Goal: Task Accomplishment & Management: Manage account settings

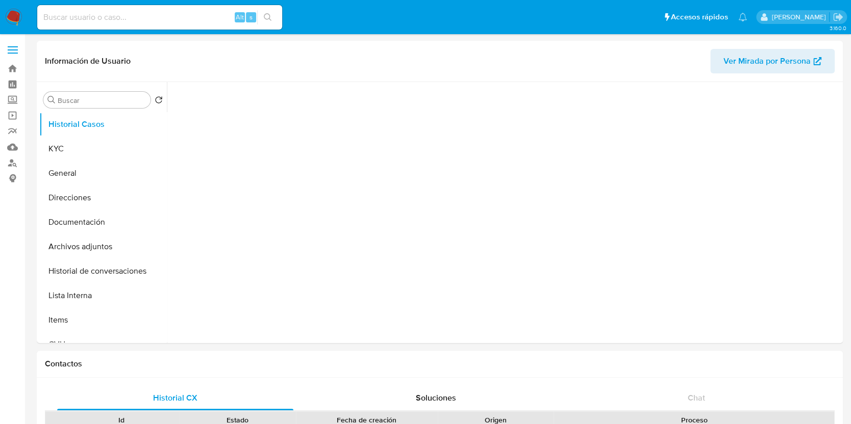
select select "10"
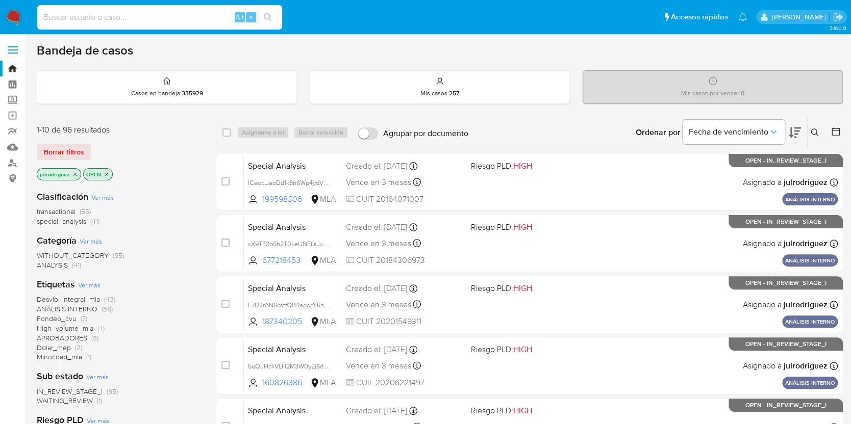
click at [176, 15] on input at bounding box center [159, 17] width 245 height 13
paste input "qMDNePEFKW4yGxjDkcCVEuvO"
type input "qMDNePEFKW4yGxjDkcCVEuvO"
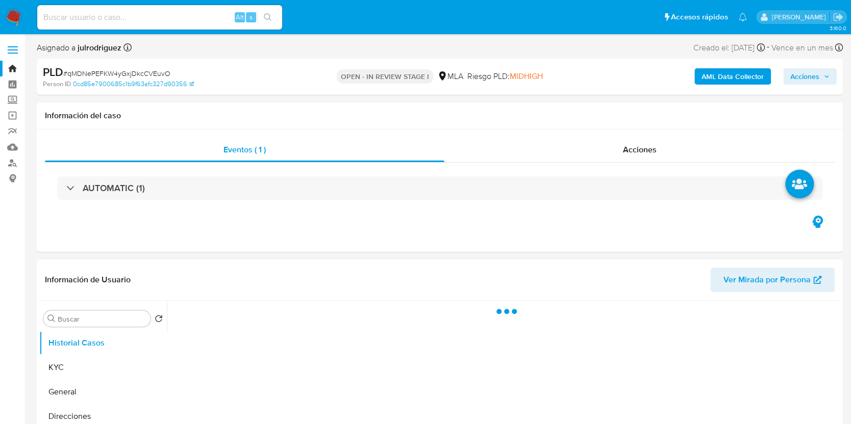
select select "10"
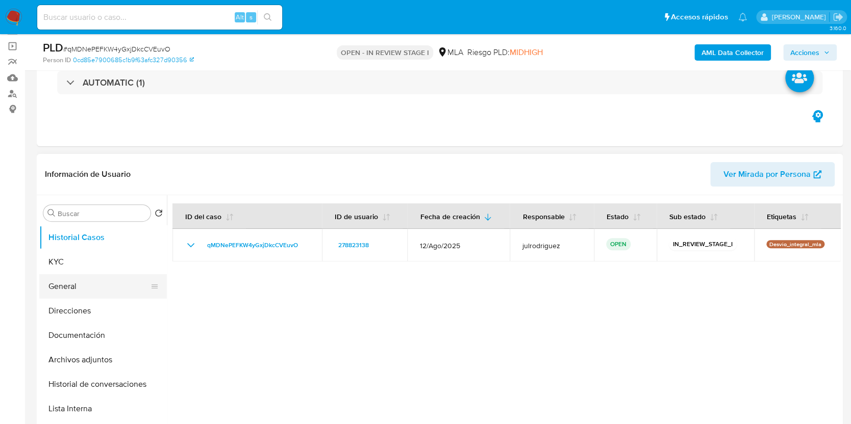
scroll to position [136, 0]
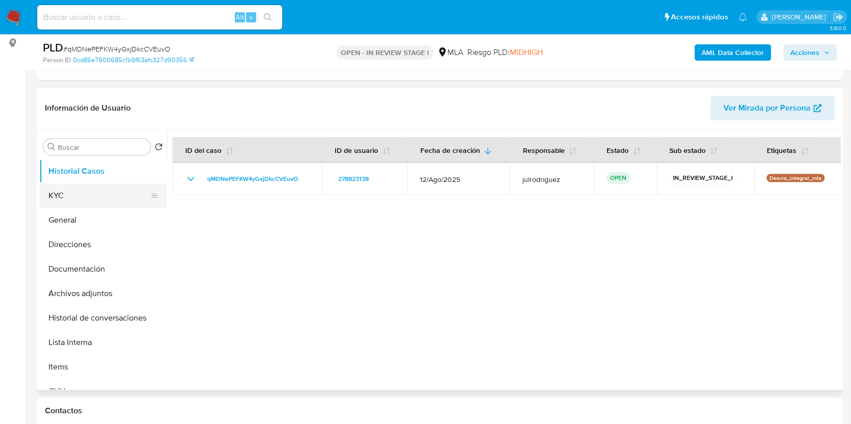
click at [89, 191] on button "KYC" at bounding box center [98, 196] width 119 height 24
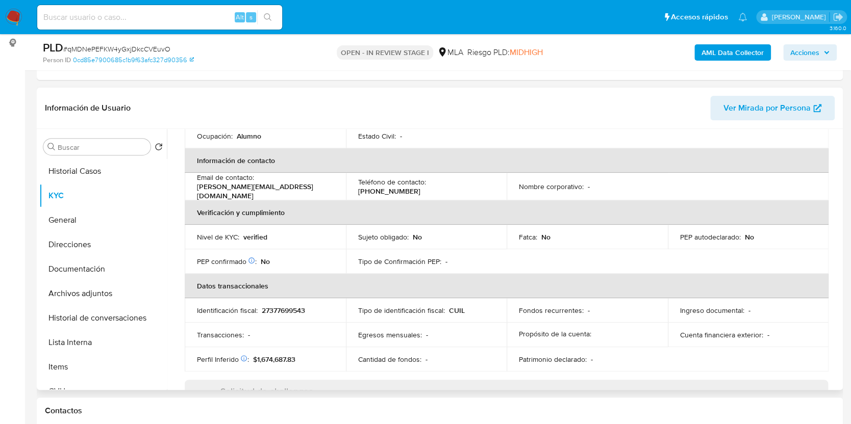
scroll to position [204, 0]
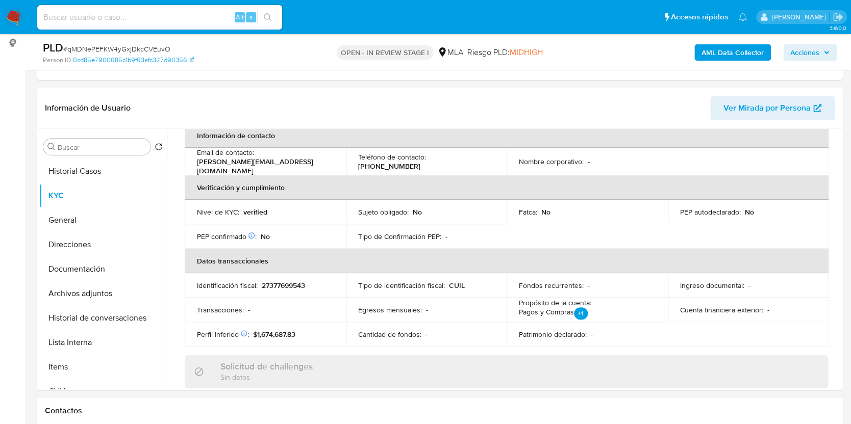
click at [155, 14] on input at bounding box center [159, 17] width 245 height 13
paste input "l90Sk2eTcGTtR49qARHjnWeW"
type input "l90Sk2eTcGTtR49qARHjnWeW"
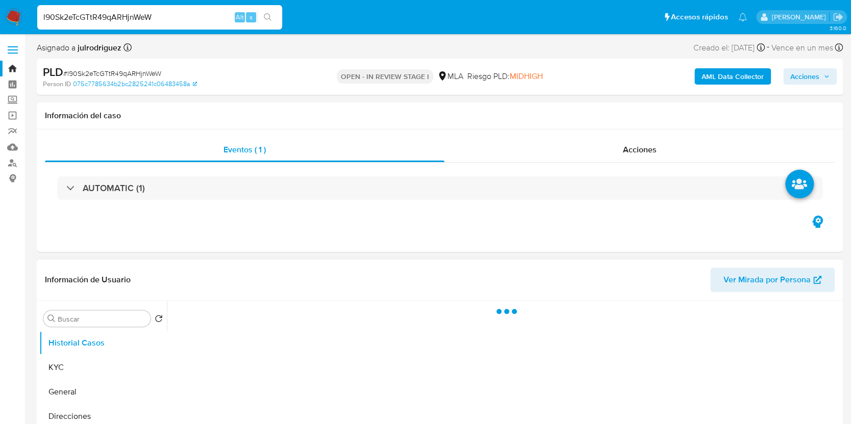
select select "10"
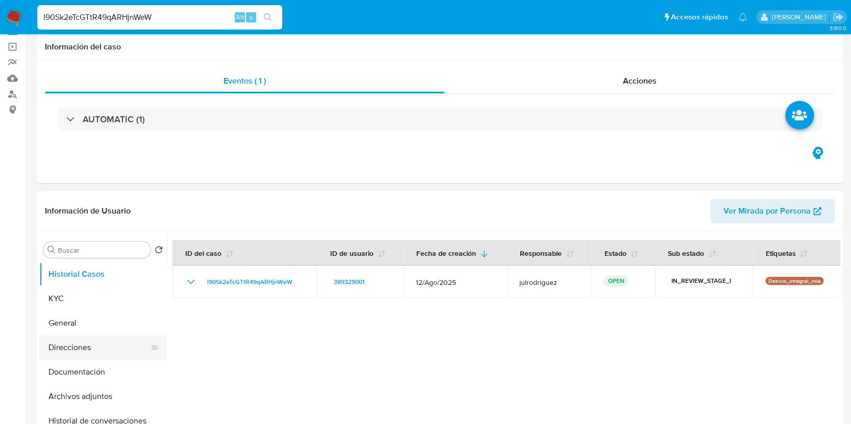
scroll to position [136, 0]
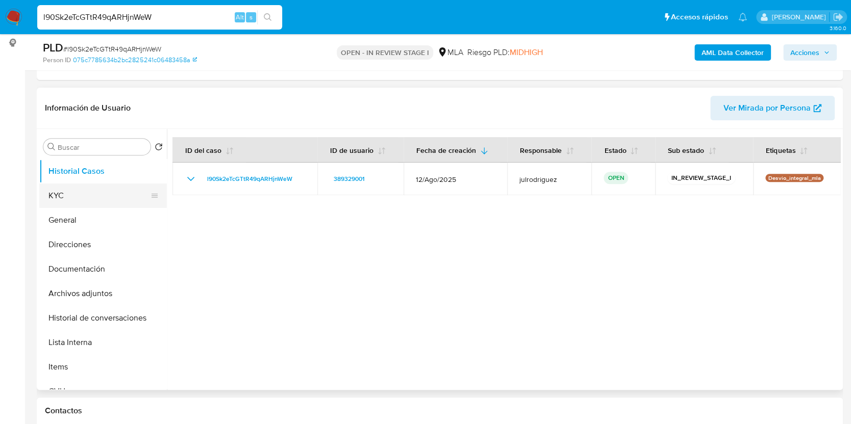
click at [86, 198] on button "KYC" at bounding box center [98, 196] width 119 height 24
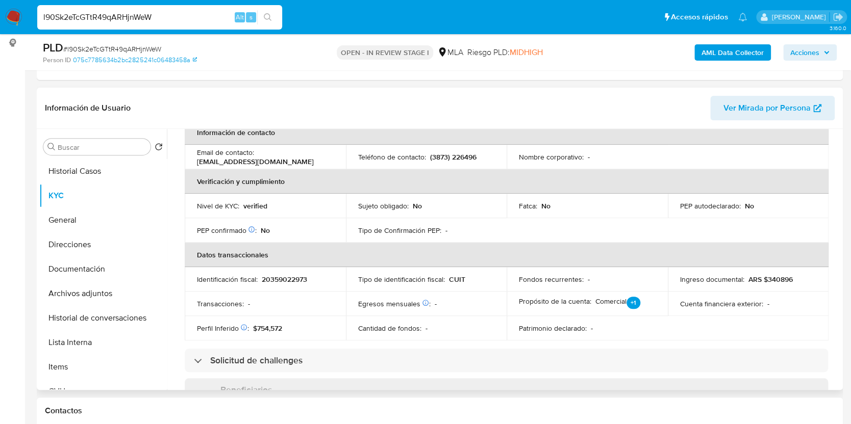
scroll to position [408, 0]
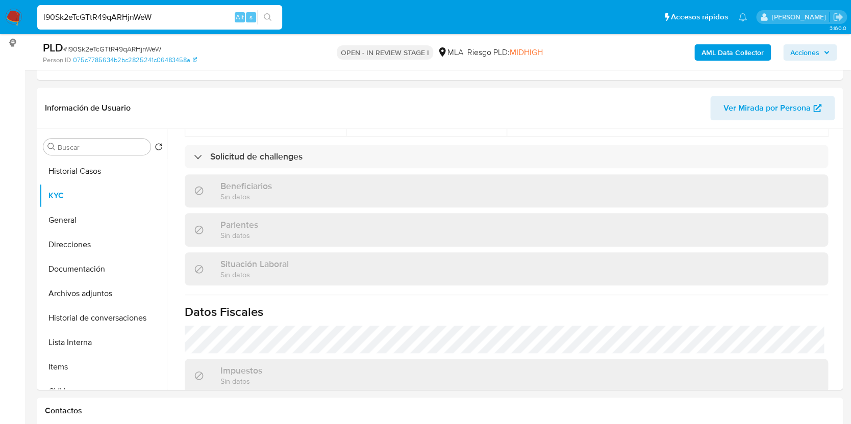
click at [125, 18] on input "l90Sk2eTcGTtR49qARHjnWeW" at bounding box center [159, 17] width 245 height 13
drag, startPoint x: 125, startPoint y: 18, endPoint x: 234, endPoint y: 96, distance: 134.2
click at [126, 18] on input "l90Sk2eTcGTtR49qARHjnWeW" at bounding box center [159, 17] width 245 height 13
paste input "6WPZCYMCeUEXtoVCUq7KuN92"
type input "6WPZCYMCeUEXtoVCUq7KuN92"
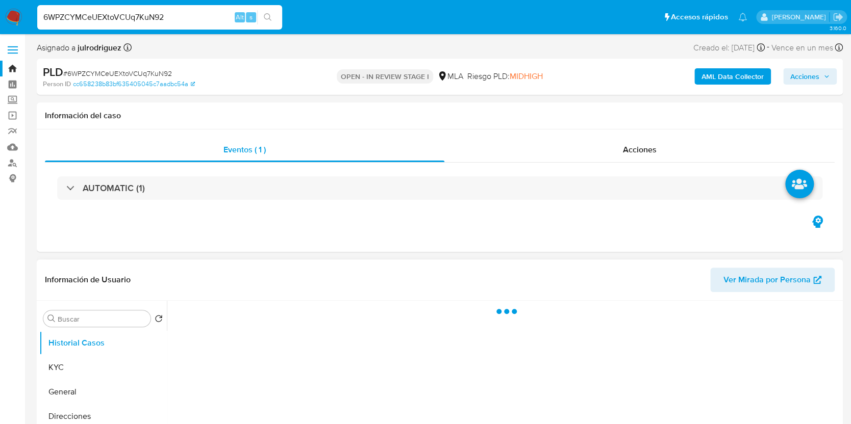
select select "10"
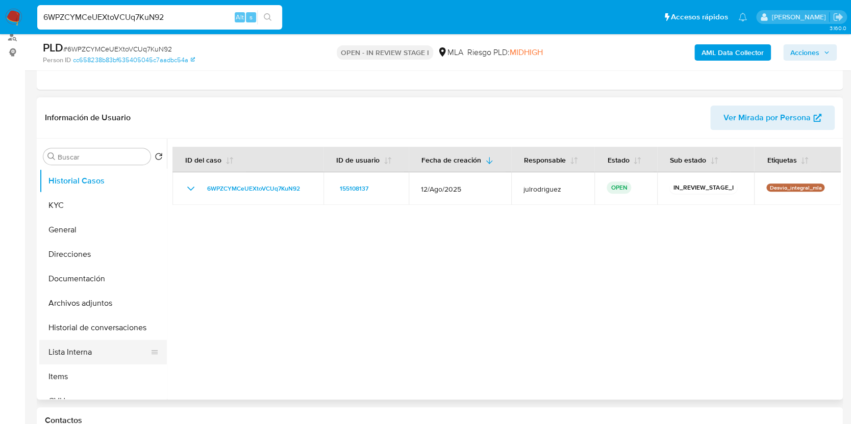
scroll to position [272, 0]
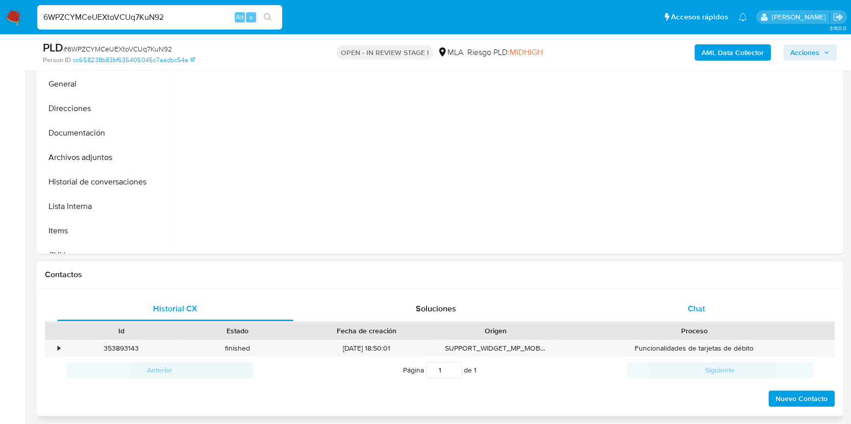
click at [694, 309] on span "Chat" at bounding box center [696, 309] width 17 height 12
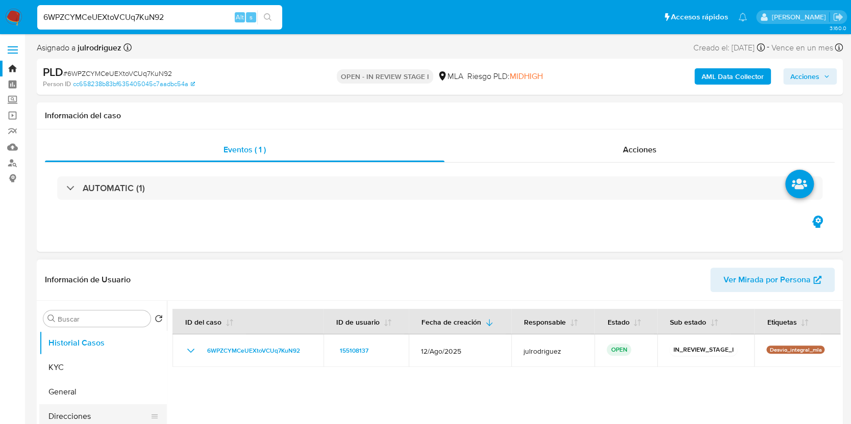
scroll to position [136, 0]
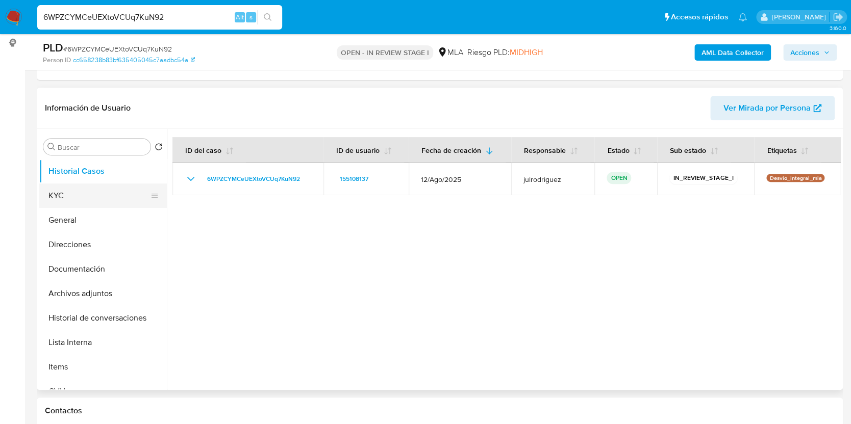
click at [82, 204] on button "KYC" at bounding box center [98, 196] width 119 height 24
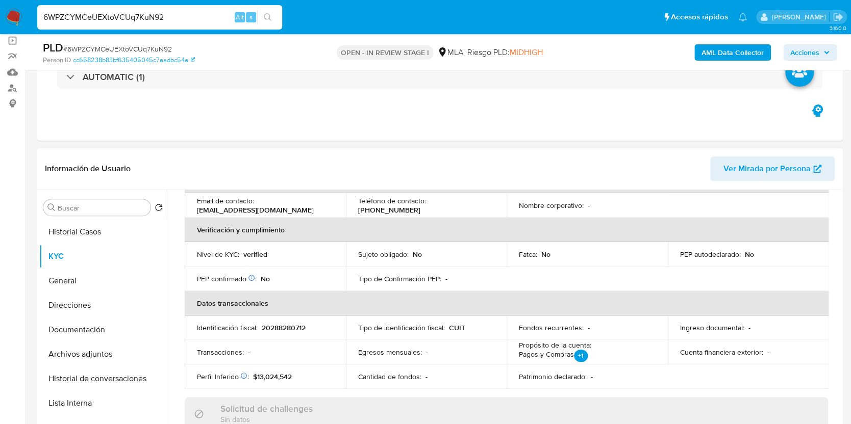
scroll to position [0, 0]
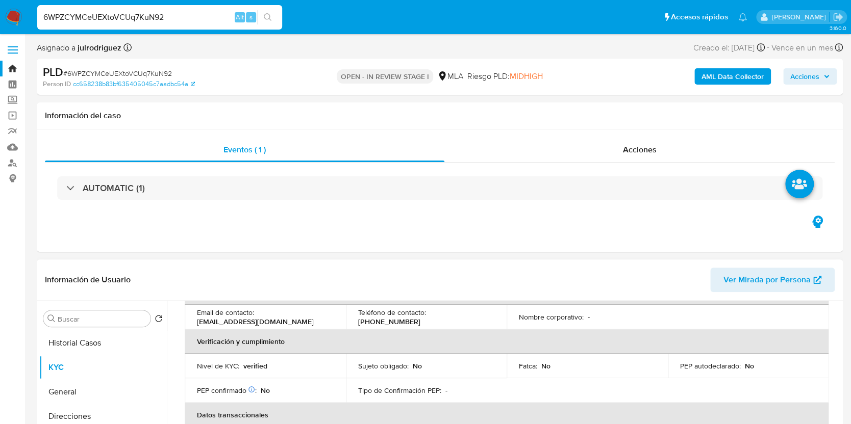
click at [356, 404] on th "Datos transaccionales" at bounding box center [507, 415] width 644 height 24
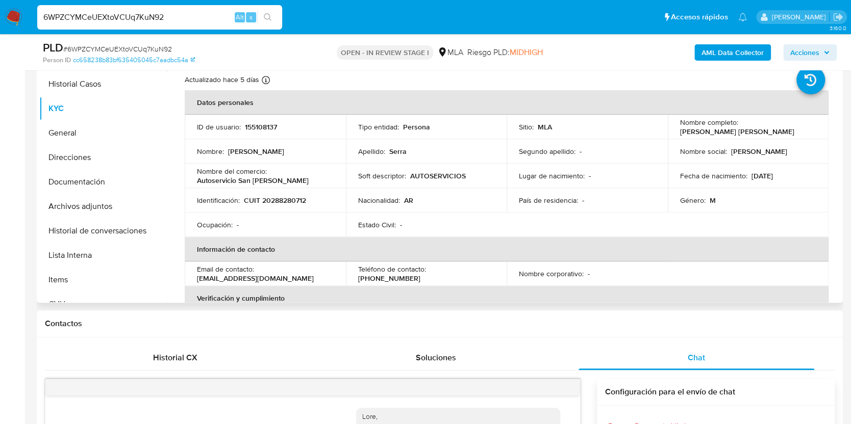
scroll to position [136, 0]
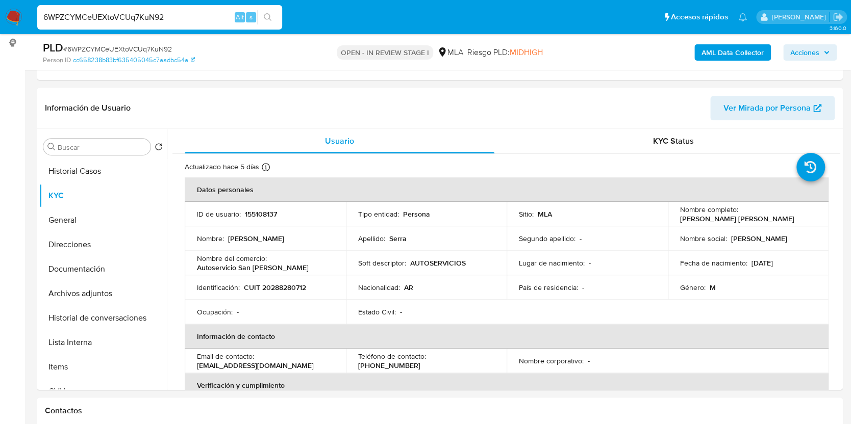
click at [155, 20] on input "6WPZCYMCeUEXtoVCUq7KuN92" at bounding box center [159, 17] width 245 height 13
paste input "Ih1mqe995ngkmYX8cds5F8GR"
type input "Ih1mqe995ngkmYX8cds5F8GR"
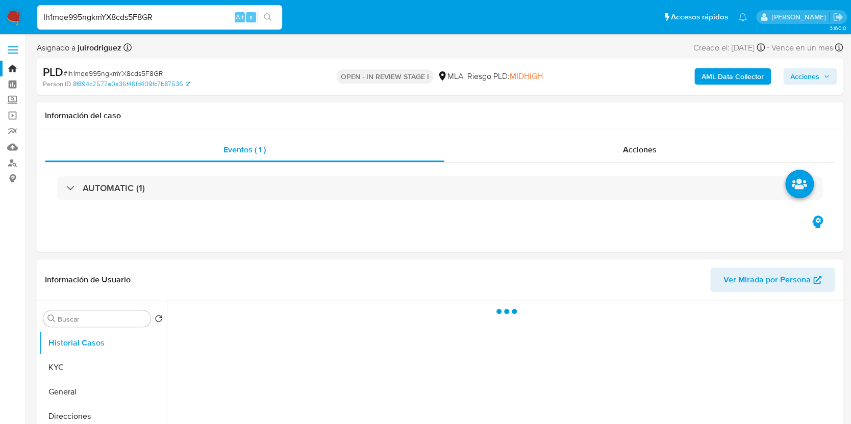
select select "10"
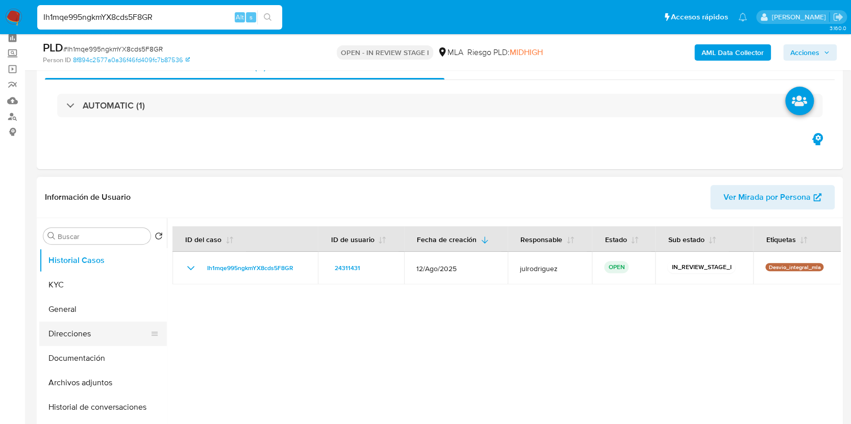
scroll to position [68, 0]
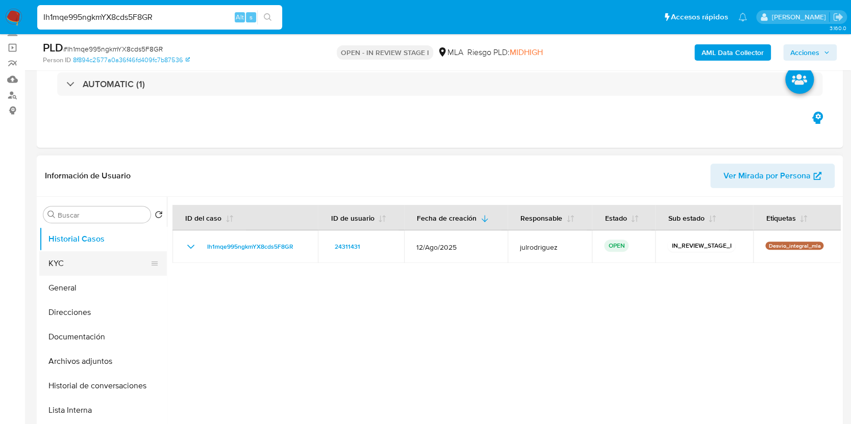
click at [74, 259] on button "KYC" at bounding box center [98, 263] width 119 height 24
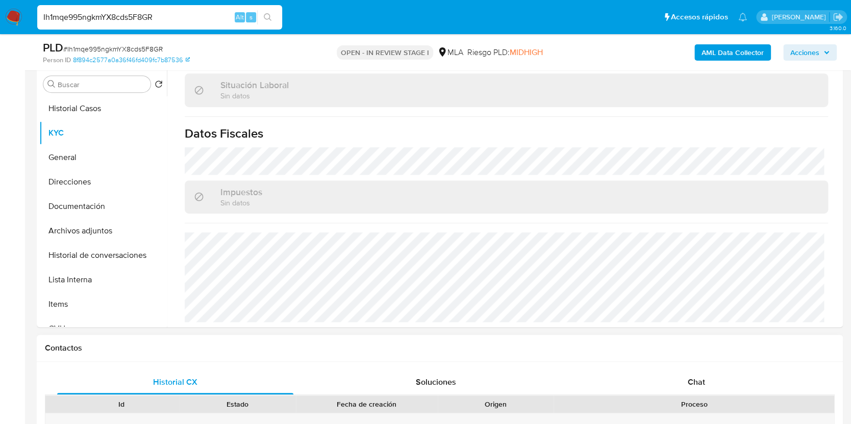
scroll to position [476, 0]
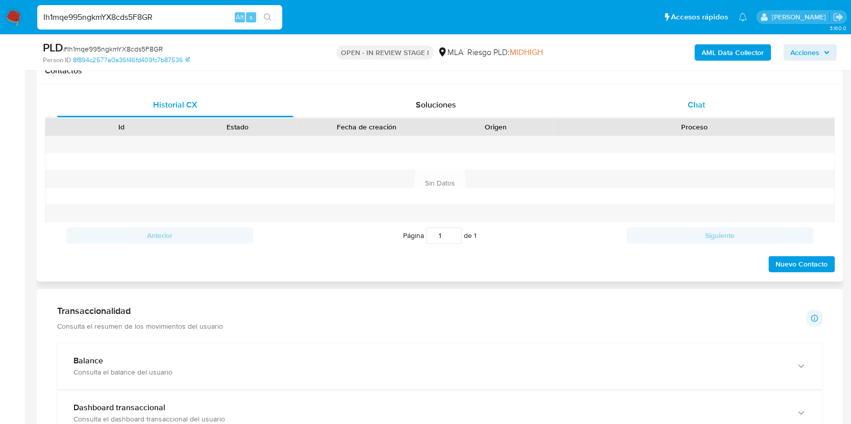
click at [685, 111] on div "Chat" at bounding box center [696, 105] width 236 height 24
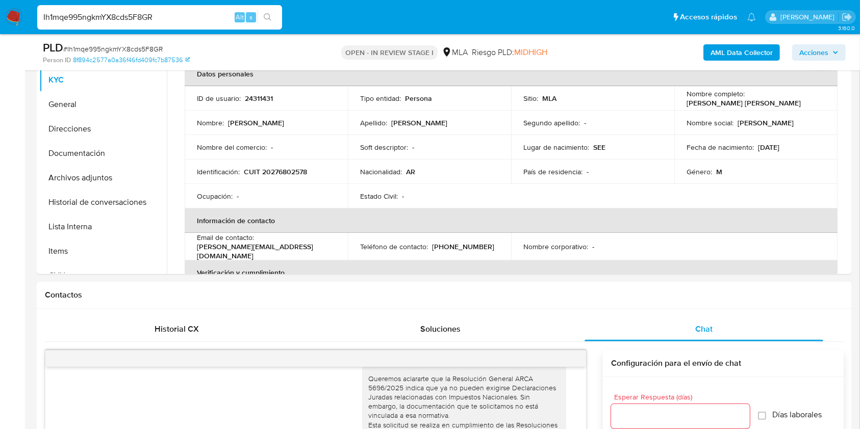
scroll to position [136, 0]
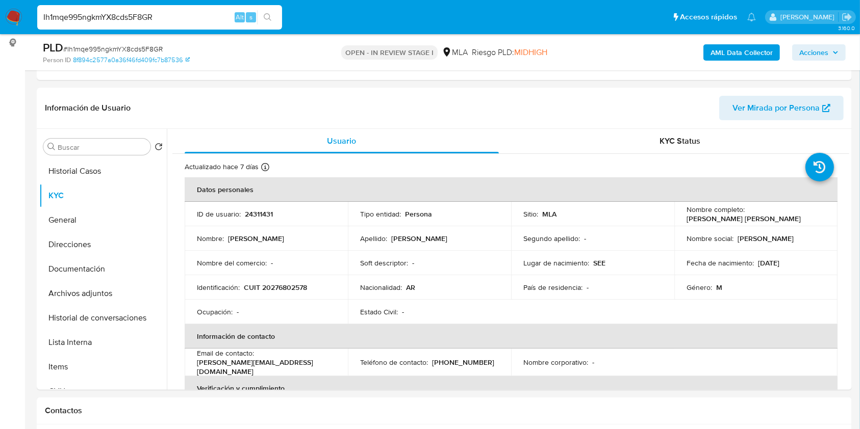
drag, startPoint x: 179, startPoint y: 16, endPoint x: 0, endPoint y: 11, distance: 178.6
click at [0, 11] on nav "Pausado Ver notificaciones Ih1mqe995ngkmYX8cds5F8GR Alt s Accesos rápidos Presi…" at bounding box center [430, 17] width 860 height 34
paste input "Wc9iQcTb76tyNaHghHagoJA3"
type input "Wc9iQcTb76tyNaHghHagoJA3"
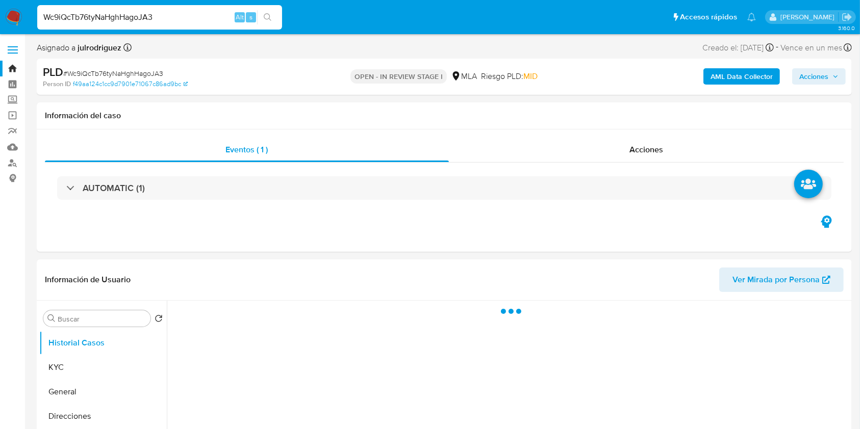
select select "10"
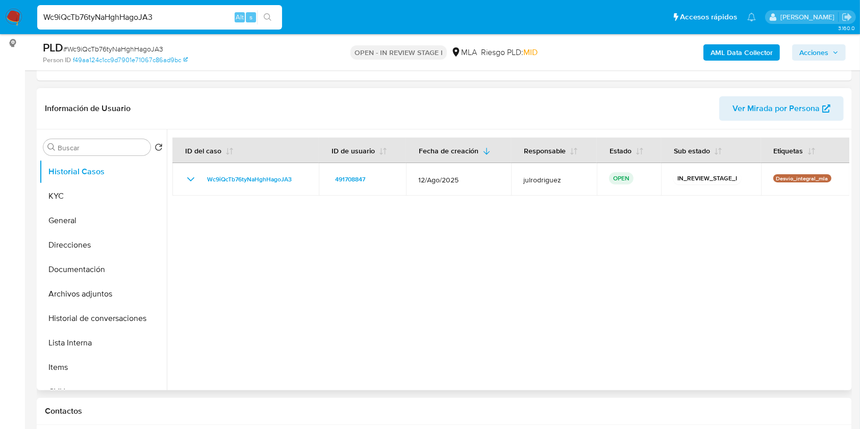
scroll to position [136, 0]
click at [90, 194] on button "KYC" at bounding box center [98, 196] width 119 height 24
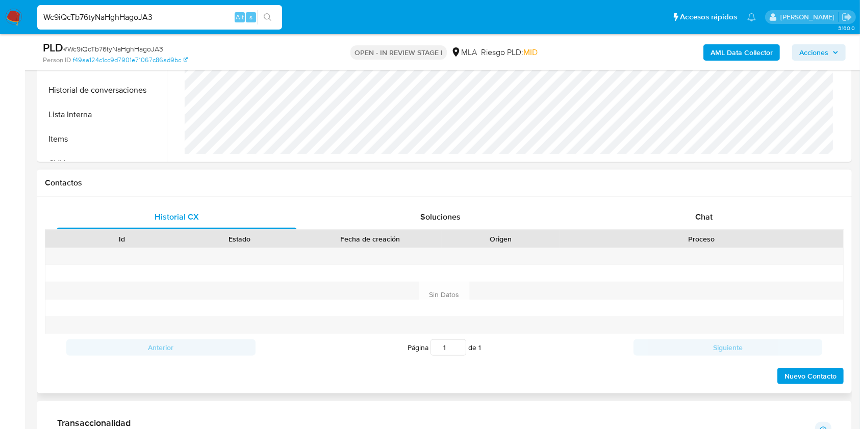
scroll to position [408, 0]
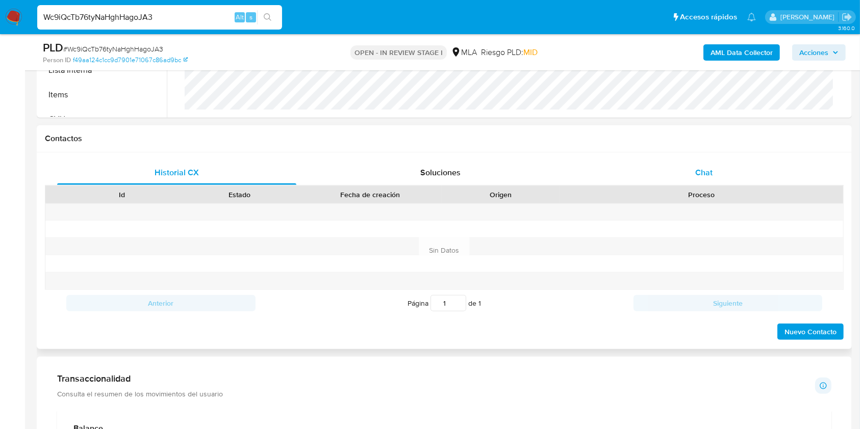
click at [703, 179] on div "Chat" at bounding box center [704, 173] width 239 height 24
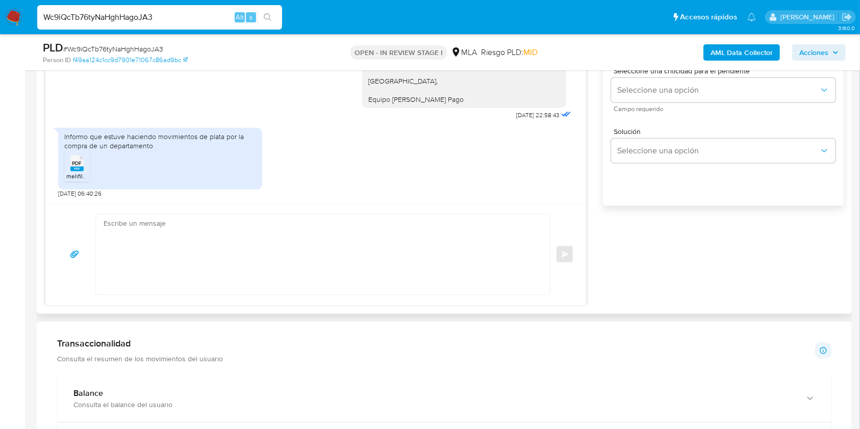
scroll to position [680, 0]
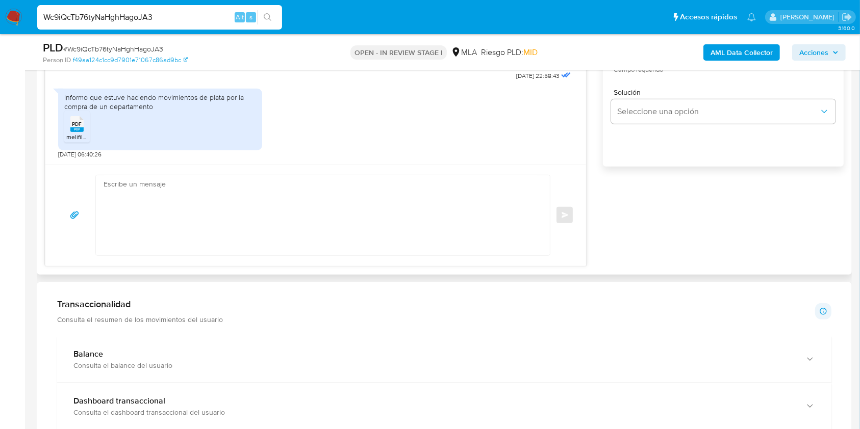
click at [81, 137] on span "melifile3084320812140956298.pdf" at bounding box center [113, 137] width 95 height 9
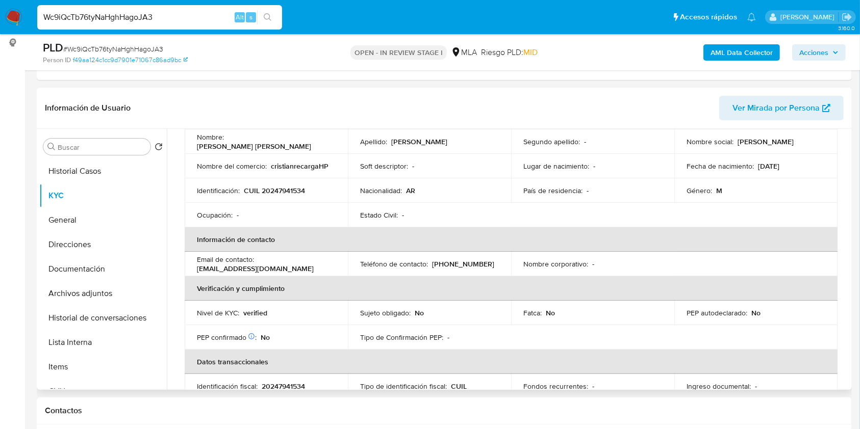
scroll to position [61, 0]
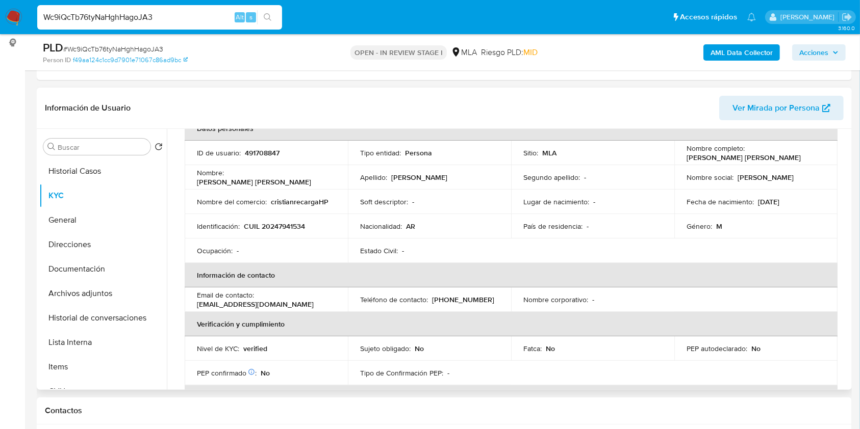
click at [290, 201] on p "cristianrecargaHP" at bounding box center [300, 201] width 58 height 9
copy p "cristianrecargaHP"
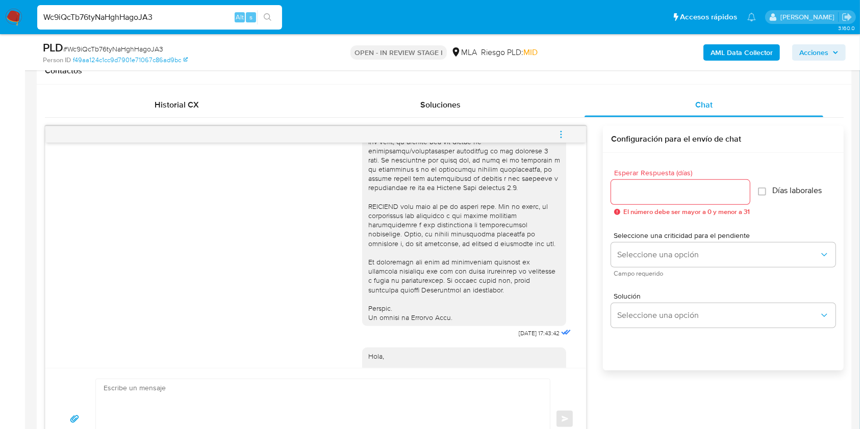
scroll to position [408, 0]
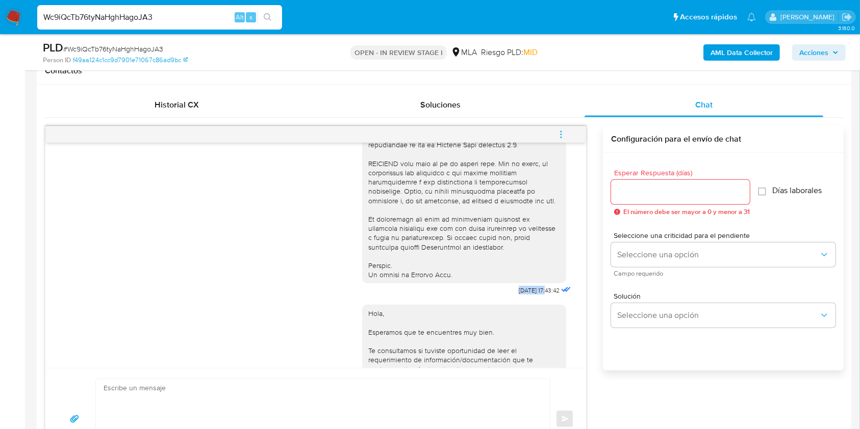
drag, startPoint x: 495, startPoint y: 311, endPoint x: 526, endPoint y: 308, distance: 30.8
click at [526, 298] on div "18/08/2025 17:43:42" at bounding box center [467, 19] width 211 height 559
copy span "18/08/2025"
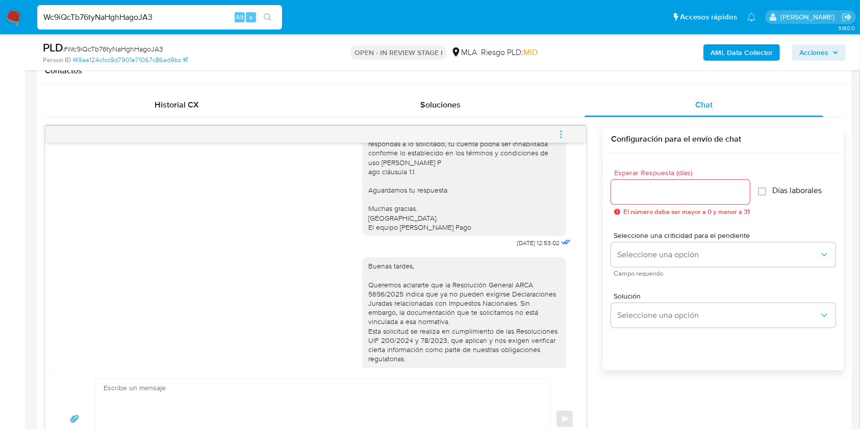
scroll to position [680, 0]
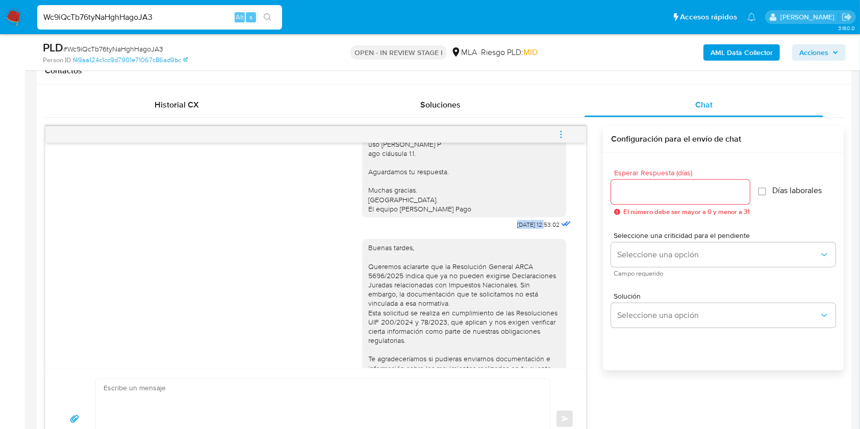
drag, startPoint x: 491, startPoint y: 254, endPoint x: 523, endPoint y: 255, distance: 32.7
click at [523, 232] on div "Hola, Esperamos que te encuentres muy bien. Te consultamos si tuviste oportunid…" at bounding box center [467, 129] width 211 height 206
copy span "22/08/2025"
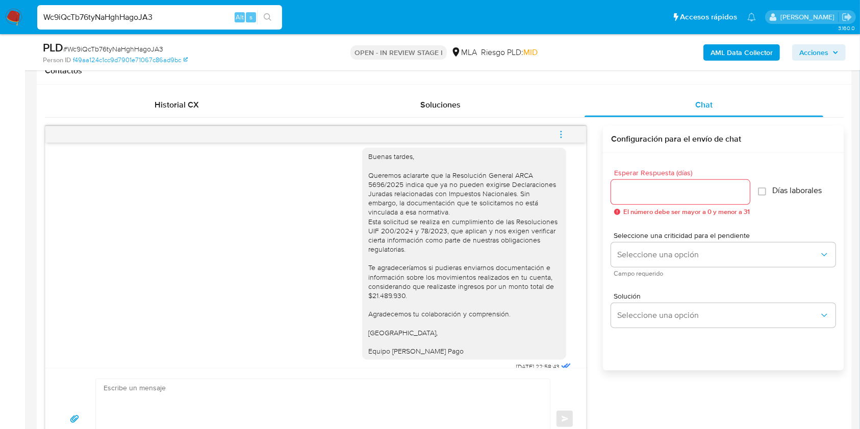
scroll to position [886, 0]
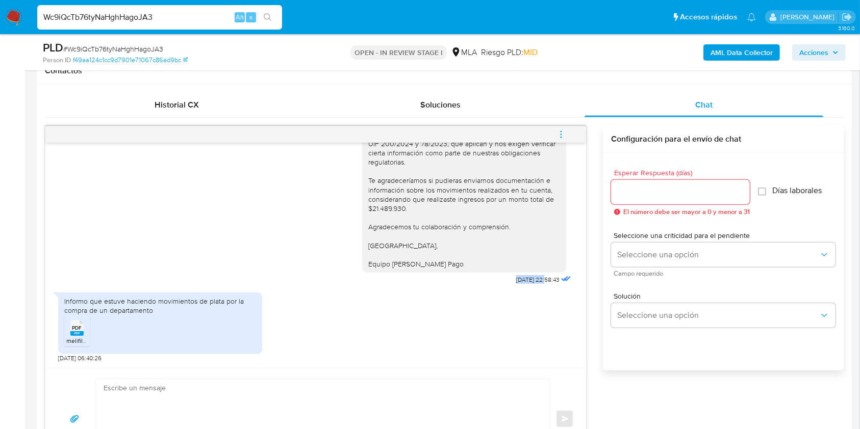
drag, startPoint x: 493, startPoint y: 277, endPoint x: 524, endPoint y: 283, distance: 31.5
click at [524, 283] on div "Buenas tardes, Queremos aclararte que la Resolución General ARCA 5696/2025 indi…" at bounding box center [467, 171] width 211 height 234
copy span "11/09/2025"
click at [452, 369] on div "Enviar" at bounding box center [315, 419] width 541 height 102
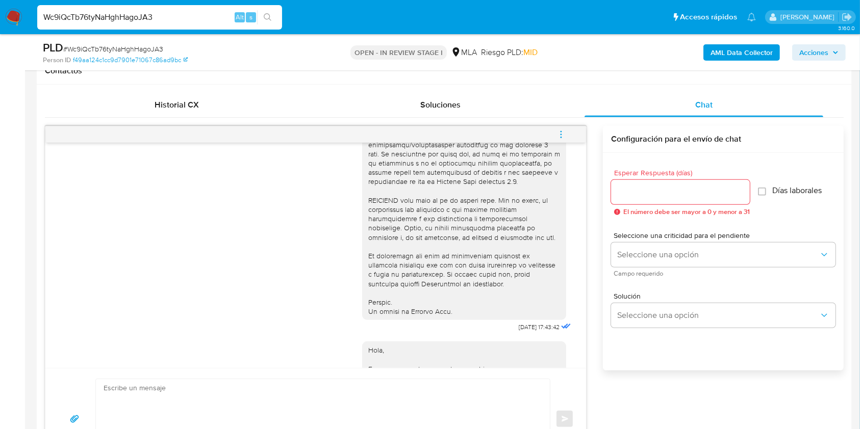
scroll to position [476, 0]
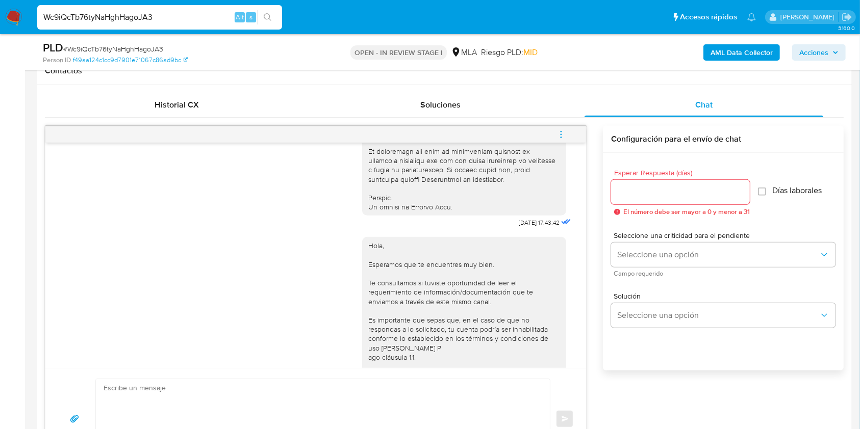
click at [264, 331] on div "Hola, Esperamos que te encuentres muy bien. Te consultamos si tuviste oportunid…" at bounding box center [315, 333] width 515 height 206
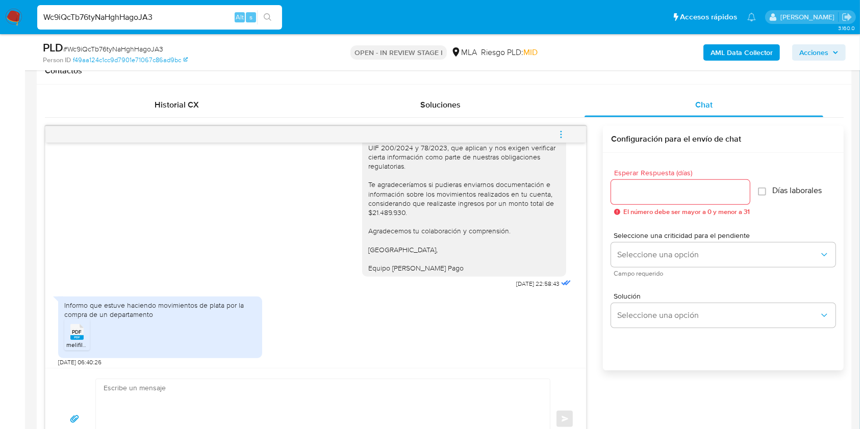
scroll to position [886, 0]
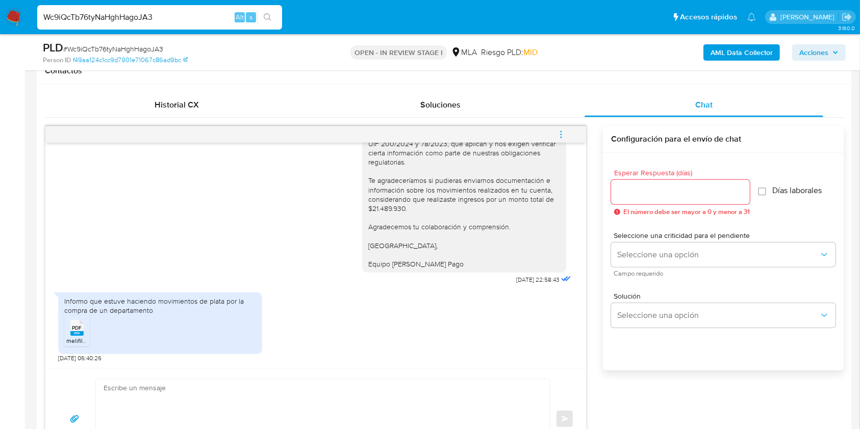
click at [348, 385] on textarea at bounding box center [321, 420] width 434 height 80
drag, startPoint x: 161, startPoint y: 312, endPoint x: 54, endPoint y: 301, distance: 108.2
click at [58, 301] on div "Informo que estuve haciendo movimientos de plata por la compra de un departamen…" at bounding box center [160, 324] width 204 height 62
copy div "Informo que estuve haciendo movimientos de plata por la compra de un departamen…"
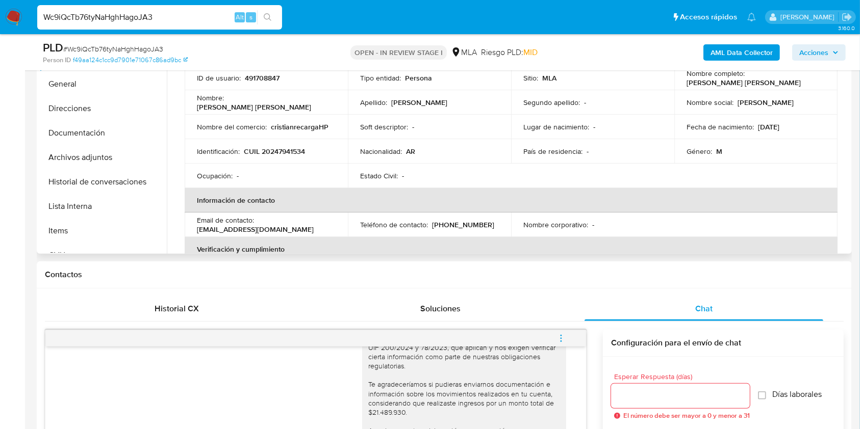
scroll to position [204, 0]
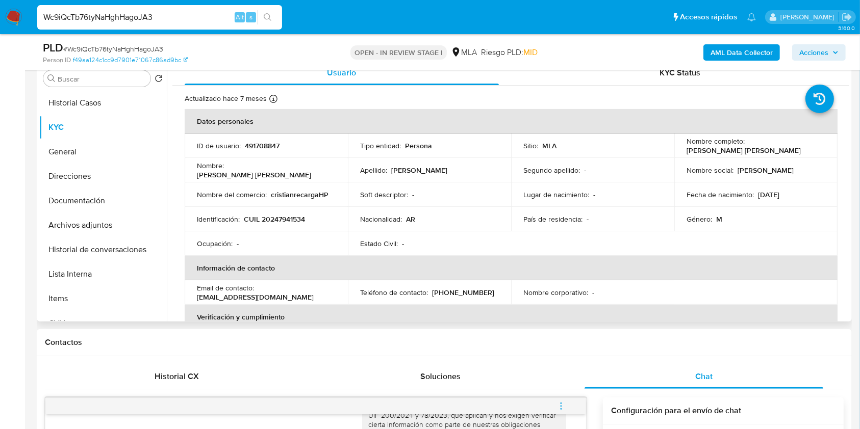
click at [255, 147] on p "491708847" at bounding box center [262, 145] width 35 height 9
copy p "491708847"
click at [134, 44] on span "# Wc9iQcTb76tyNaHghHagoJA3" at bounding box center [113, 49] width 100 height 10
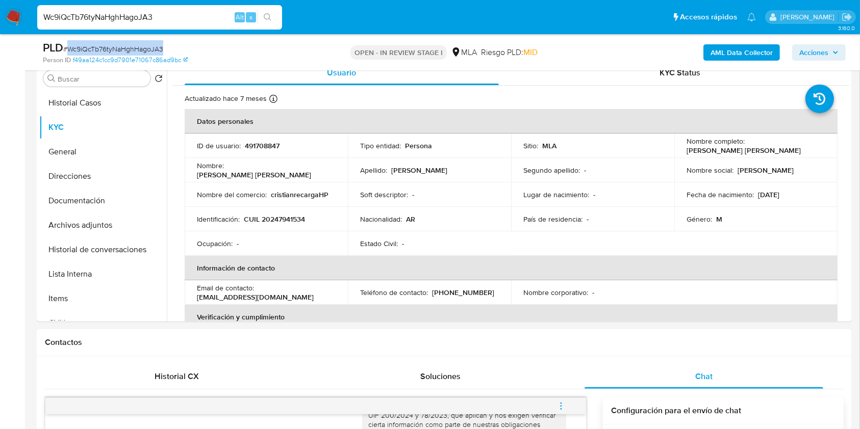
copy span "Wc9iQcTb76tyNaHghHagoJA3"
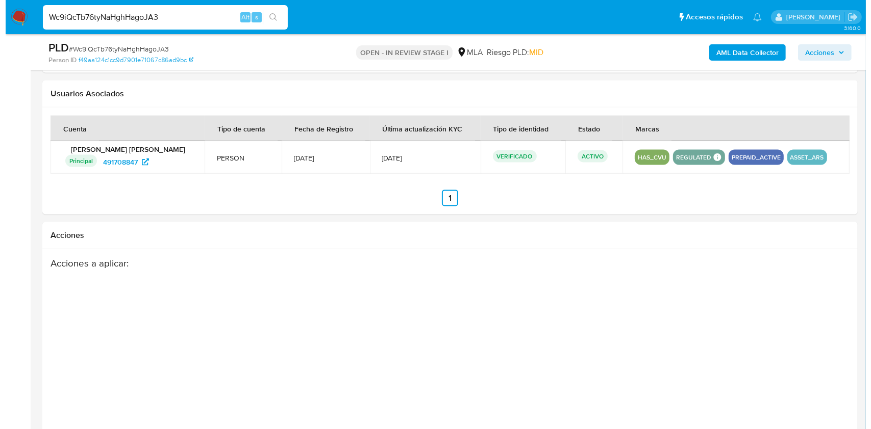
scroll to position [1561, 0]
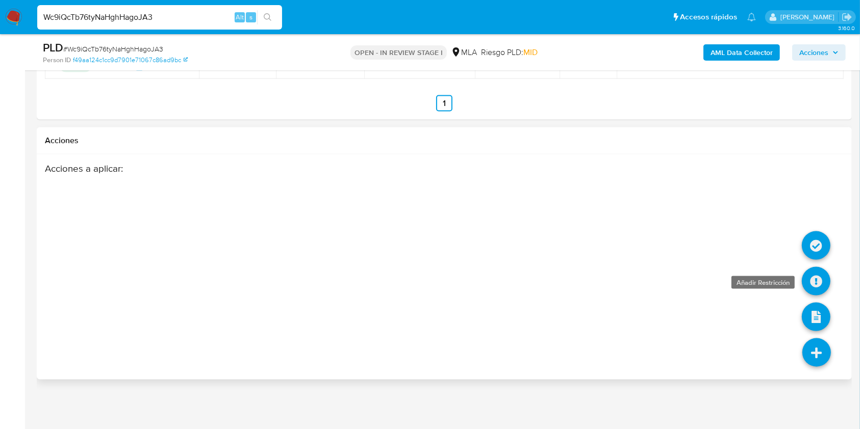
click at [819, 278] on icon at bounding box center [816, 281] width 29 height 29
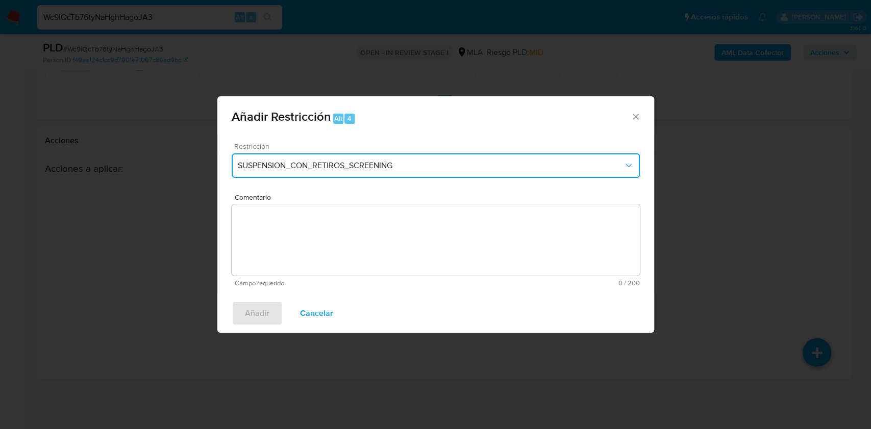
click at [319, 162] on span "SUSPENSION_CON_RETIROS_SCREENING" at bounding box center [431, 166] width 386 height 10
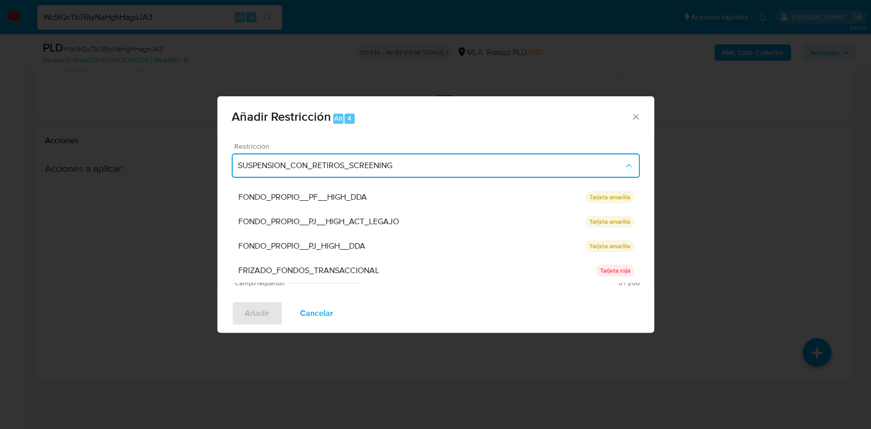
scroll to position [216, 0]
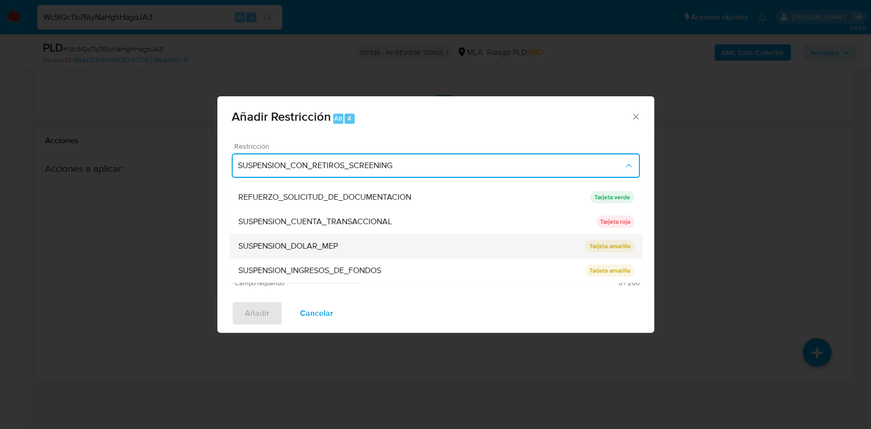
click at [333, 244] on span "SUSPENSION_DOLAR_MEP" at bounding box center [287, 246] width 99 height 10
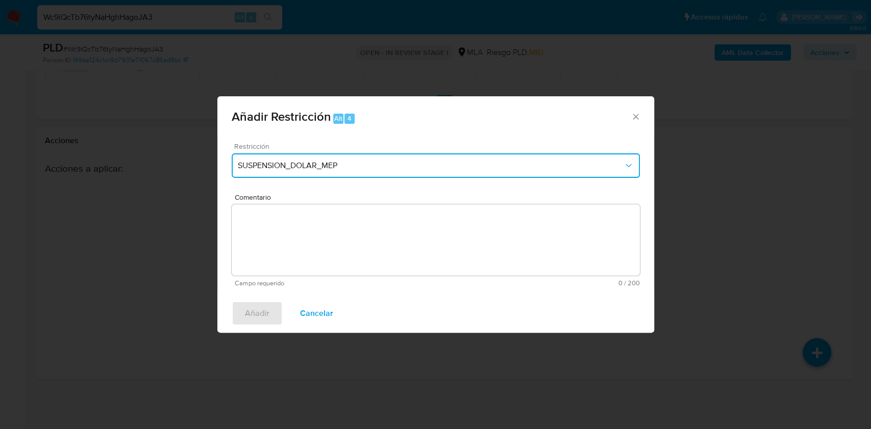
click at [327, 162] on span "SUSPENSION_DOLAR_MEP" at bounding box center [431, 166] width 386 height 10
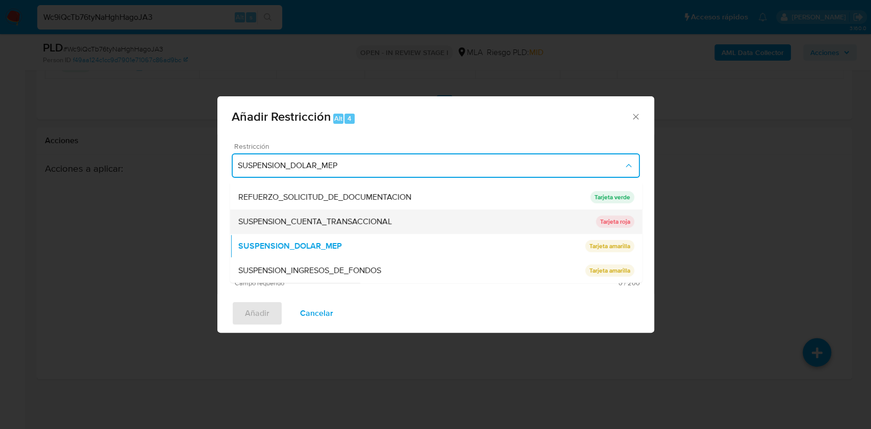
click at [322, 218] on span "SUSPENSION_CUENTA_TRANSACCIONAL" at bounding box center [315, 222] width 154 height 10
click at [350, 230] on textarea "Comentario" at bounding box center [436, 240] width 408 height 71
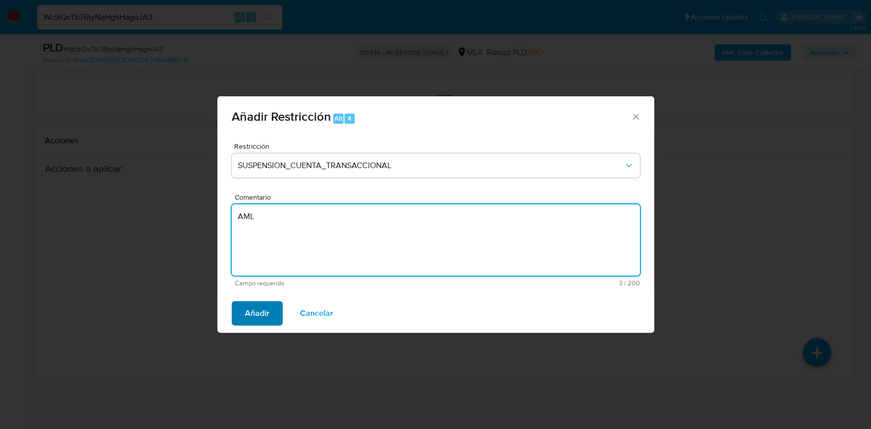
type textarea "AML"
click at [276, 314] on button "Añadir" at bounding box center [257, 313] width 51 height 24
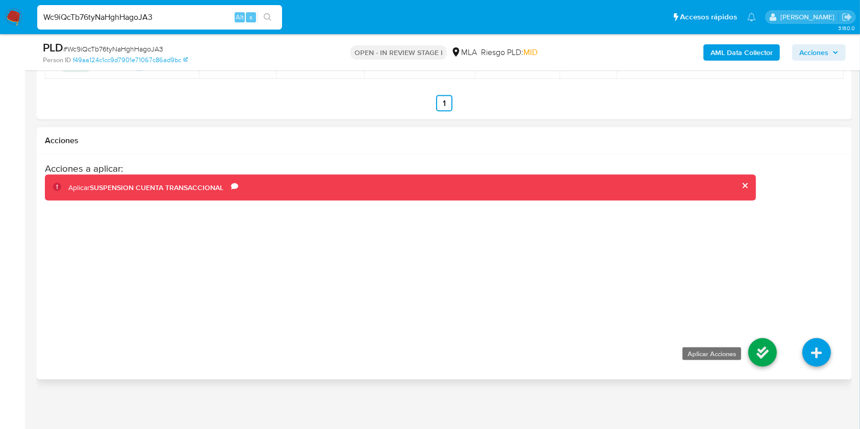
click at [754, 360] on icon at bounding box center [762, 353] width 29 height 29
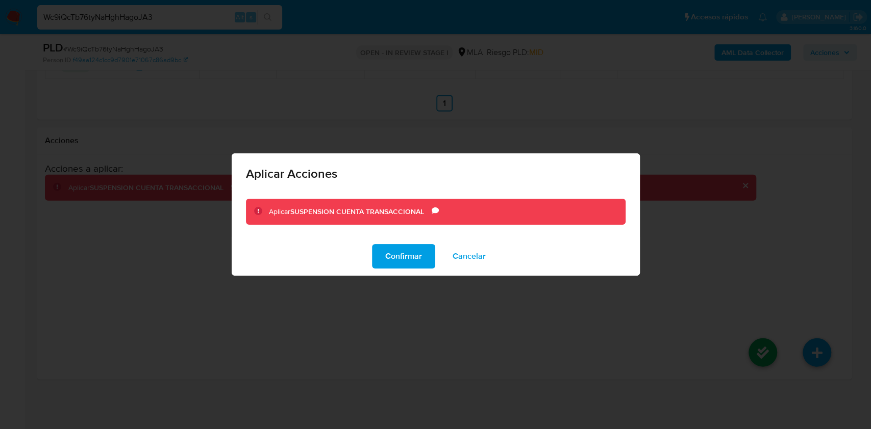
click at [394, 246] on span "Confirmar" at bounding box center [403, 256] width 37 height 22
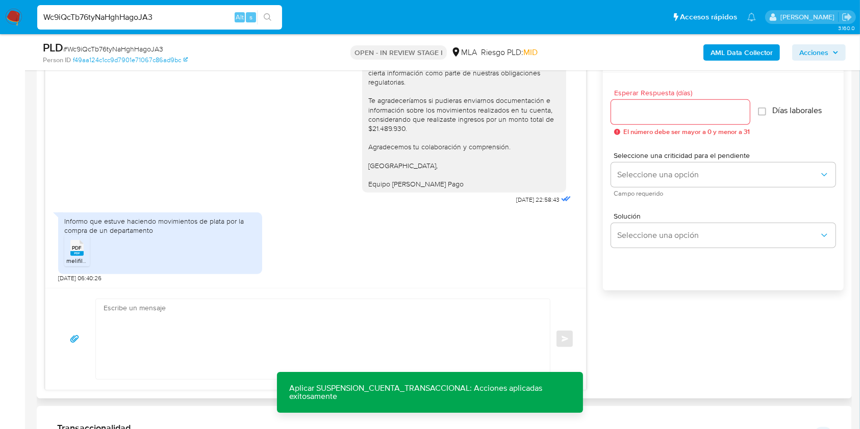
scroll to position [473, 0]
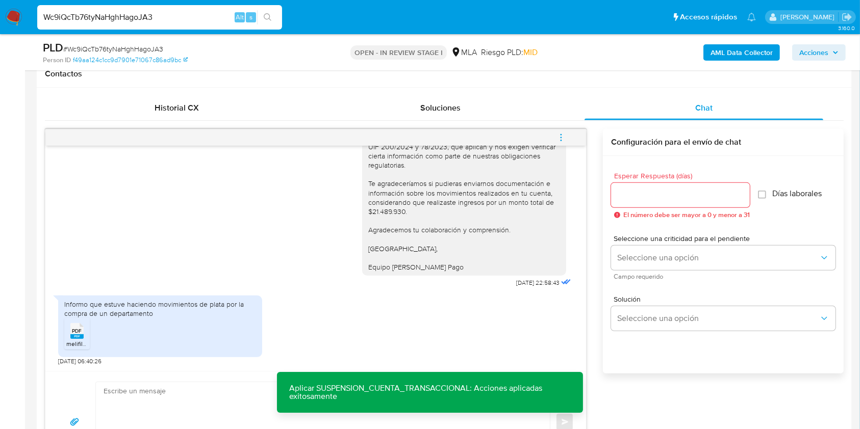
click at [641, 189] on input "Esperar Respuesta (días)" at bounding box center [680, 195] width 139 height 13
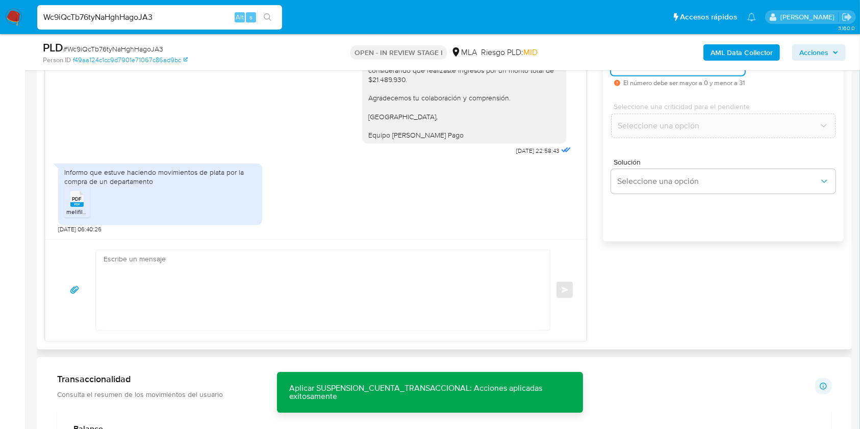
scroll to position [609, 0]
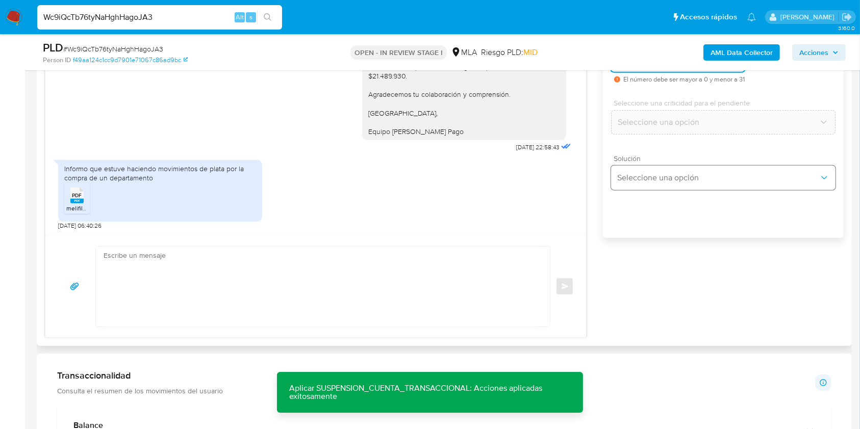
type input "0"
click at [637, 186] on button "Seleccione una opción" at bounding box center [723, 178] width 224 height 24
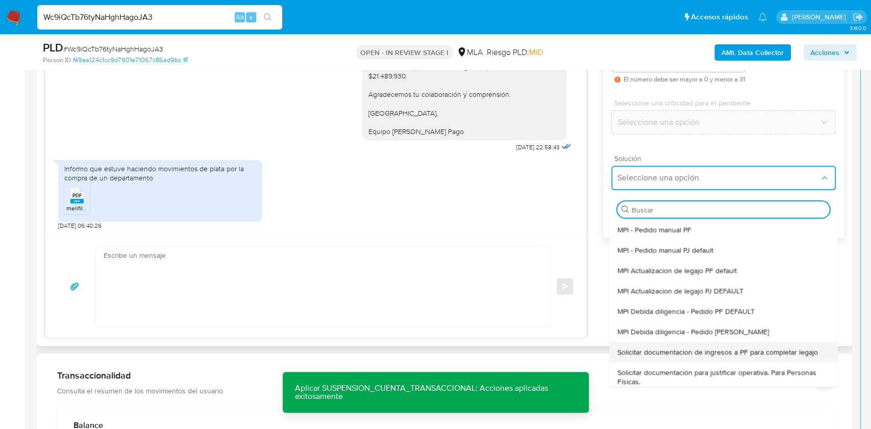
click at [697, 357] on div "Solicitar documentacion de ingresos a PF para completar legajo" at bounding box center [723, 352] width 212 height 20
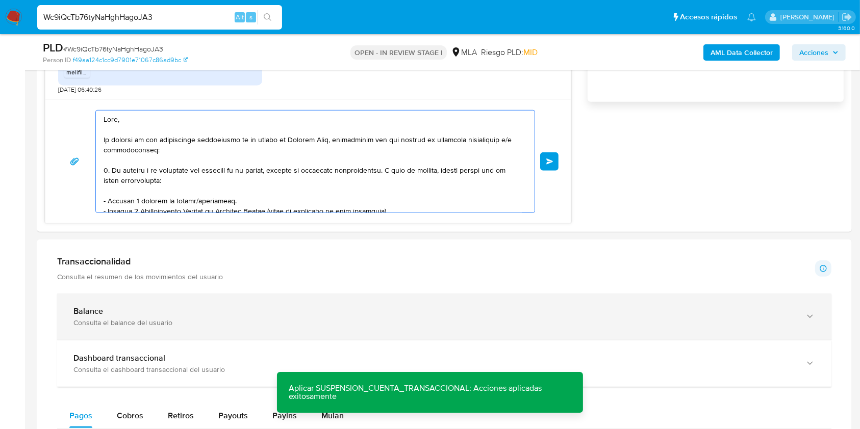
scroll to position [208, 0]
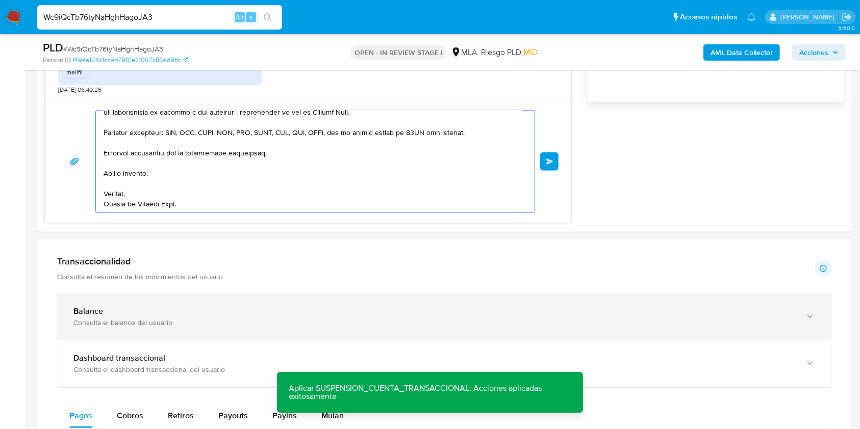
drag, startPoint x: 143, startPoint y: 141, endPoint x: 391, endPoint y: 321, distance: 306.8
click at [451, 411] on div "Información de Usuario Ver Mirada por Persona Buscar Volver al orden por defect…" at bounding box center [444, 349] width 815 height 1740
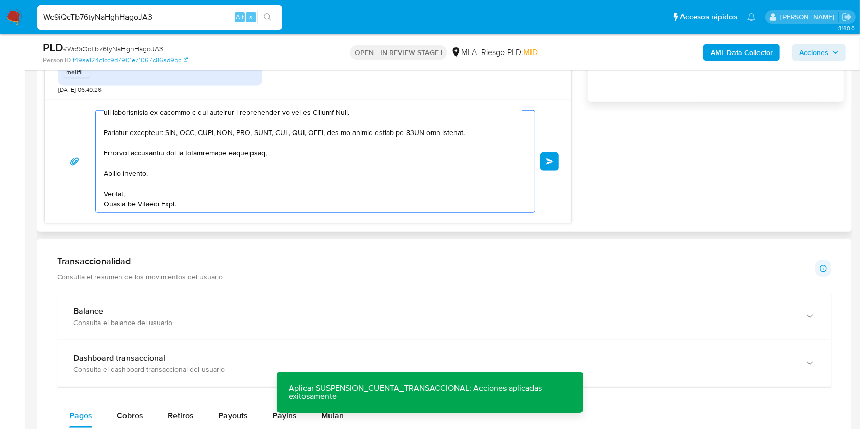
type textarea "Hola, En función d"
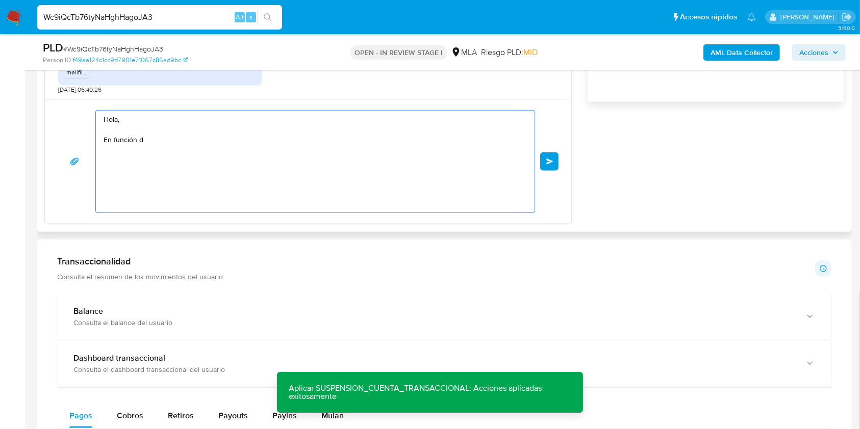
scroll to position [0, 0]
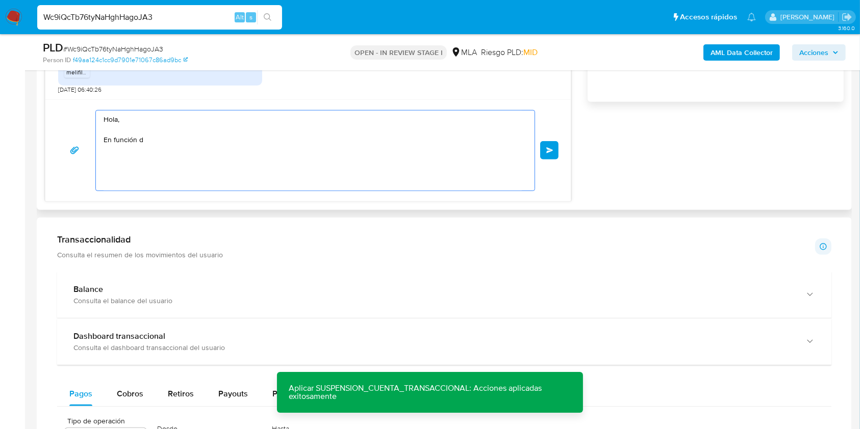
drag, startPoint x: 82, startPoint y: 96, endPoint x: 88, endPoint y: 98, distance: 5.8
click at [30, 81] on main "3.160.0 Asignado a julrodriguez Asignado el: 18/08/2025 14:17:40 Creado el: 12/…" at bounding box center [430, 251] width 860 height 1992
paste textarea "Buenas tardes, ¡Muchas gracias por tu respuesta! Confirmamos la recepción de la…"
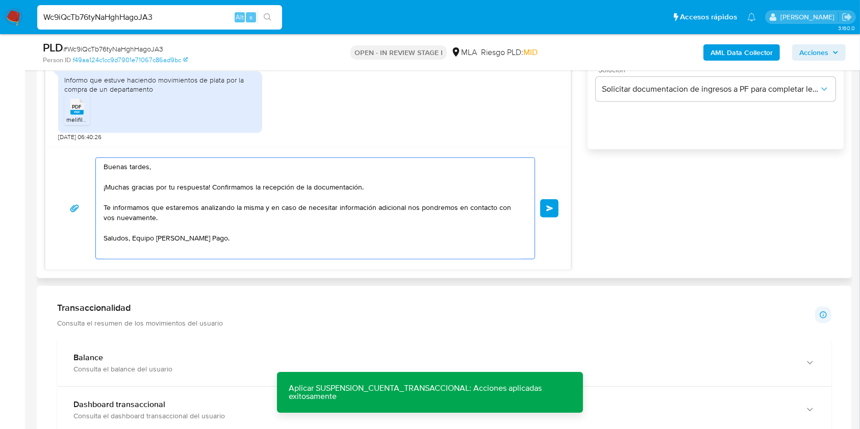
scroll to position [677, 0]
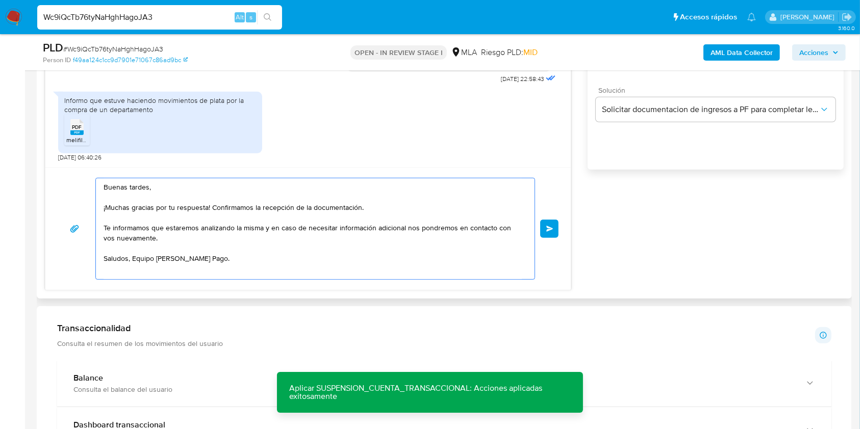
drag, startPoint x: 212, startPoint y: 210, endPoint x: 374, endPoint y: 207, distance: 162.7
click at [374, 207] on textarea "Buenas tardes, ¡Muchas gracias por tu respuesta! Confirmamos la recepción de la…" at bounding box center [313, 229] width 418 height 101
type textarea "Buenas tardes, ¡Muchas gracias por tu respuesta! Confirmamos la recepción de la…"
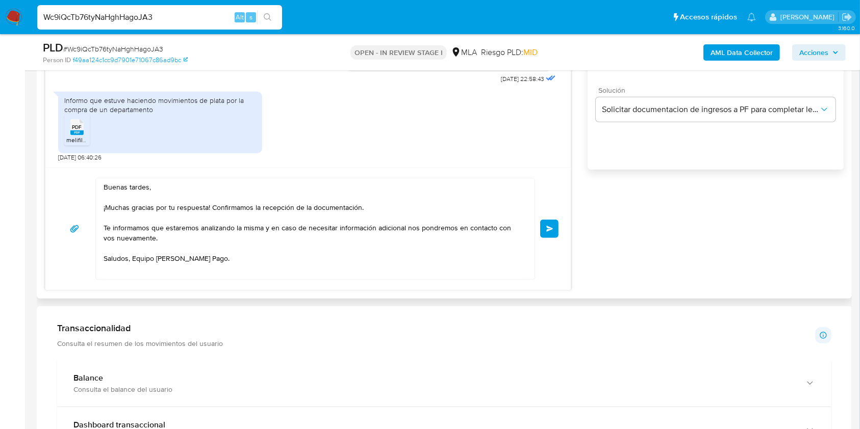
click at [649, 270] on div "18/08/2025 17:43:42 Hola, Esperamos que te encuentres muy bien. Te consultamos …" at bounding box center [444, 108] width 799 height 366
click at [556, 232] on button "Enviar" at bounding box center [549, 229] width 18 height 18
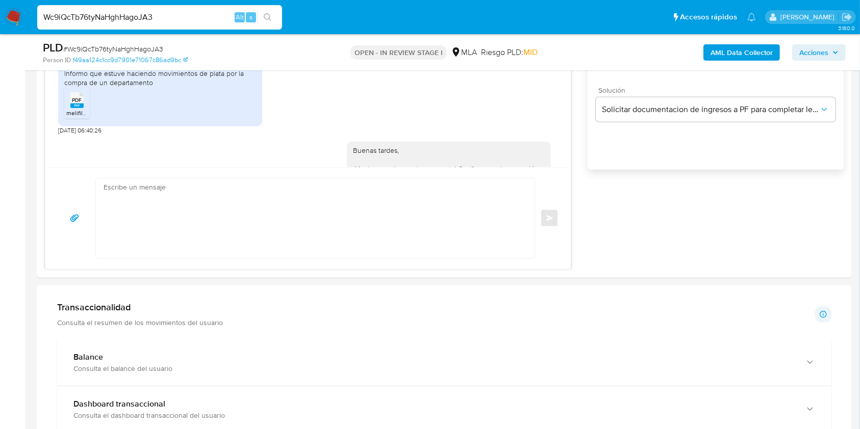
scroll to position [1008, 0]
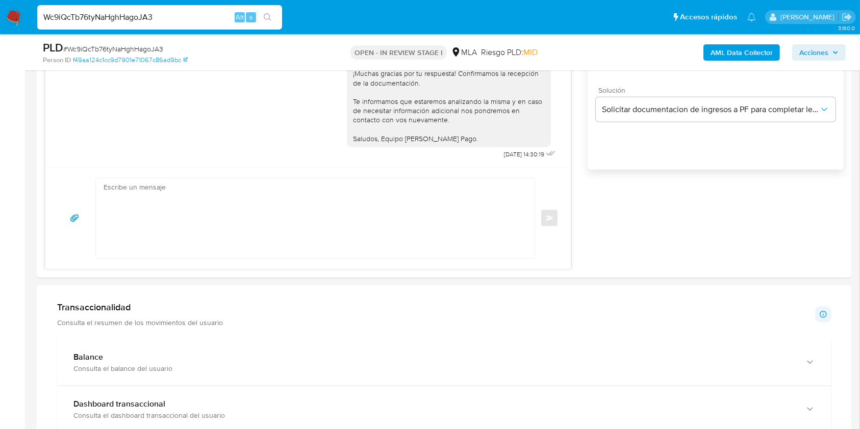
click at [158, 44] on span "# Wc9iQcTb76tyNaHghHagoJA3" at bounding box center [113, 49] width 100 height 10
copy span "Wc9iQcTb76tyNaHghHagoJA3"
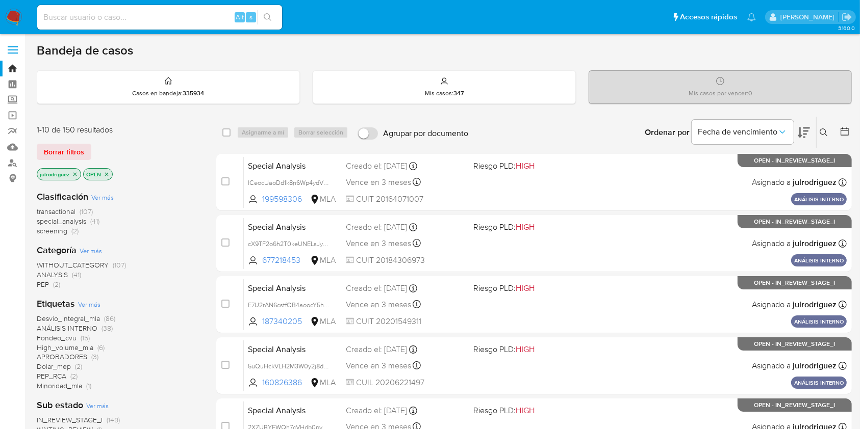
click at [825, 133] on icon at bounding box center [824, 133] width 8 height 8
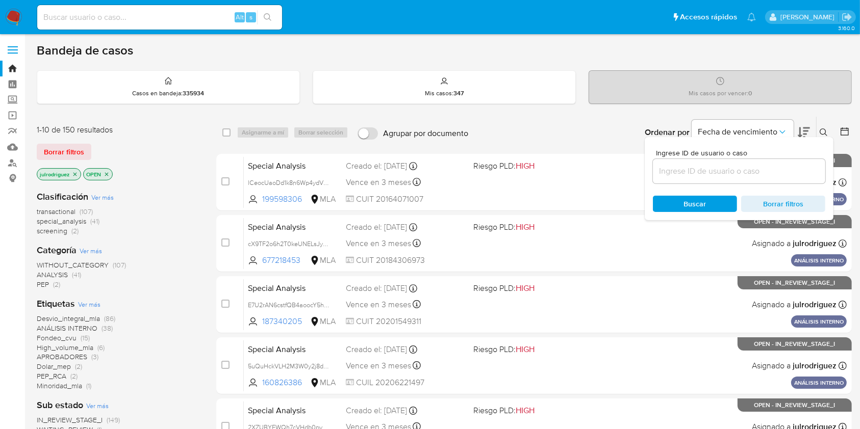
click at [702, 178] on div at bounding box center [739, 171] width 172 height 24
click at [676, 172] on input at bounding box center [739, 171] width 172 height 13
paste input "Wc9iQcTb76tyNaHghHagoJA3"
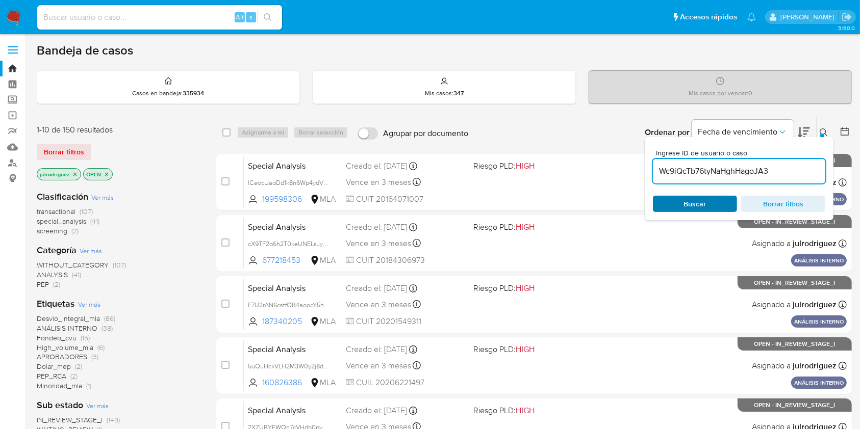
type input "Wc9iQcTb76tyNaHghHagoJA3"
click at [681, 197] on span "Buscar" at bounding box center [695, 204] width 70 height 14
click at [681, 202] on span "Buscar" at bounding box center [695, 204] width 70 height 14
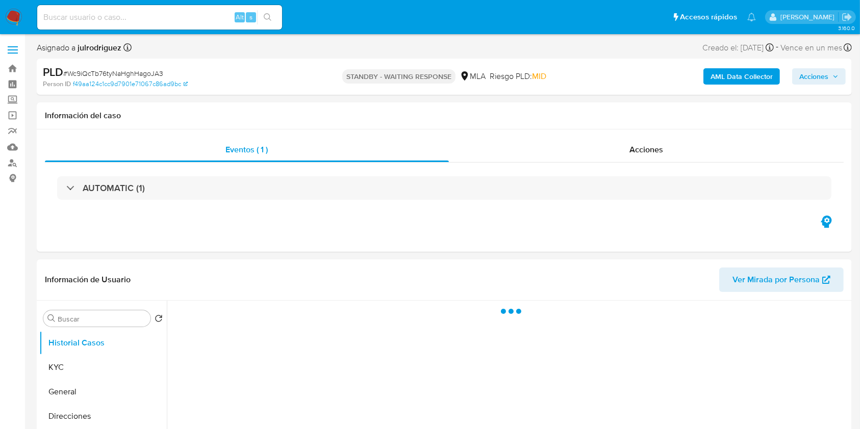
select select "10"
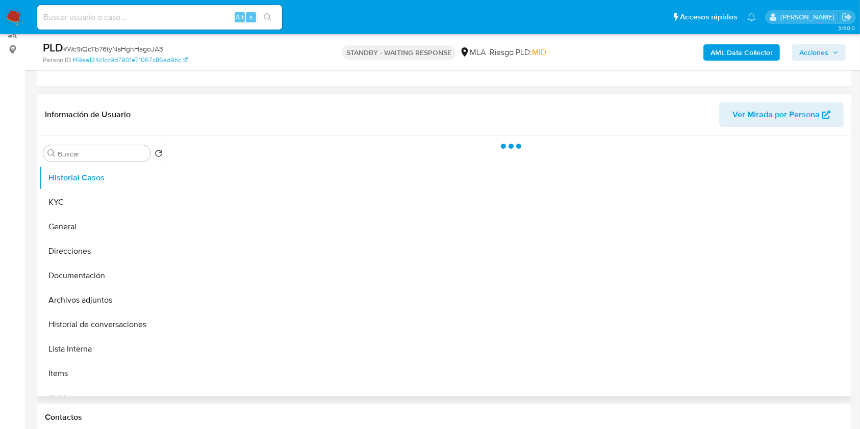
scroll to position [204, 0]
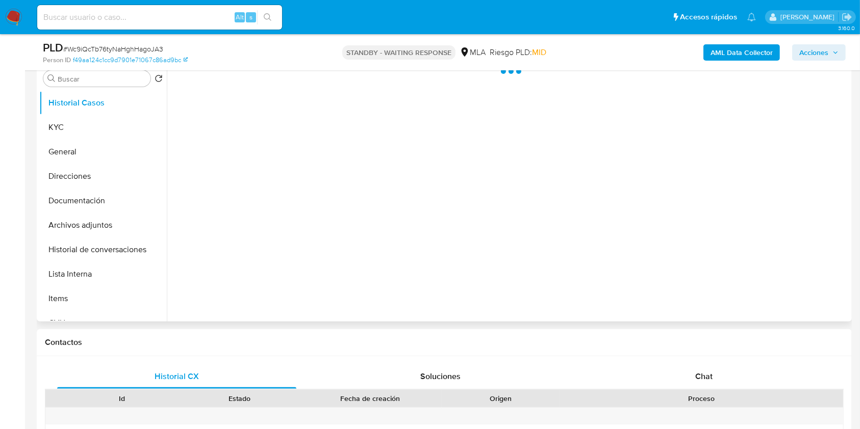
select select "10"
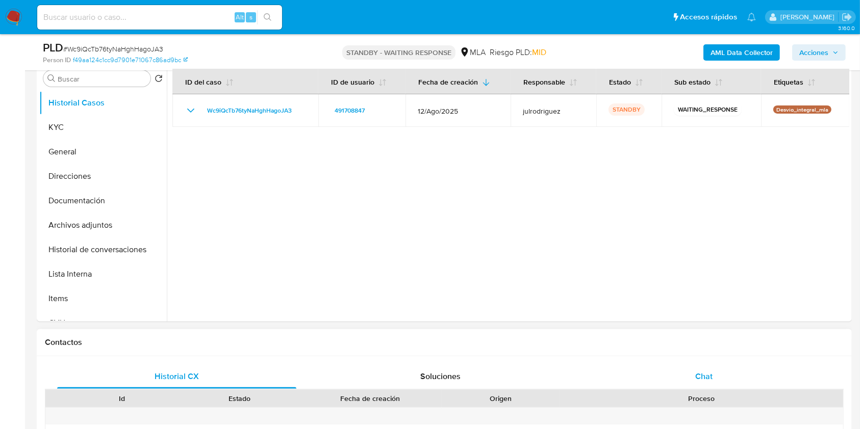
click at [730, 376] on div "Chat" at bounding box center [704, 377] width 239 height 24
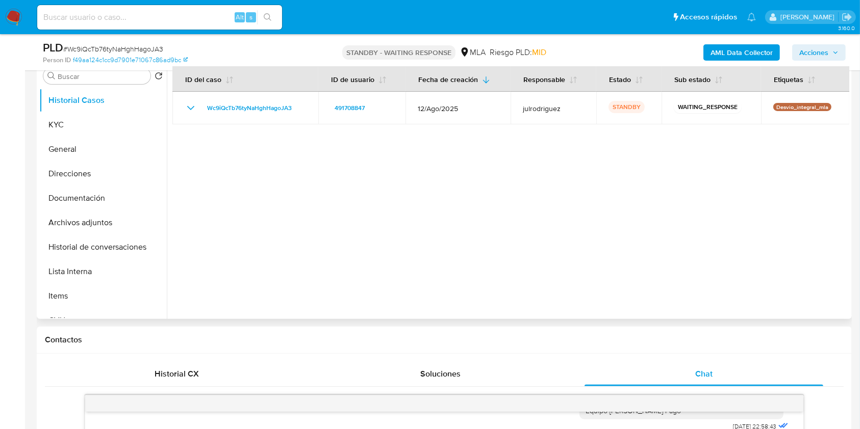
scroll to position [136, 0]
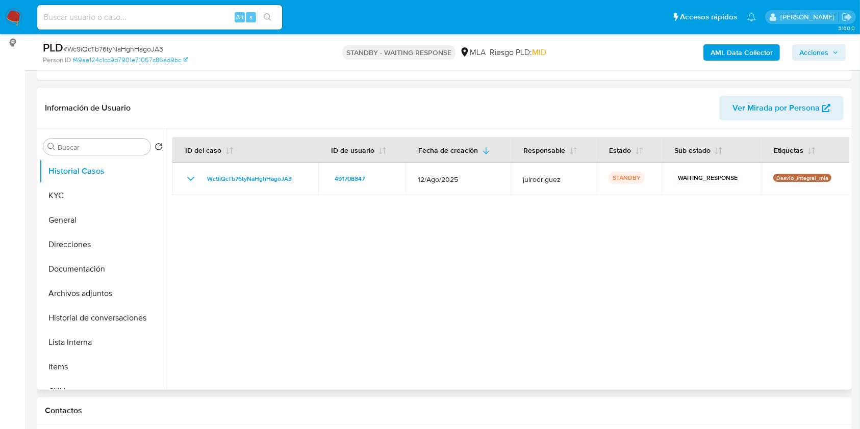
drag, startPoint x: 107, startPoint y: 271, endPoint x: 342, endPoint y: 311, distance: 238.4
click at [107, 271] on button "Documentación" at bounding box center [103, 269] width 128 height 24
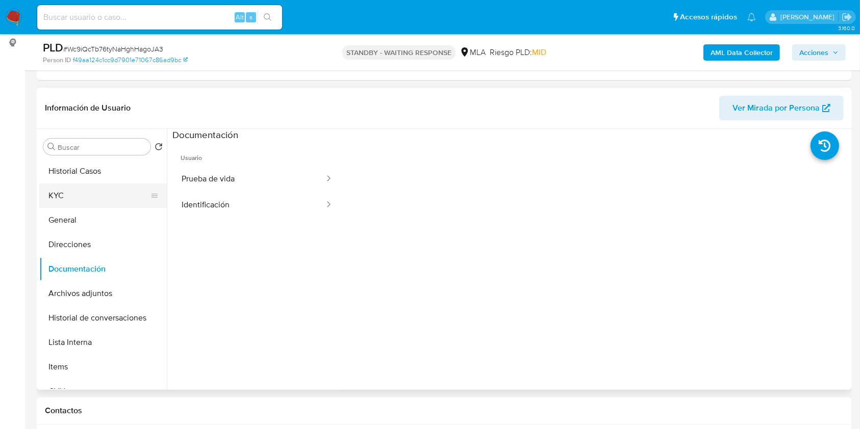
click at [110, 192] on button "KYC" at bounding box center [98, 196] width 119 height 24
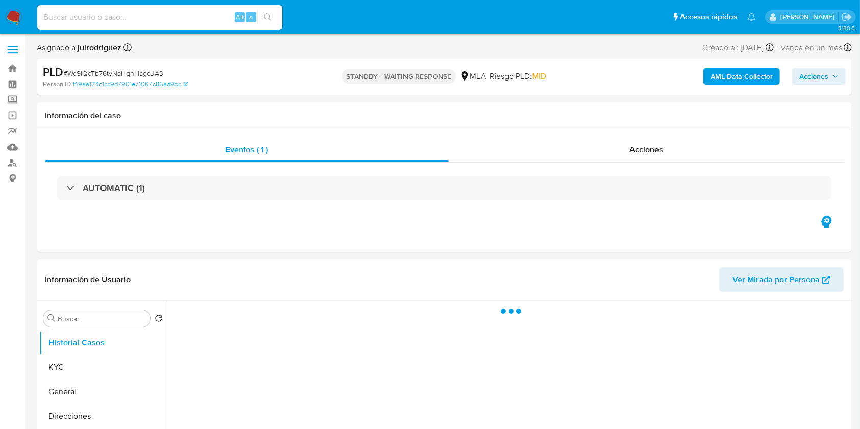
select select "10"
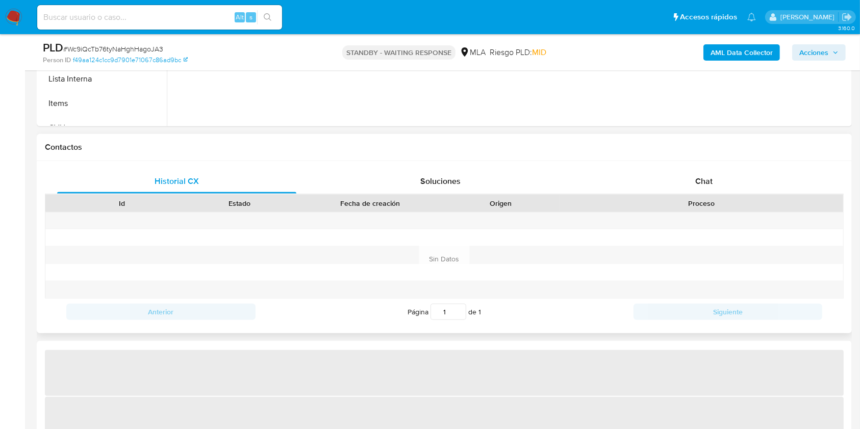
scroll to position [476, 0]
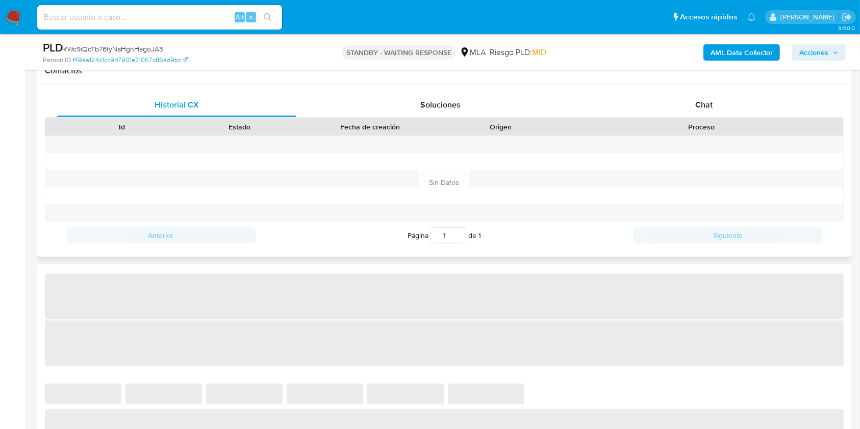
select select "10"
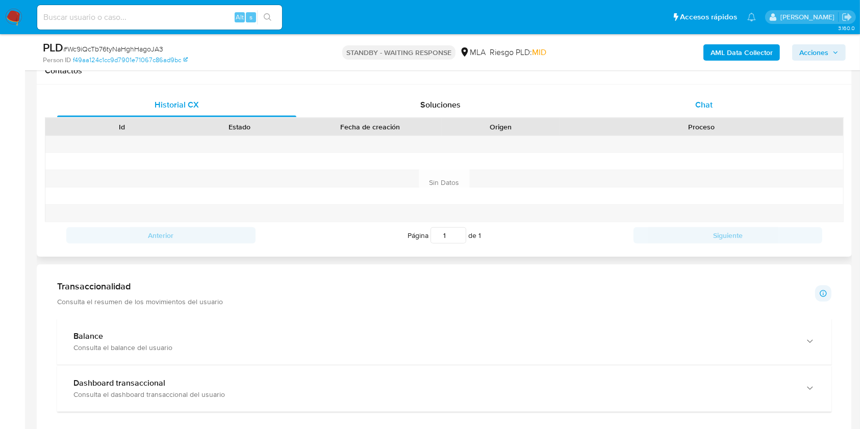
click at [692, 110] on div "Chat" at bounding box center [704, 105] width 239 height 24
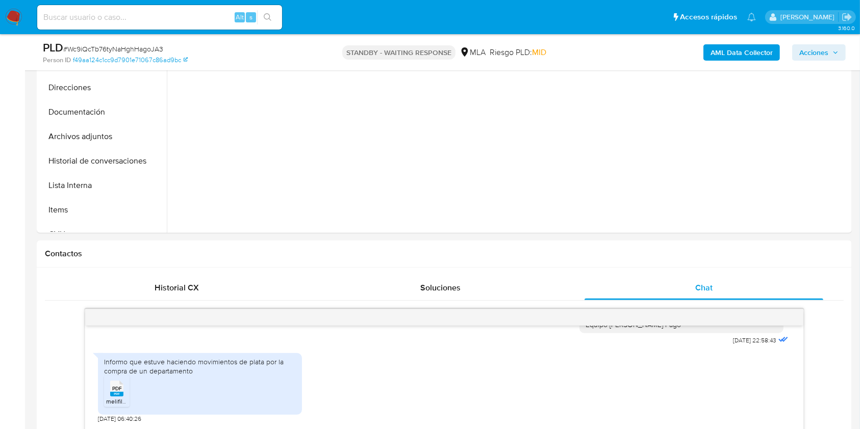
scroll to position [204, 0]
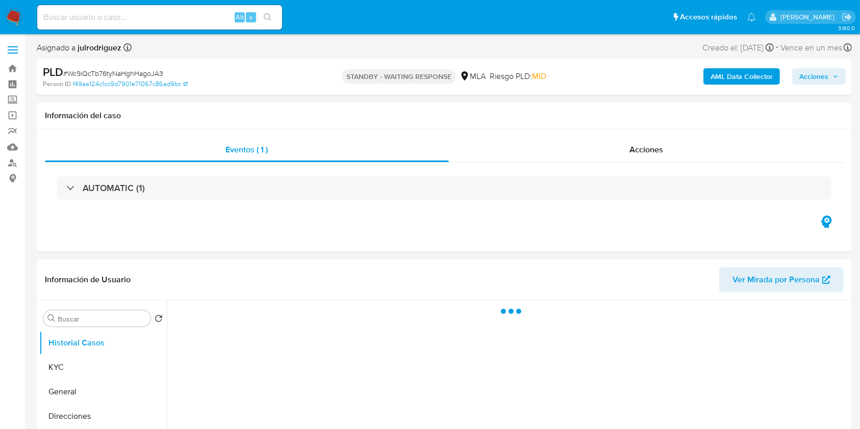
select select "10"
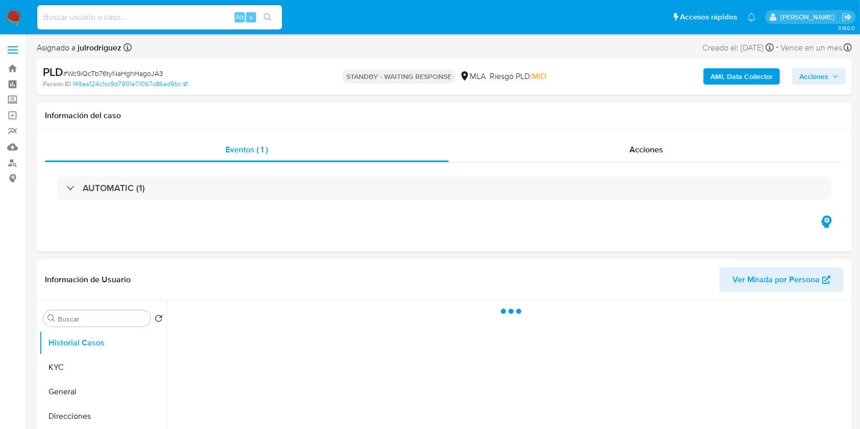
select select "10"
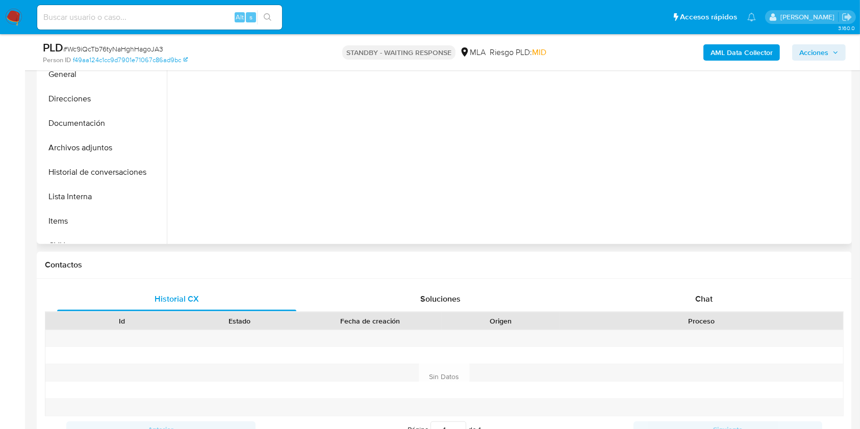
scroll to position [340, 0]
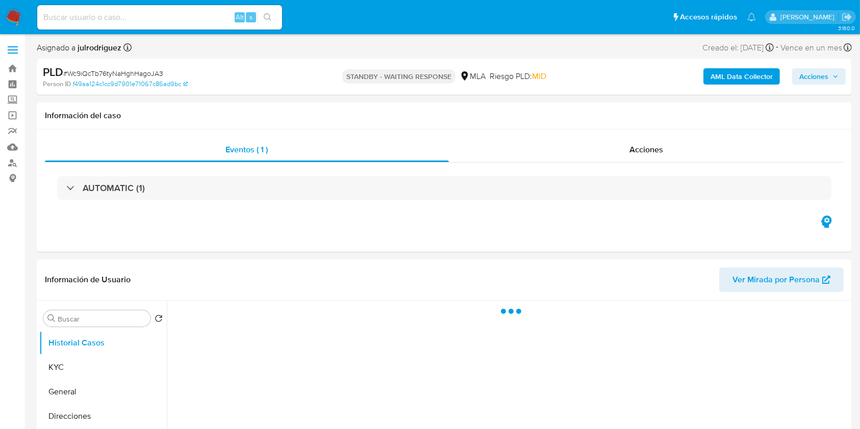
select select "10"
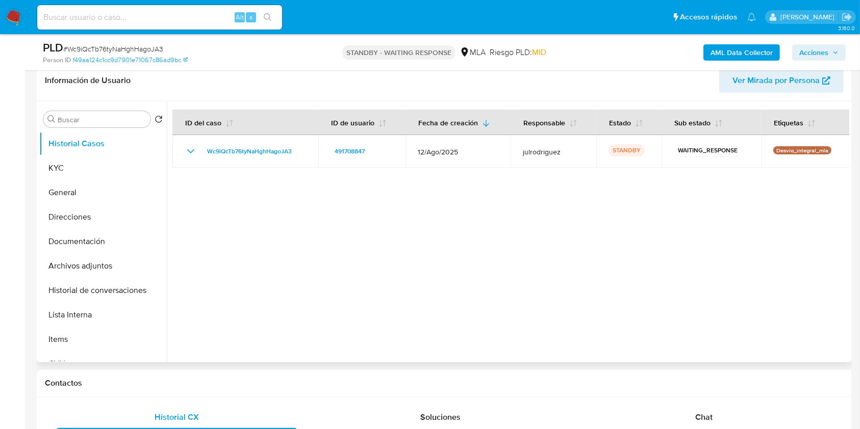
scroll to position [272, 0]
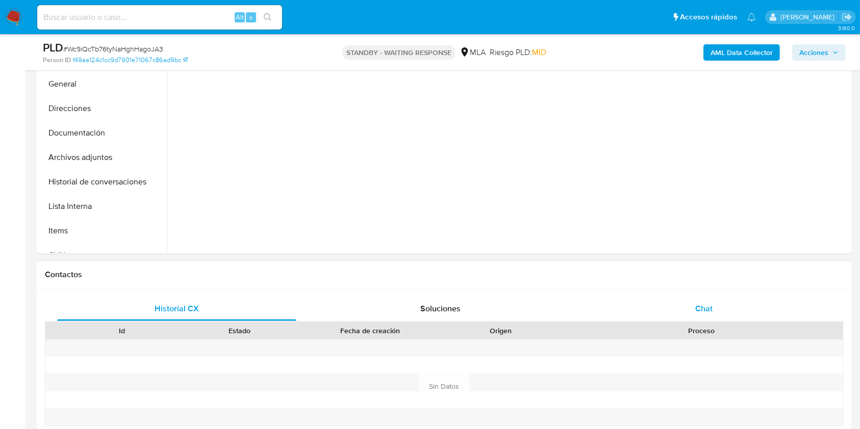
click at [695, 308] on span "Chat" at bounding box center [703, 309] width 17 height 12
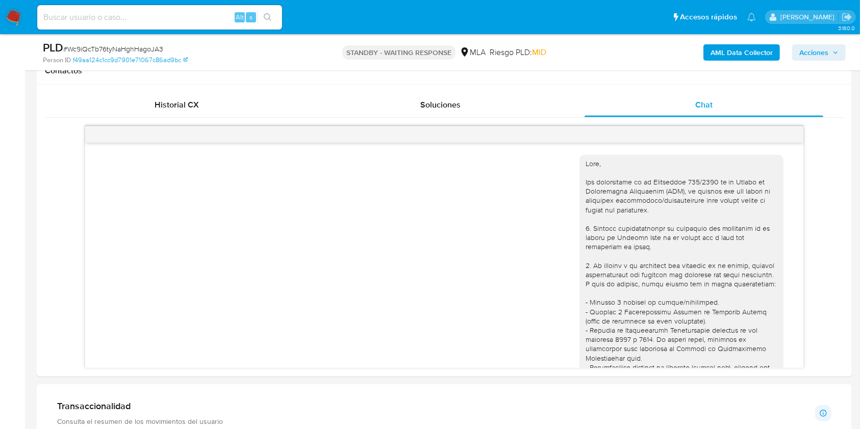
scroll to position [1008, 0]
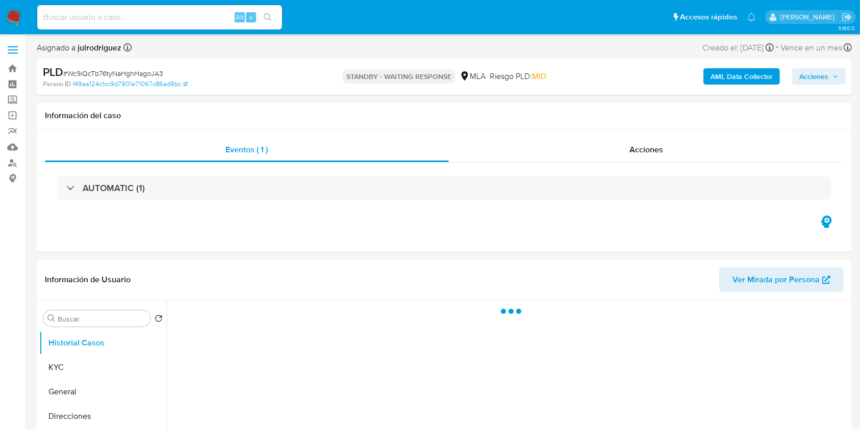
select select "10"
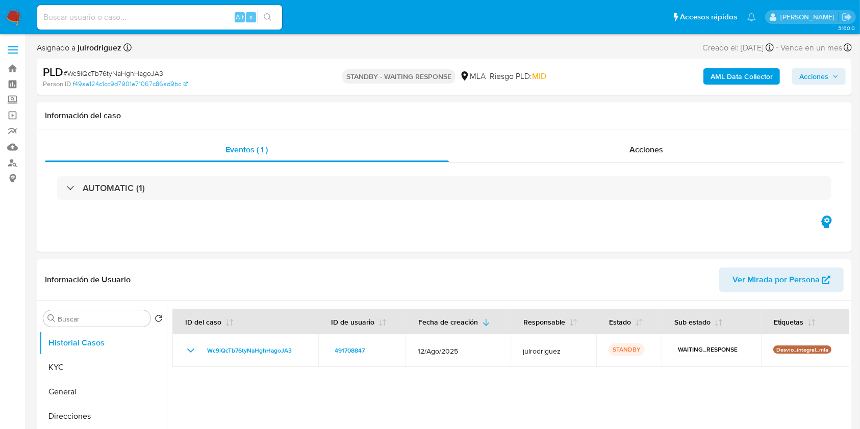
click at [135, 72] on span "# Wc9iQcTb76tyNaHghHagoJA3" at bounding box center [113, 73] width 100 height 10
copy span "Wc9iQcTb76tyNaHghHagoJA3"
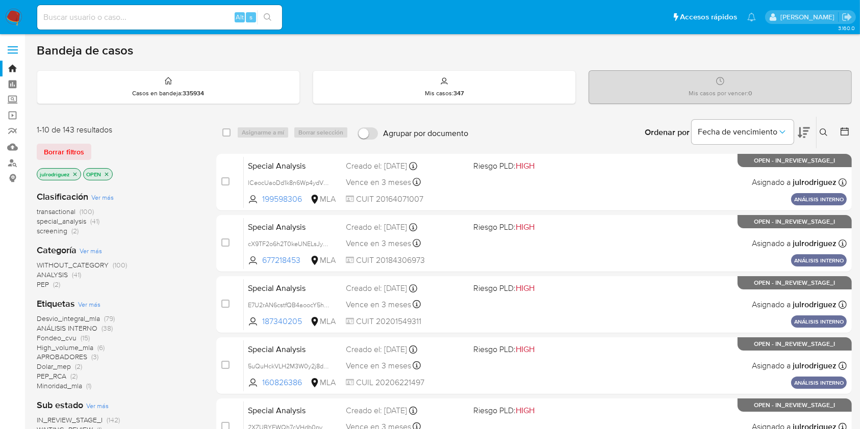
click at [652, 133] on icon at bounding box center [824, 133] width 8 height 8
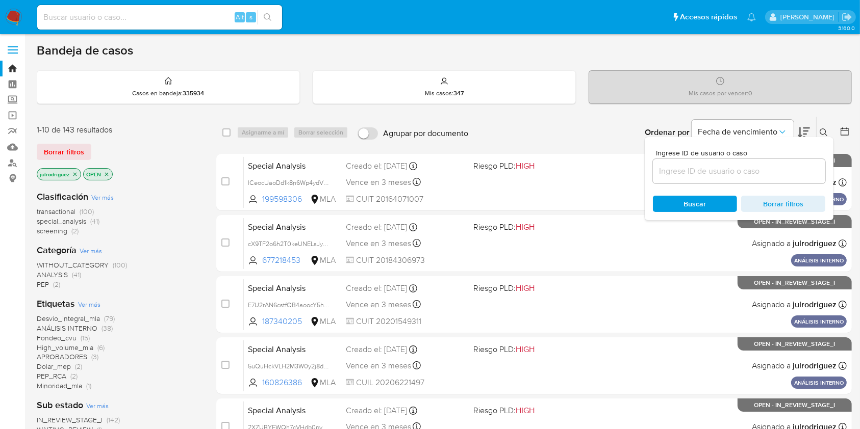
drag, startPoint x: 747, startPoint y: 167, endPoint x: 726, endPoint y: 175, distance: 22.2
click at [652, 167] on input at bounding box center [739, 171] width 172 height 13
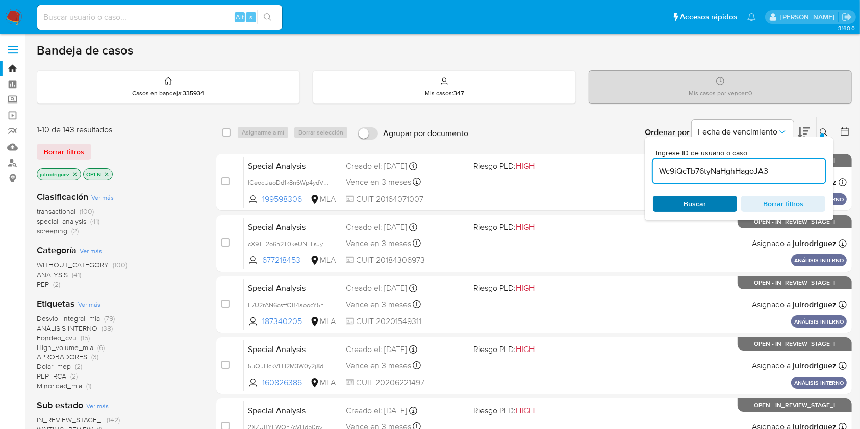
type input "Wc9iQcTb76tyNaHghHagoJA3"
click at [652, 204] on span "Buscar" at bounding box center [695, 204] width 22 height 16
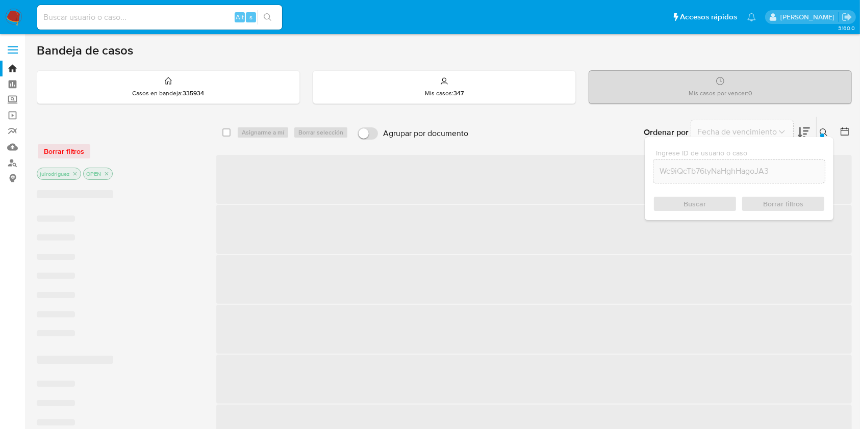
drag, startPoint x: 688, startPoint y: 201, endPoint x: 677, endPoint y: 196, distance: 11.4
click at [652, 202] on div "Buscar Borrar filtros" at bounding box center [739, 204] width 172 height 16
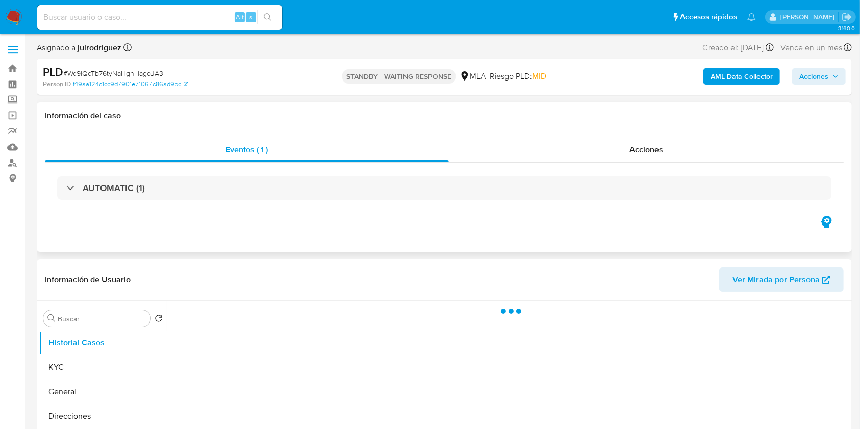
select select "10"
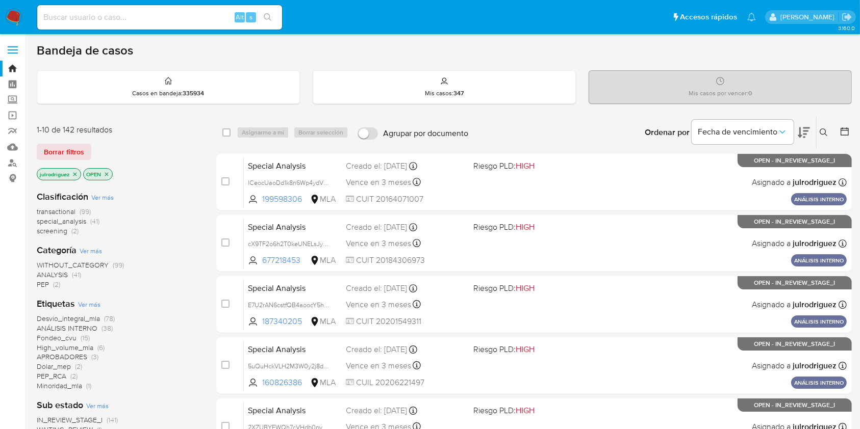
click at [77, 172] on icon "close-filter" at bounding box center [75, 174] width 6 height 6
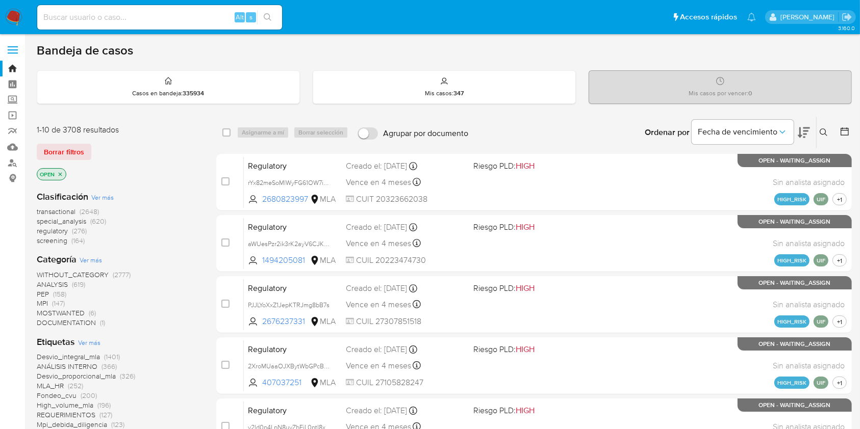
click at [59, 171] on icon "close-filter" at bounding box center [60, 174] width 6 height 6
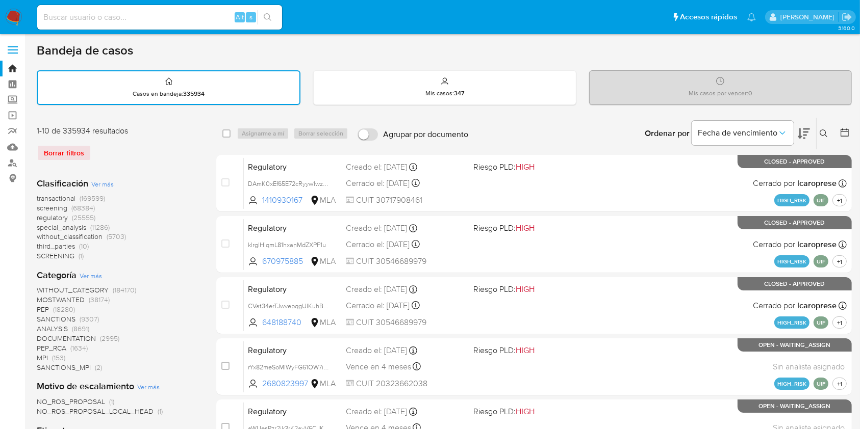
drag, startPoint x: 826, startPoint y: 134, endPoint x: 805, endPoint y: 151, distance: 27.6
click at [652, 133] on icon at bounding box center [824, 134] width 8 height 8
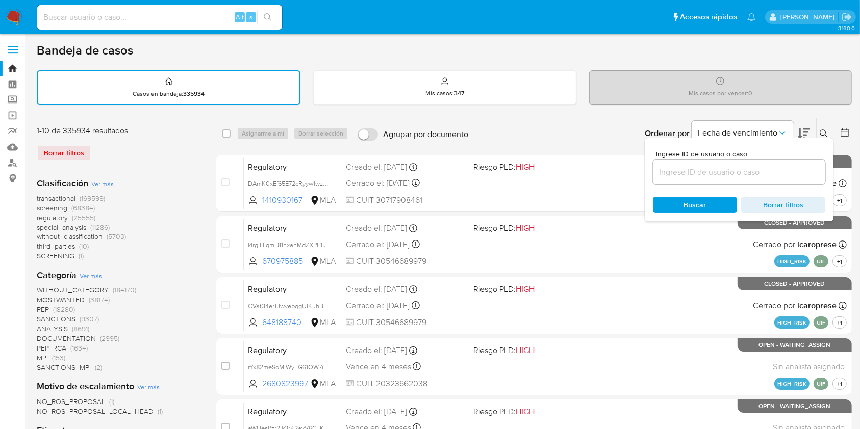
click at [652, 162] on div at bounding box center [739, 172] width 172 height 24
click at [652, 167] on input at bounding box center [739, 172] width 172 height 13
paste input "Wc9iQcTb76tyNaHghHagoJA3"
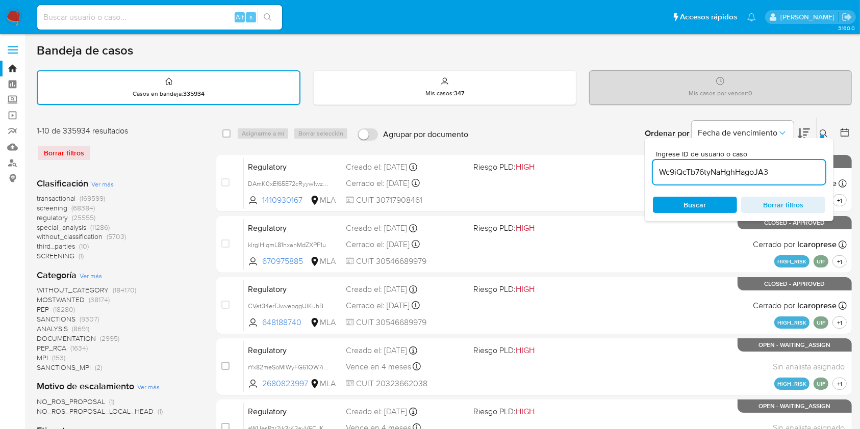
type input "Wc9iQcTb76tyNaHghHagoJA3"
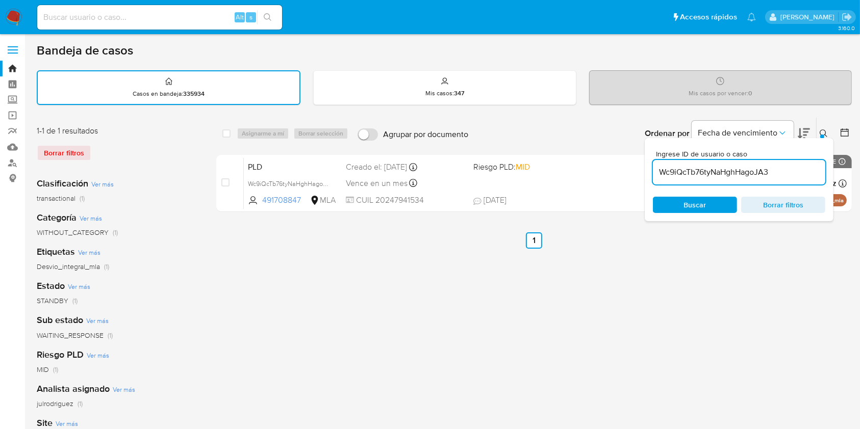
click at [232, 130] on div "select-all-cases-checkbox" at bounding box center [228, 134] width 12 height 12
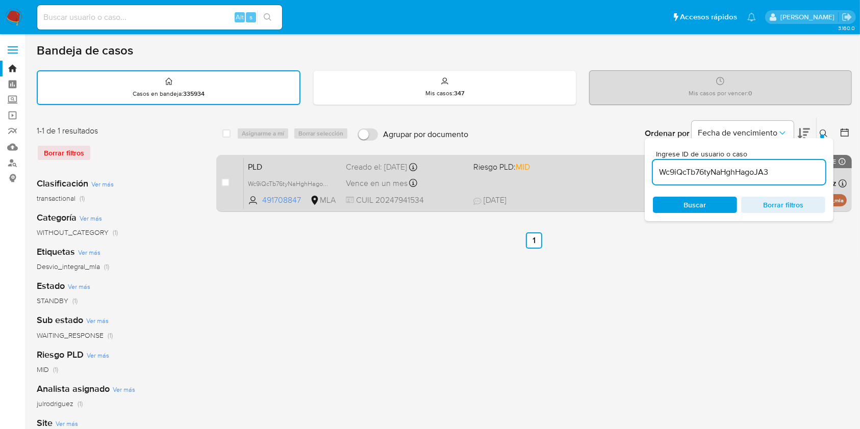
click at [222, 172] on div "case-item-checkbox No es posible asignar el caso" at bounding box center [232, 184] width 22 height 52
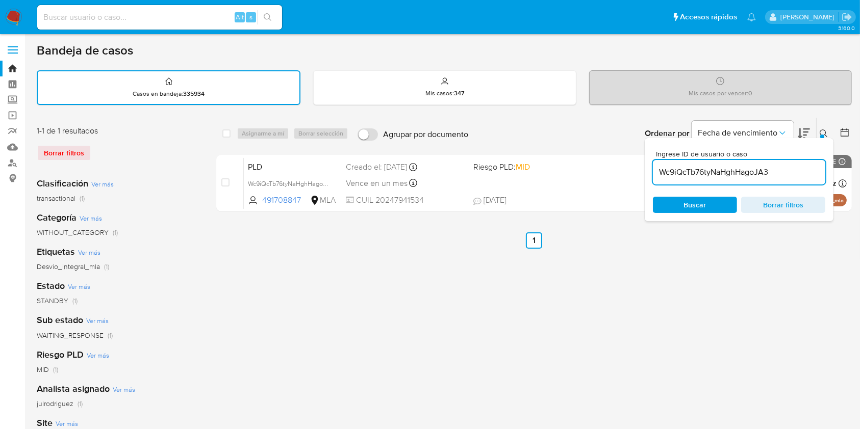
click at [240, 110] on div "Bandeja de casos Casos en bandeja : 335934 Mis casos : 347 Mis casos por vencer…" at bounding box center [444, 304] width 815 height 522
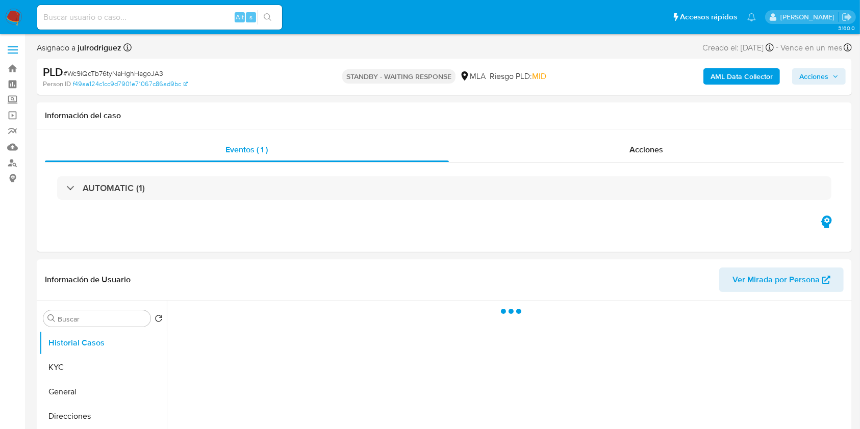
select select "10"
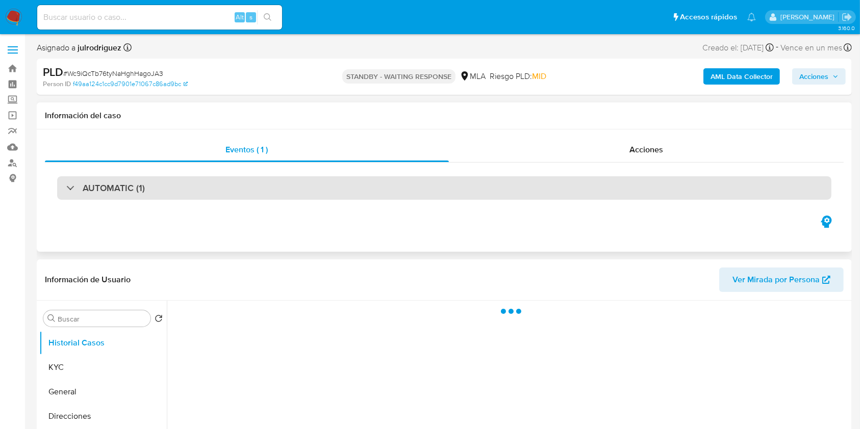
select select "10"
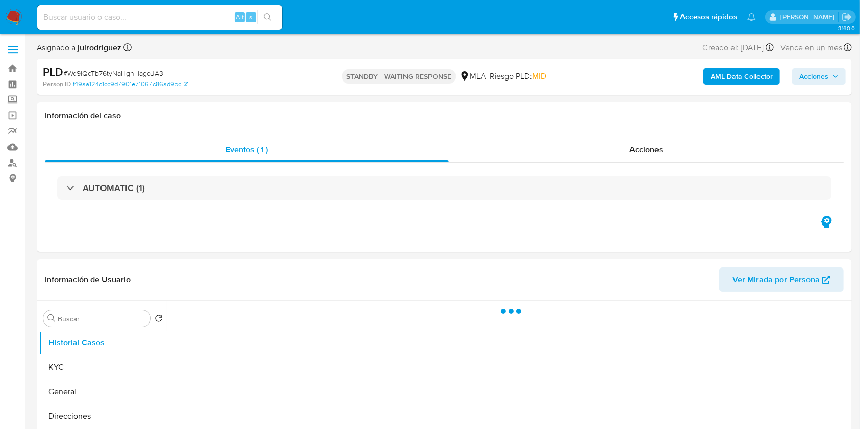
select select "10"
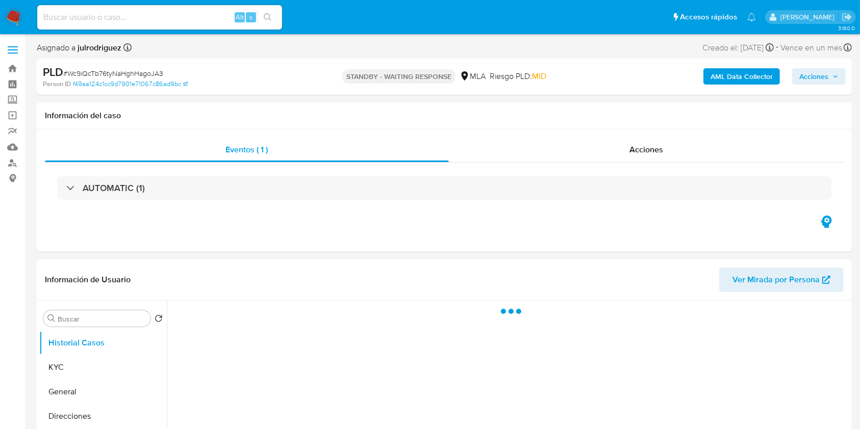
click at [127, 75] on span "# Wc9iQcTb76tyNaHghHagoJA3" at bounding box center [113, 73] width 100 height 10
select select "10"
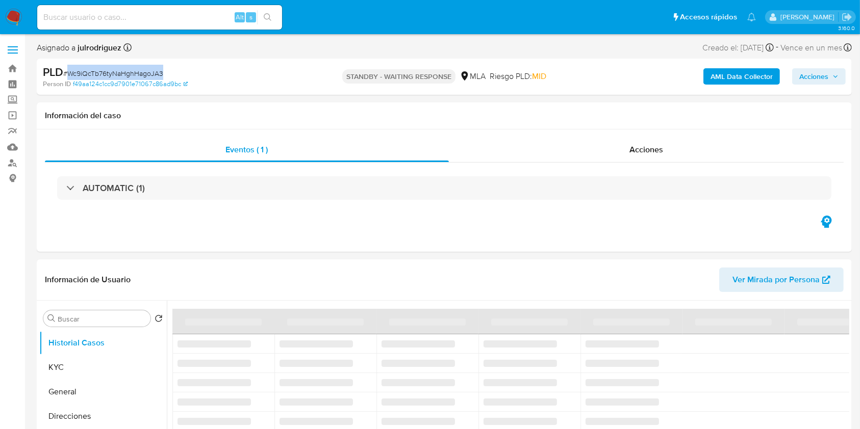
click at [127, 75] on span "# Wc9iQcTb76tyNaHghHagoJA3" at bounding box center [113, 73] width 100 height 10
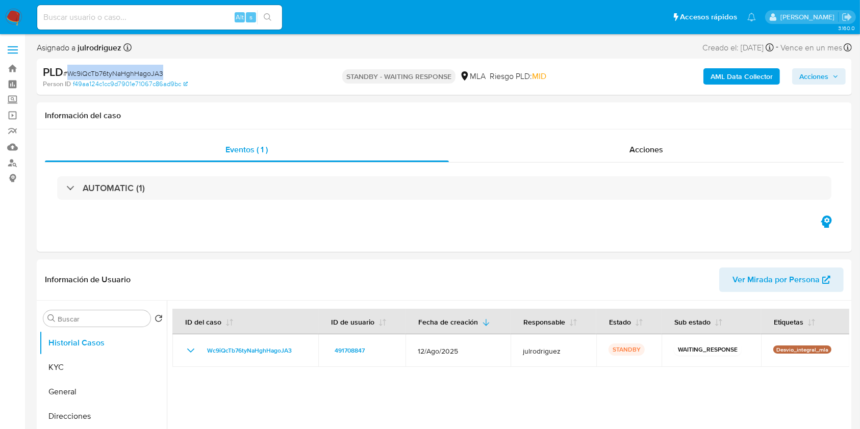
copy span "Wc9iQcTb76tyNaHghHagoJA3"
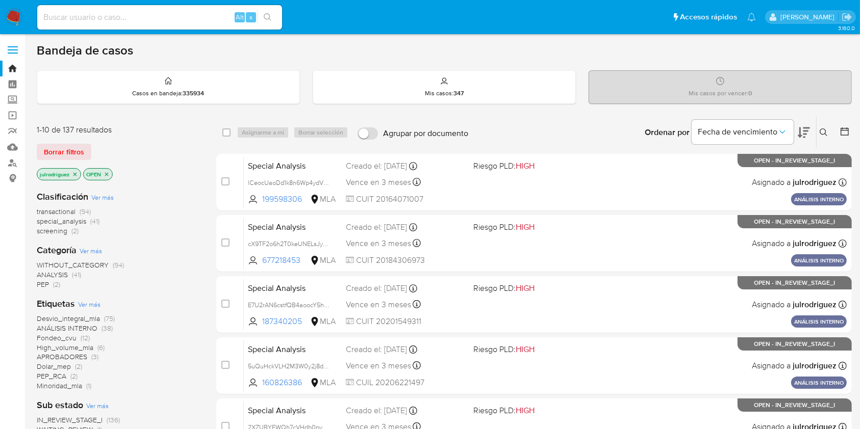
click at [822, 129] on icon at bounding box center [824, 133] width 8 height 8
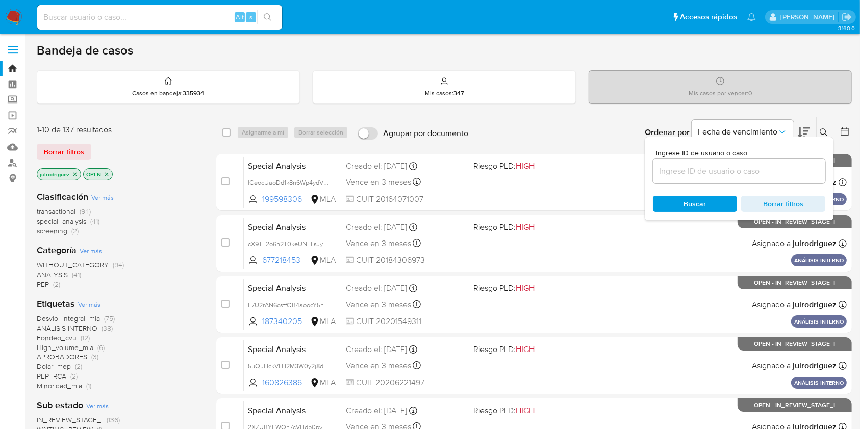
click at [774, 168] on input at bounding box center [739, 171] width 172 height 13
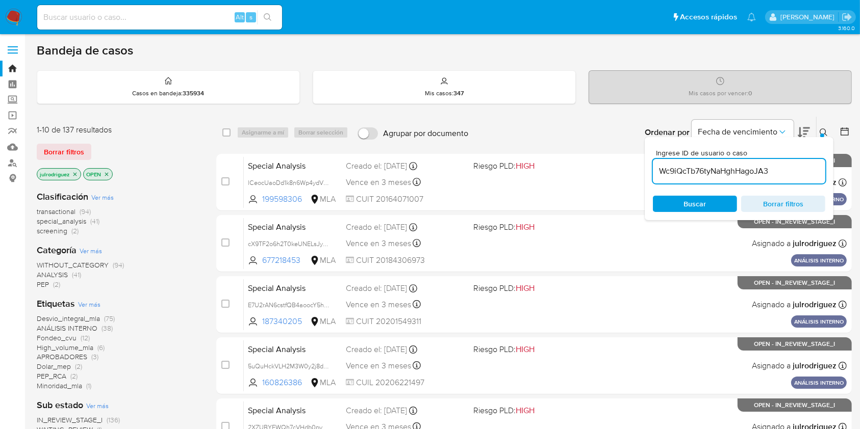
type input "Wc9iQcTb76tyNaHghHagoJA3"
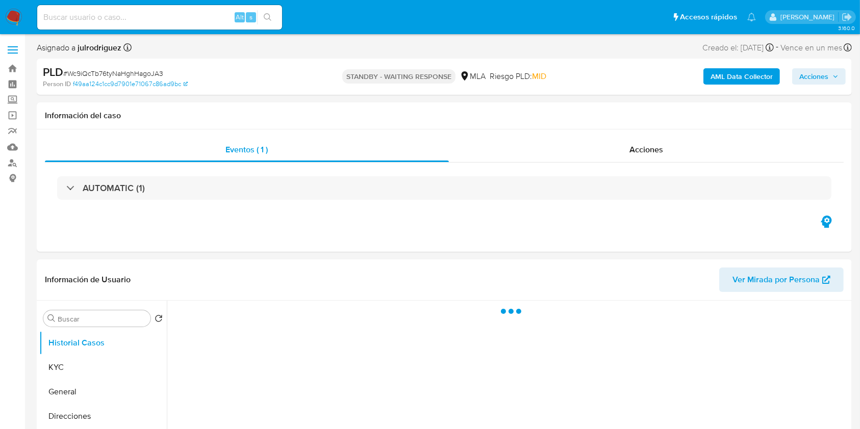
select select "10"
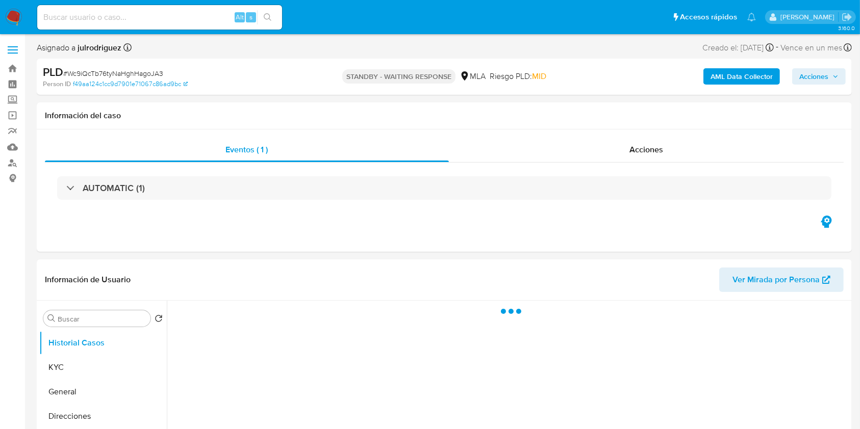
select select "10"
drag, startPoint x: 404, startPoint y: 71, endPoint x: 421, endPoint y: 73, distance: 17.5
click at [421, 73] on p "STANDBY - WAITING RESPONSE" at bounding box center [398, 76] width 113 height 14
select select "10"
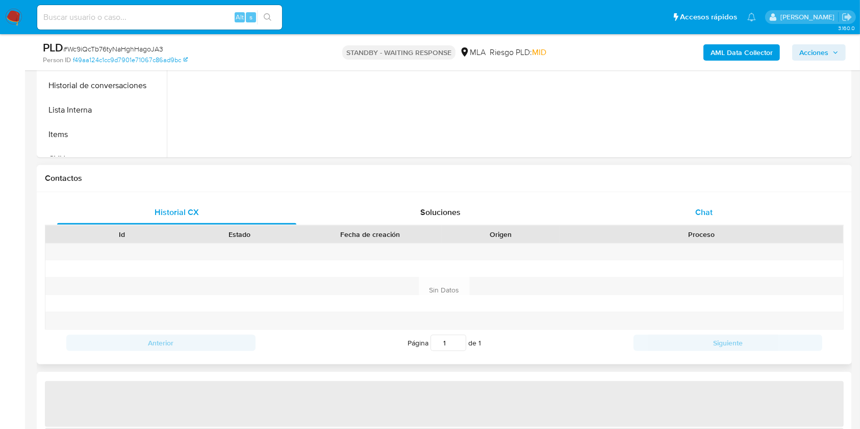
select select "10"
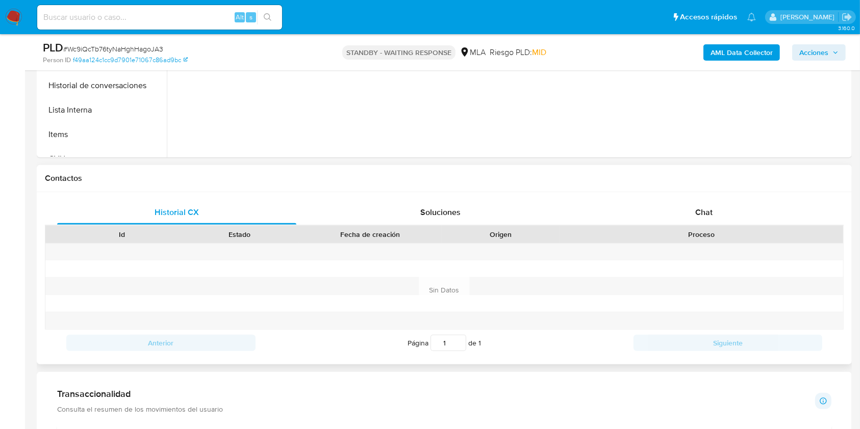
scroll to position [408, 0]
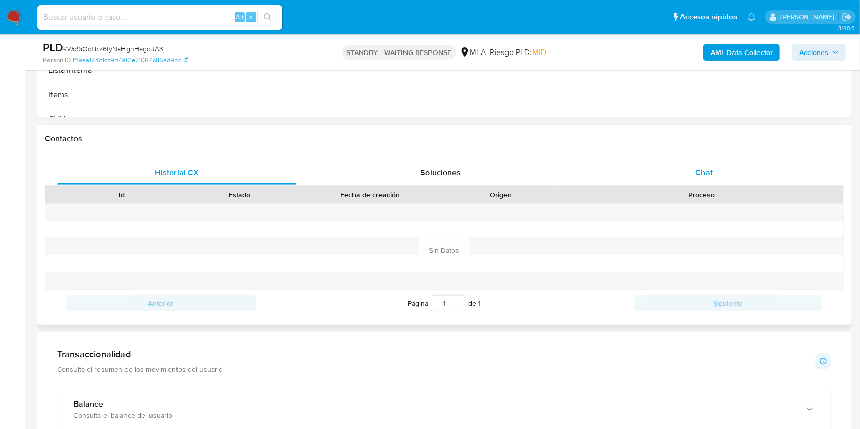
click at [710, 170] on span "Chat" at bounding box center [703, 173] width 17 height 12
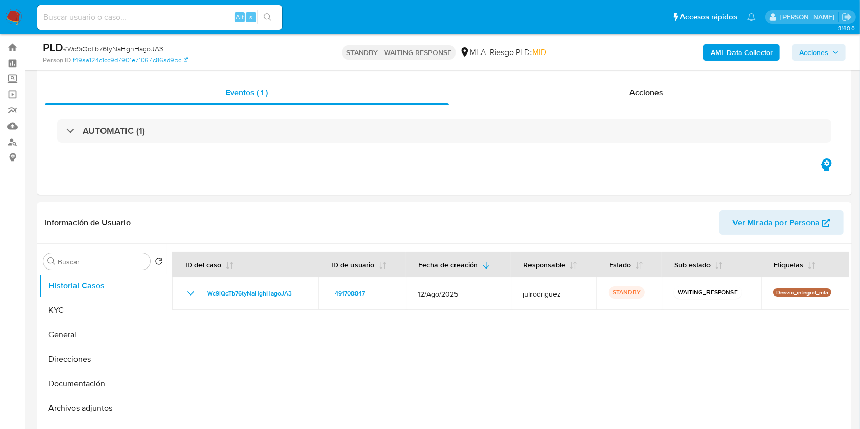
scroll to position [0, 0]
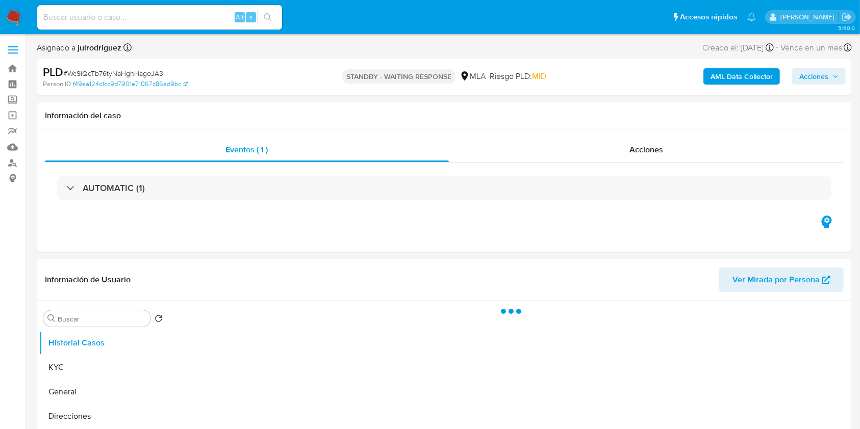
select select "10"
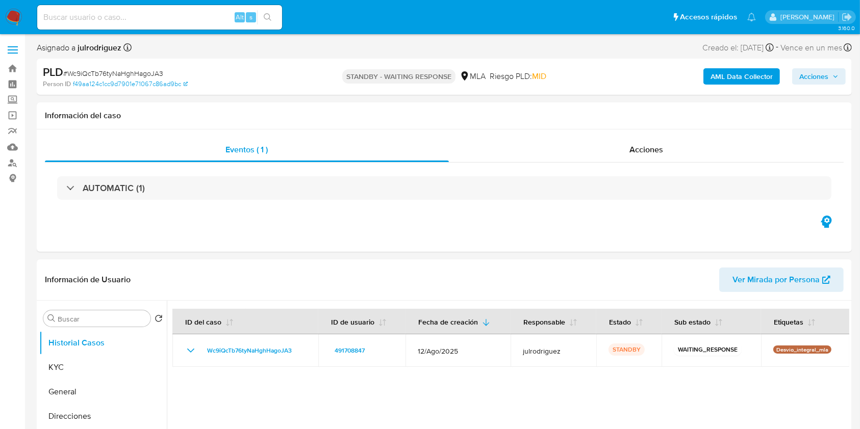
click at [151, 72] on span "# Wc9iQcTb76tyNaHghHagoJA3" at bounding box center [113, 73] width 100 height 10
copy span "Wc9iQcTb76tyNaHghHagoJA3"
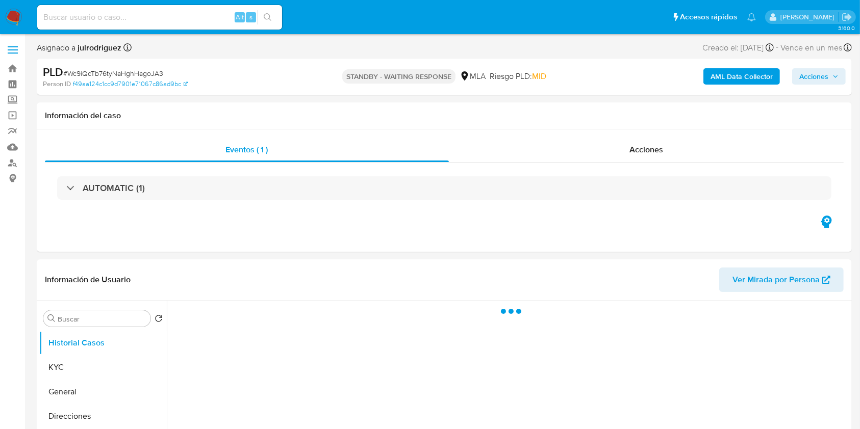
select select "10"
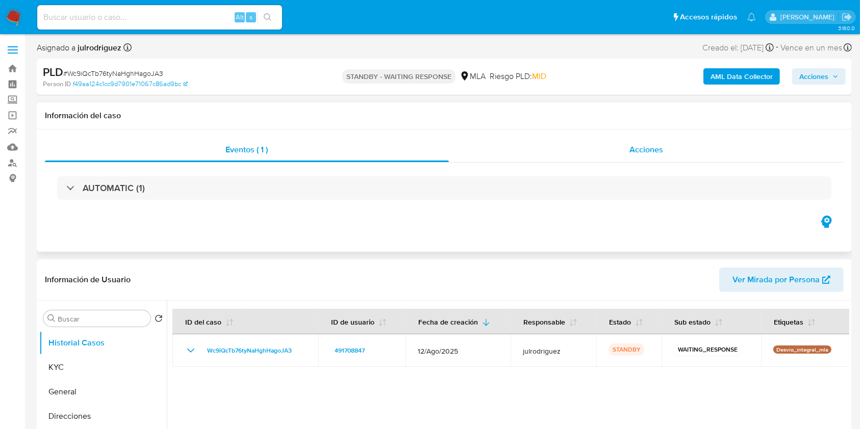
click at [657, 142] on div "Acciones" at bounding box center [646, 150] width 395 height 24
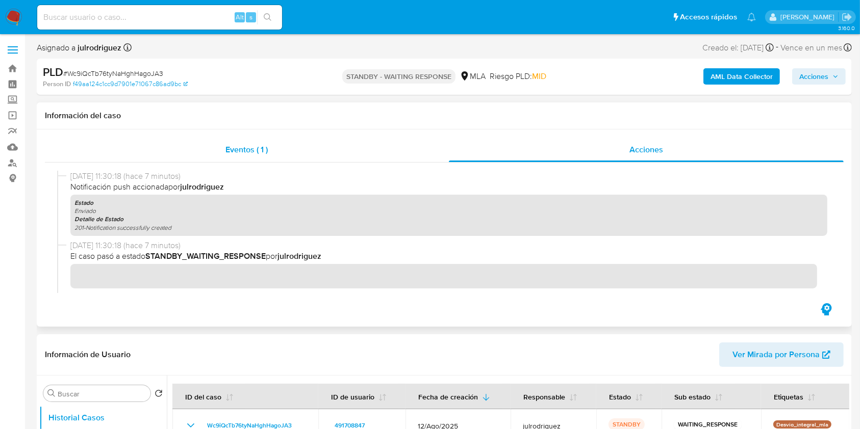
click at [272, 147] on div "Eventos ( 1 )" at bounding box center [247, 150] width 404 height 24
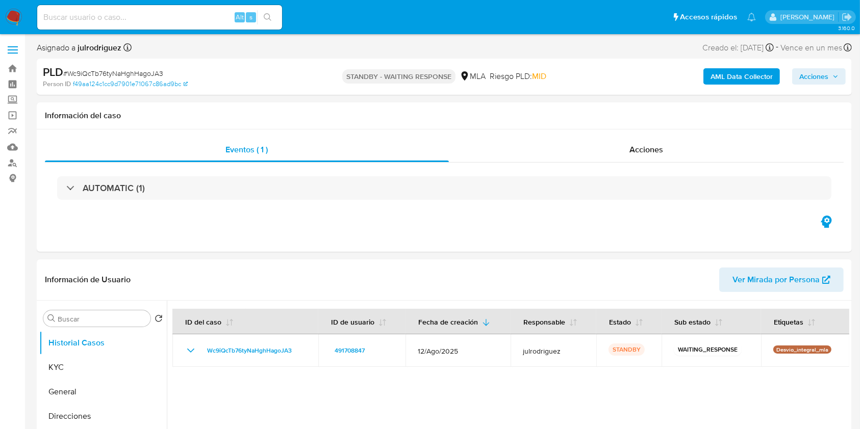
click at [150, 71] on span "# Wc9iQcTb76tyNaHghHagoJA3" at bounding box center [113, 73] width 100 height 10
copy span "Wc9iQcTb76tyNaHghHagoJA3"
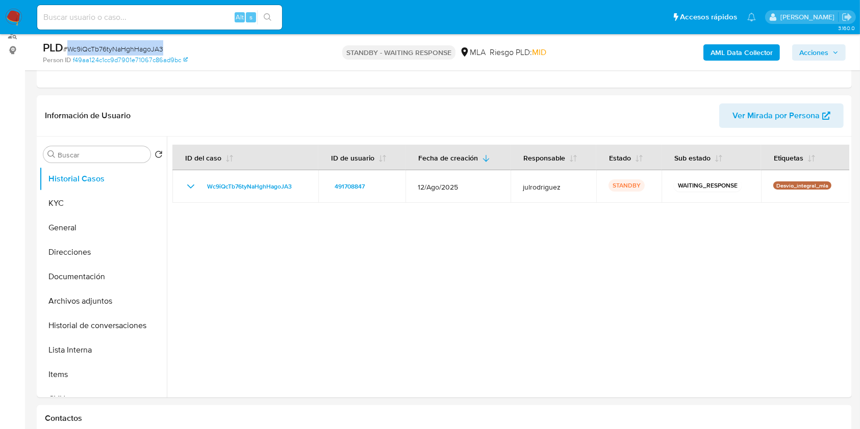
scroll to position [136, 0]
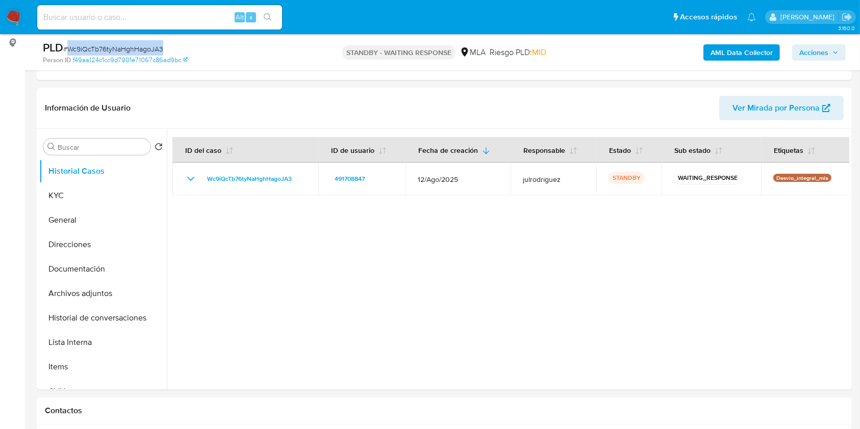
click at [124, 48] on span "# Wc9iQcTb76tyNaHghHagoJA3" at bounding box center [113, 49] width 100 height 10
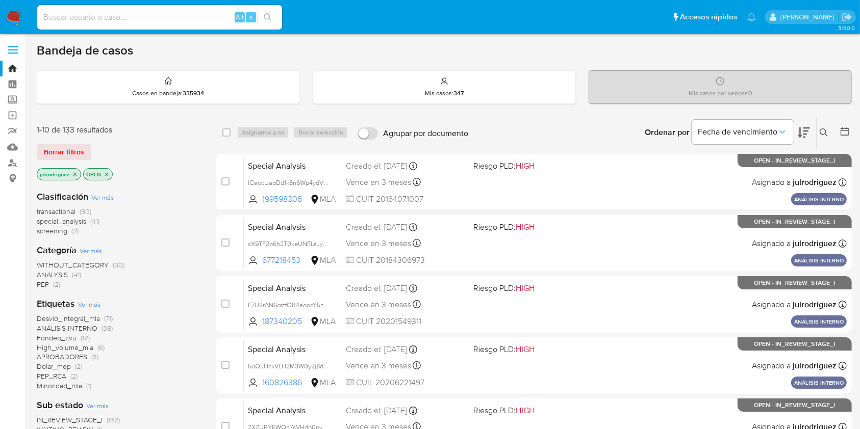
click at [652, 131] on icon at bounding box center [824, 133] width 8 height 8
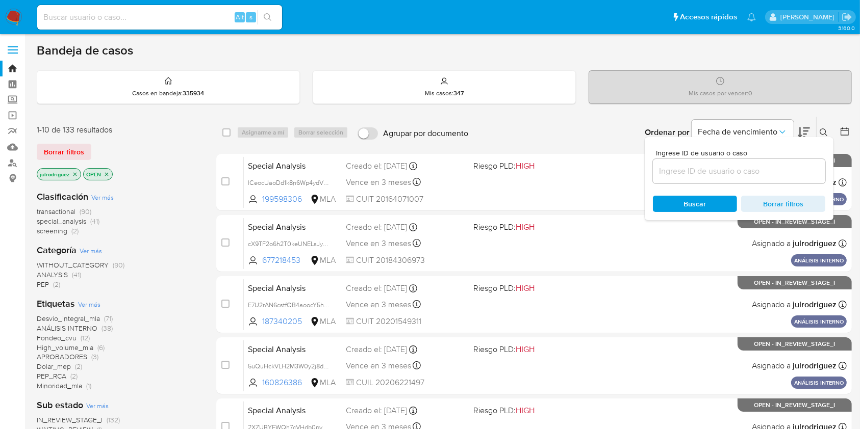
click at [652, 178] on div at bounding box center [739, 171] width 172 height 24
click at [652, 175] on input at bounding box center [739, 171] width 172 height 13
paste input "Wc9iQcTb76tyNaHghHagoJA3"
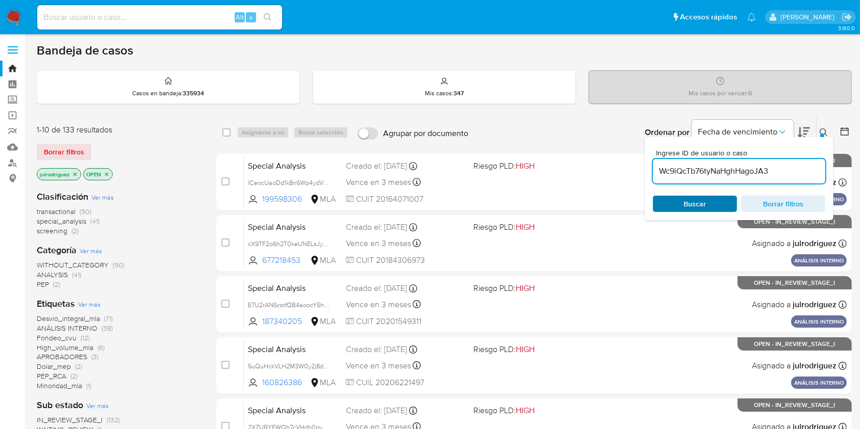
type input "Wc9iQcTb76tyNaHghHagoJA3"
click at [652, 208] on span "Buscar" at bounding box center [695, 204] width 22 height 16
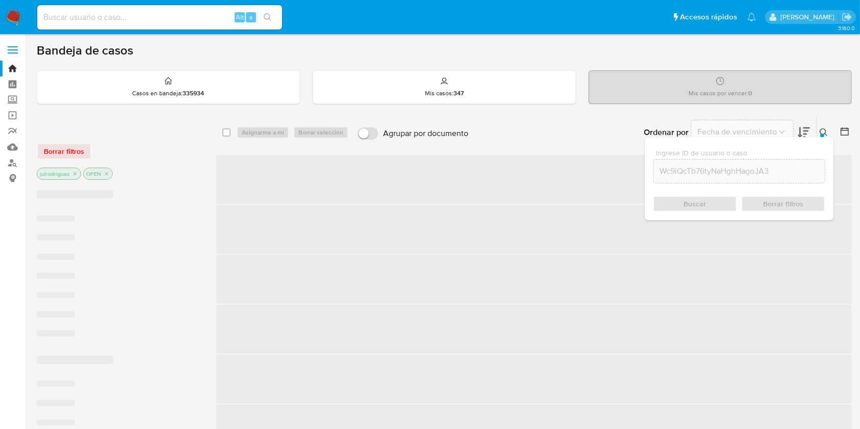
click at [652, 205] on div "Buscar Borrar filtros" at bounding box center [739, 204] width 172 height 16
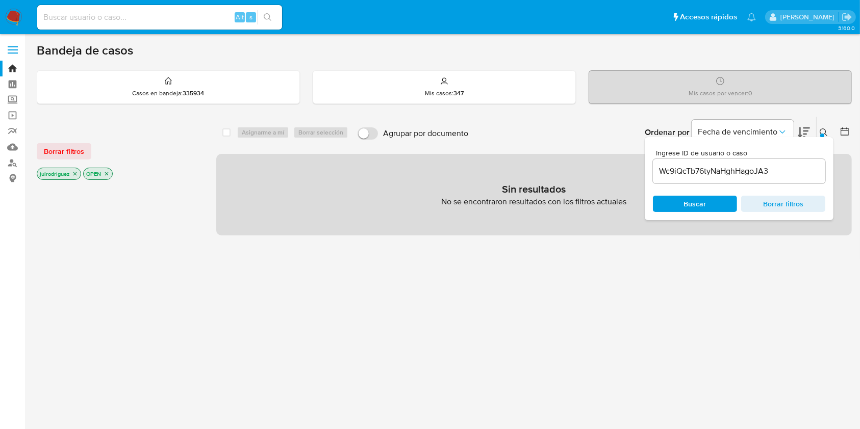
click at [652, 206] on span "Buscar" at bounding box center [695, 204] width 70 height 14
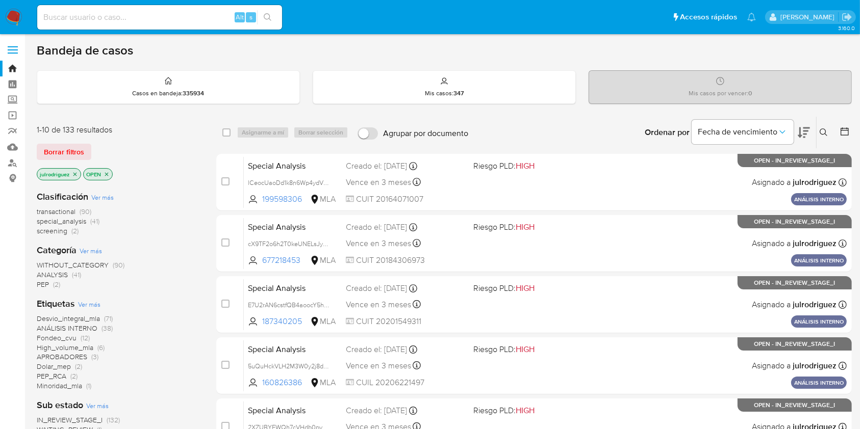
click at [825, 129] on icon at bounding box center [824, 133] width 8 height 8
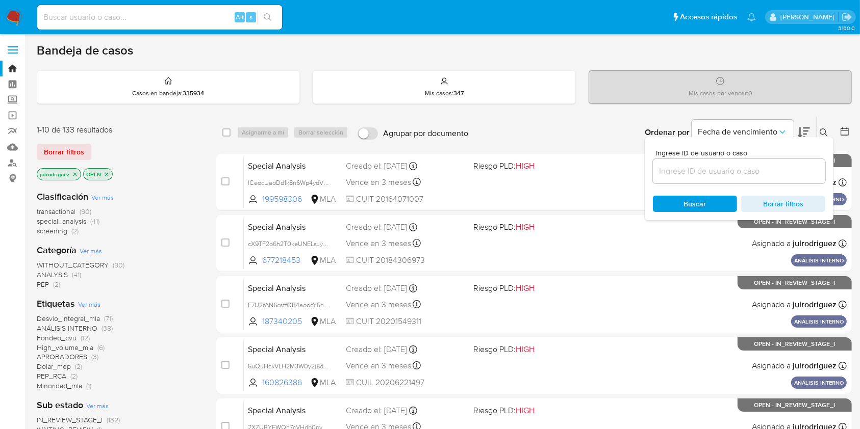
click at [746, 163] on div at bounding box center [739, 171] width 172 height 24
click at [740, 173] on input at bounding box center [739, 171] width 172 height 13
paste input "Wc9iQcTb76tyNaHghHagoJA3"
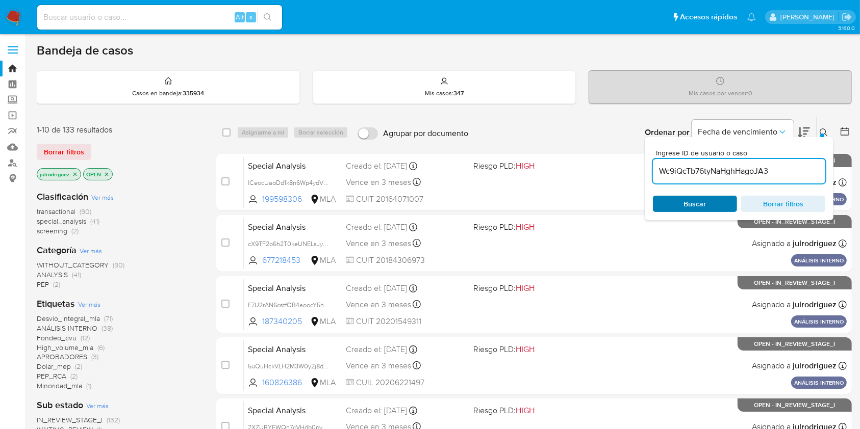
type input "Wc9iQcTb76tyNaHghHagoJA3"
click at [694, 198] on span "Buscar" at bounding box center [695, 204] width 22 height 16
click at [692, 204] on div "Buscar Borrar filtros" at bounding box center [739, 204] width 172 height 16
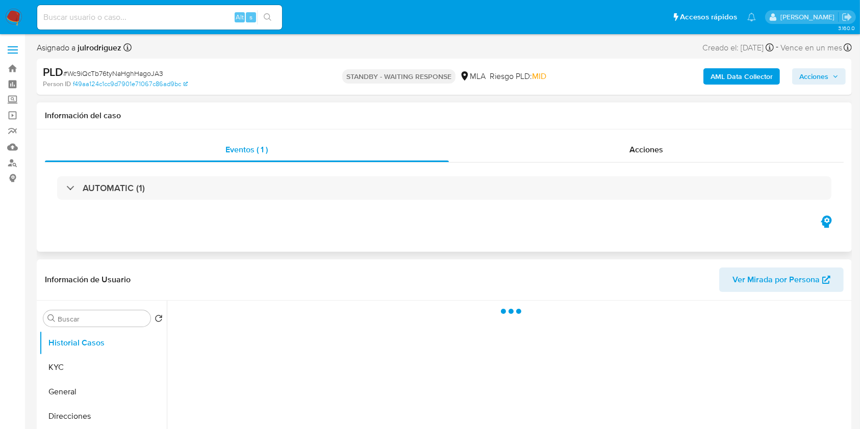
select select "10"
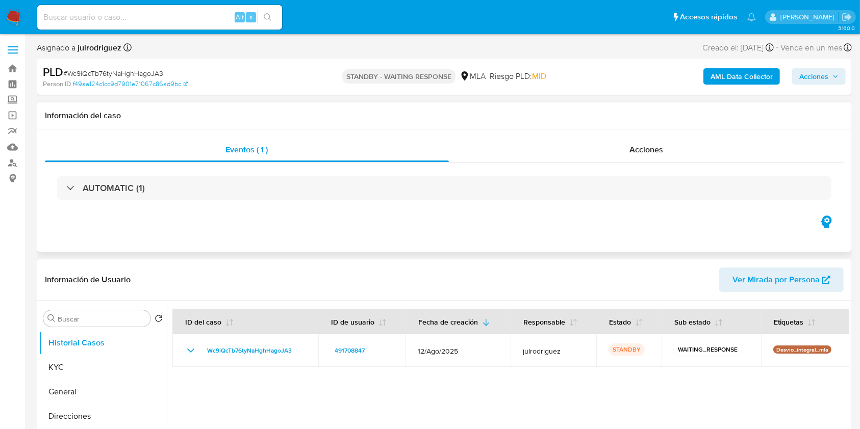
click at [487, 232] on div "Eventos ( 1 ) Acciones AUTOMATIC (1)" at bounding box center [444, 191] width 815 height 122
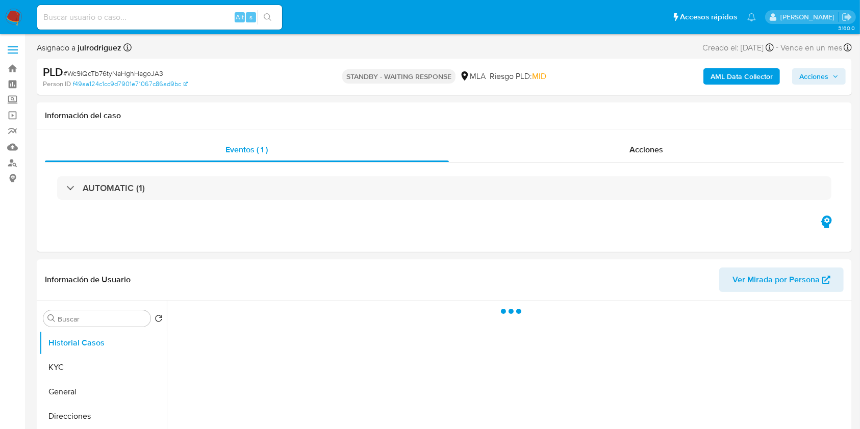
select select "10"
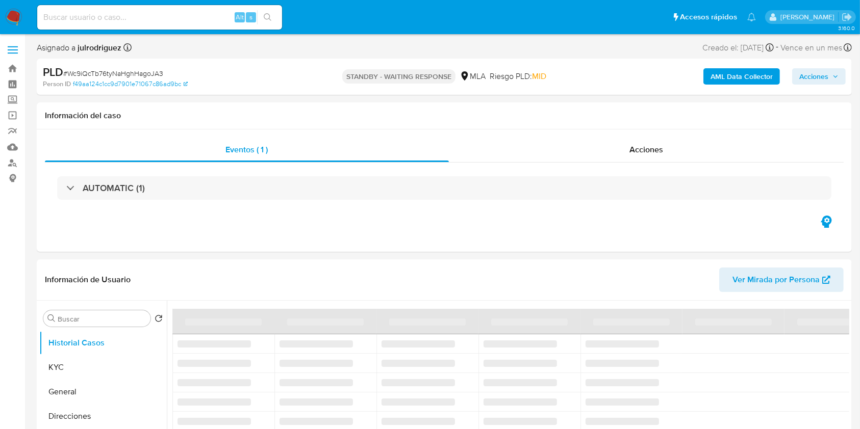
select select "10"
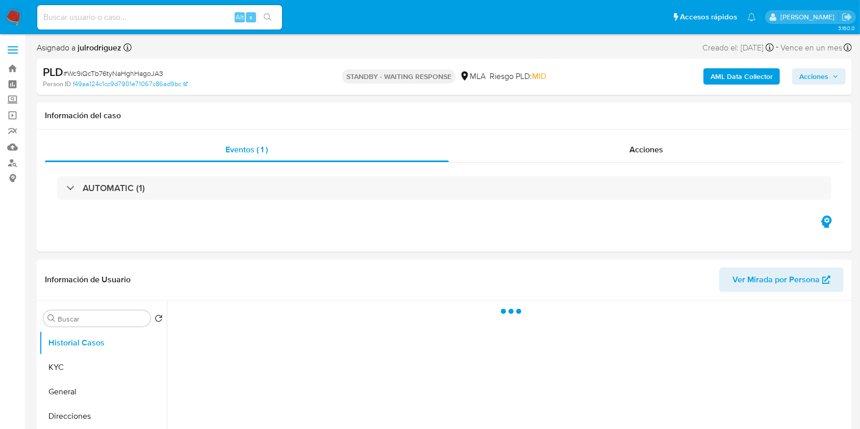
select select "10"
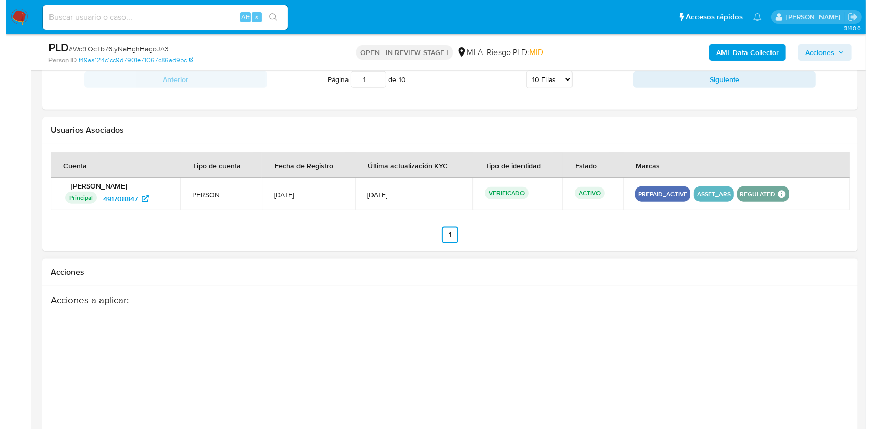
scroll to position [1364, 0]
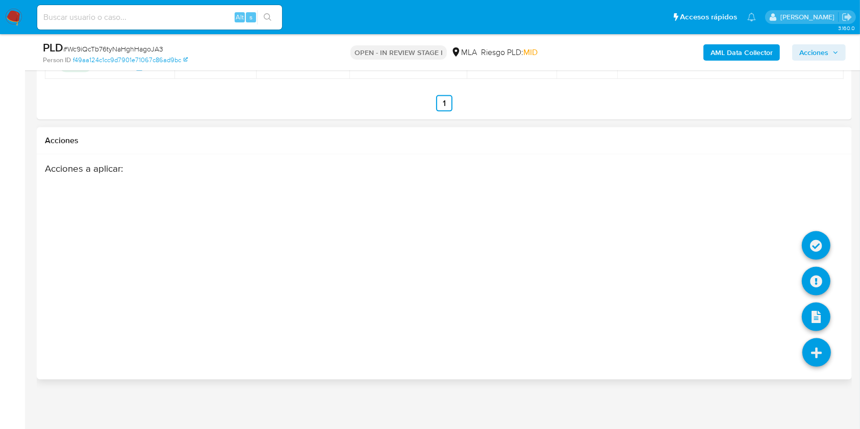
click at [824, 350] on icon at bounding box center [816, 353] width 29 height 29
click at [810, 277] on icon at bounding box center [816, 281] width 29 height 29
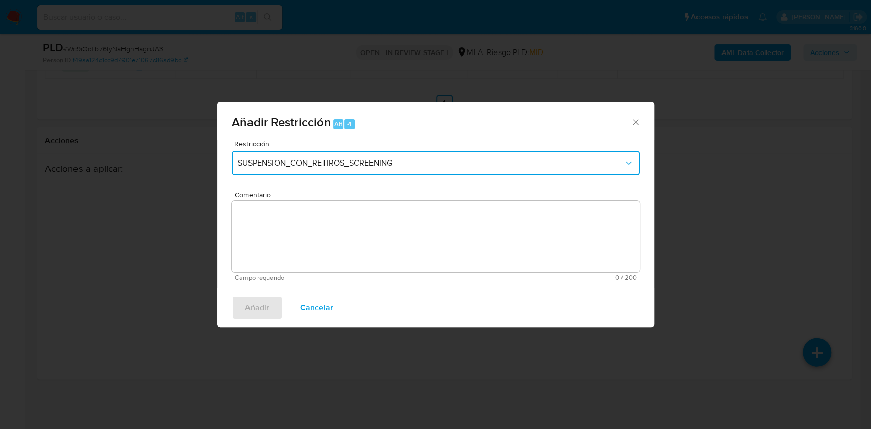
click at [343, 163] on span "SUSPENSION_CON_RETIROS_SCREENING" at bounding box center [431, 163] width 386 height 10
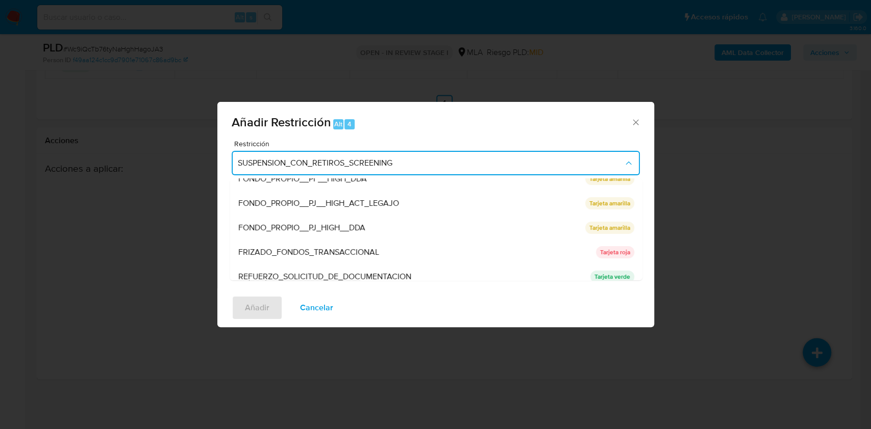
scroll to position [216, 0]
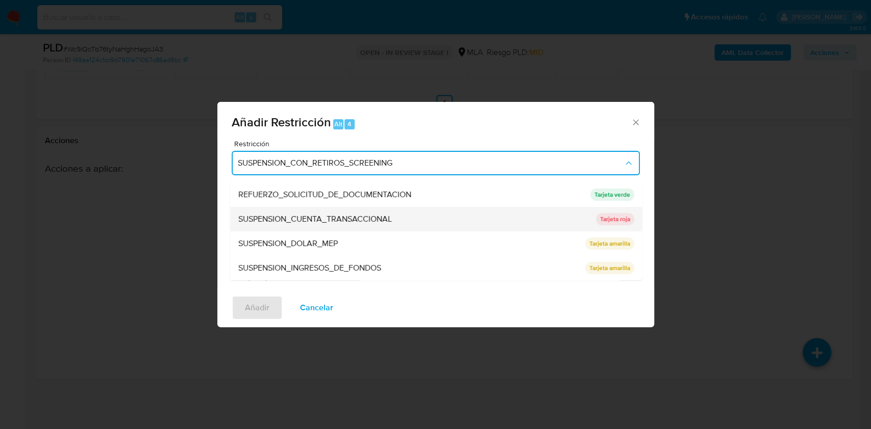
click at [343, 217] on span "SUSPENSION_CUENTA_TRANSACCIONAL" at bounding box center [315, 219] width 154 height 10
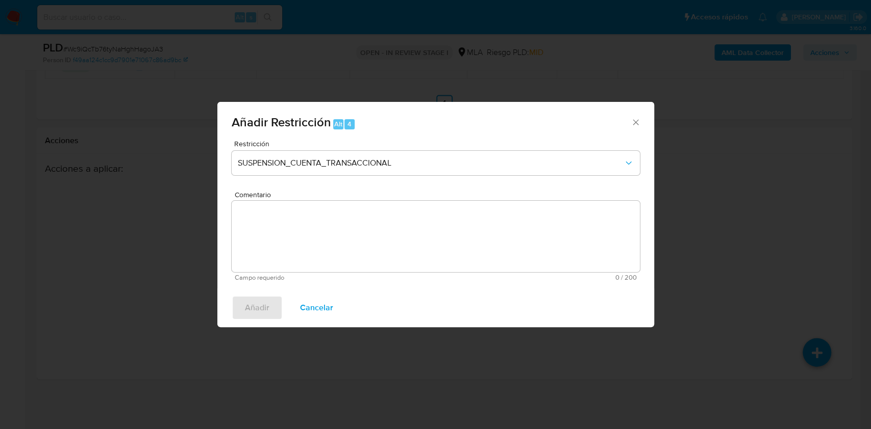
click at [396, 233] on textarea "Comentario" at bounding box center [436, 236] width 408 height 71
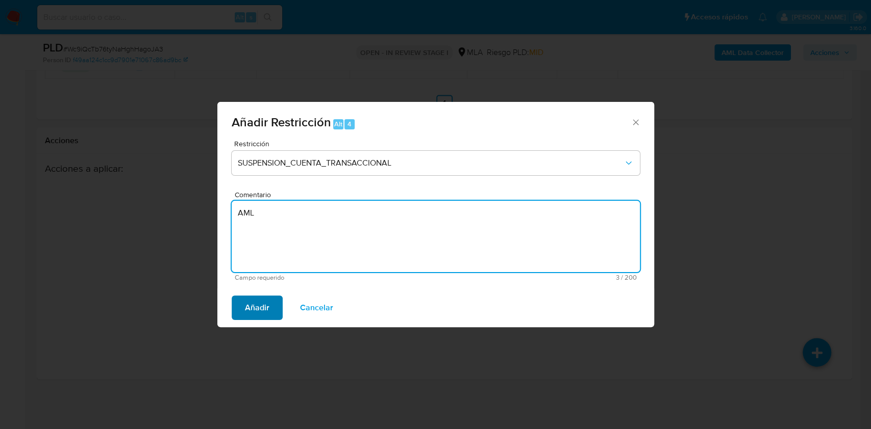
type textarea "AML"
click at [267, 305] on span "Añadir" at bounding box center [257, 308] width 24 height 22
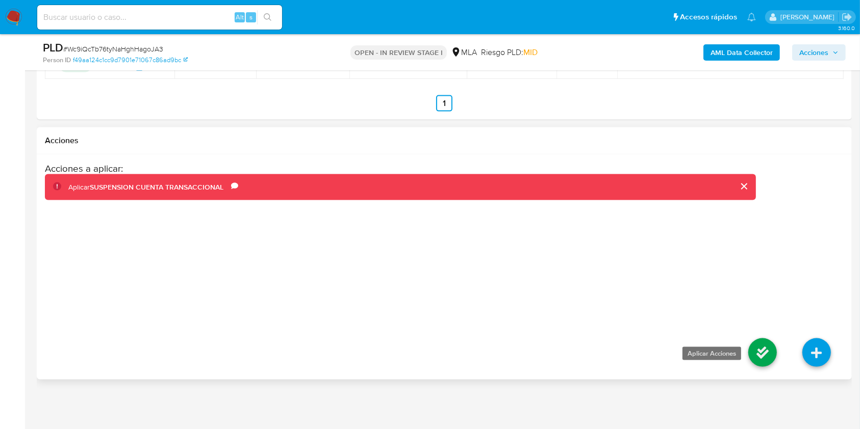
click at [765, 357] on icon at bounding box center [762, 353] width 29 height 29
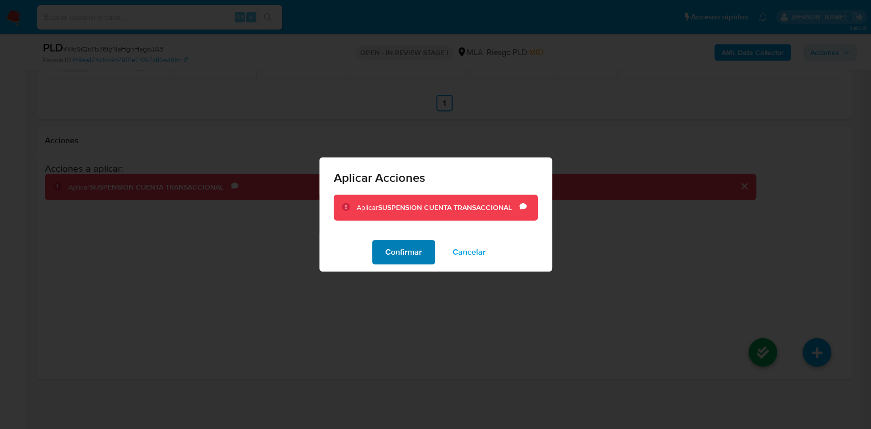
click at [410, 251] on span "Confirmar" at bounding box center [403, 252] width 37 height 22
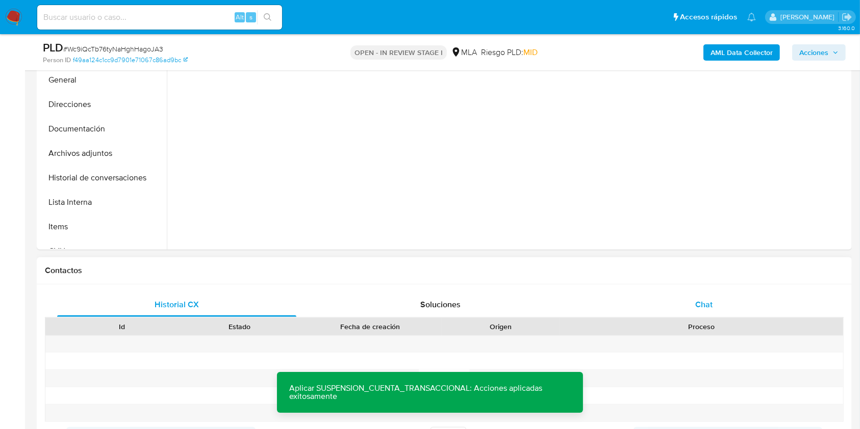
click at [710, 300] on span "Chat" at bounding box center [703, 305] width 17 height 12
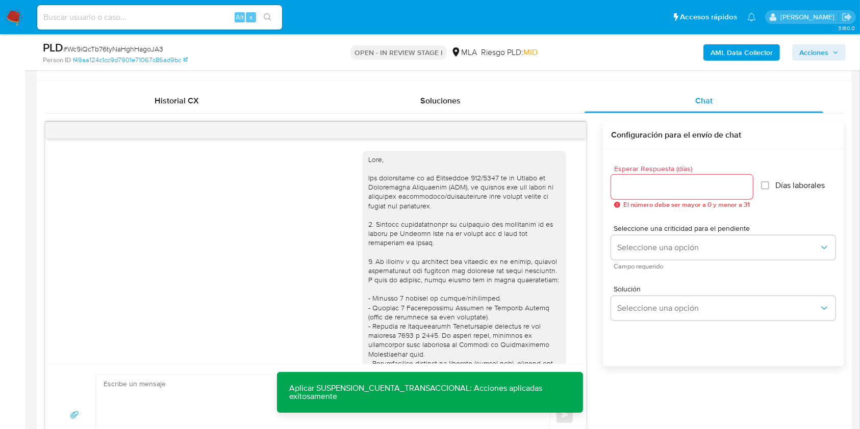
scroll to position [1008, 0]
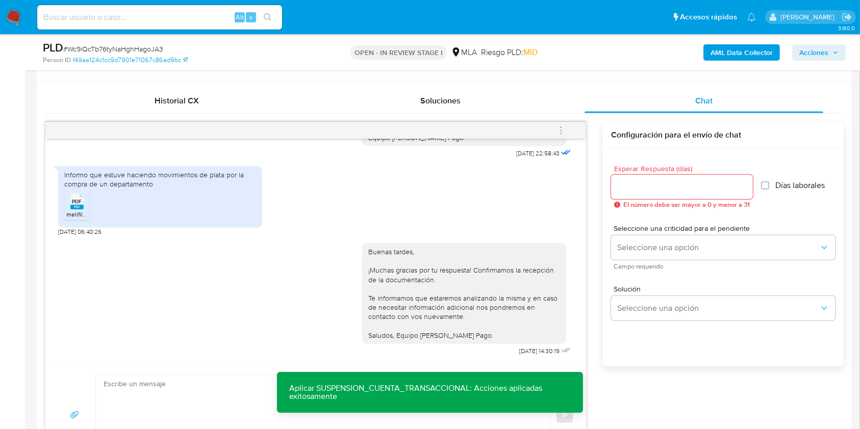
click at [560, 128] on icon "menu-action" at bounding box center [560, 130] width 9 height 9
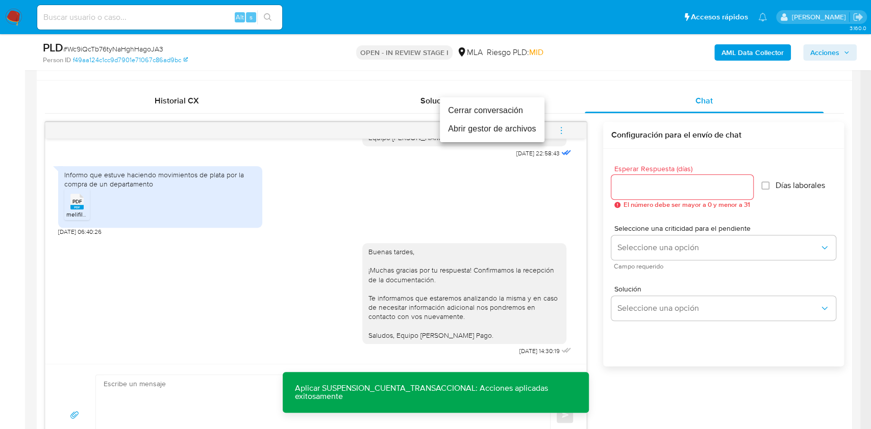
click at [469, 114] on li "Cerrar conversación" at bounding box center [492, 111] width 105 height 18
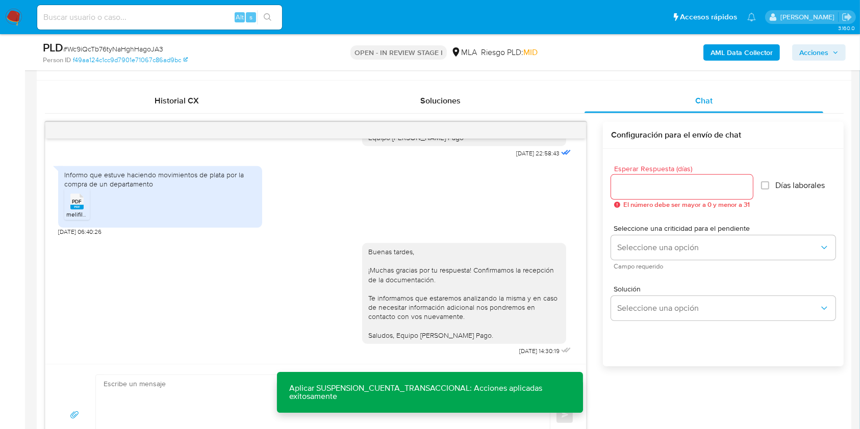
click at [753, 47] on b "AML Data Collector" at bounding box center [742, 52] width 62 height 16
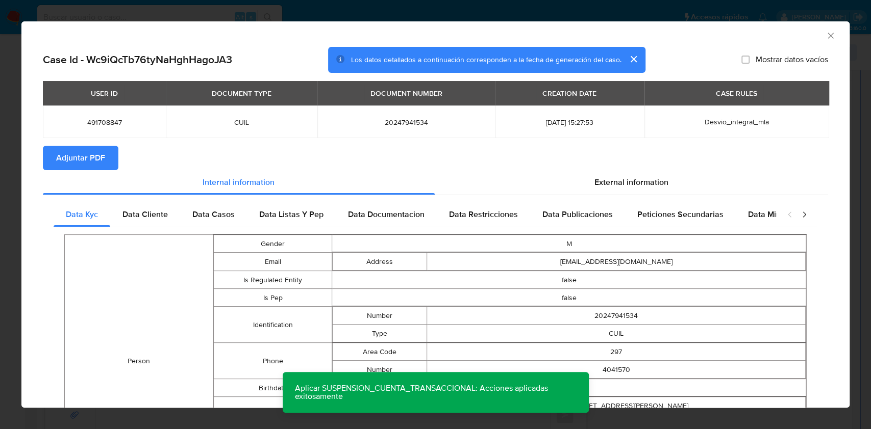
click at [66, 156] on span "Adjuntar PDF" at bounding box center [80, 158] width 49 height 22
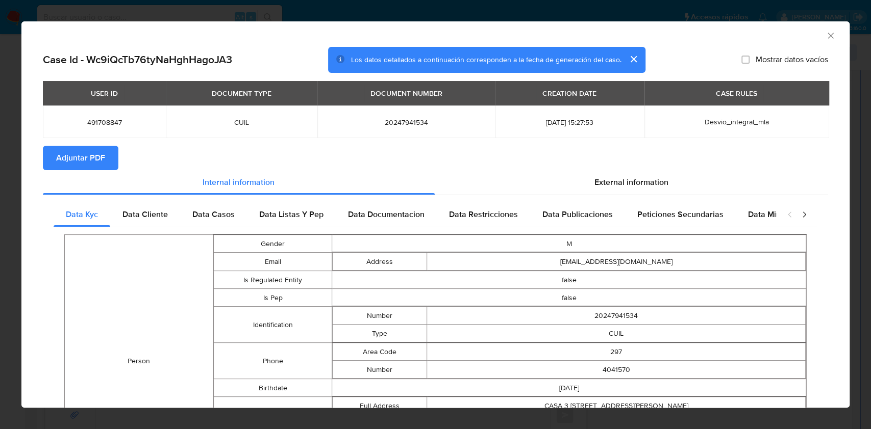
click at [827, 38] on icon "Cerrar ventana" at bounding box center [830, 36] width 6 height 6
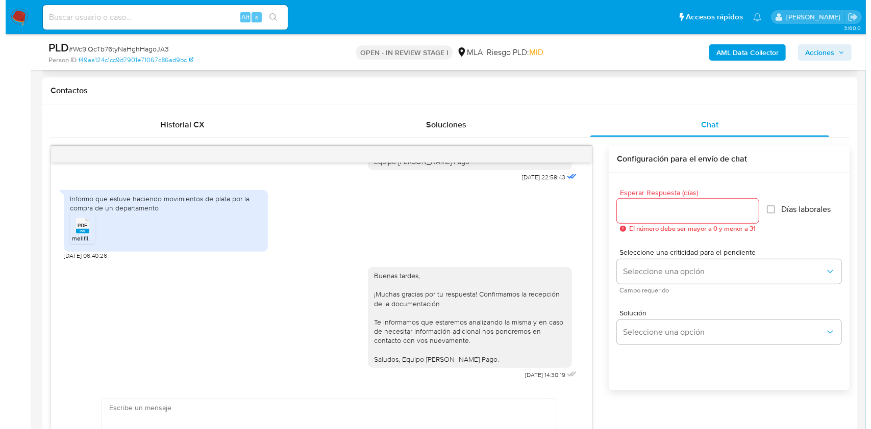
scroll to position [208, 0]
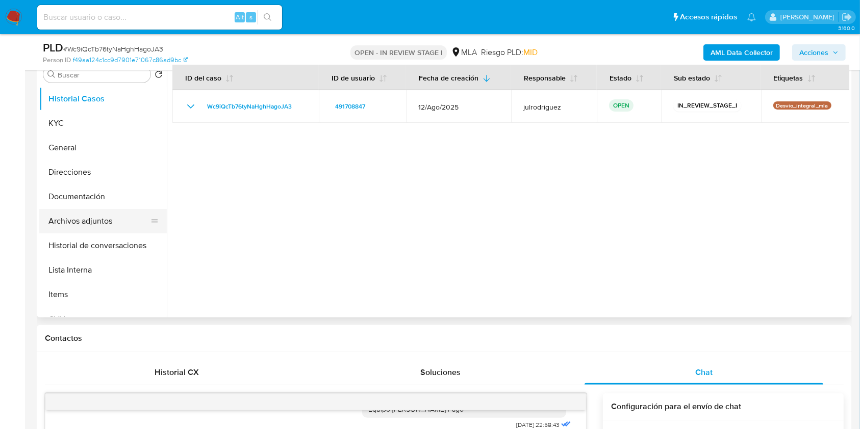
click at [82, 214] on button "Archivos adjuntos" at bounding box center [98, 221] width 119 height 24
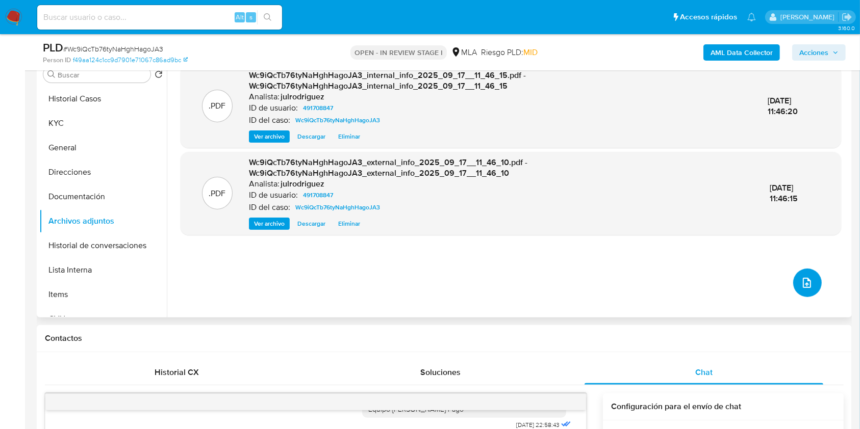
click at [814, 276] on button "upload-file" at bounding box center [807, 283] width 29 height 29
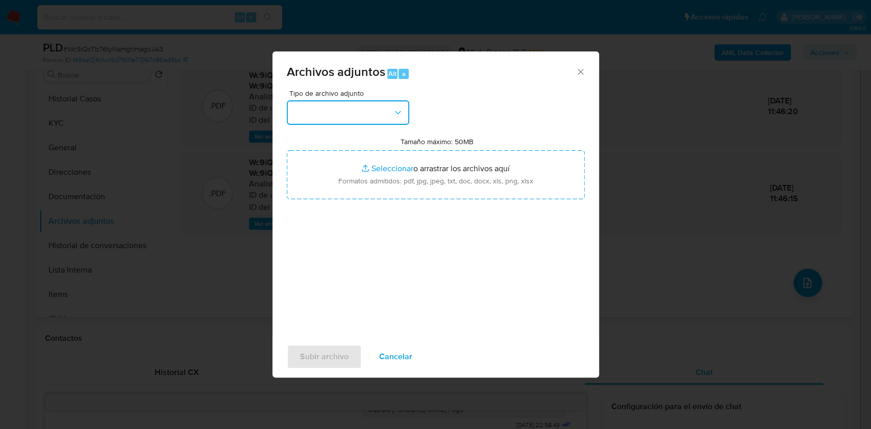
click at [335, 116] on button "button" at bounding box center [348, 112] width 122 height 24
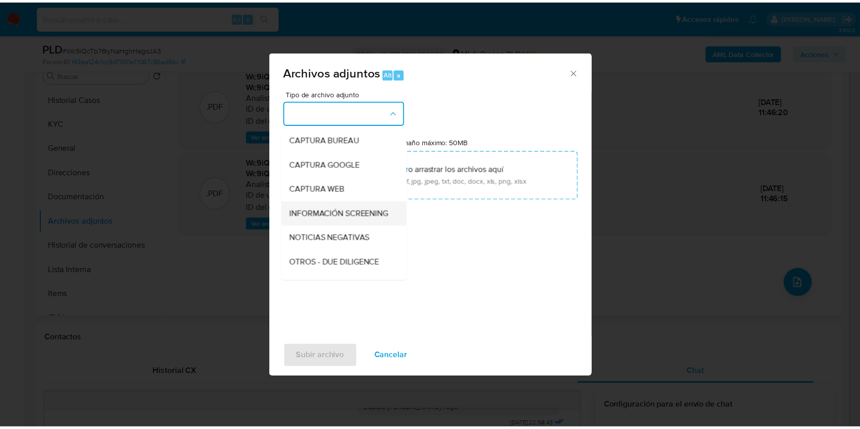
scroll to position [68, 0]
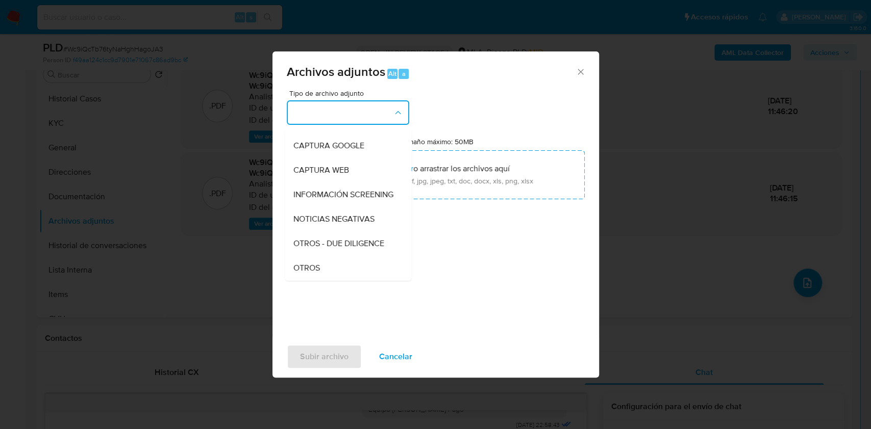
drag, startPoint x: 310, startPoint y: 274, endPoint x: 367, endPoint y: 260, distance: 58.3
click at [311, 273] on span "OTROS" at bounding box center [306, 268] width 27 height 10
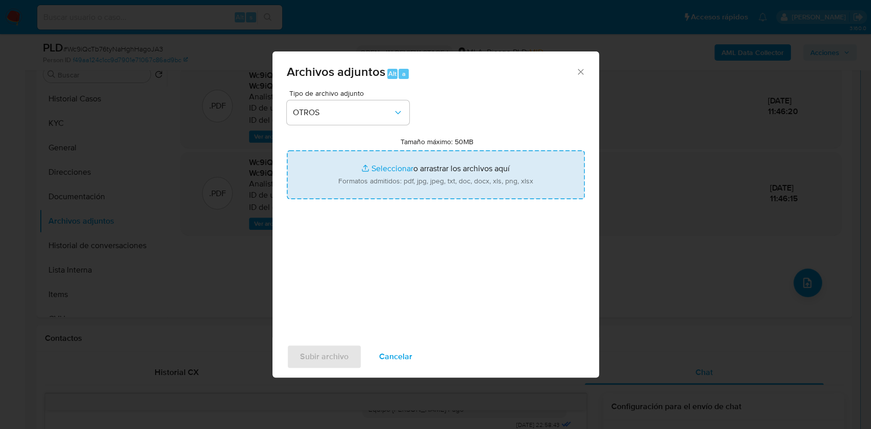
click at [433, 169] on input "Tamaño máximo: 50MB Seleccionar archivos" at bounding box center [436, 174] width 298 height 49
type input "C:\fakepath\Compra de un inmueble - 491708847 - Wc9iQcTb76tyNaHghHagoJA3.pdf"
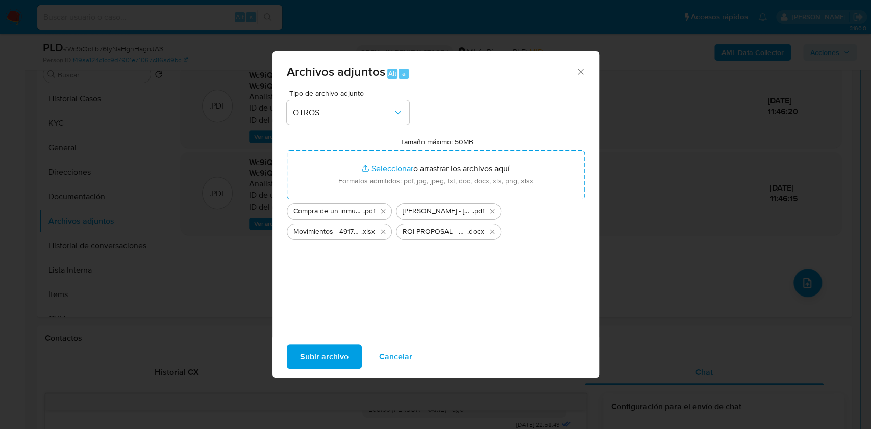
click at [334, 352] on span "Subir archivo" at bounding box center [324, 357] width 48 height 22
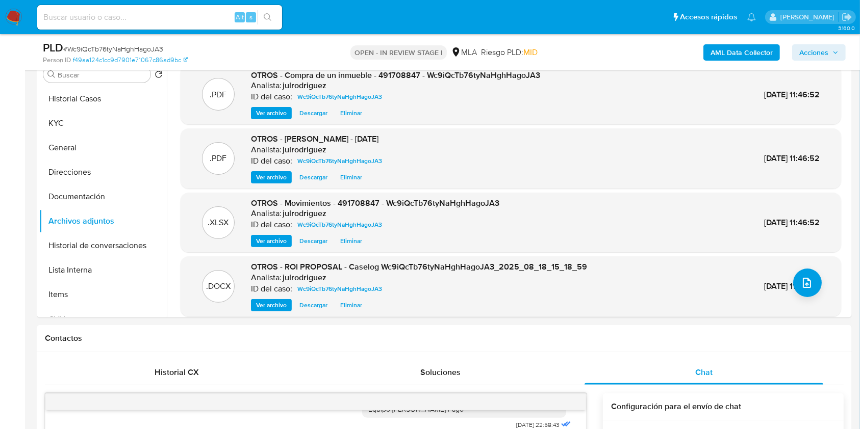
click at [800, 50] on span "Acciones" at bounding box center [813, 52] width 29 height 16
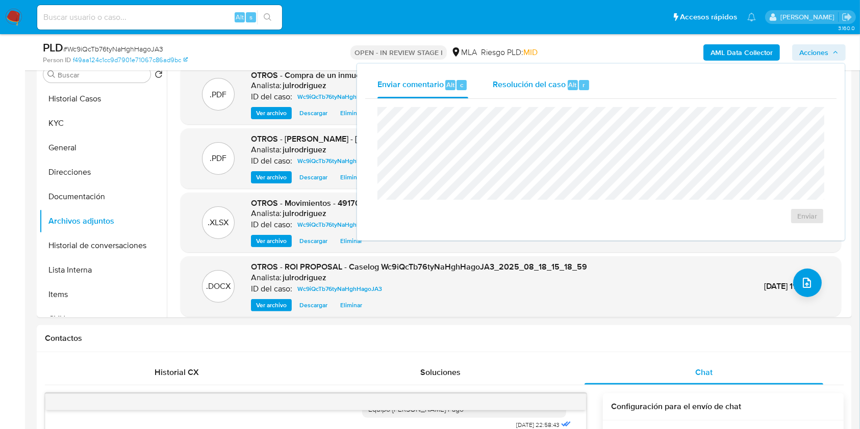
click at [522, 82] on span "Resolución del caso" at bounding box center [529, 85] width 73 height 12
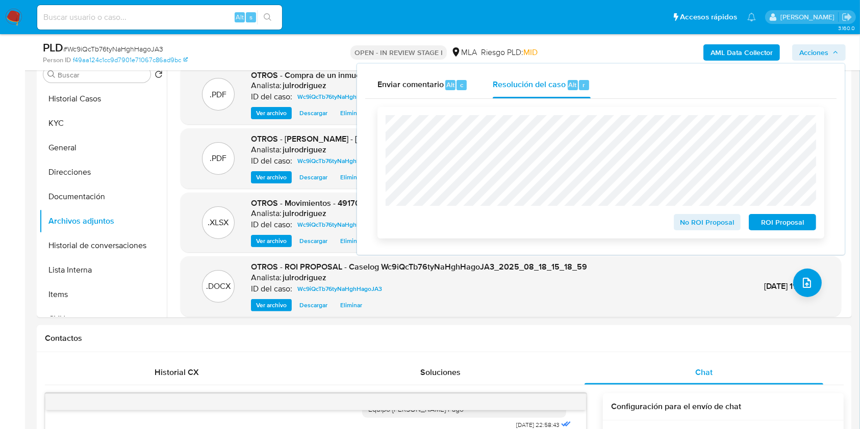
click at [763, 221] on span "ROI Proposal" at bounding box center [782, 222] width 53 height 14
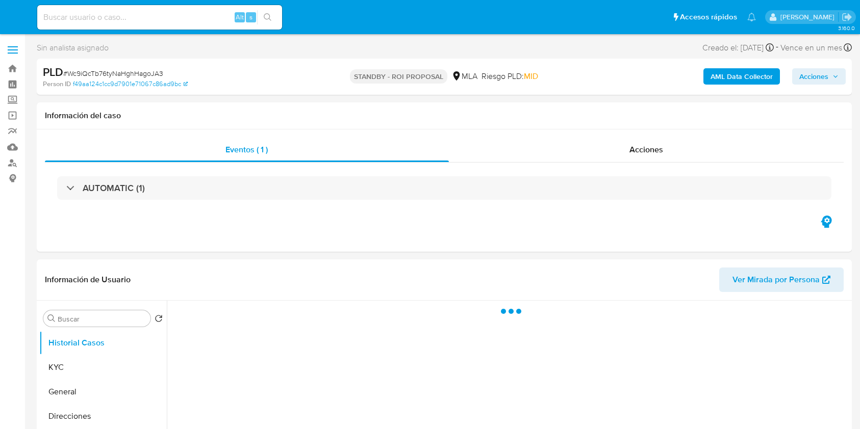
select select "10"
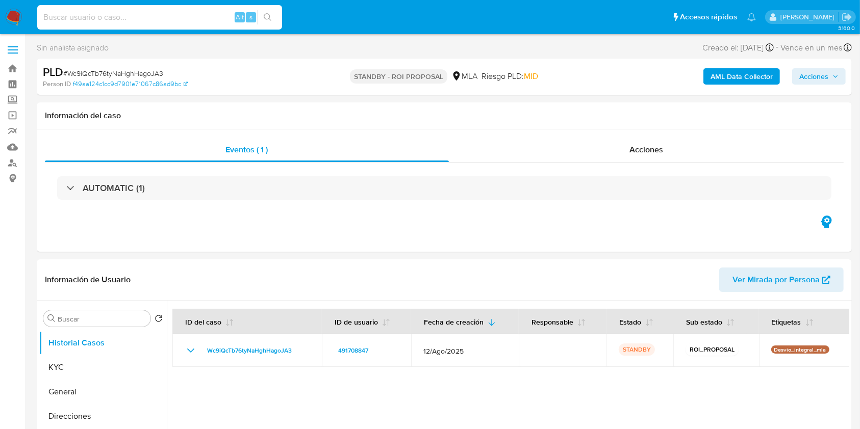
click at [154, 14] on input at bounding box center [159, 17] width 245 height 13
paste input "ofNQ3P8IGSsvMXpcFO1qujBJ"
type input "ofNQ3P8IGSsvMXpcFO1qujBJ"
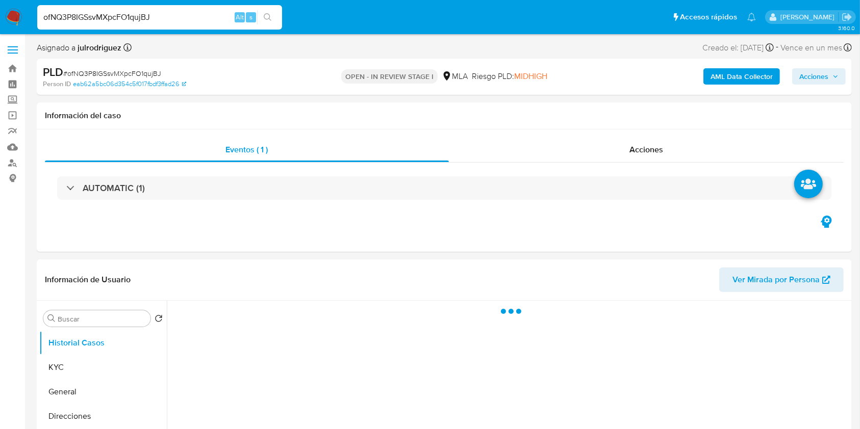
select select "10"
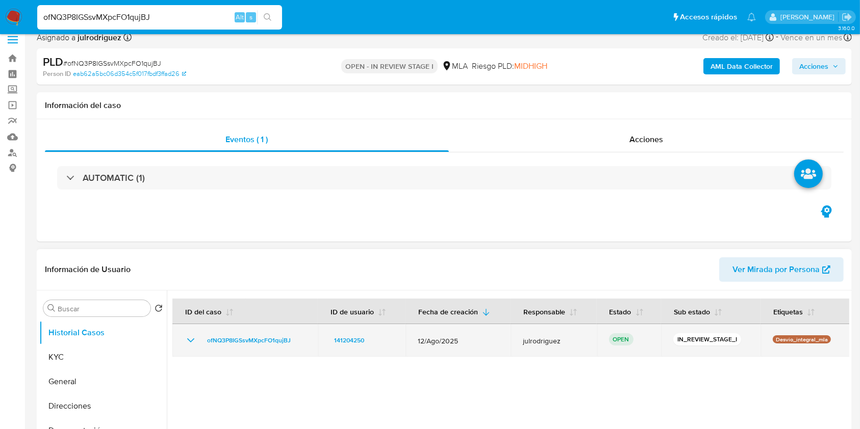
scroll to position [68, 0]
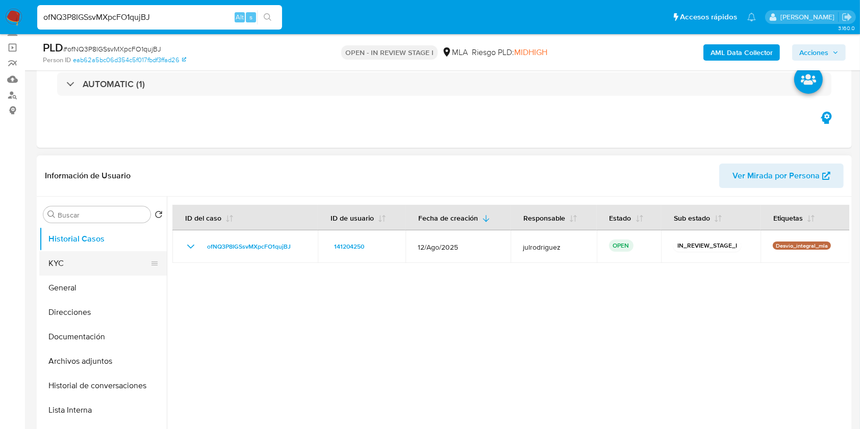
click at [82, 270] on button "KYC" at bounding box center [98, 263] width 119 height 24
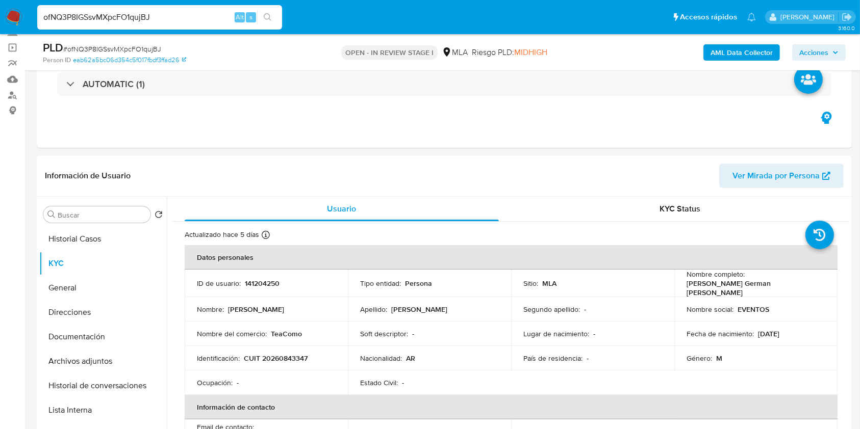
click at [136, 14] on input "ofNQ3P8IGSsvMXpcFO1qujBJ" at bounding box center [159, 17] width 245 height 13
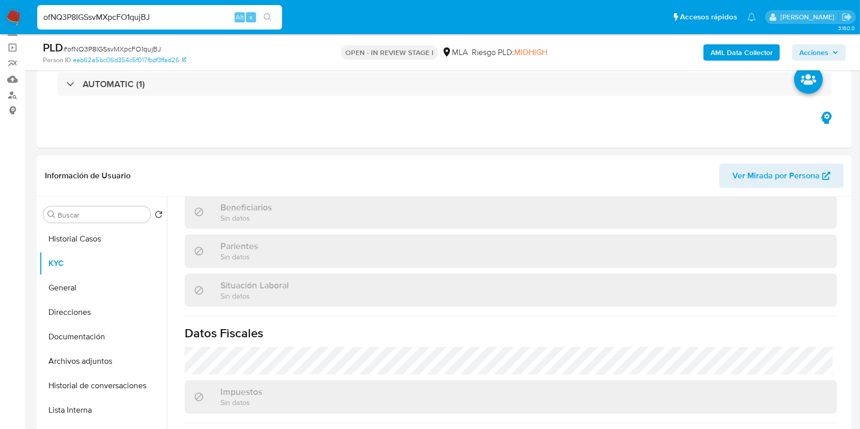
scroll to position [527, 0]
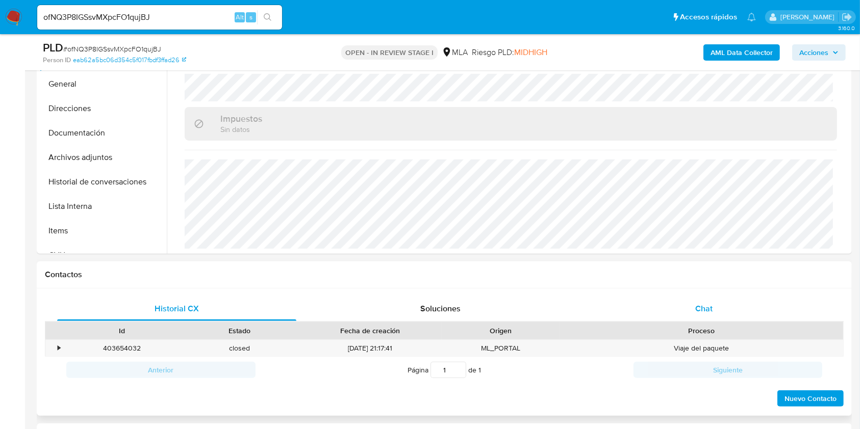
click at [709, 300] on div "Chat" at bounding box center [704, 309] width 239 height 24
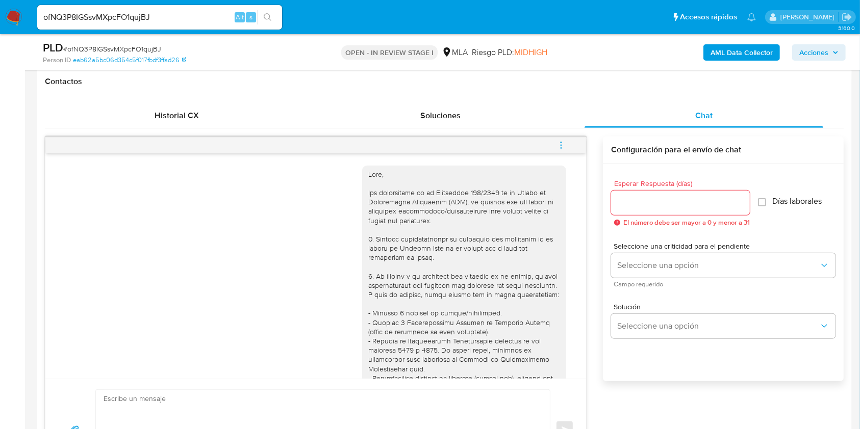
scroll to position [408, 0]
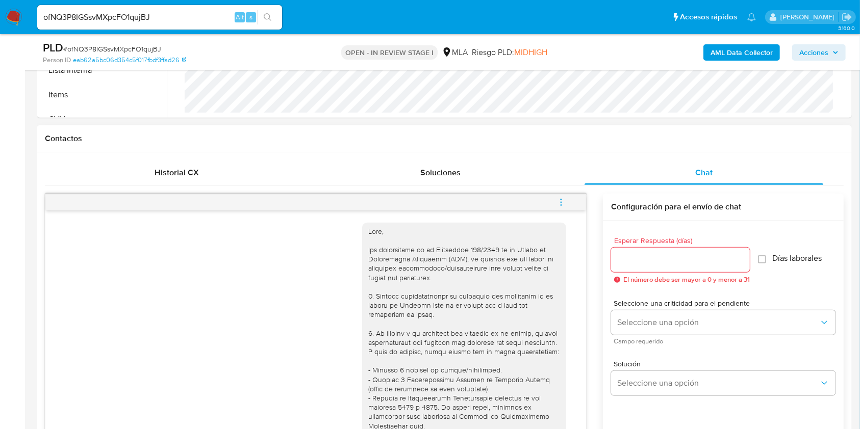
click at [559, 198] on icon "menu-action" at bounding box center [560, 202] width 9 height 9
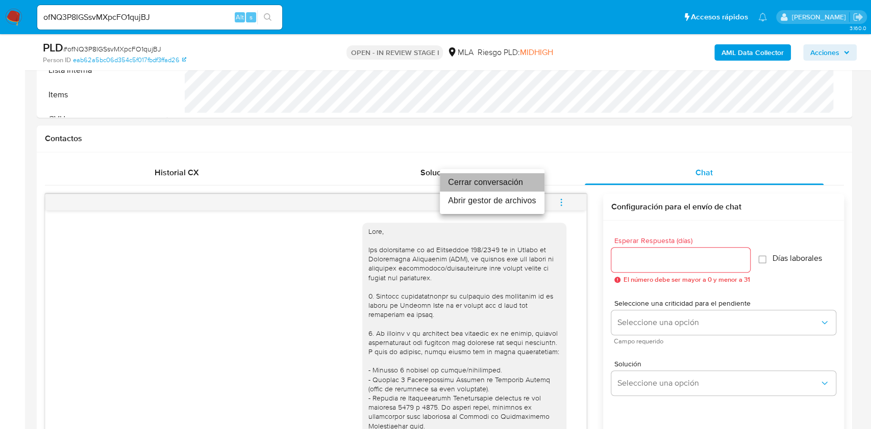
click at [486, 182] on li "Cerrar conversación" at bounding box center [492, 182] width 105 height 18
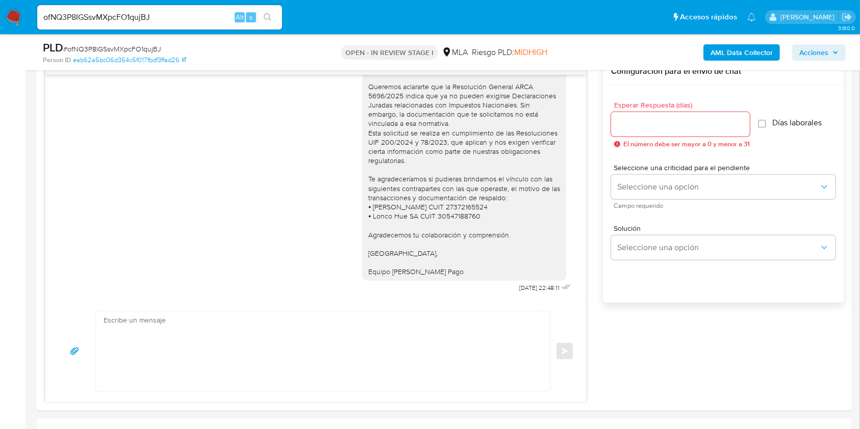
scroll to position [136, 0]
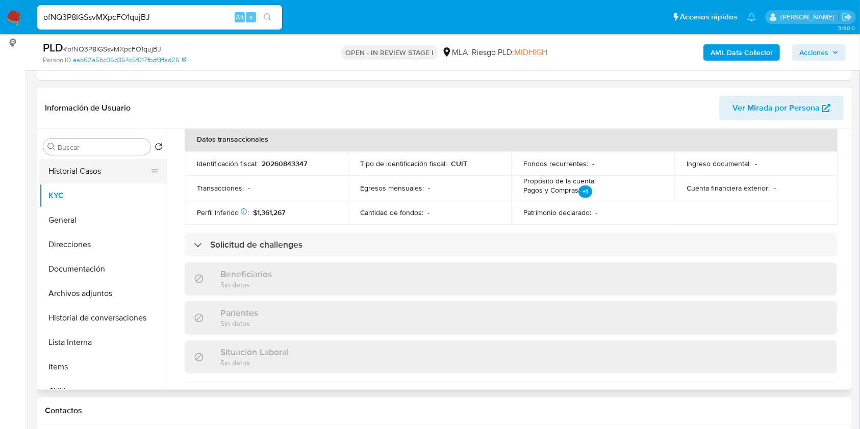
drag, startPoint x: 63, startPoint y: 184, endPoint x: 118, endPoint y: 180, distance: 55.7
click at [62, 184] on button "KYC" at bounding box center [103, 196] width 128 height 24
click at [99, 175] on button "Historial Casos" at bounding box center [98, 171] width 119 height 24
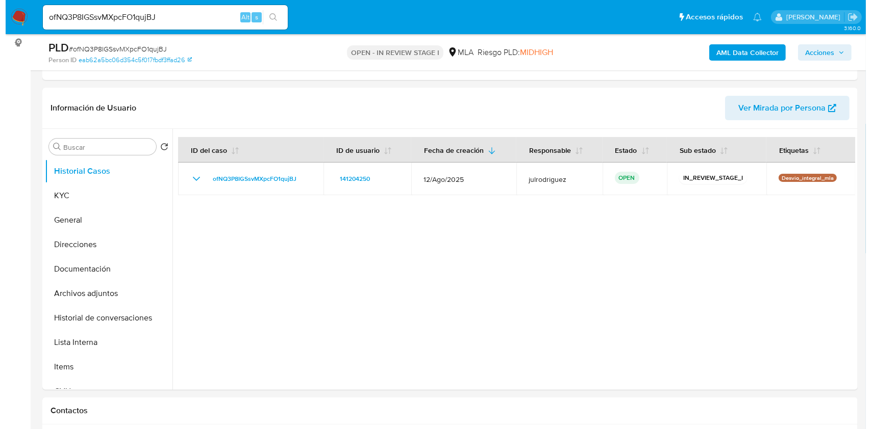
scroll to position [1691, 0]
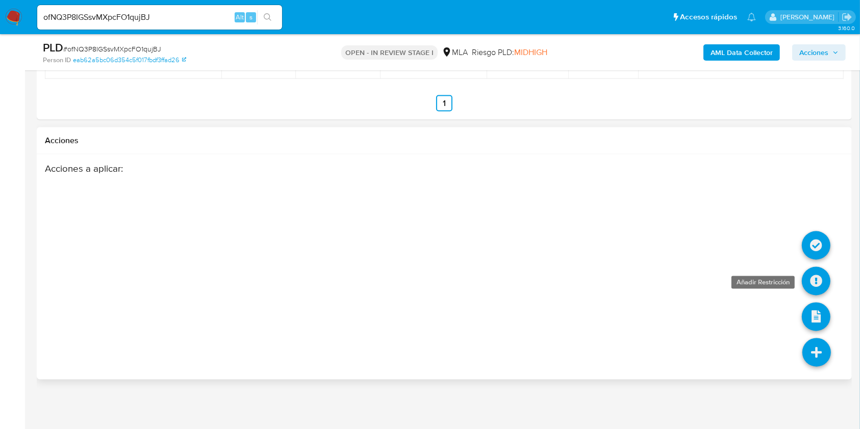
click at [812, 280] on icon at bounding box center [816, 281] width 29 height 29
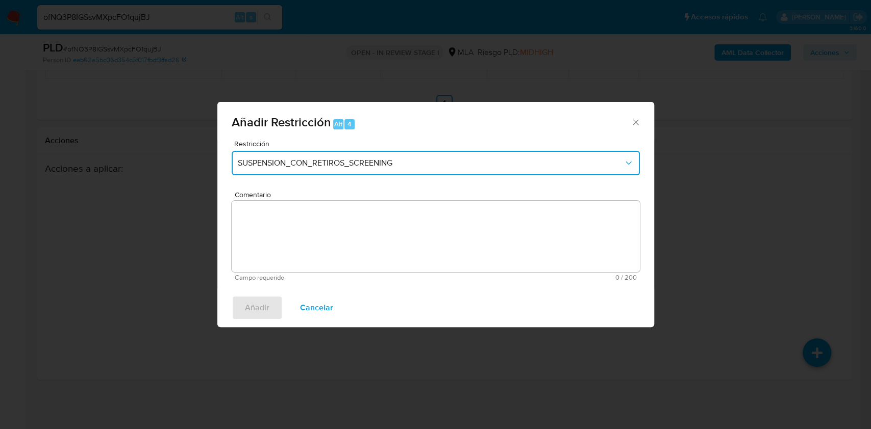
click at [303, 165] on span "SUSPENSION_CON_RETIROS_SCREENING" at bounding box center [431, 163] width 386 height 10
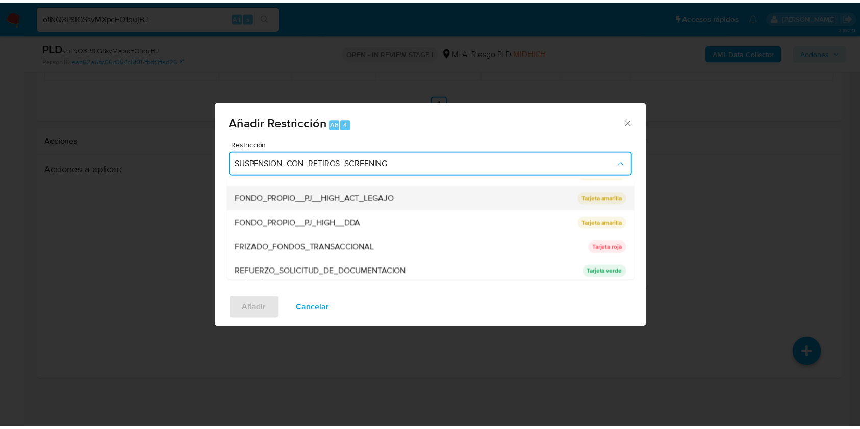
scroll to position [216, 0]
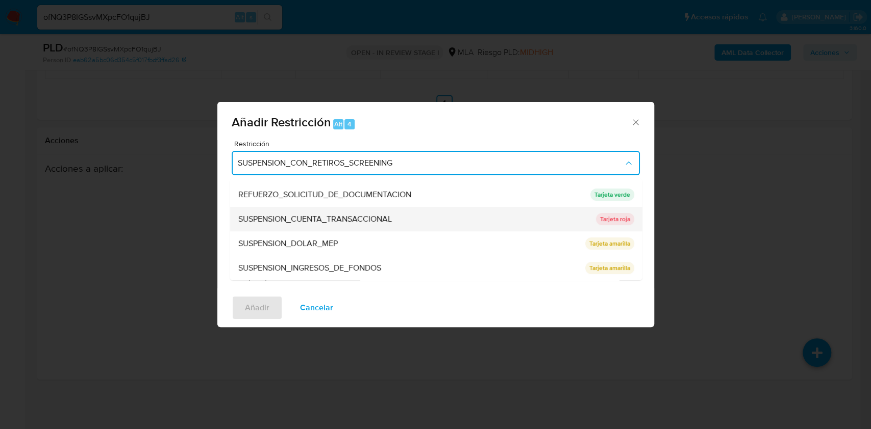
click at [310, 220] on span "SUSPENSION_CUENTA_TRANSACCIONAL" at bounding box center [315, 219] width 154 height 10
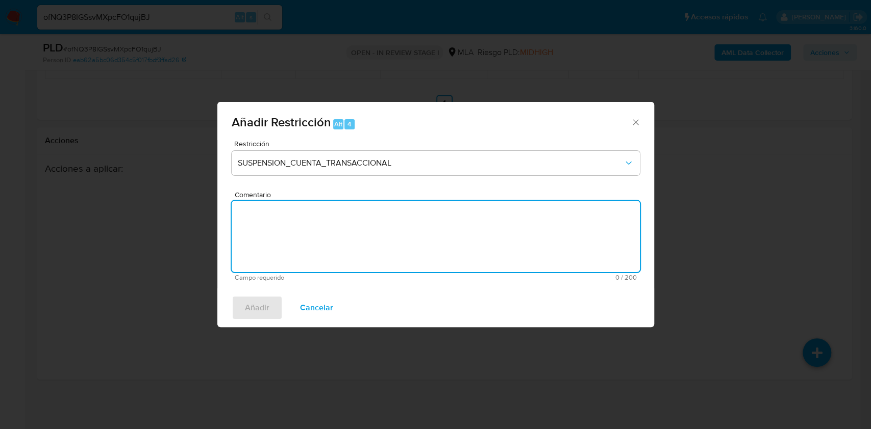
click at [343, 220] on textarea "Comentario" at bounding box center [436, 236] width 408 height 71
type textarea "AML"
click at [267, 312] on span "Añadir" at bounding box center [257, 308] width 24 height 22
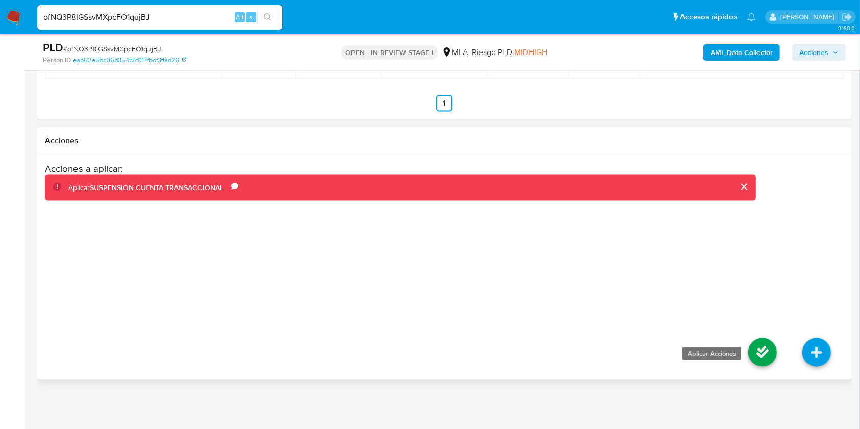
click at [773, 350] on icon at bounding box center [762, 353] width 29 height 29
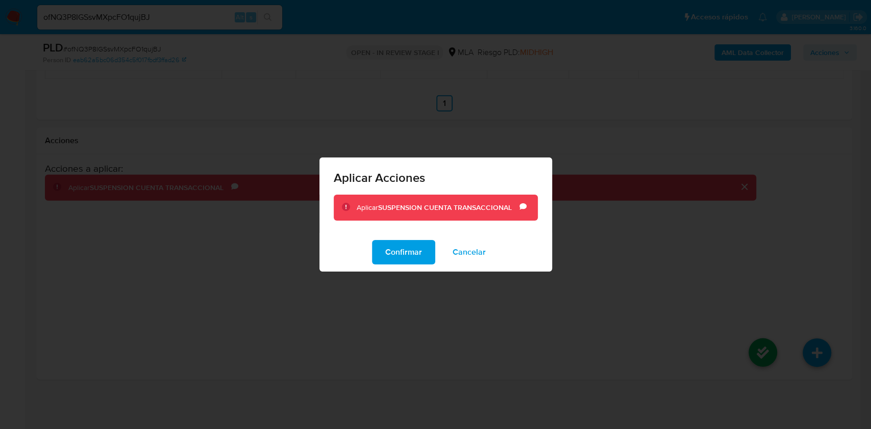
click at [425, 255] on button "Confirmar" at bounding box center [403, 252] width 63 height 24
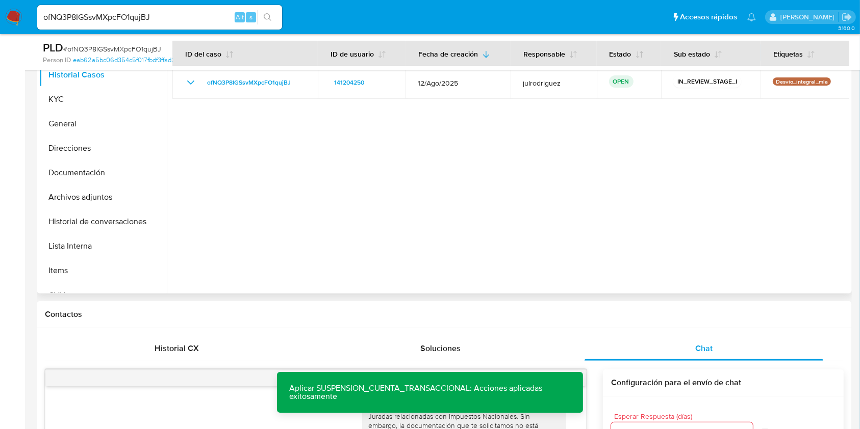
scroll to position [59, 0]
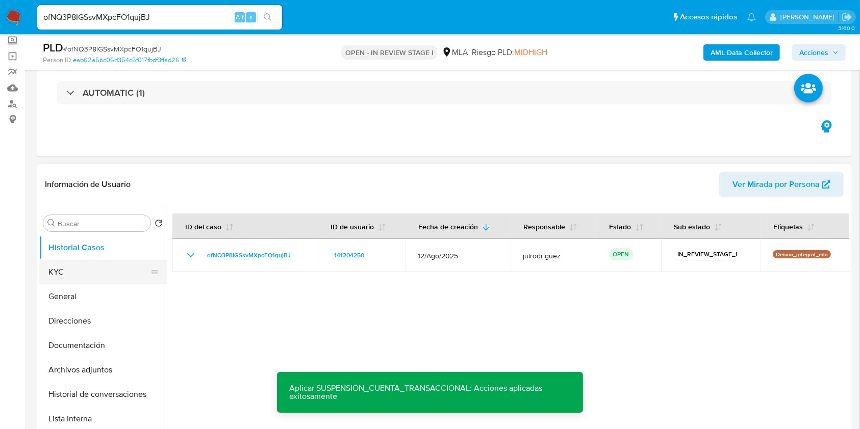
click at [75, 271] on button "KYC" at bounding box center [98, 272] width 119 height 24
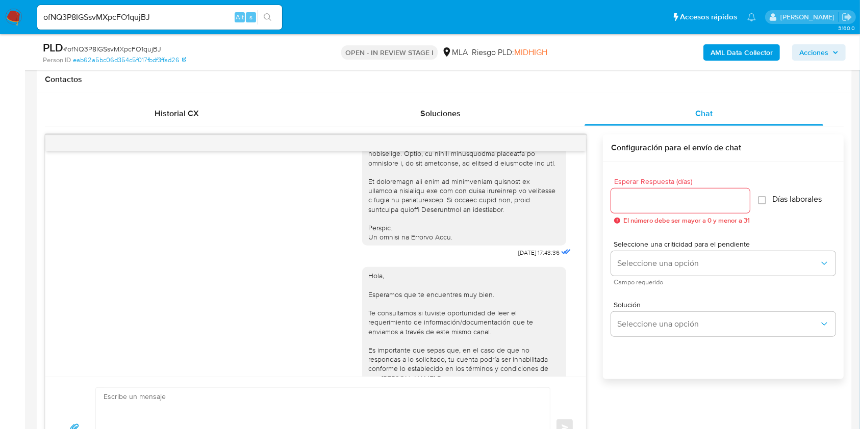
scroll to position [476, 0]
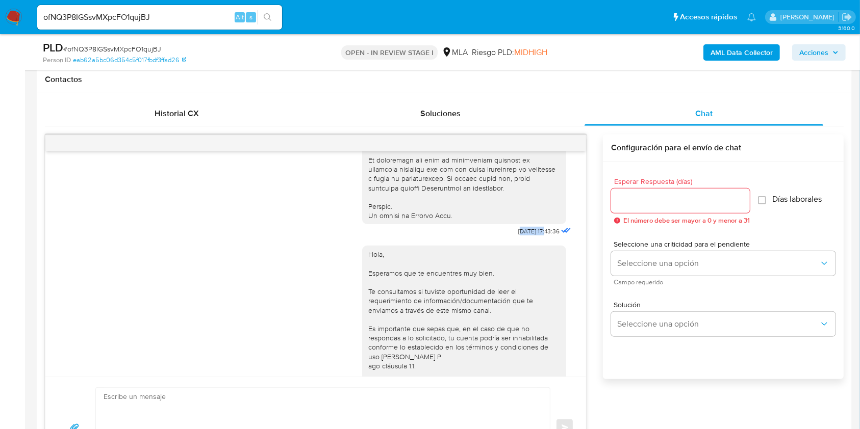
drag, startPoint x: 497, startPoint y: 248, endPoint x: 526, endPoint y: 250, distance: 28.6
click at [526, 236] on span "18/08/2025 17:43:36" at bounding box center [538, 231] width 41 height 8
drag, startPoint x: 491, startPoint y: 251, endPoint x: 526, endPoint y: 251, distance: 34.7
copy span "18/08/2025"
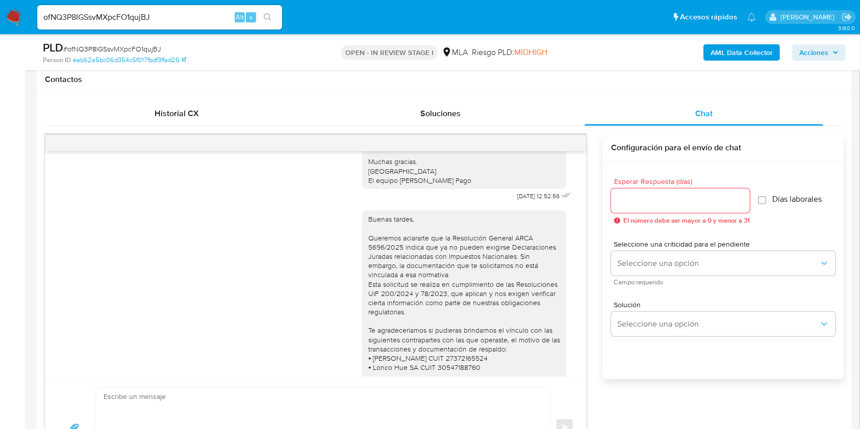
scroll to position [748, 0]
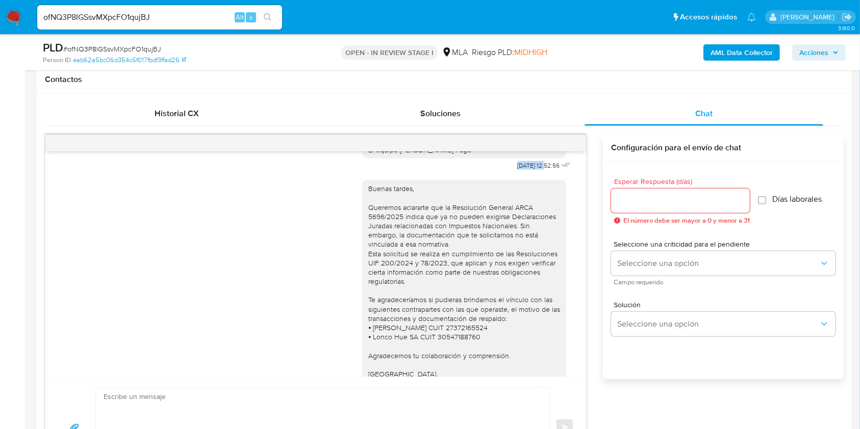
drag, startPoint x: 490, startPoint y: 193, endPoint x: 525, endPoint y: 199, distance: 35.2
click at [525, 173] on div "Hola, Esperamos que te encuentres muy bien. Te consultamos si tuviste oportunid…" at bounding box center [467, 70] width 211 height 206
copy span "22/08/2025"
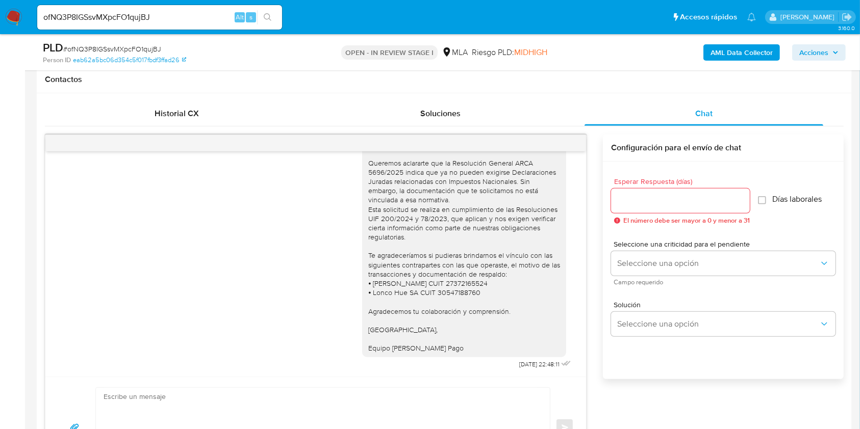
drag, startPoint x: 494, startPoint y: 361, endPoint x: 526, endPoint y: 361, distance: 32.6
click at [526, 361] on div "Buenas tardes, Queremos aclararte que la Resolución General ARCA 5696/2025 indi…" at bounding box center [467, 250] width 211 height 243
click at [497, 363] on div "Buenas tardes, Queremos aclararte que la Resolución General ARCA 5696/2025 indi…" at bounding box center [467, 250] width 211 height 243
drag, startPoint x: 499, startPoint y: 363, endPoint x: 526, endPoint y: 362, distance: 27.1
click at [526, 362] on span "11/09/2025 22:48:11" at bounding box center [539, 365] width 40 height 8
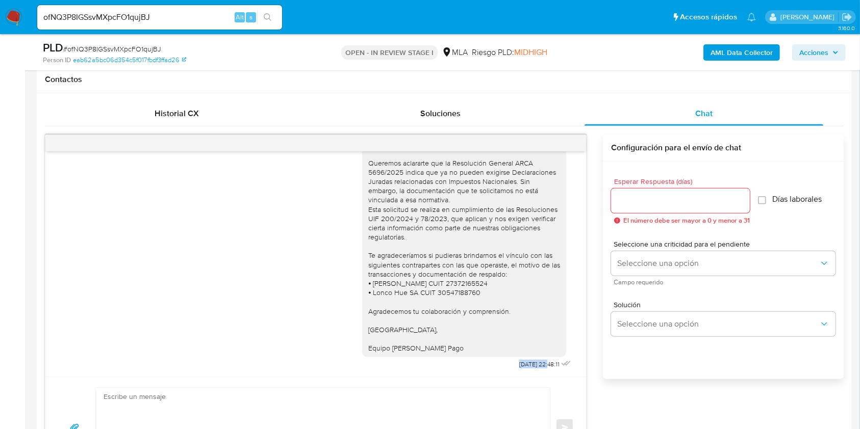
copy span "11/09/2025"
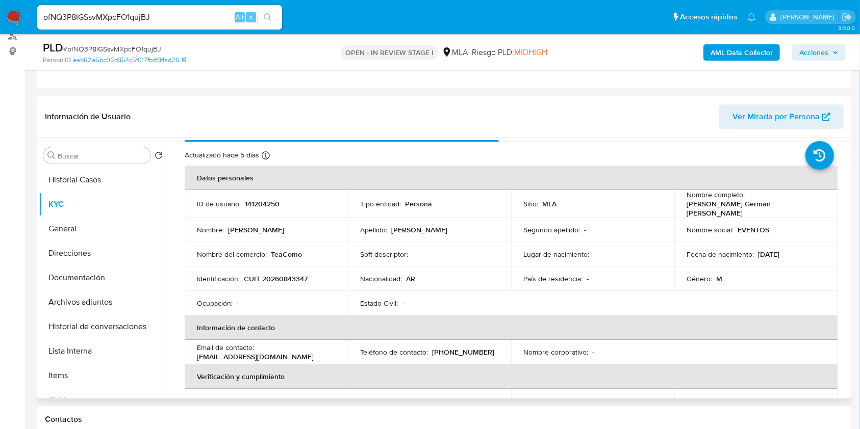
scroll to position [0, 0]
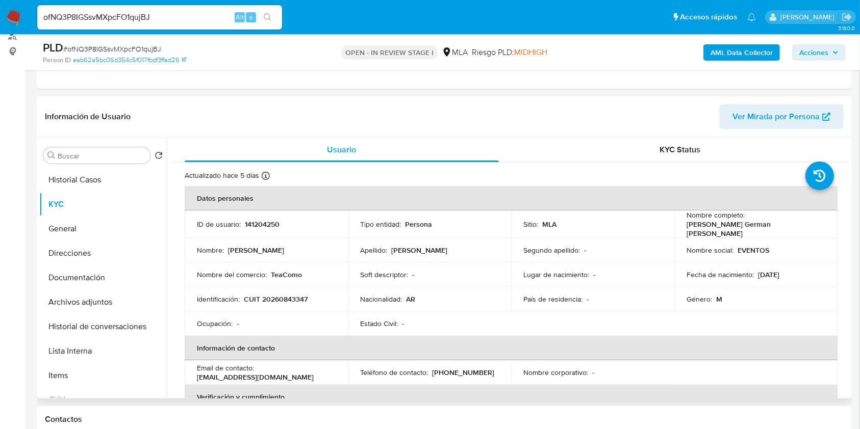
click at [269, 220] on p "141204250" at bounding box center [262, 224] width 35 height 9
copy p "141204250"
click at [113, 47] on span "# ofNQ3P8IGSsvMXpcFO1qujBJ" at bounding box center [112, 49] width 98 height 10
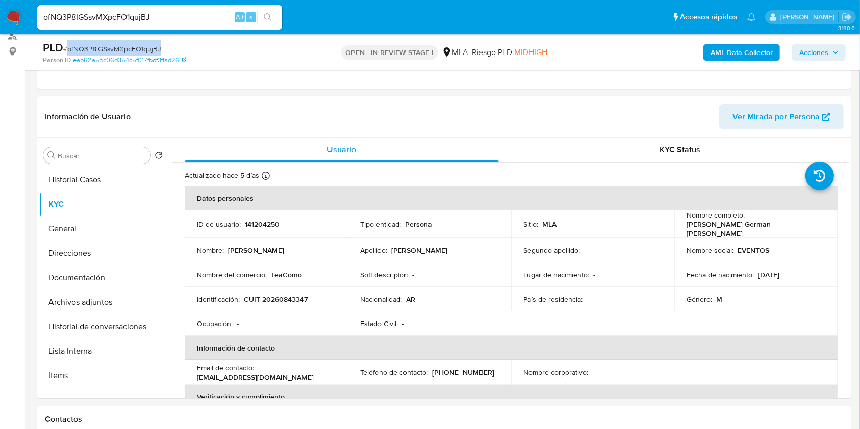
copy span "ofNQ3P8IGSsvMXpcFO1qujBJ"
click at [106, 331] on button "Historial de conversaciones" at bounding box center [98, 327] width 119 height 24
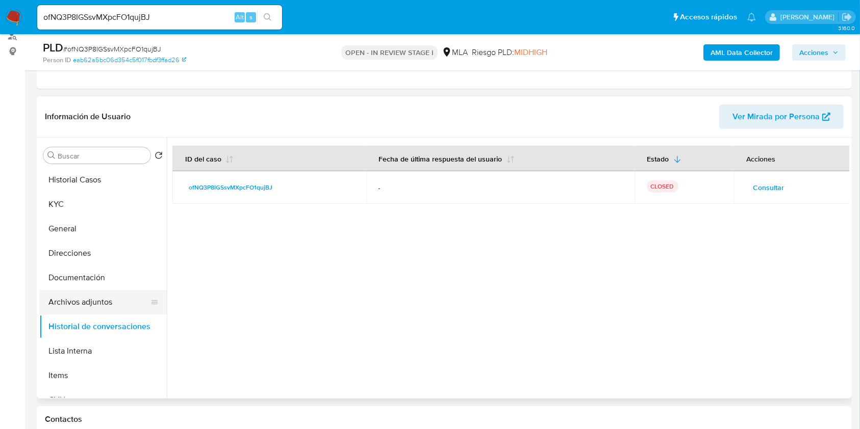
click at [94, 291] on button "Archivos adjuntos" at bounding box center [98, 302] width 119 height 24
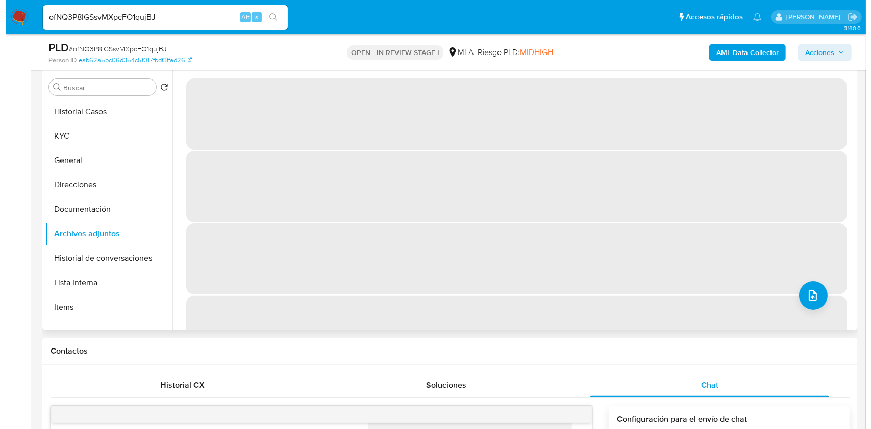
scroll to position [127, 0]
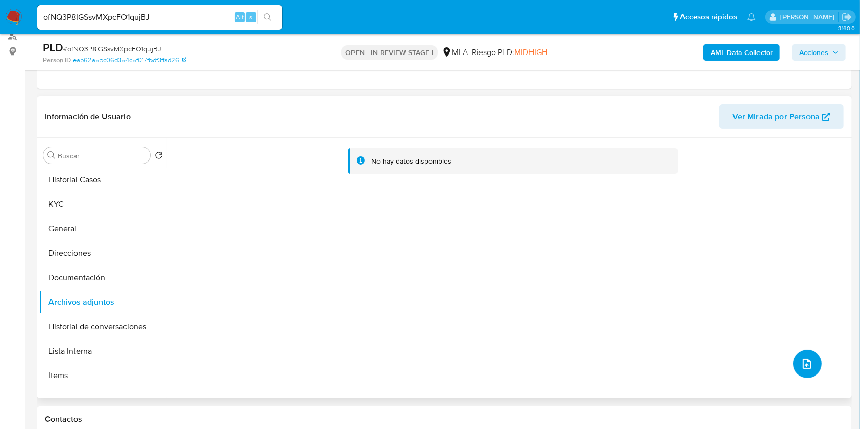
click at [802, 377] on button "upload-file" at bounding box center [807, 364] width 29 height 29
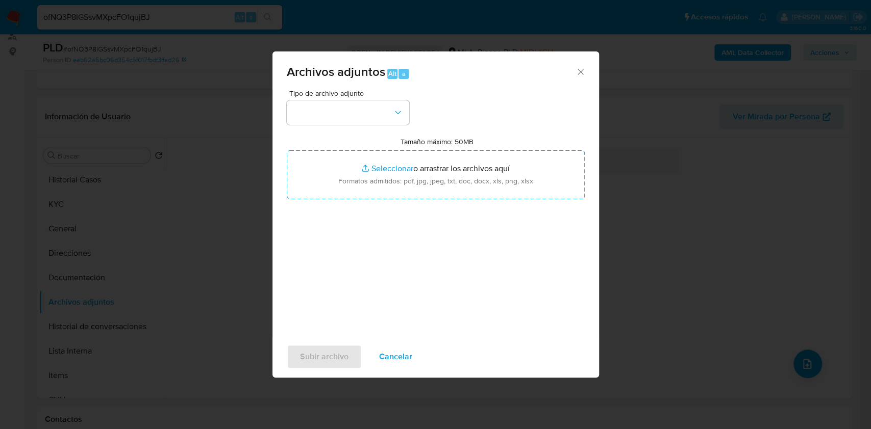
click at [576, 70] on icon "Cerrar" at bounding box center [580, 72] width 10 height 10
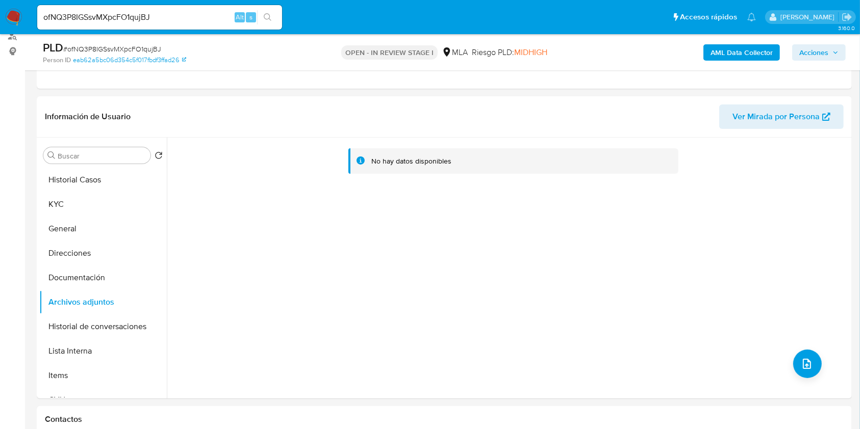
click at [770, 52] on b "AML Data Collector" at bounding box center [742, 52] width 62 height 16
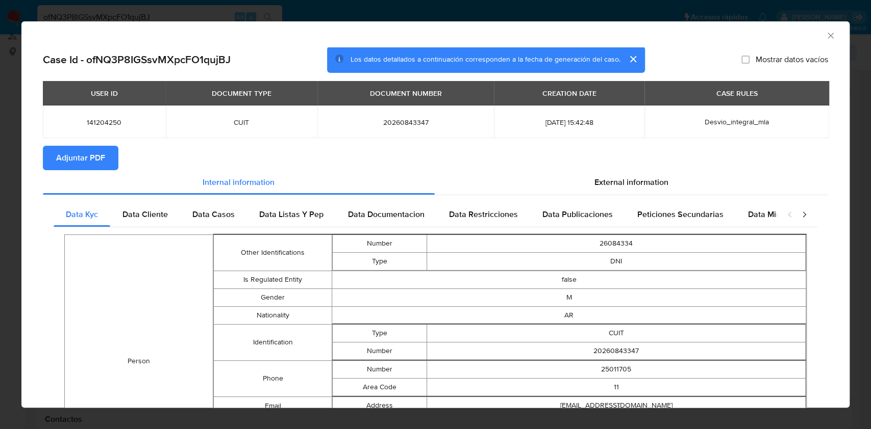
click at [100, 163] on span "Adjuntar PDF" at bounding box center [80, 158] width 49 height 22
click at [825, 39] on icon "Cerrar ventana" at bounding box center [830, 36] width 10 height 10
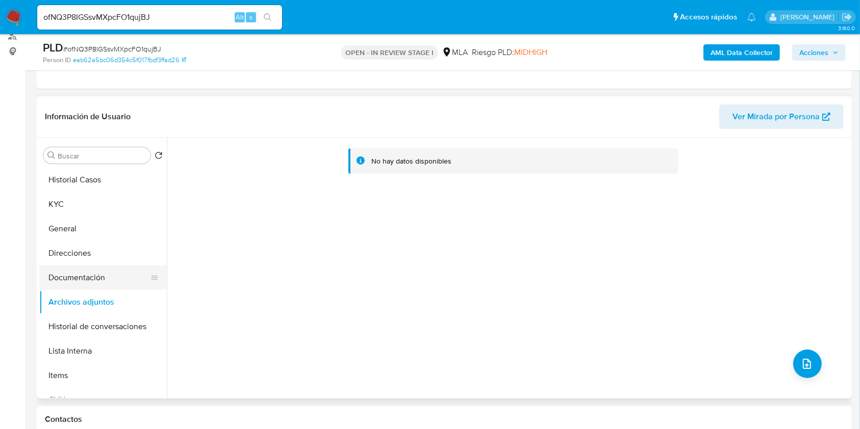
click at [77, 268] on button "Documentación" at bounding box center [98, 278] width 119 height 24
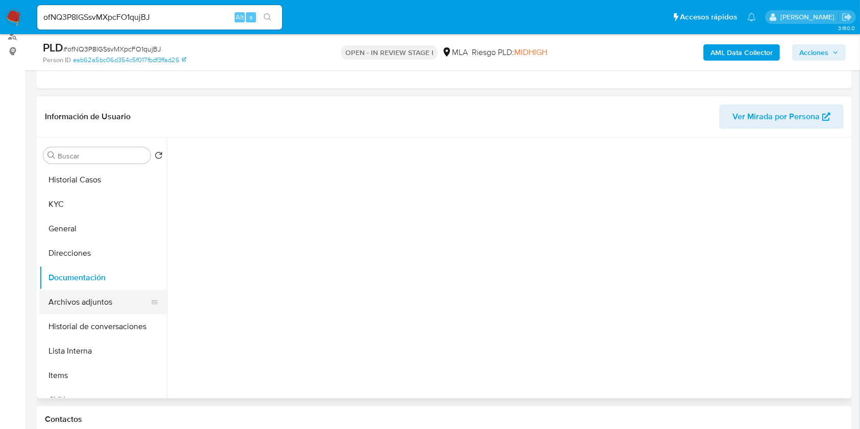
click at [81, 298] on button "Archivos adjuntos" at bounding box center [98, 302] width 119 height 24
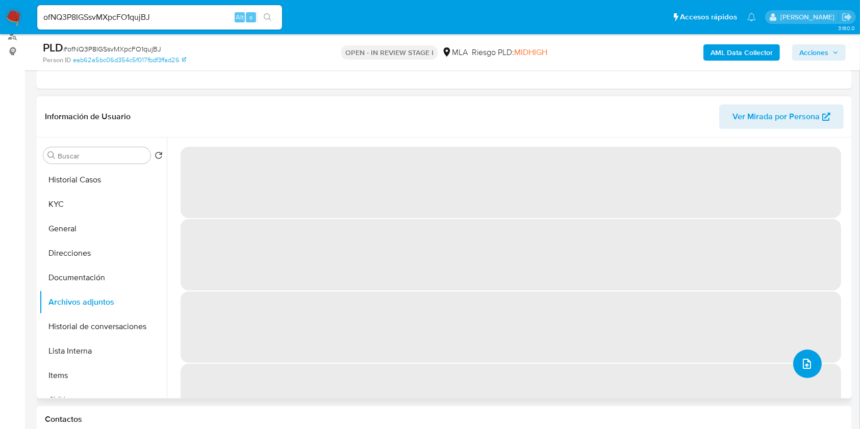
click at [801, 363] on icon "upload-file" at bounding box center [807, 364] width 12 height 12
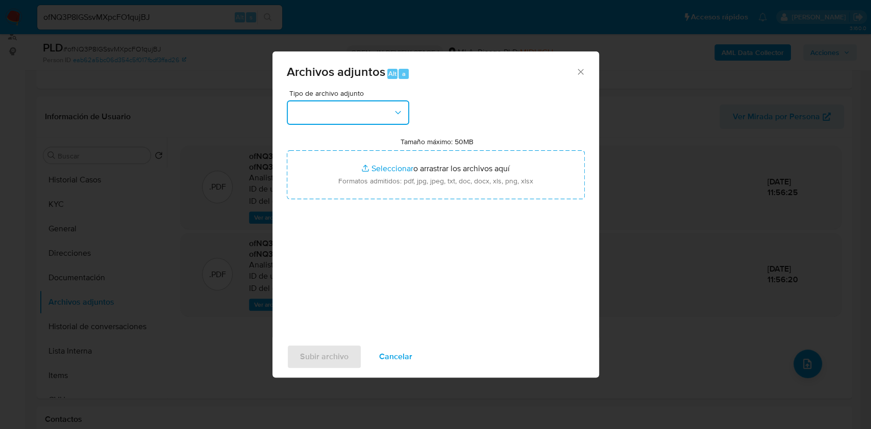
click at [347, 113] on button "button" at bounding box center [348, 112] width 122 height 24
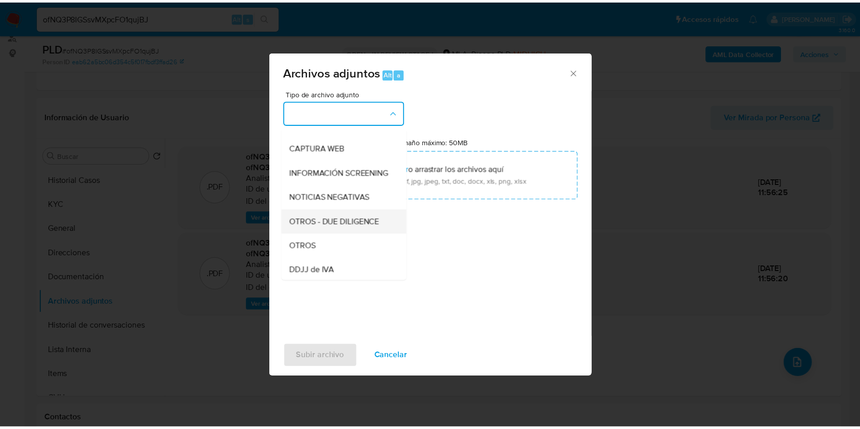
scroll to position [136, 0]
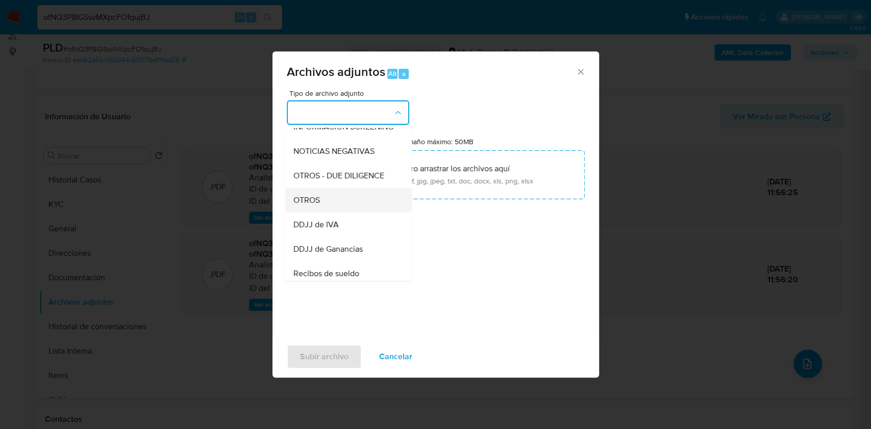
click at [317, 206] on span "OTROS" at bounding box center [306, 200] width 27 height 10
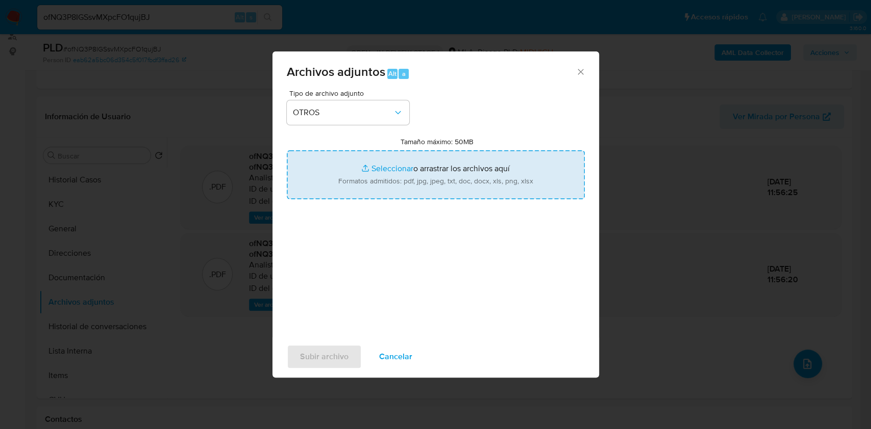
click at [405, 181] on input "Tamaño máximo: 50MB Seleccionar archivos" at bounding box center [436, 174] width 298 height 49
type input "C:\fakepath\Claudio German Ayub - NOSIS - AGOSTO 2025.pdf"
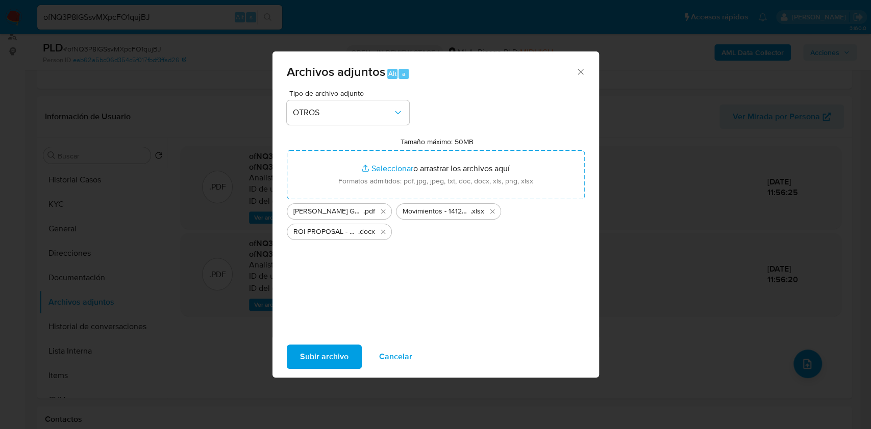
click at [323, 352] on span "Subir archivo" at bounding box center [324, 357] width 48 height 22
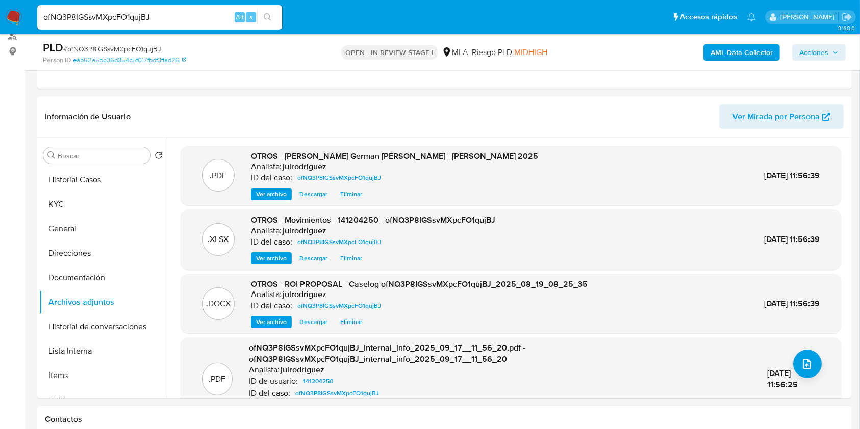
click at [837, 55] on icon "button" at bounding box center [835, 52] width 6 height 6
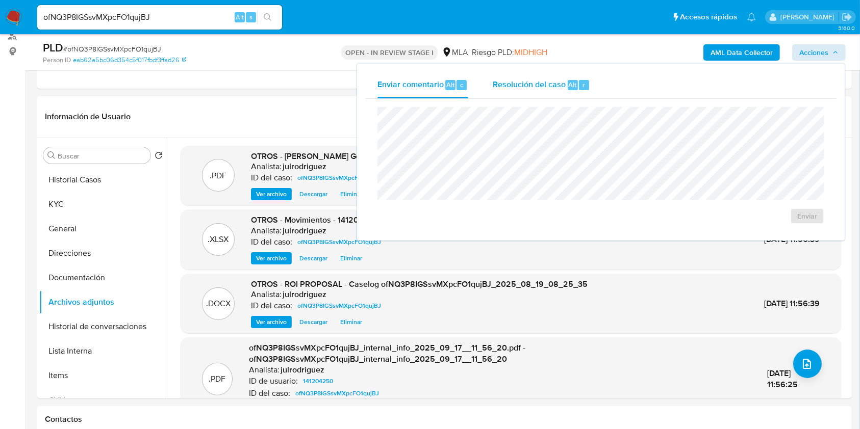
click at [545, 85] on span "Resolución del caso" at bounding box center [529, 85] width 73 height 12
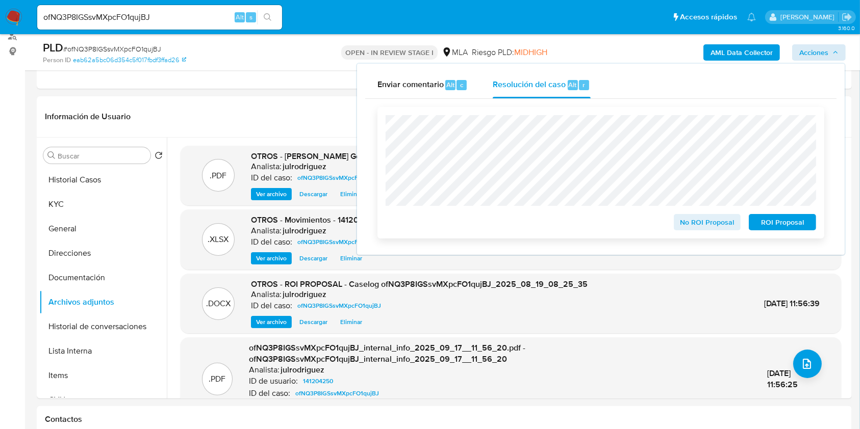
click at [782, 224] on span "ROI Proposal" at bounding box center [782, 222] width 53 height 14
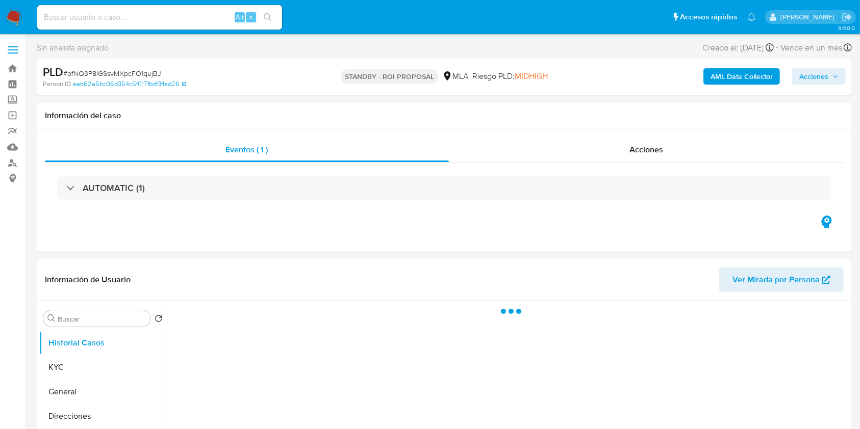
select select "10"
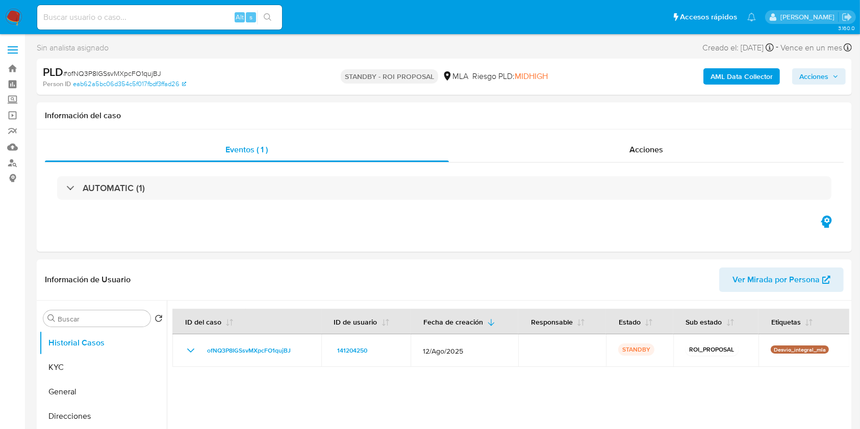
click at [159, 10] on div "Alt s" at bounding box center [159, 17] width 245 height 24
click at [160, 14] on input at bounding box center [159, 17] width 245 height 13
paste input "wyAtbxUfQAineFjS42EnPoho"
type input "wyAtbxUfQAineFjS42EnPoho"
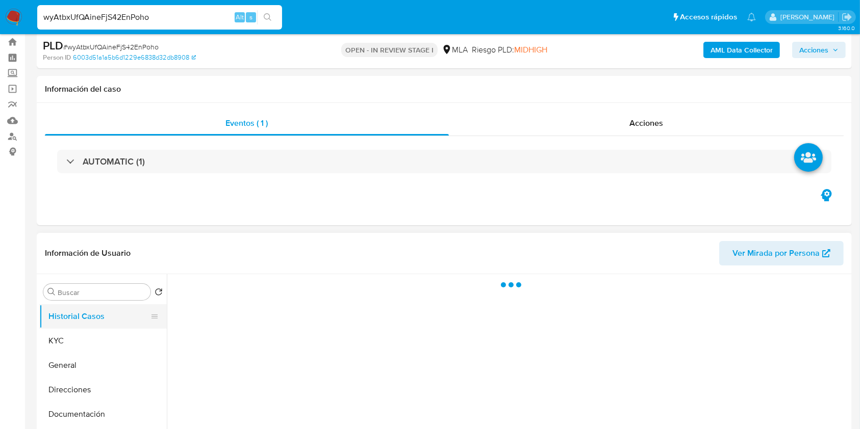
scroll to position [68, 0]
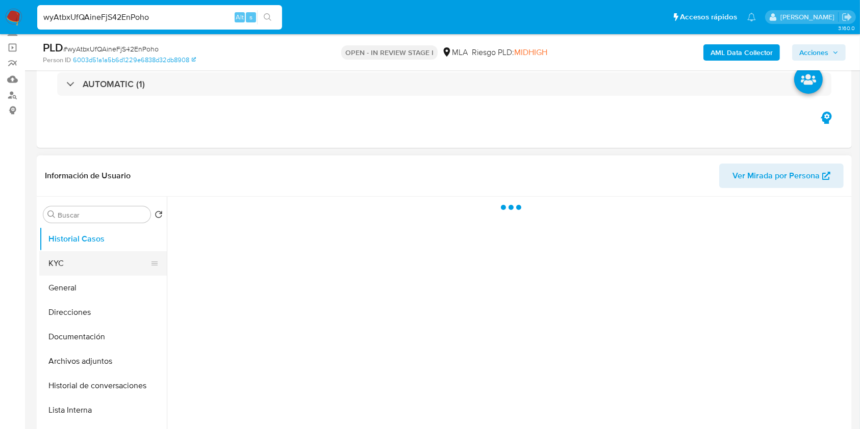
click at [58, 254] on button "KYC" at bounding box center [98, 263] width 119 height 24
select select "10"
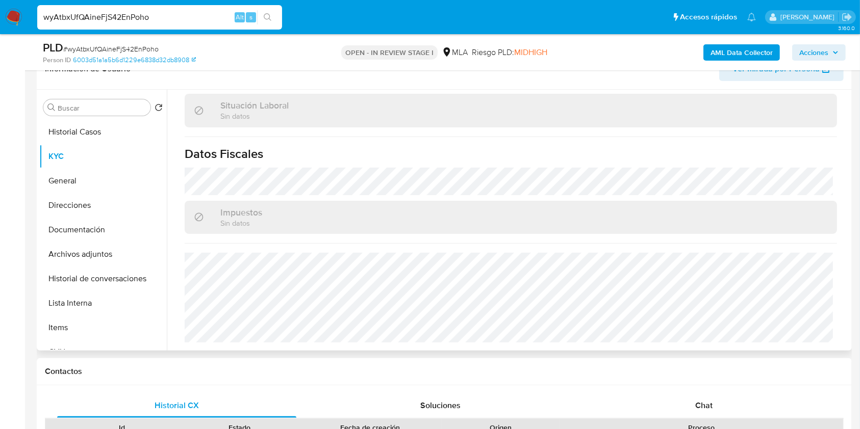
scroll to position [272, 0]
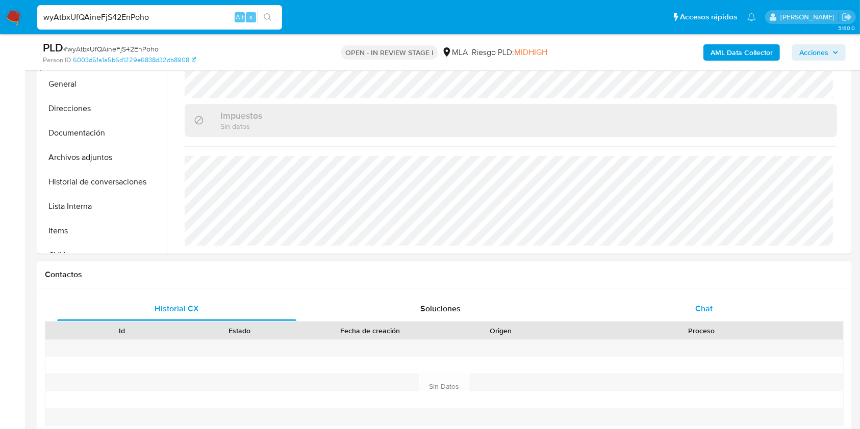
click at [698, 305] on span "Chat" at bounding box center [703, 309] width 17 height 12
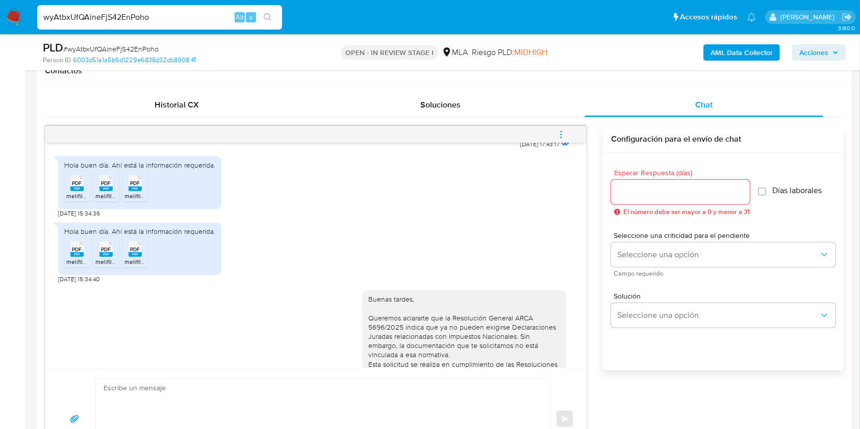
scroll to position [764, 0]
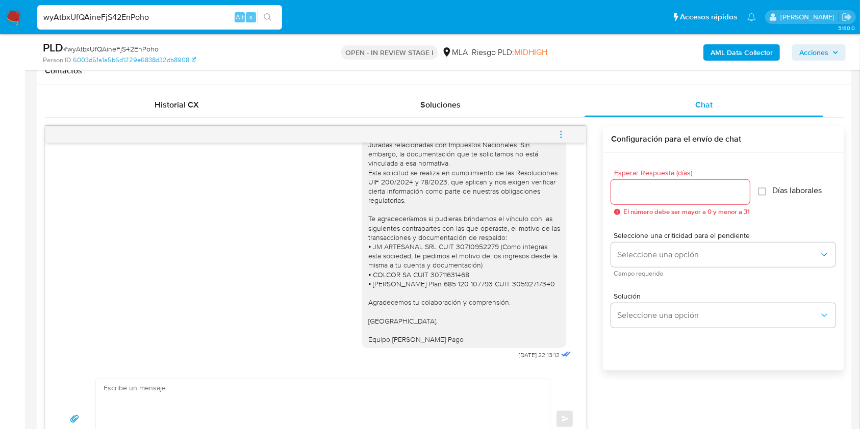
drag, startPoint x: 163, startPoint y: 13, endPoint x: 10, endPoint y: 10, distance: 153.6
click at [10, 10] on nav "Pausado Ver notificaciones wyAtbxUfQAineFjS42EnPoho Alt s Accesos rápidos Presi…" at bounding box center [430, 17] width 860 height 34
paste input "5Z28hbEnS91KvtfnsITJsKG3"
type input "5Z28hbEnS91KvtfnsITJsKG3"
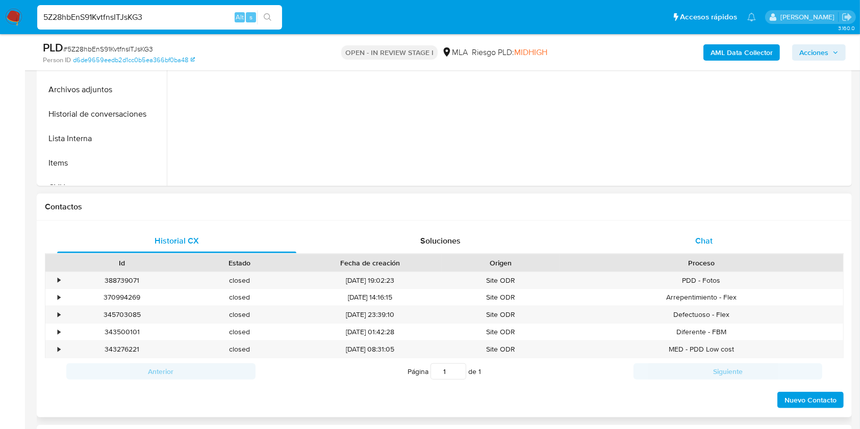
click at [709, 239] on span "Chat" at bounding box center [703, 241] width 17 height 12
select select "10"
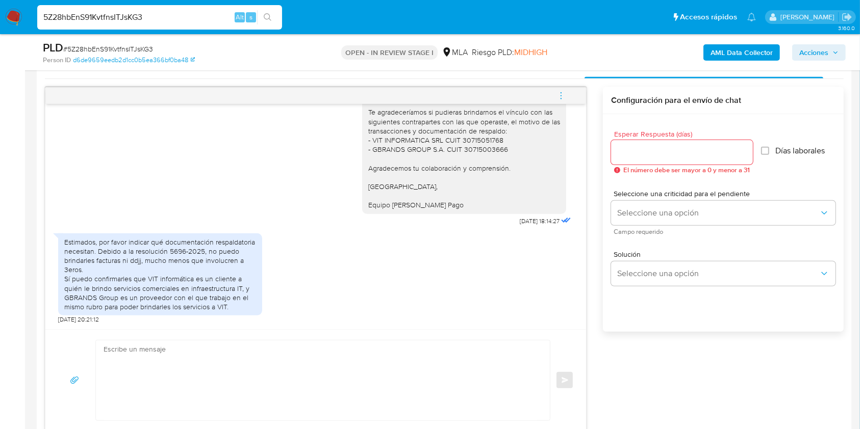
scroll to position [544, 0]
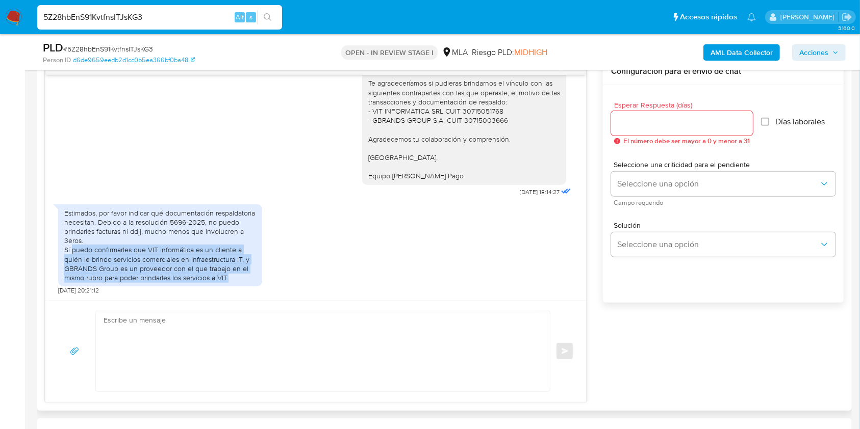
drag, startPoint x: 72, startPoint y: 248, endPoint x: 249, endPoint y: 279, distance: 179.6
click at [249, 279] on div "Estimados, por favor indicar qué documentación respaldatoria necesitan. Debido …" at bounding box center [160, 246] width 192 height 74
copy div "puedo confirmarles que VIT informática es un cliente a quién le brindo servicio…"
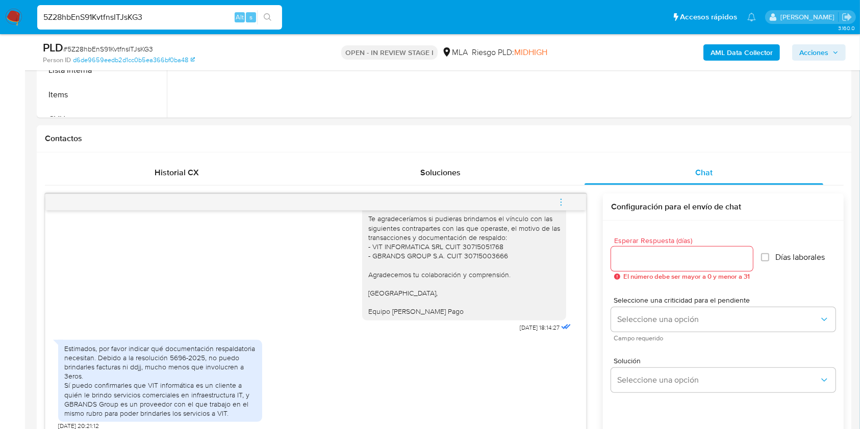
click at [130, 49] on span "# 5Z28hbEnS91KvtfnsITJsKG3" at bounding box center [108, 49] width 90 height 10
copy span "5Z28hbEnS91KvtfnsITJsKG3"
click at [661, 261] on input "Esperar Respuesta (días)" at bounding box center [682, 258] width 142 height 13
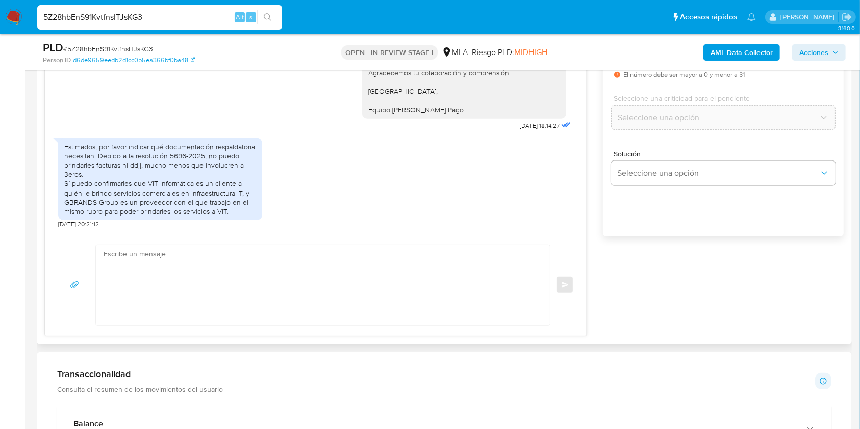
scroll to position [612, 0]
type input "0"
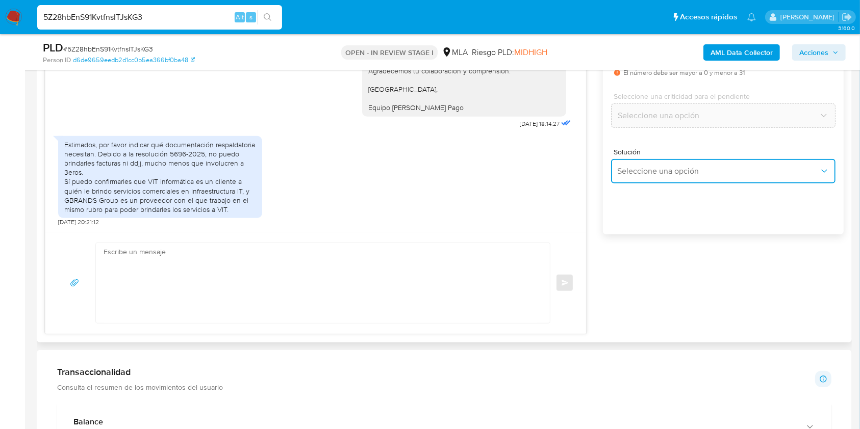
click at [644, 170] on span "Seleccione una opción" at bounding box center [718, 171] width 202 height 10
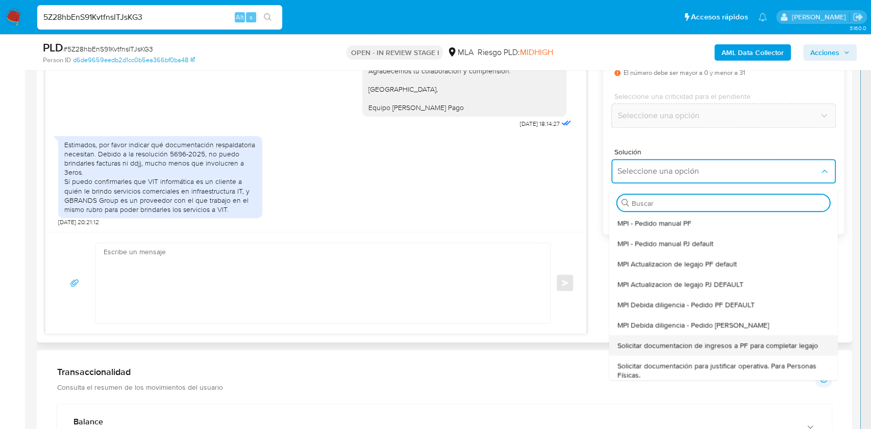
click at [704, 345] on span "Solicitar documentacion de ingresos a PF para completar legajo" at bounding box center [717, 345] width 200 height 9
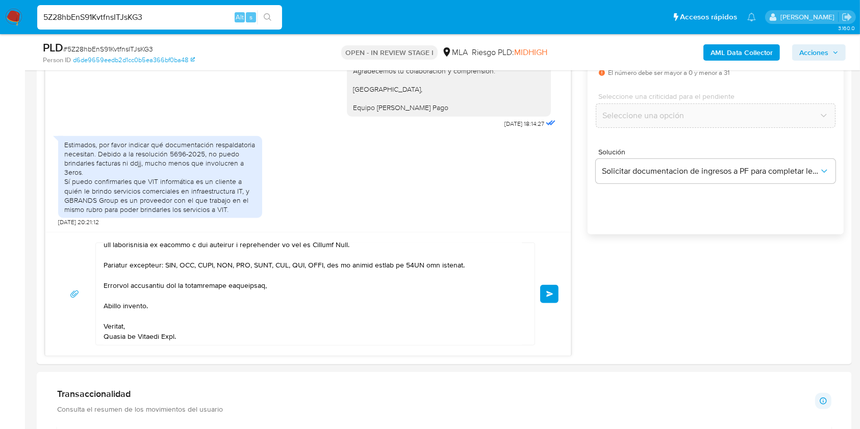
scroll to position [711, 0]
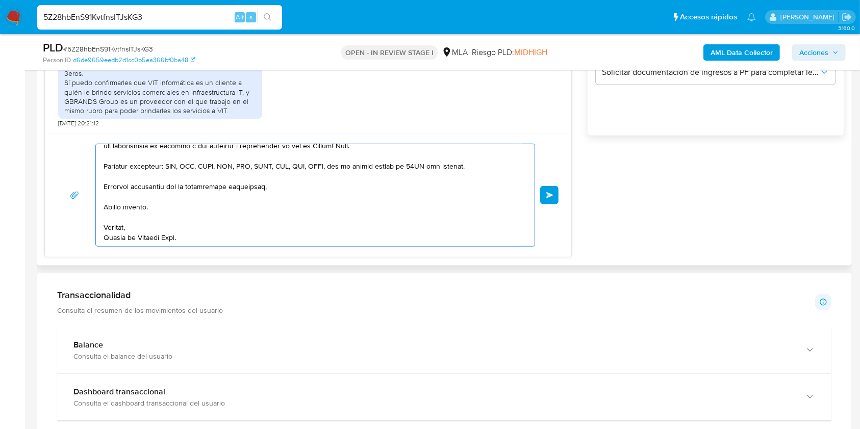
drag, startPoint x: 211, startPoint y: 295, endPoint x: 169, endPoint y: 254, distance: 58.4
click at [402, 429] on html "Pausado Ver notificaciones 5Z28hbEnS91KvtfnsITJsKG3 Alt s Accesos rápidos Presi…" at bounding box center [430, 361] width 860 height 2144
type textarea "Hola, En función de las operaciones registradas en tu cuenta de Mercado Pago, n…"
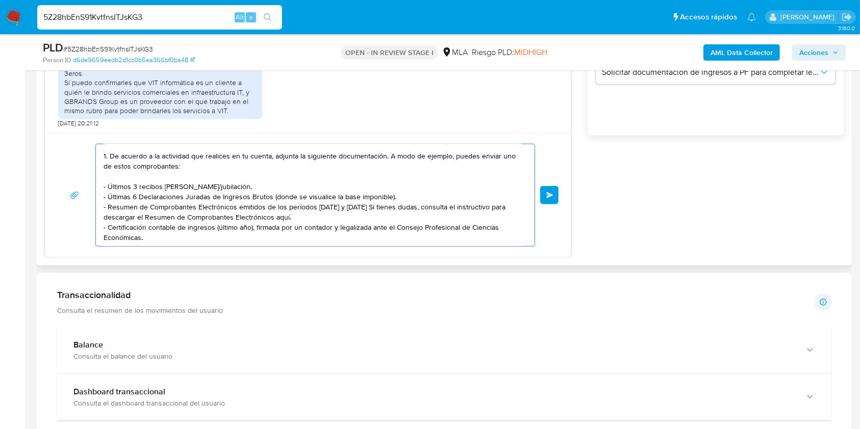
scroll to position [51, 0]
drag, startPoint x: 166, startPoint y: 225, endPoint x: 26, endPoint y: 97, distance: 190.3
click at [26, 97] on main "3.160.0 Asignado a julrodriguez Asignado el: 18/08/2025 14:17:25 Creado el: 12/…" at bounding box center [430, 361] width 860 height 2144
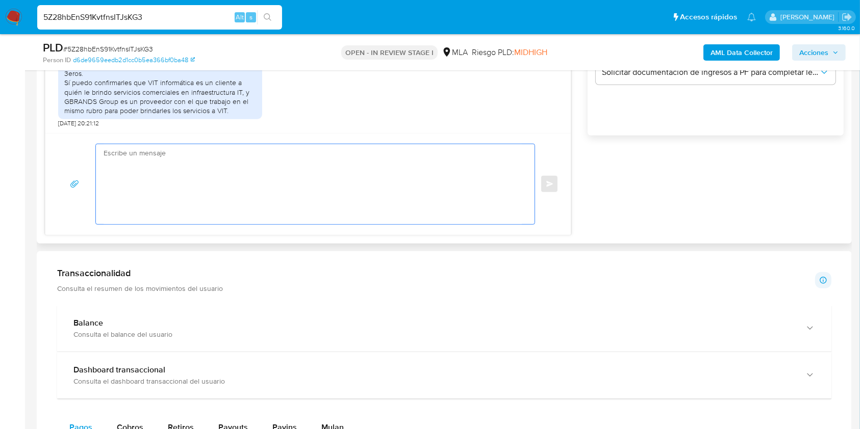
paste textarea "Buenas tardes, ¡Muchas gracias por tu respuesta! Te informamos que estaremos an…"
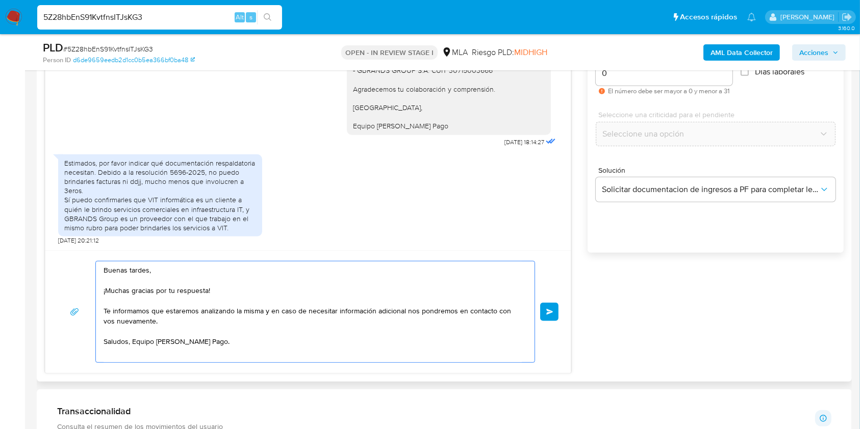
scroll to position [643, 0]
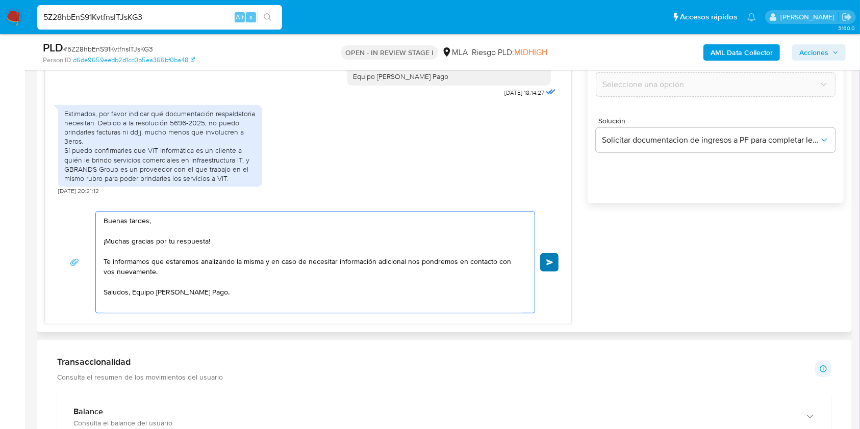
type textarea "Buenas tardes, ¡Muchas gracias por tu respuesta! Te informamos que estaremos an…"
click at [553, 260] on button "Enviar" at bounding box center [549, 263] width 18 height 18
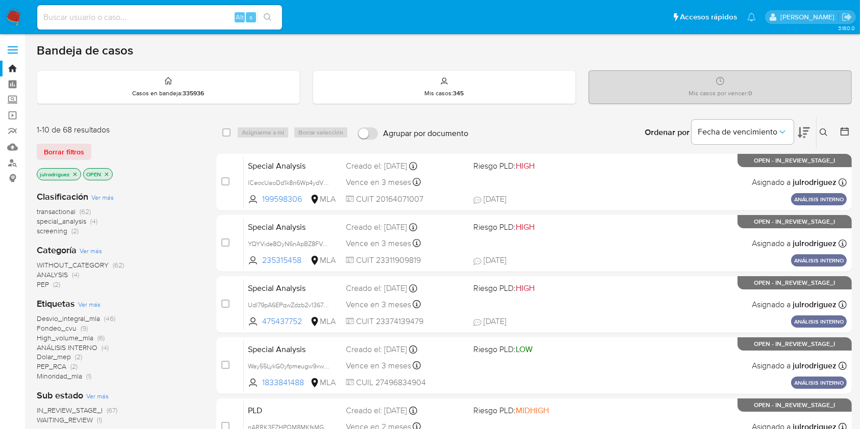
click at [652, 132] on icon at bounding box center [824, 133] width 8 height 8
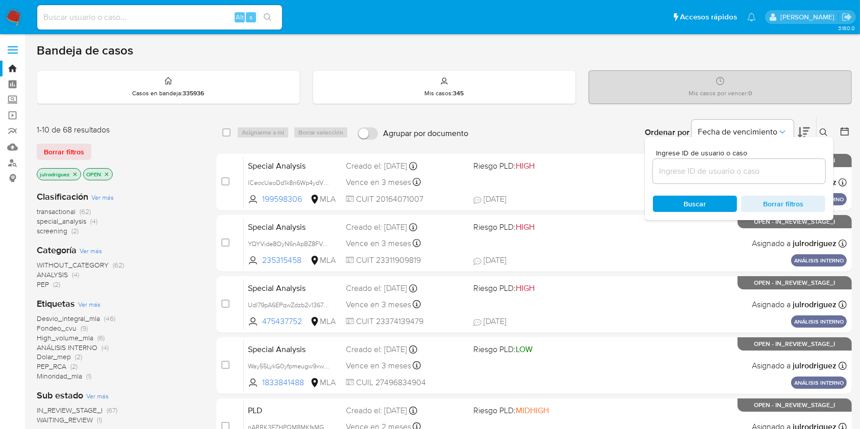
click at [652, 168] on input at bounding box center [739, 171] width 172 height 13
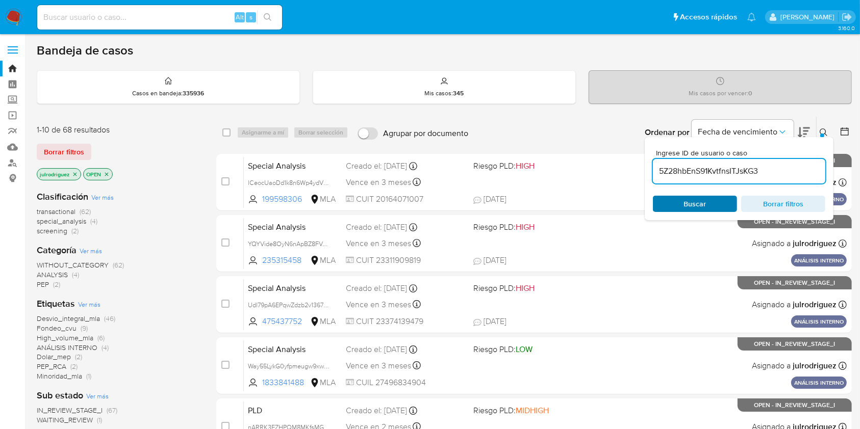
type input "5Z28hbEnS91KvtfnsITJsKG3"
click at [652, 199] on span "Buscar" at bounding box center [695, 204] width 70 height 14
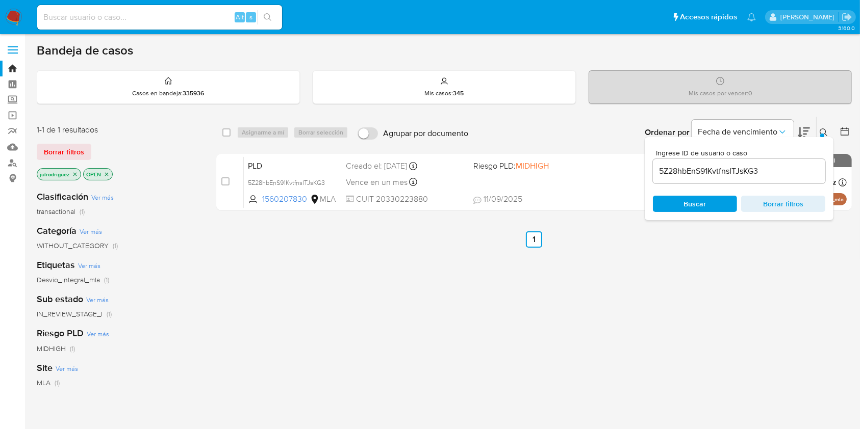
drag, startPoint x: 222, startPoint y: 132, endPoint x: 249, endPoint y: 128, distance: 27.4
click at [224, 131] on input "checkbox" at bounding box center [226, 133] width 8 height 8
checkbox input "true"
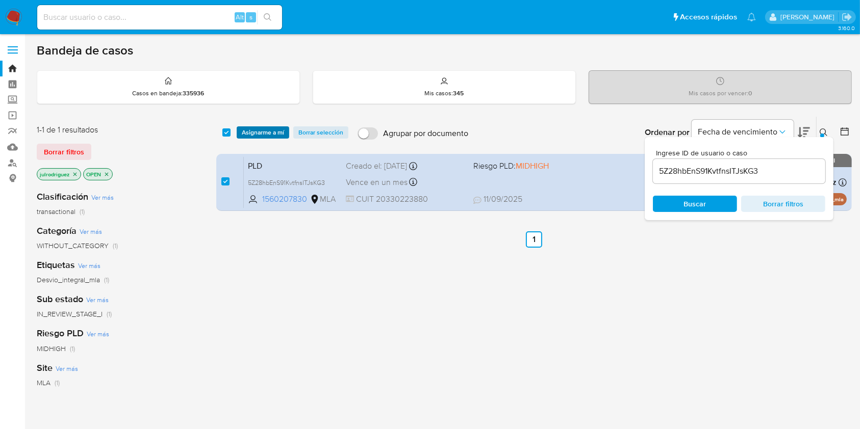
click at [257, 130] on span "Asignarme a mí" at bounding box center [263, 133] width 42 height 10
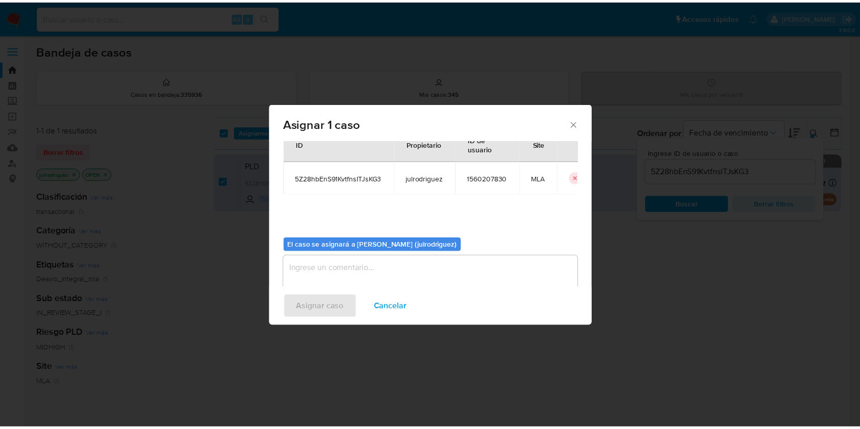
scroll to position [52, 0]
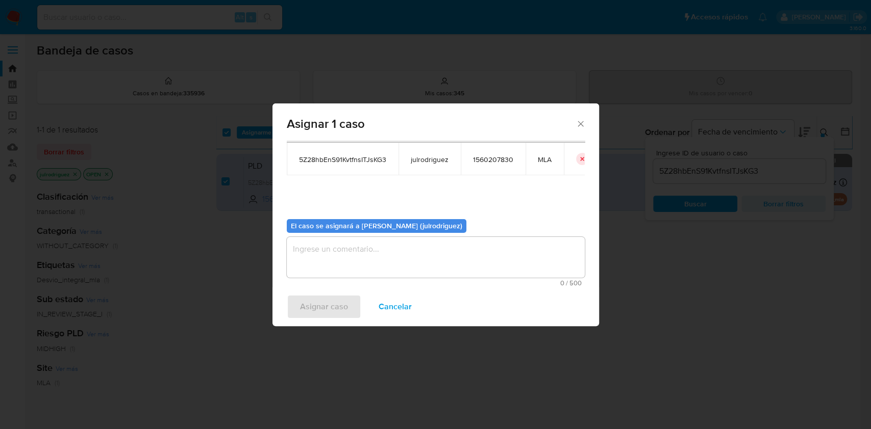
click at [482, 259] on textarea "assign-modal" at bounding box center [436, 257] width 298 height 41
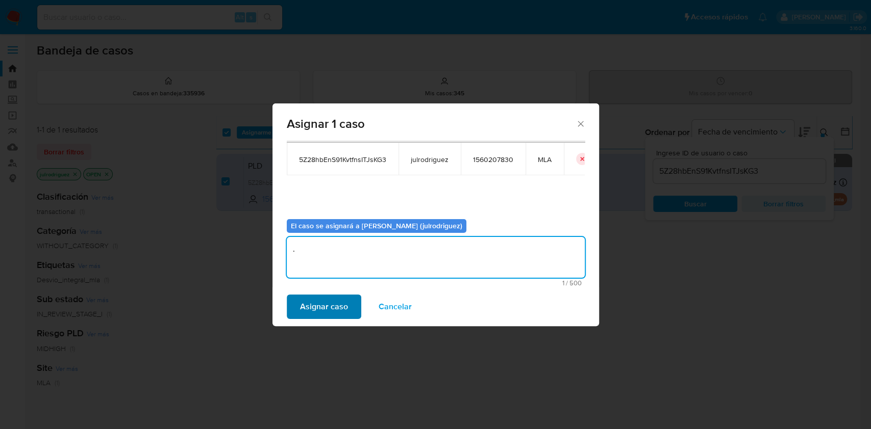
type textarea "."
click at [322, 308] on span "Asignar caso" at bounding box center [324, 307] width 48 height 22
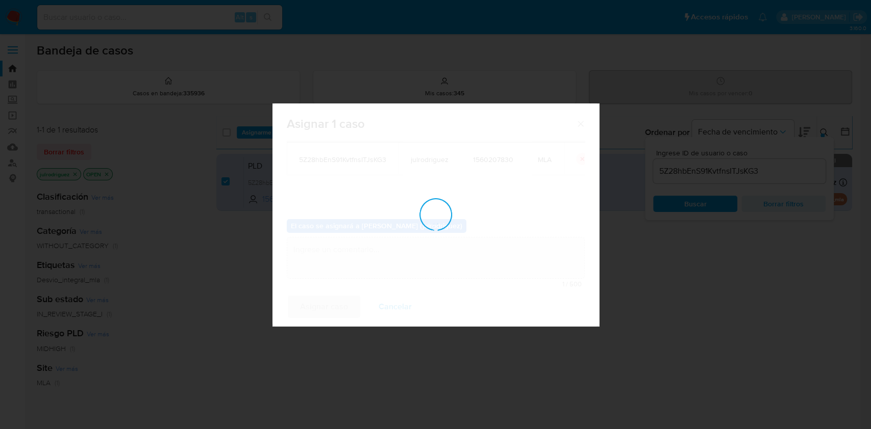
checkbox input "false"
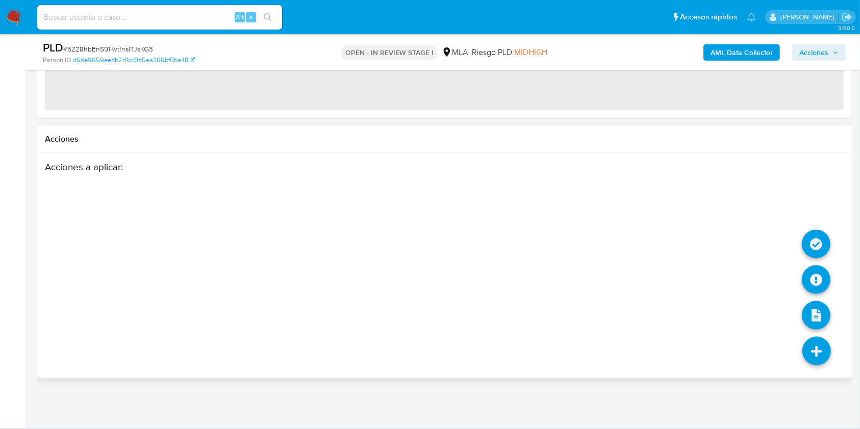
select select "10"
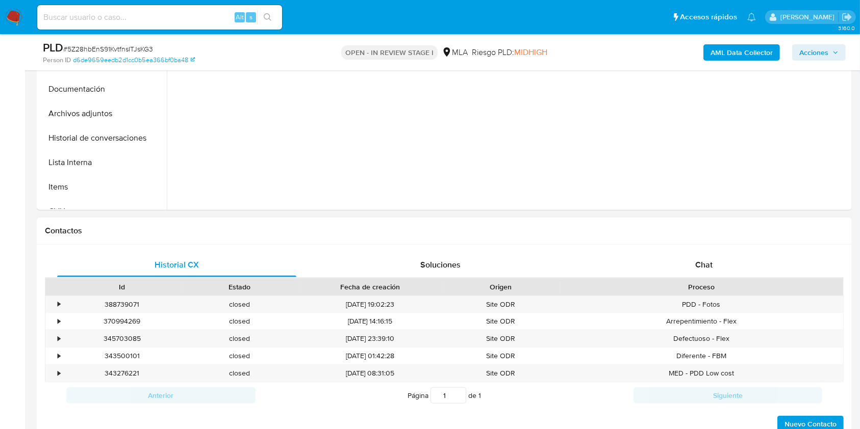
drag, startPoint x: 707, startPoint y: 260, endPoint x: 698, endPoint y: 247, distance: 15.4
click at [707, 260] on span "Chat" at bounding box center [703, 265] width 17 height 12
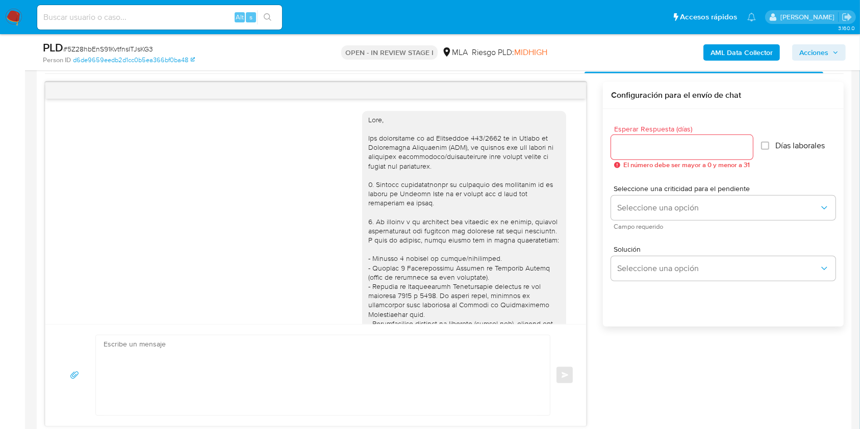
scroll to position [910, 0]
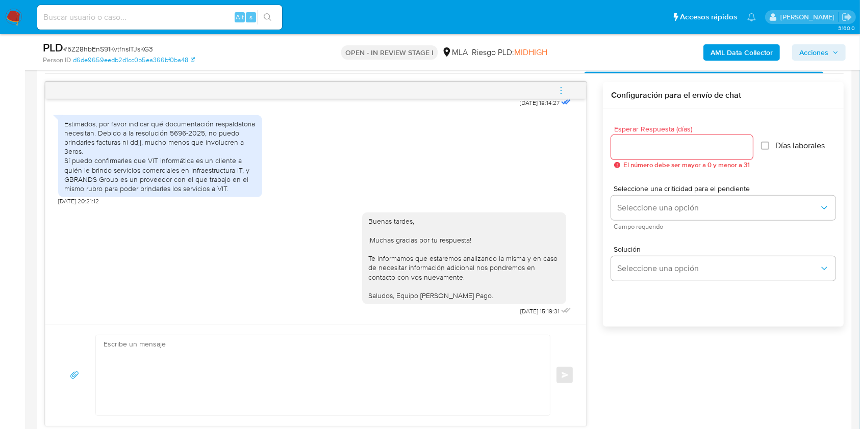
click at [565, 93] on icon "menu-action" at bounding box center [560, 90] width 9 height 9
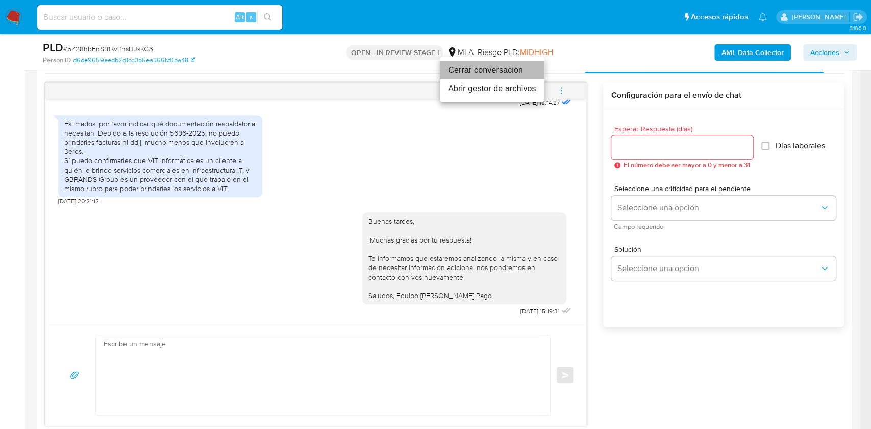
click at [485, 75] on li "Cerrar conversación" at bounding box center [492, 70] width 105 height 18
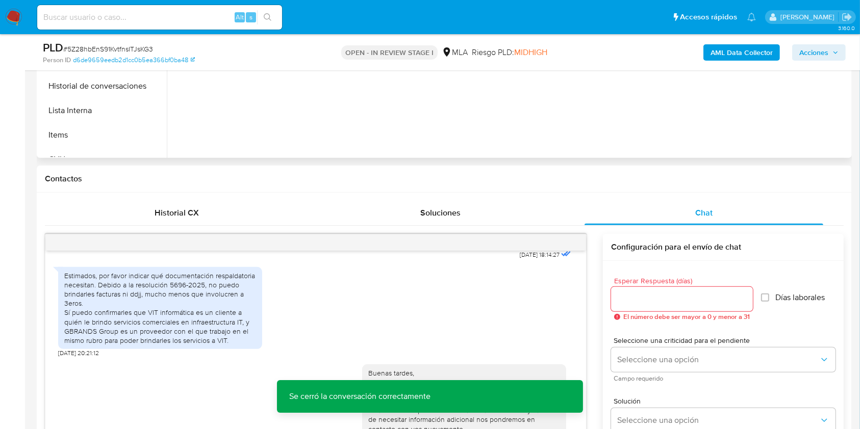
scroll to position [180, 0]
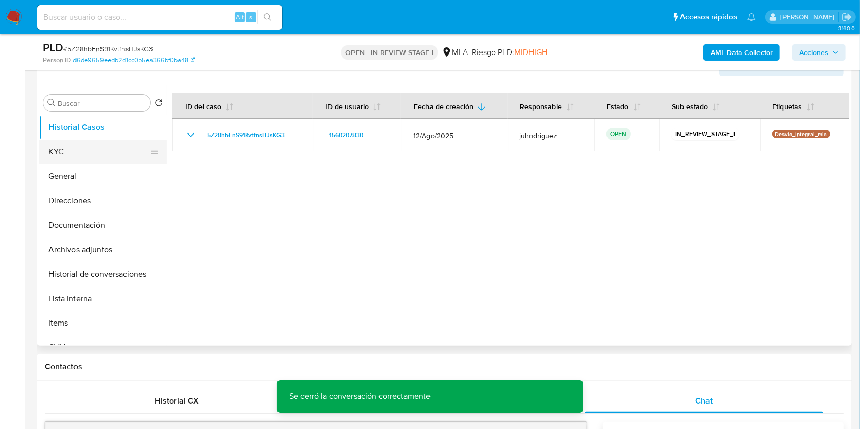
click at [104, 160] on button "KYC" at bounding box center [98, 152] width 119 height 24
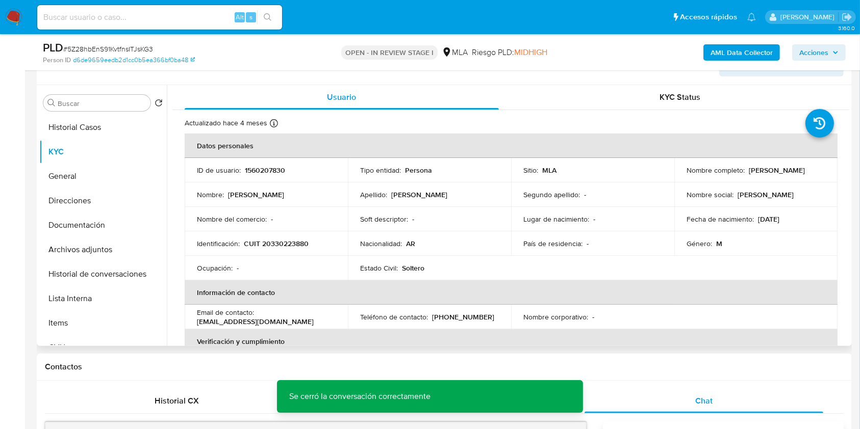
click at [254, 173] on p "1560207830" at bounding box center [265, 170] width 40 height 9
copy p "1560207830"
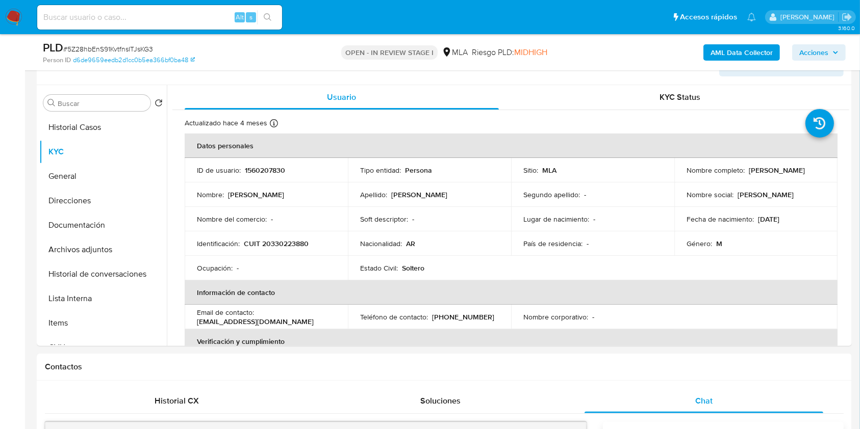
click at [121, 44] on span "# 5Z28hbEnS91KvtfnsITJsKG3" at bounding box center [108, 49] width 90 height 10
click at [120, 43] on div "PLD # 5Z28hbEnS91KvtfnsITJsKG3" at bounding box center [175, 47] width 264 height 15
copy span "5Z28hbEnS91KvtfnsITJsKG3"
click at [114, 275] on button "Historial de conversaciones" at bounding box center [98, 274] width 119 height 24
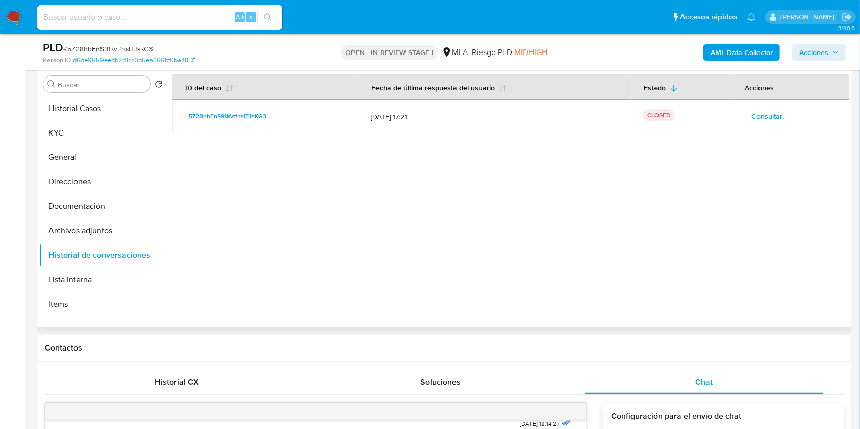
scroll to position [195, 0]
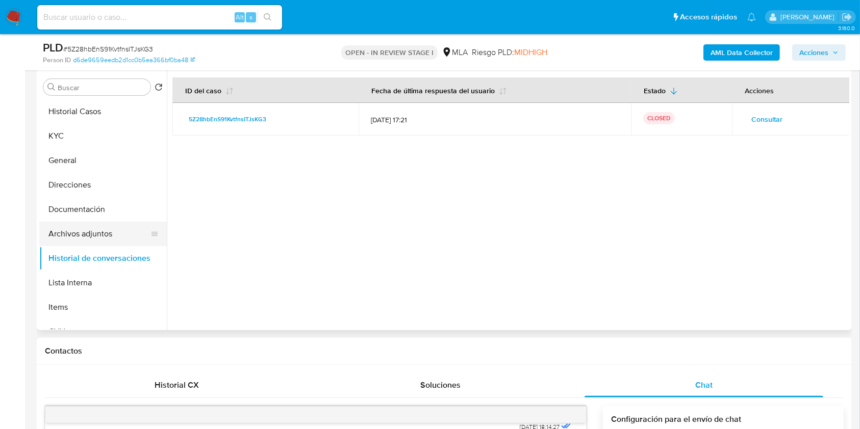
click at [92, 231] on button "Archivos adjuntos" at bounding box center [98, 234] width 119 height 24
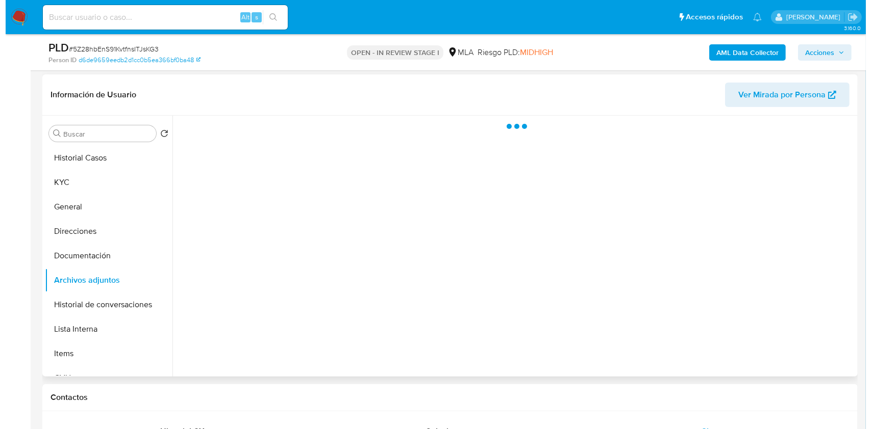
scroll to position [127, 0]
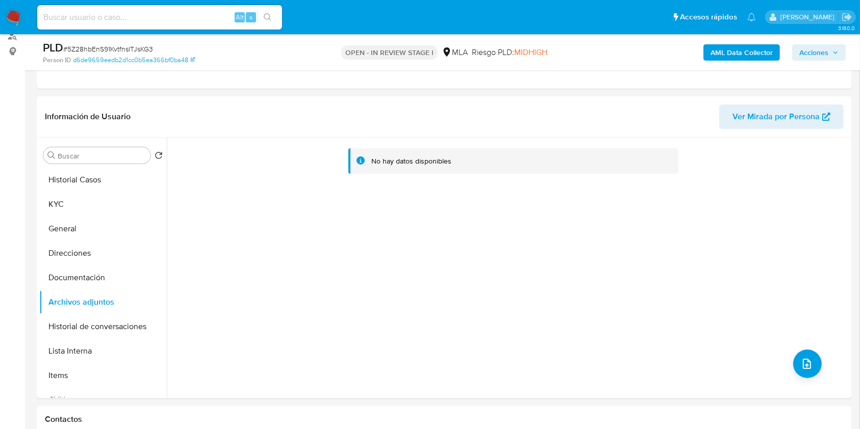
click at [721, 55] on b "AML Data Collector" at bounding box center [742, 52] width 62 height 16
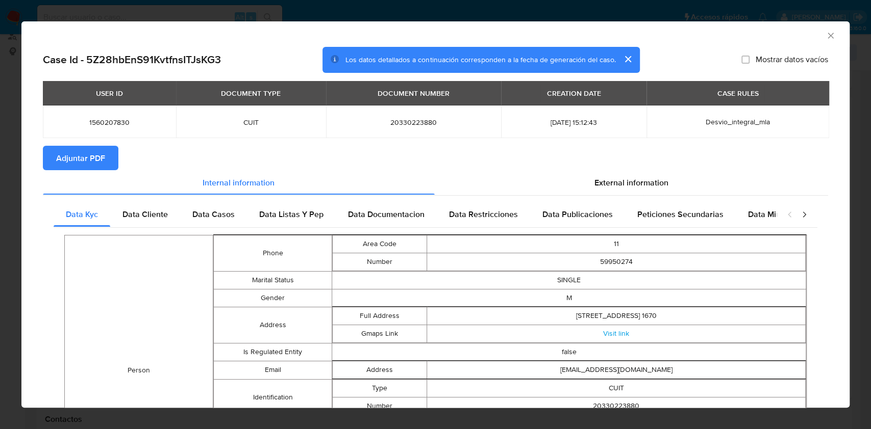
click at [61, 154] on span "Adjuntar PDF" at bounding box center [80, 158] width 49 height 22
click at [827, 34] on icon "Cerrar ventana" at bounding box center [830, 36] width 6 height 6
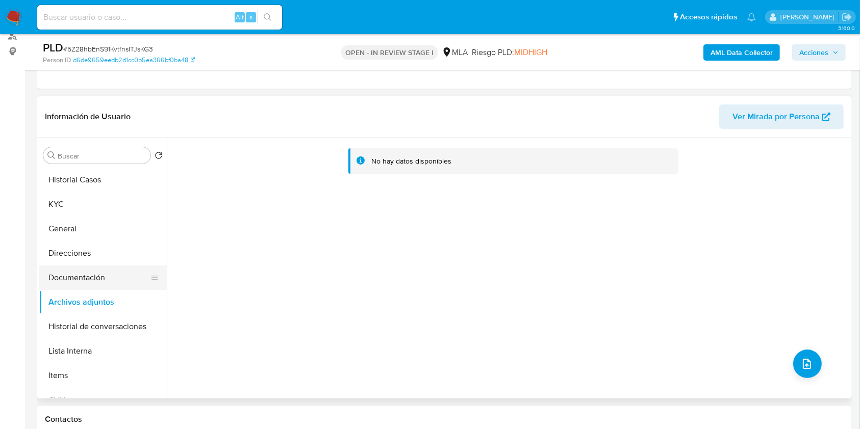
click at [73, 269] on button "Documentación" at bounding box center [98, 278] width 119 height 24
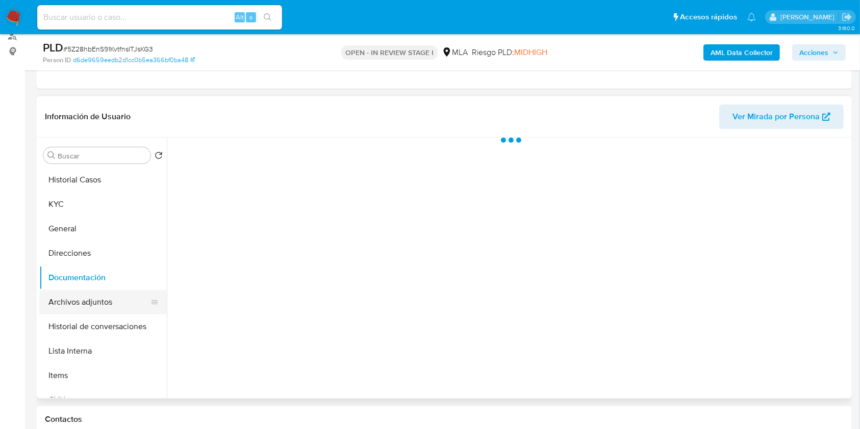
click at [81, 313] on button "Archivos adjuntos" at bounding box center [98, 302] width 119 height 24
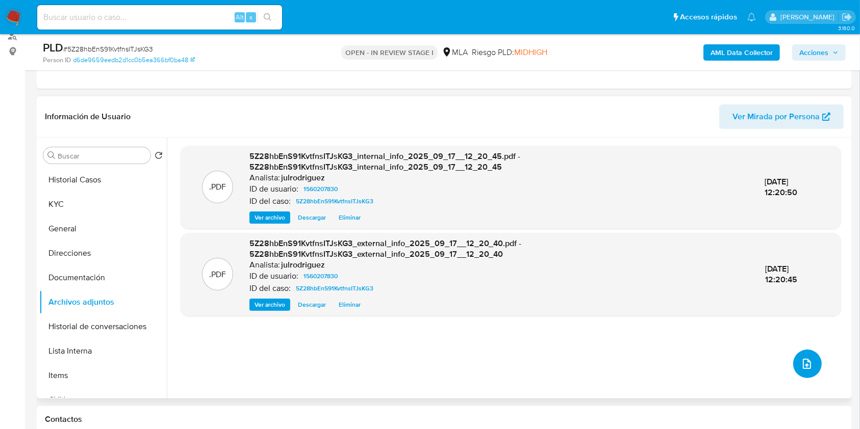
click at [807, 359] on icon "upload-file" at bounding box center [807, 364] width 12 height 12
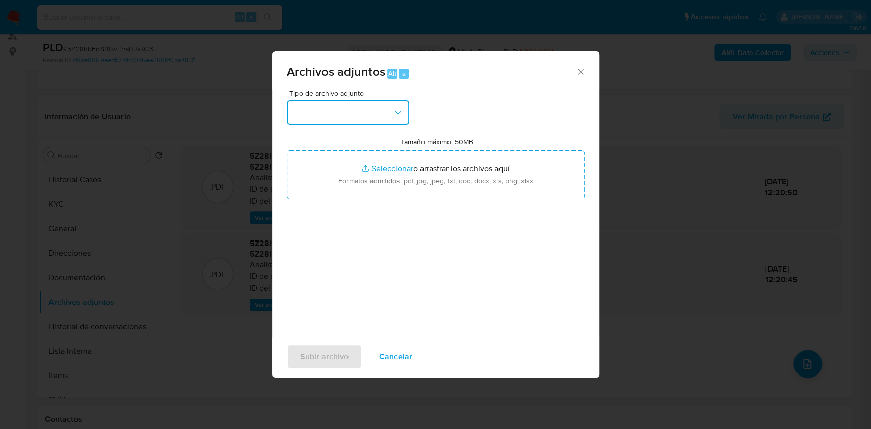
click at [331, 122] on button "button" at bounding box center [348, 112] width 122 height 24
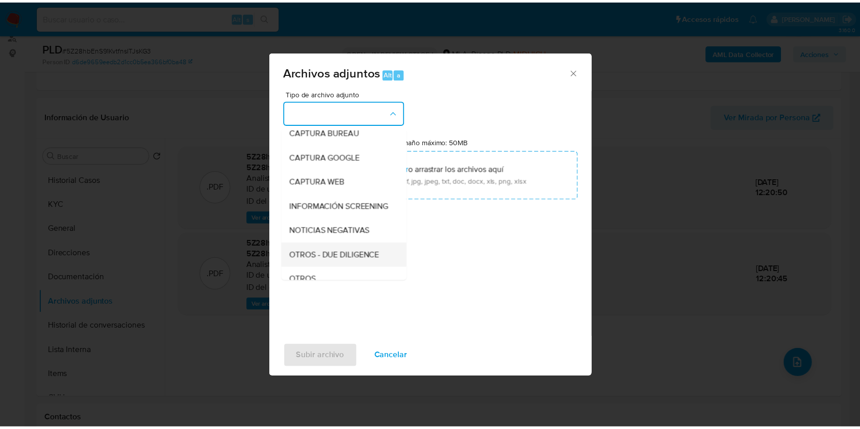
scroll to position [136, 0]
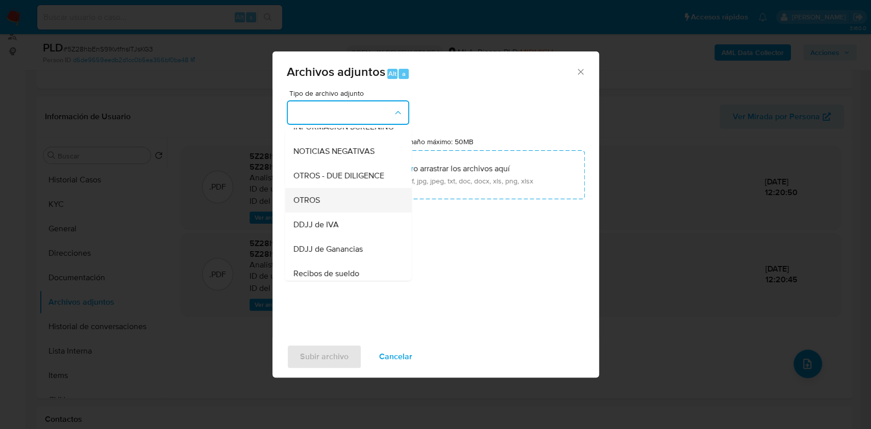
click at [328, 211] on div "OTROS" at bounding box center [345, 200] width 104 height 24
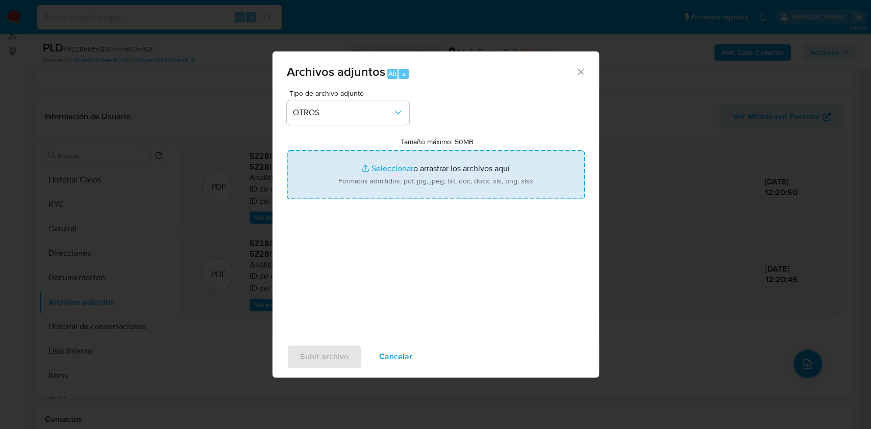
click at [414, 176] on input "Tamaño máximo: 50MB Seleccionar archivos" at bounding box center [436, 174] width 298 height 49
type input "C:\fakepath\Comprobantes electrónicos emitidos 2024 - 1560207830 - 5Z28hbEnS91K…"
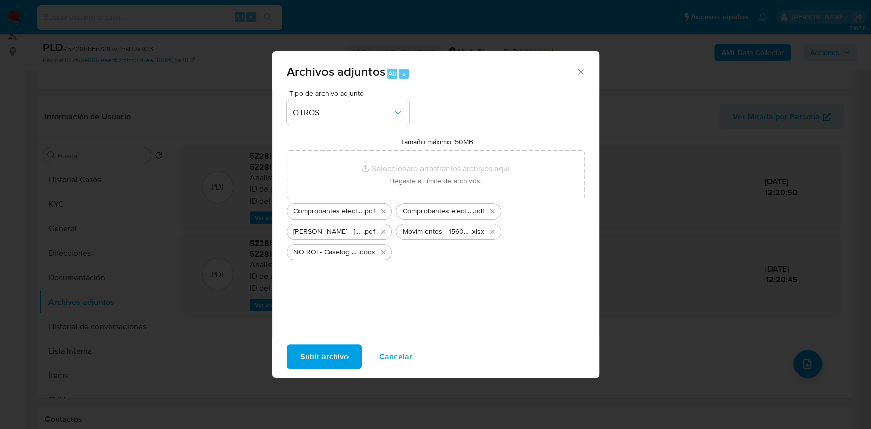
click at [338, 362] on span "Subir archivo" at bounding box center [324, 357] width 48 height 22
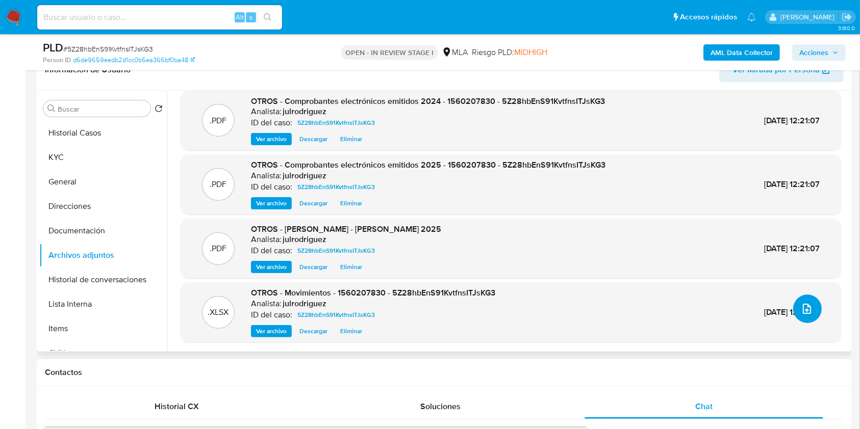
scroll to position [195, 0]
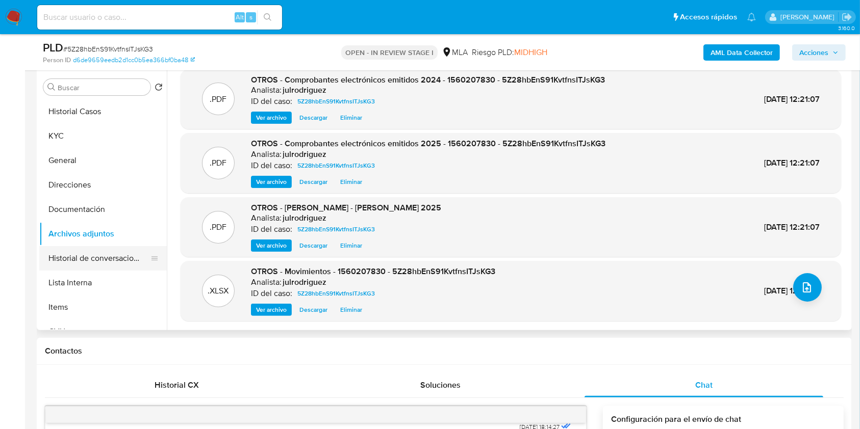
click at [99, 257] on button "Historial de conversaciones" at bounding box center [98, 258] width 119 height 24
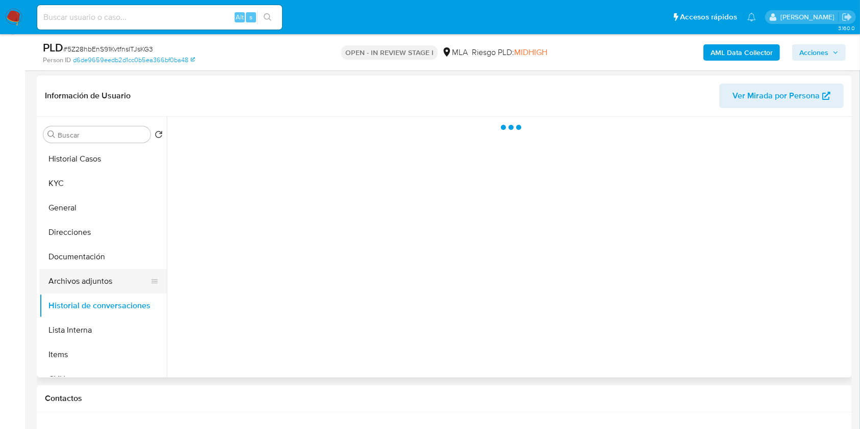
scroll to position [127, 0]
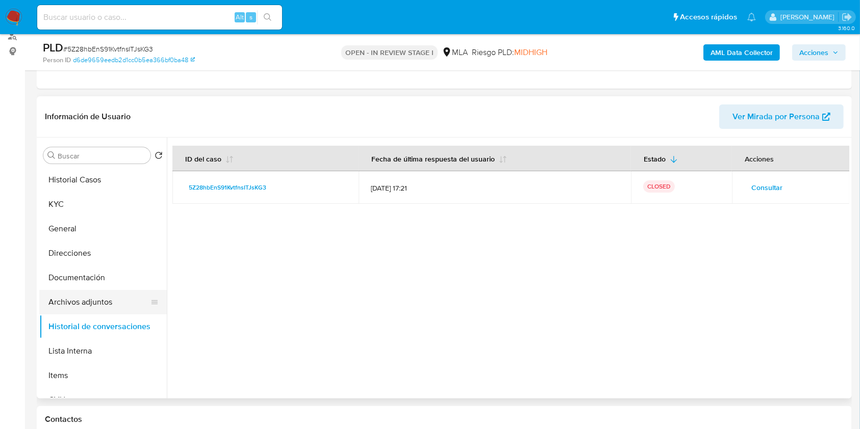
click at [104, 300] on button "Archivos adjuntos" at bounding box center [98, 302] width 119 height 24
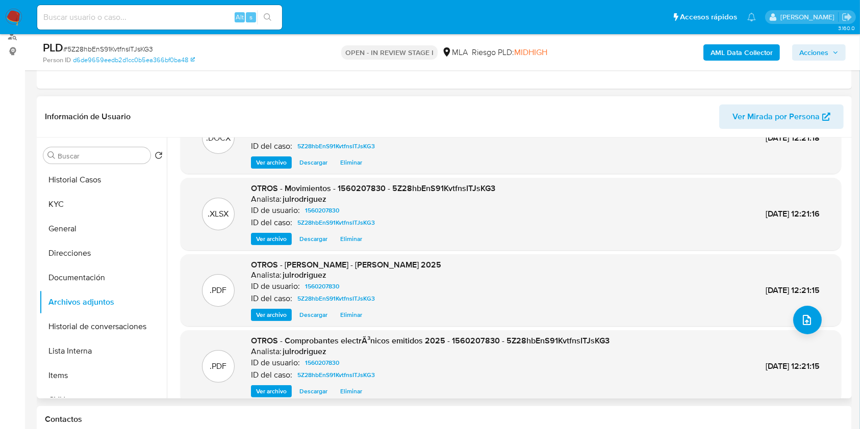
scroll to position [86, 0]
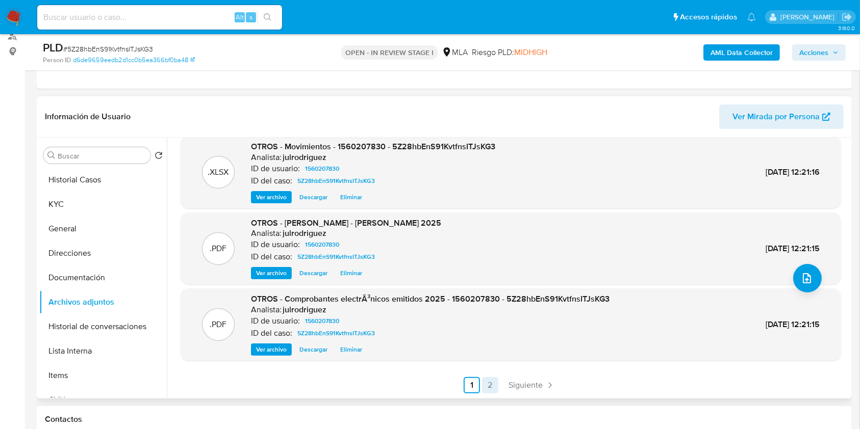
click at [488, 386] on link "2" at bounding box center [490, 385] width 16 height 16
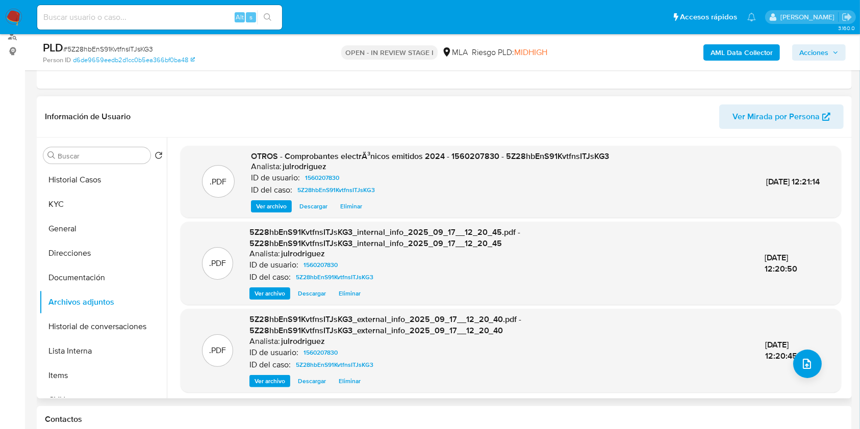
click at [820, 54] on span "Acciones" at bounding box center [813, 52] width 29 height 16
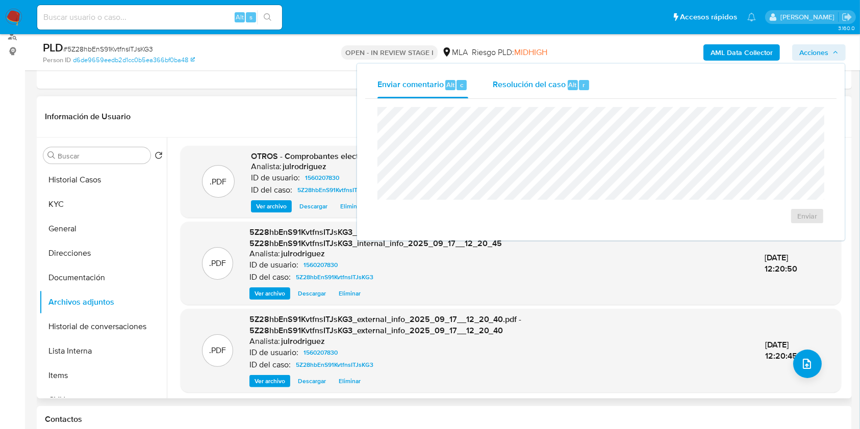
click at [531, 84] on span "Resolución del caso" at bounding box center [529, 85] width 73 height 12
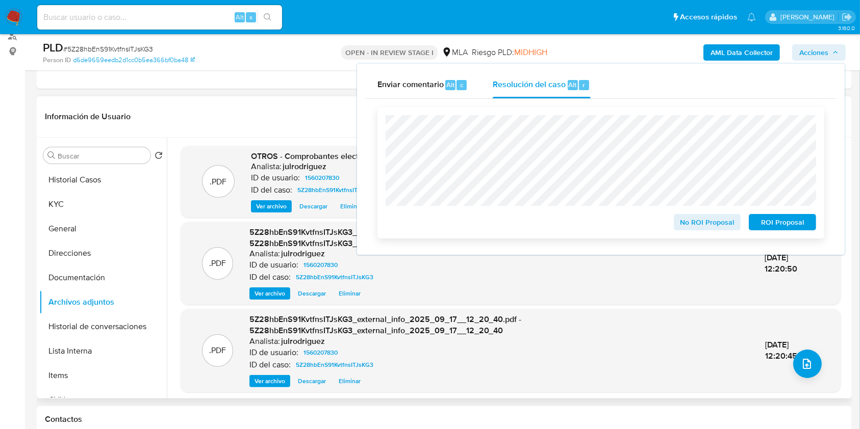
click at [709, 218] on span "No ROI Proposal" at bounding box center [707, 222] width 53 height 14
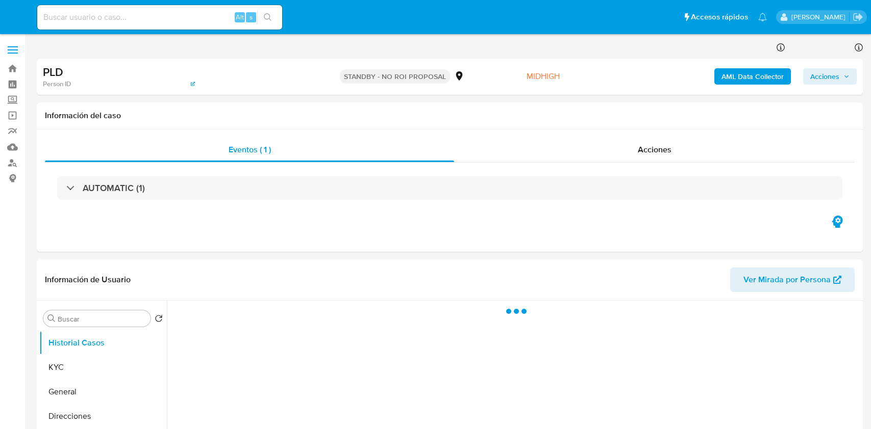
select select "10"
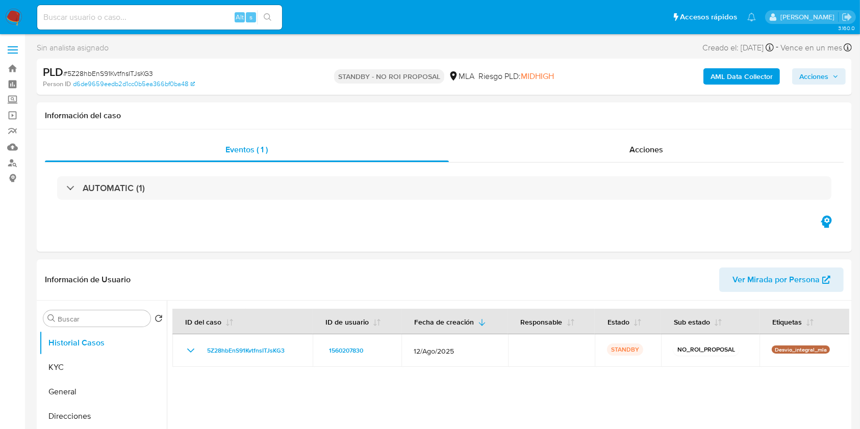
click at [159, 21] on input at bounding box center [159, 17] width 245 height 13
paste input "vQfKTGfh10aO63as2Vk6hBcW"
type input "vQfKTGfh10aO63as2Vk6hBcW"
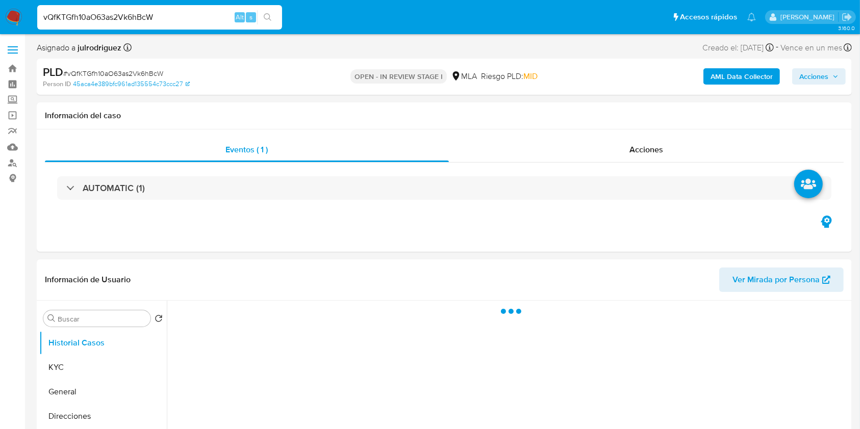
select select "10"
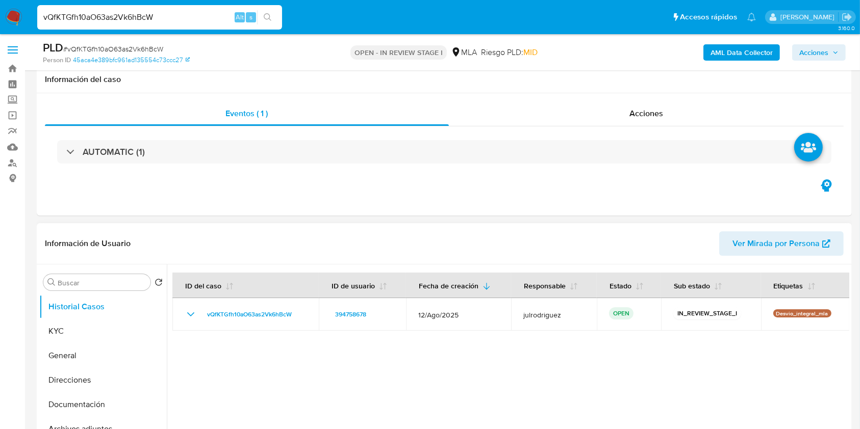
scroll to position [204, 0]
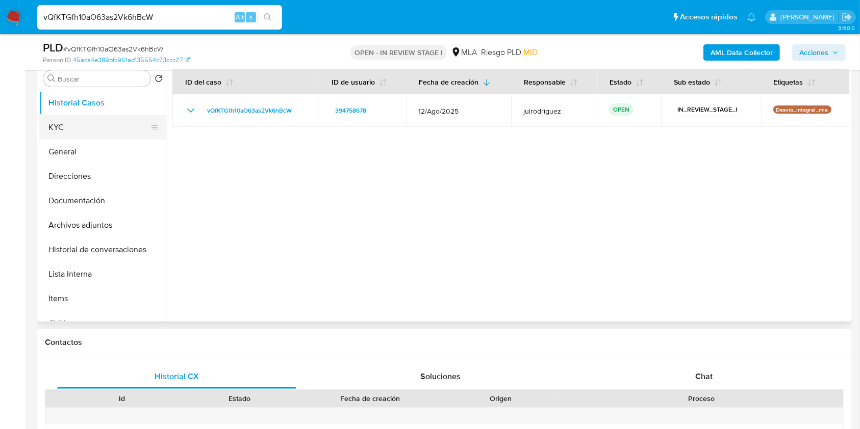
drag, startPoint x: 94, startPoint y: 120, endPoint x: 136, endPoint y: 135, distance: 44.4
click at [94, 120] on button "KYC" at bounding box center [98, 127] width 119 height 24
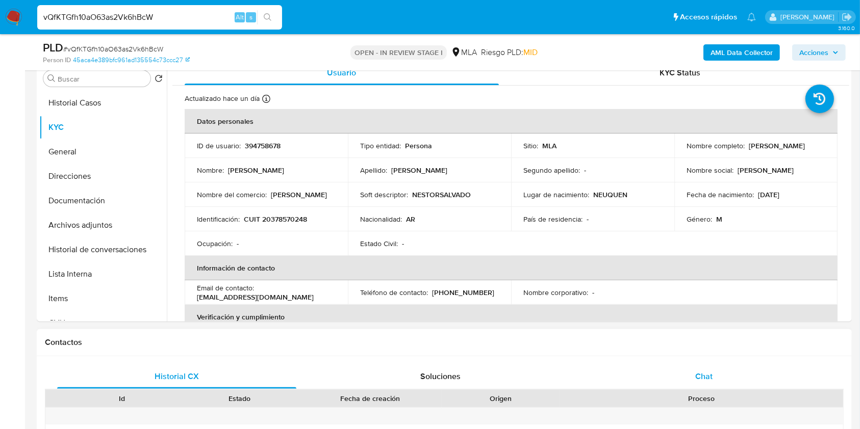
click at [713, 383] on div "Chat" at bounding box center [704, 377] width 239 height 24
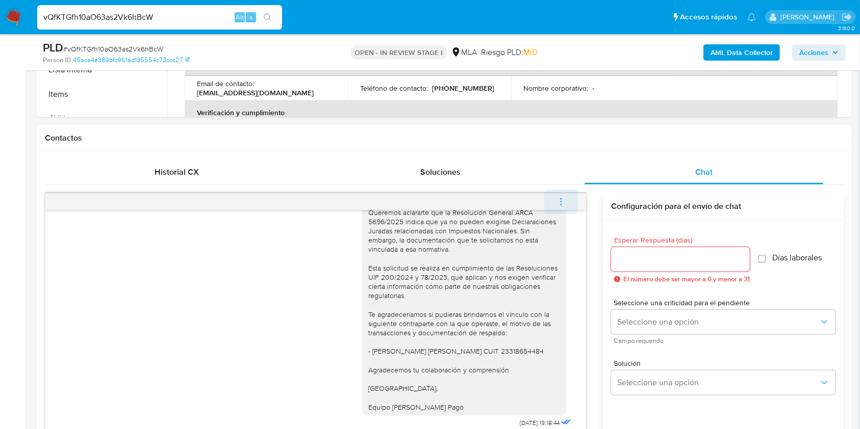
scroll to position [408, 0]
click at [559, 206] on icon "menu-action" at bounding box center [560, 202] width 9 height 9
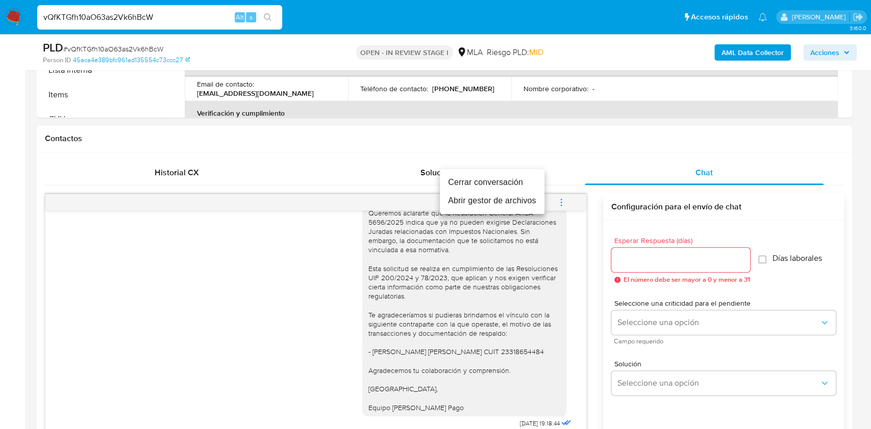
click at [477, 178] on li "Cerrar conversación" at bounding box center [492, 182] width 105 height 18
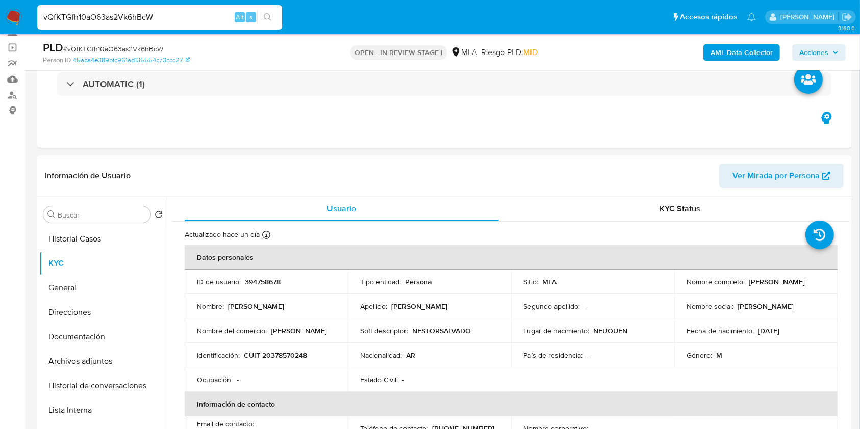
scroll to position [68, 0]
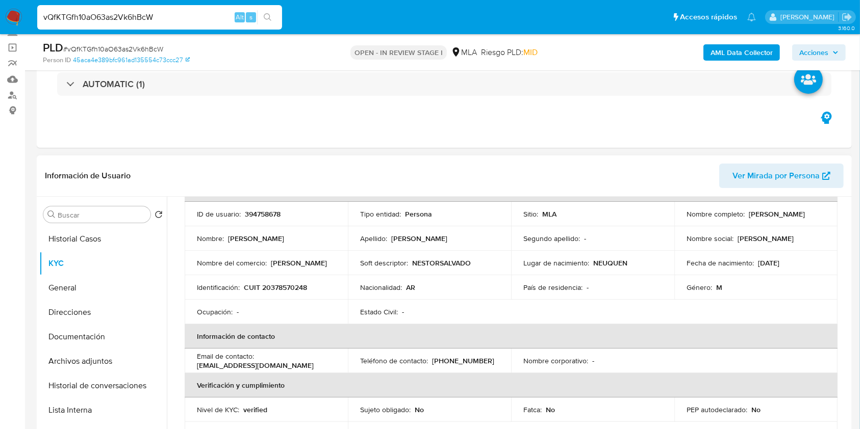
drag, startPoint x: 285, startPoint y: 265, endPoint x: 321, endPoint y: 263, distance: 36.2
click at [321, 263] on div "Nombre del comercio : [PERSON_NAME]" at bounding box center [266, 263] width 139 height 9
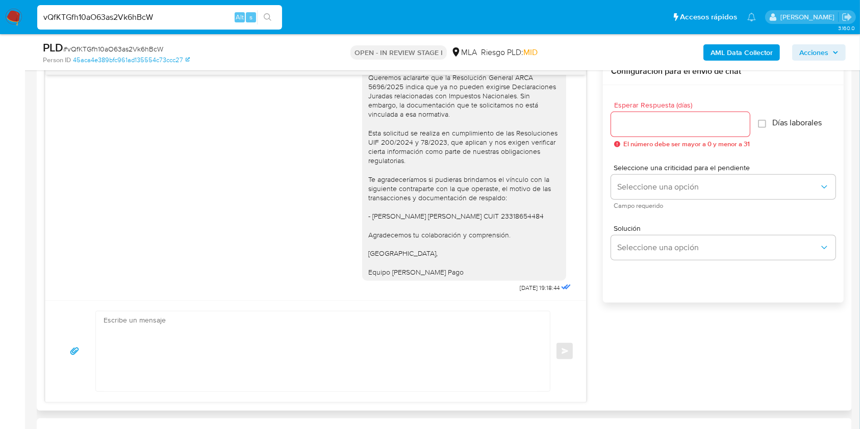
scroll to position [0, 0]
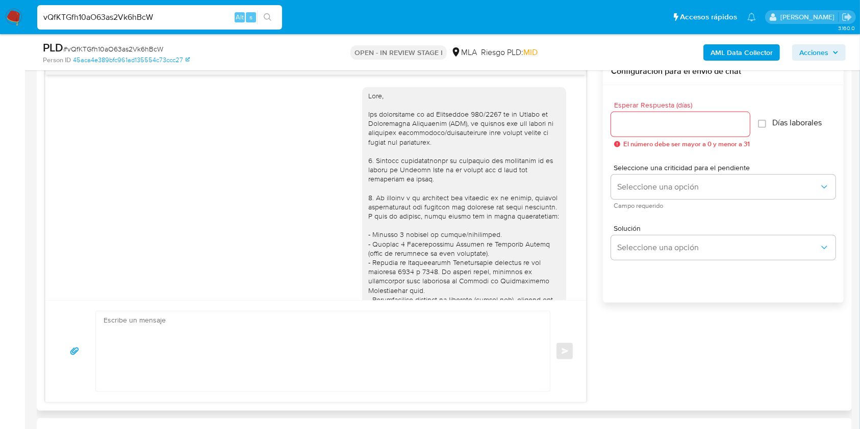
drag, startPoint x: 209, startPoint y: 128, endPoint x: 339, endPoint y: 143, distance: 130.9
click at [209, 128] on div "[DATE] 17:42:02" at bounding box center [315, 359] width 515 height 559
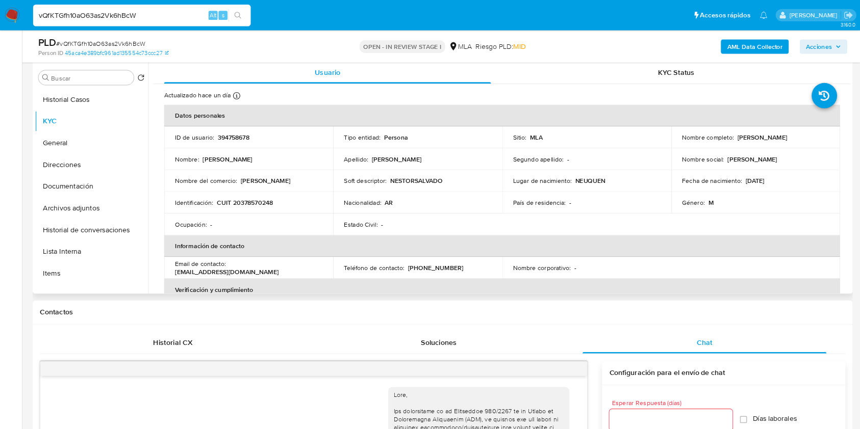
scroll to position [195, 0]
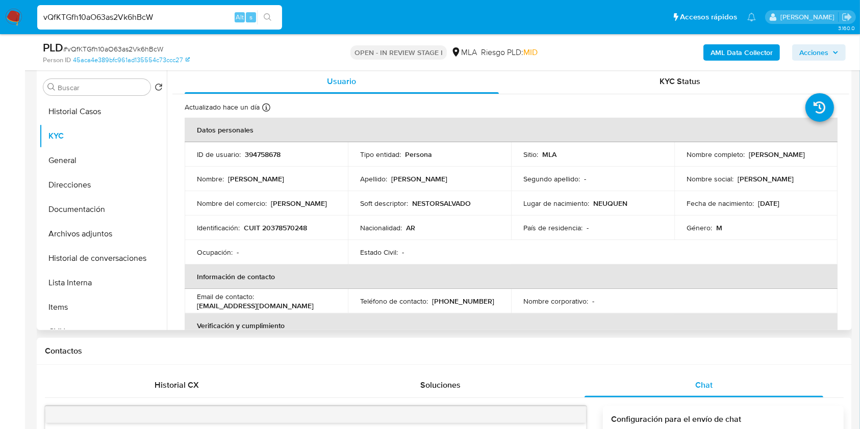
click at [428, 131] on th "Datos personales" at bounding box center [511, 130] width 653 height 24
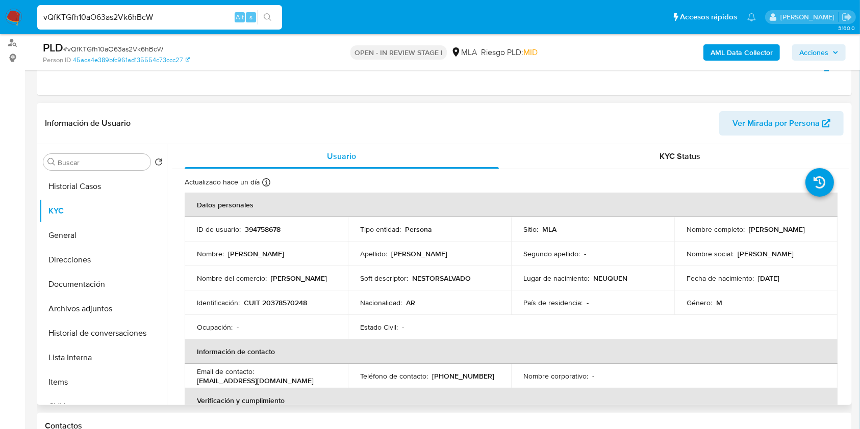
scroll to position [59, 0]
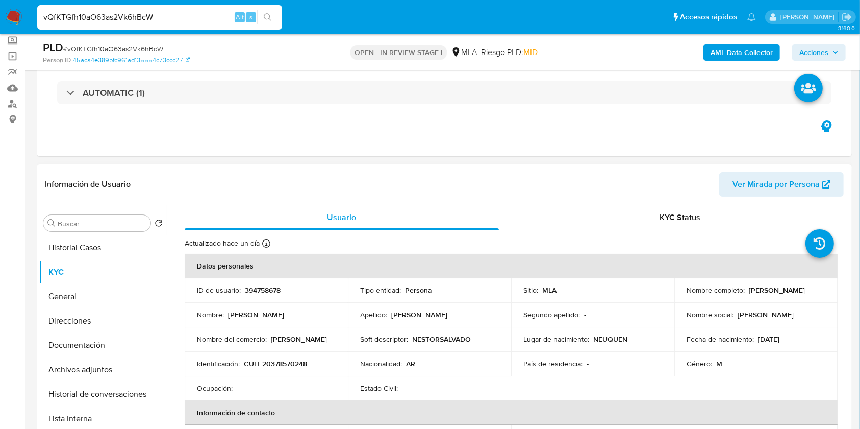
click at [262, 292] on p "394758678" at bounding box center [263, 290] width 36 height 9
copy p "394758678"
click at [127, 48] on span "# vQfKTGfh10aO63as2Vk6hBcW" at bounding box center [113, 49] width 100 height 10
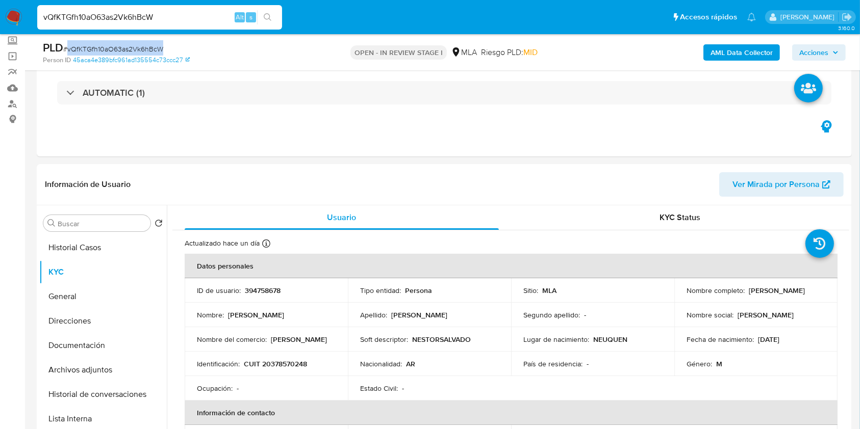
copy span "vQfKTGfh10aO63as2Vk6hBcW"
click at [118, 388] on button "Historial de conversaciones" at bounding box center [98, 395] width 119 height 24
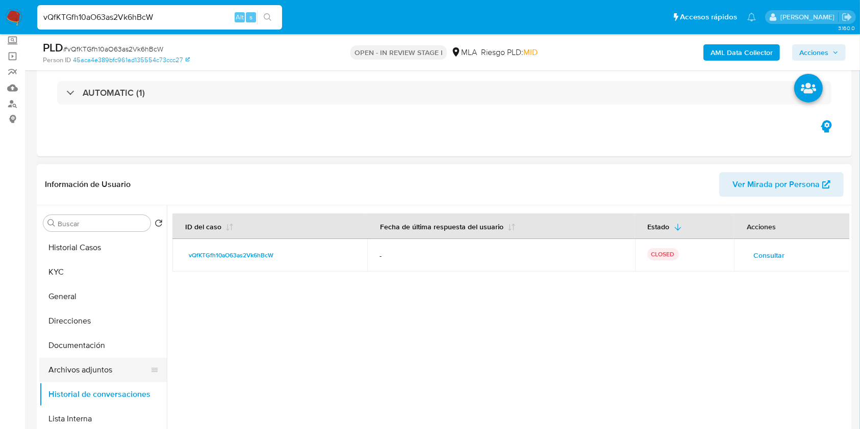
click at [77, 372] on button "Archivos adjuntos" at bounding box center [98, 370] width 119 height 24
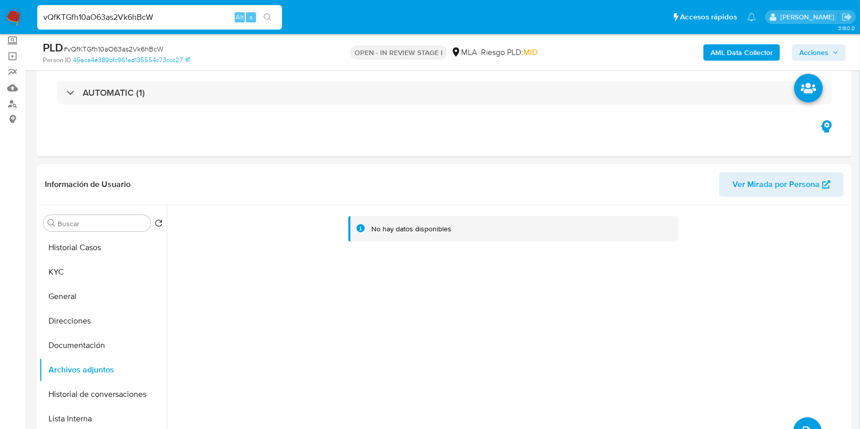
click at [750, 47] on b "AML Data Collector" at bounding box center [742, 52] width 62 height 16
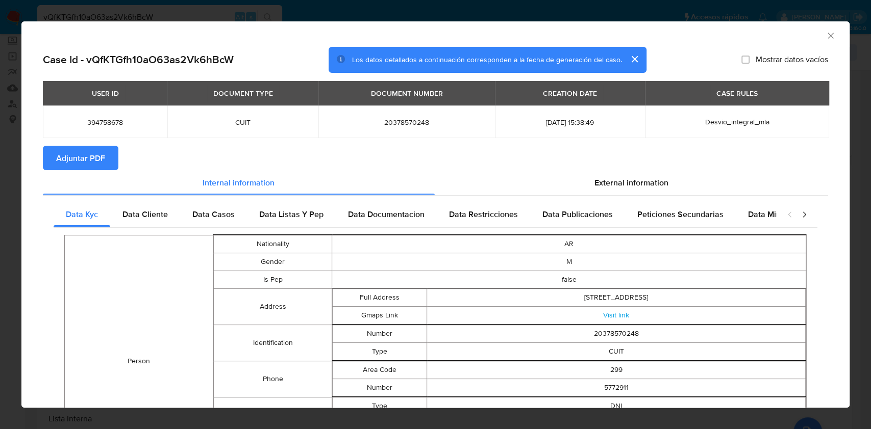
click at [81, 153] on span "Adjuntar PDF" at bounding box center [80, 158] width 49 height 22
click at [825, 39] on icon "Cerrar ventana" at bounding box center [830, 36] width 10 height 10
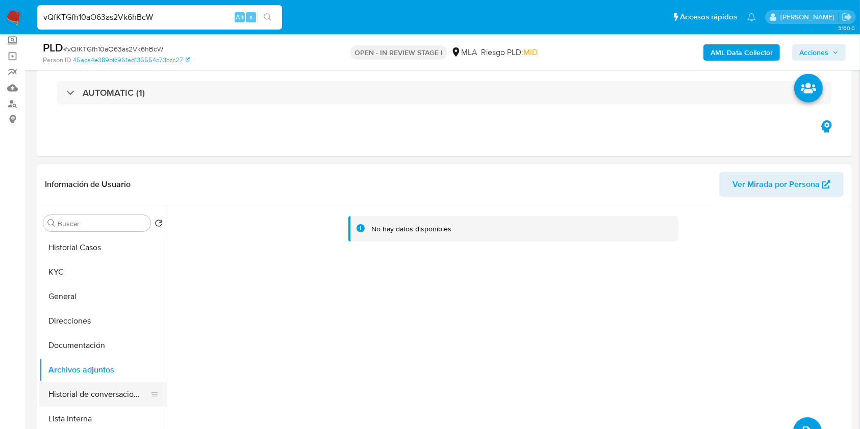
click at [104, 399] on button "Historial de conversaciones" at bounding box center [98, 395] width 119 height 24
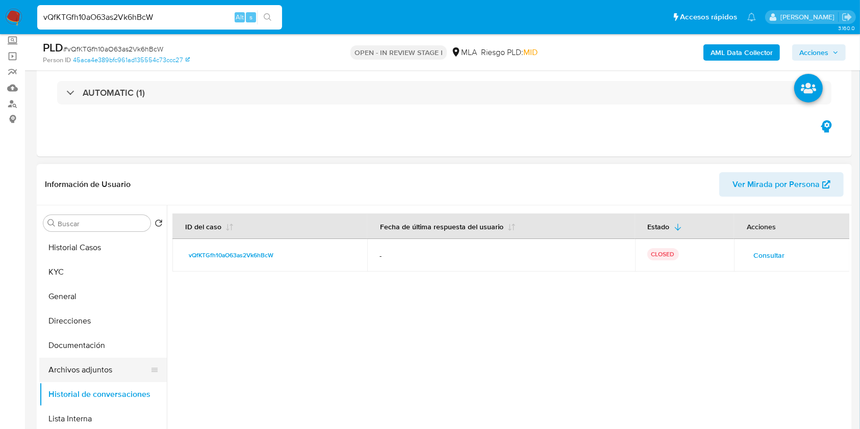
click at [88, 371] on button "Archivos adjuntos" at bounding box center [98, 370] width 119 height 24
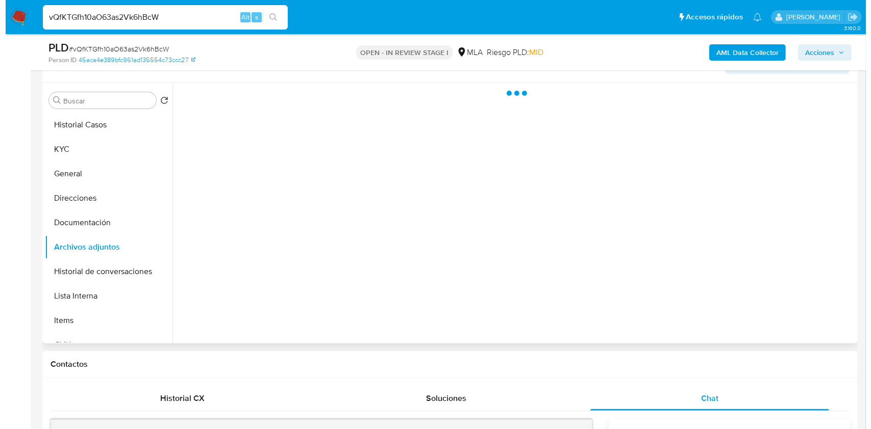
scroll to position [195, 0]
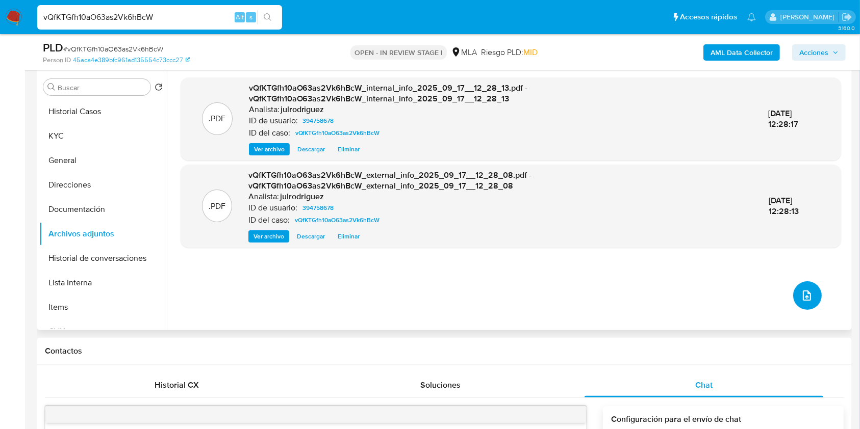
click at [800, 302] on button "upload-file" at bounding box center [807, 296] width 29 height 29
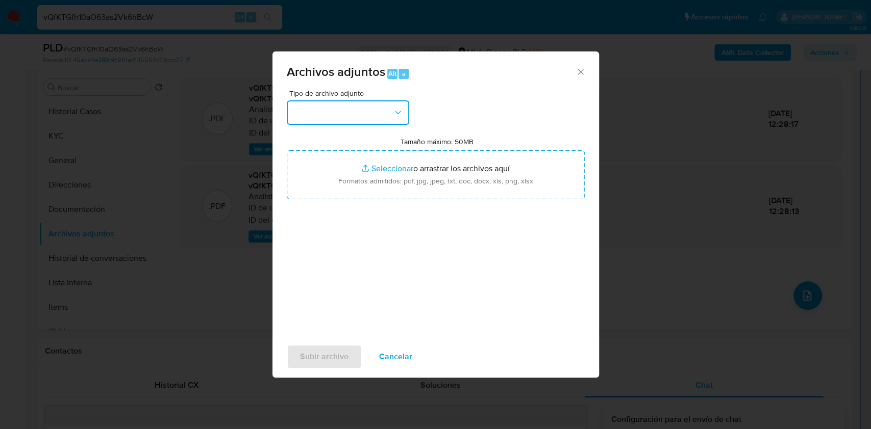
click at [360, 112] on button "button" at bounding box center [348, 112] width 122 height 24
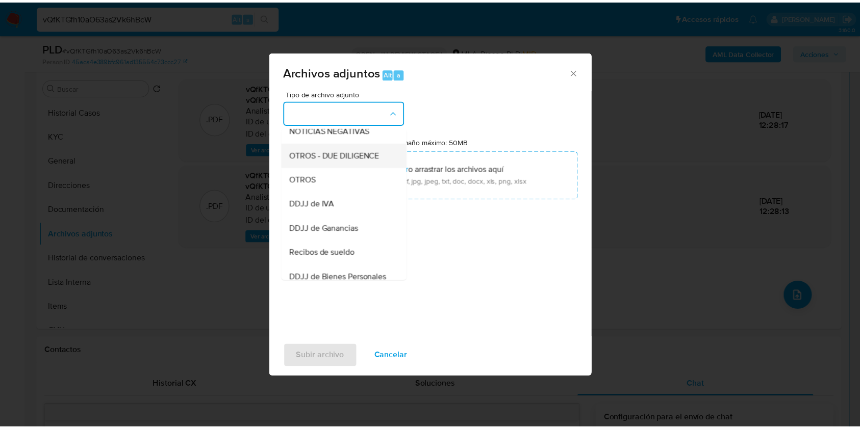
scroll to position [136, 0]
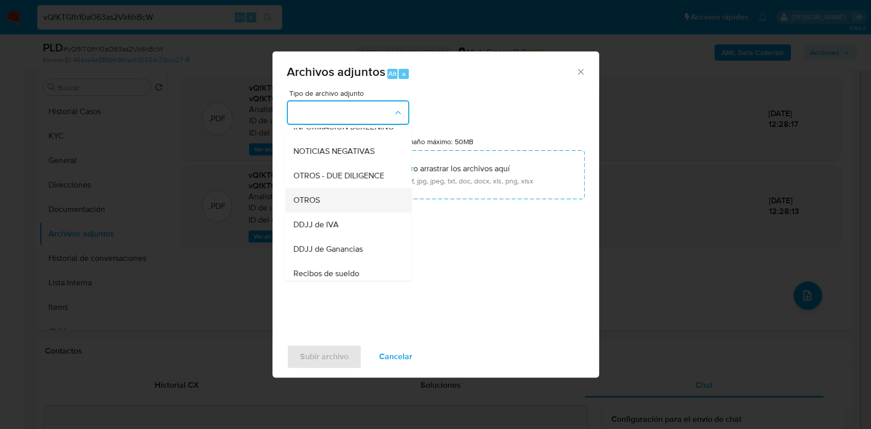
click at [311, 200] on div "OTROS" at bounding box center [345, 200] width 104 height 24
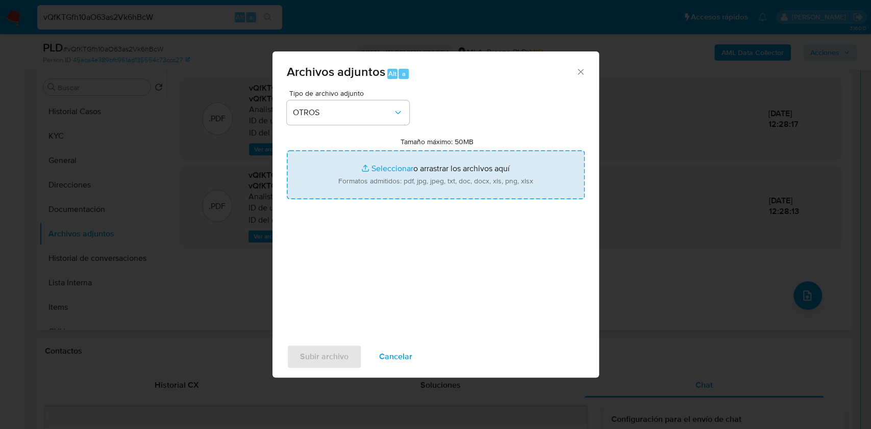
click at [417, 179] on input "Tamaño máximo: 50MB Seleccionar archivos" at bounding box center [436, 174] width 298 height 49
type input "C:\fakepath\Movimientos - 394758678 - vQfKTGfh10aO63as2Vk6hBcW.xlsx"
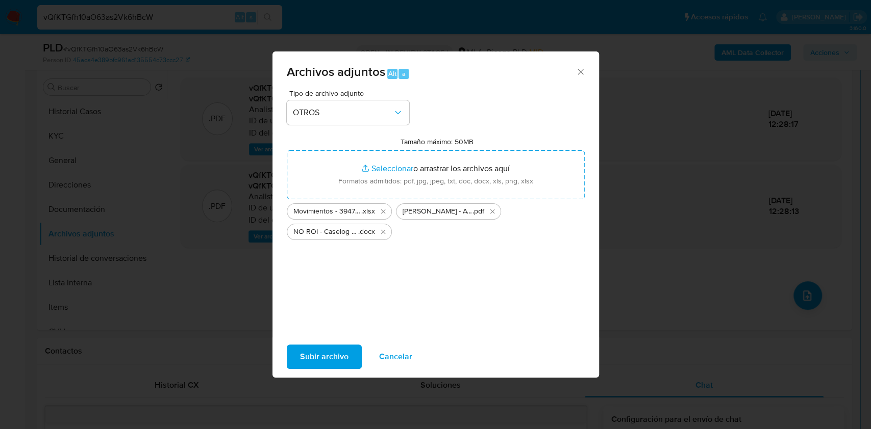
click at [346, 359] on span "Subir archivo" at bounding box center [324, 357] width 48 height 22
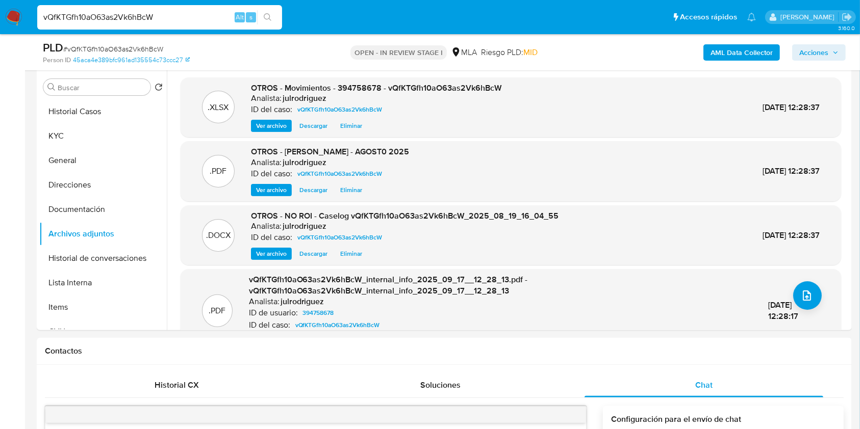
click at [805, 52] on span "Acciones" at bounding box center [813, 52] width 29 height 16
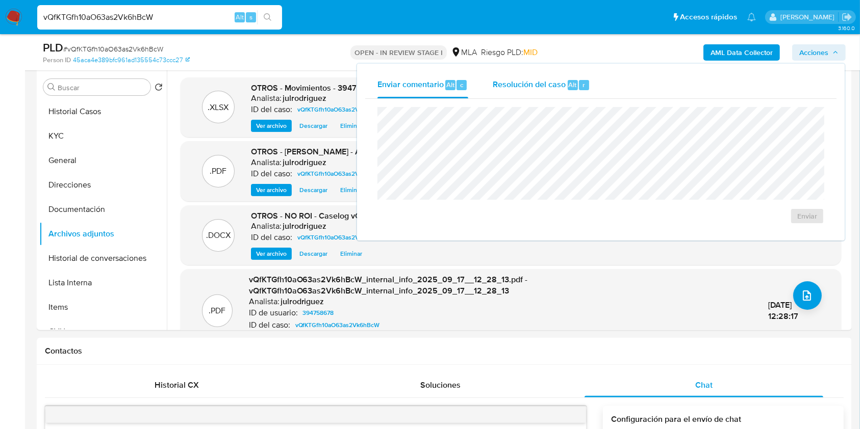
click at [575, 78] on div "Resolución del caso Alt r" at bounding box center [541, 85] width 97 height 27
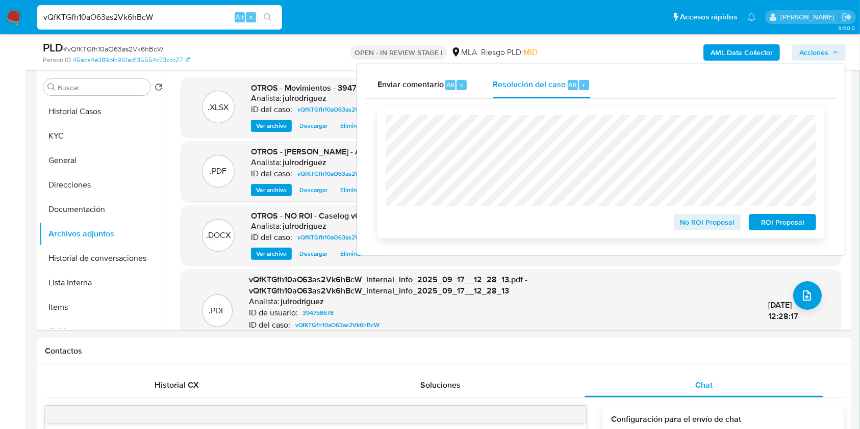
click at [706, 223] on span "No ROI Proposal" at bounding box center [707, 222] width 53 height 14
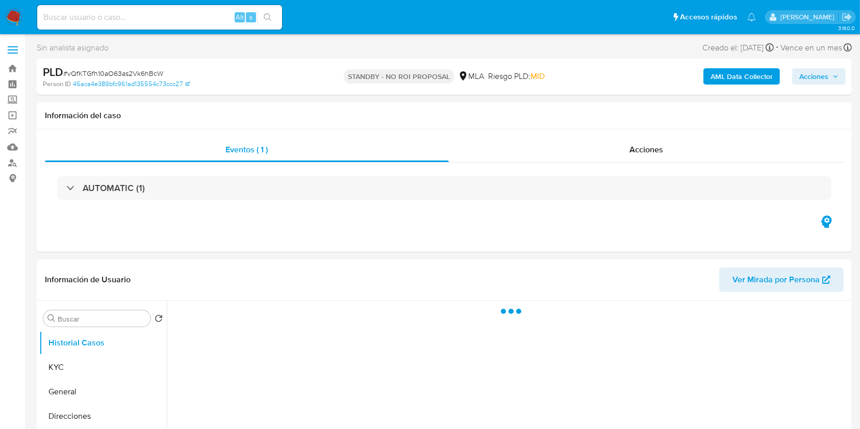
select select "10"
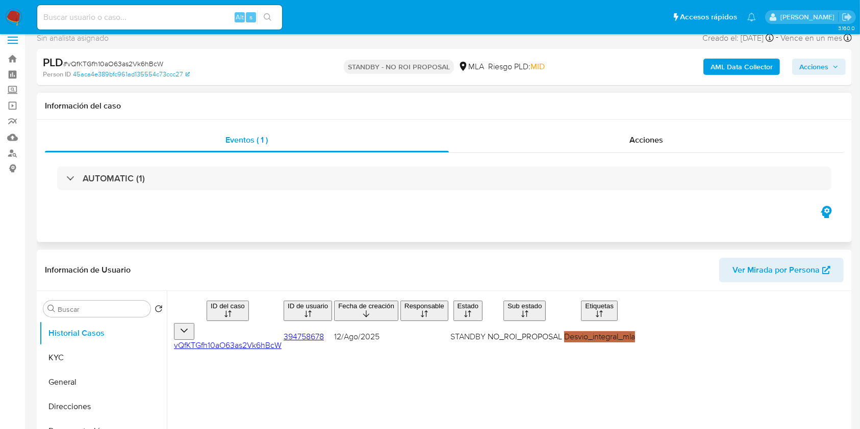
scroll to position [68, 0]
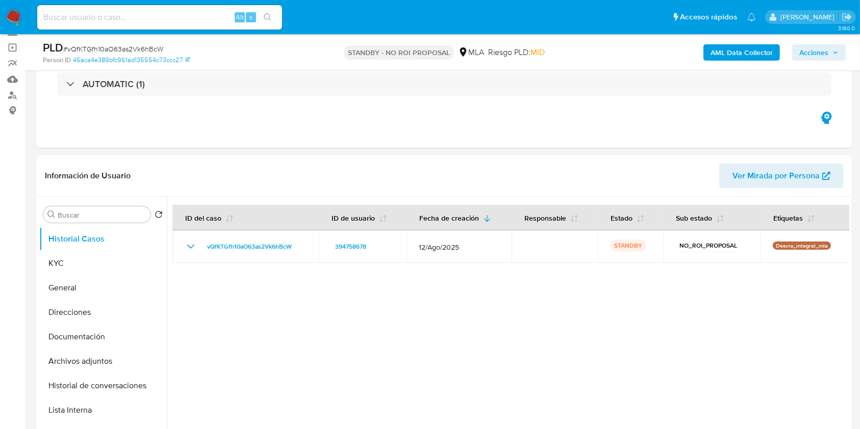
click at [164, 10] on div "Alt s" at bounding box center [159, 17] width 245 height 24
click at [171, 11] on input at bounding box center [159, 17] width 245 height 13
paste input "x7WuZibHuin02sE9DKxvfNYZ"
type input "x7WuZibHuin02sE9DKxvfNYZ"
click at [191, 19] on input "x7WuZibHuin02sE9DKxvfNYZ" at bounding box center [159, 17] width 245 height 13
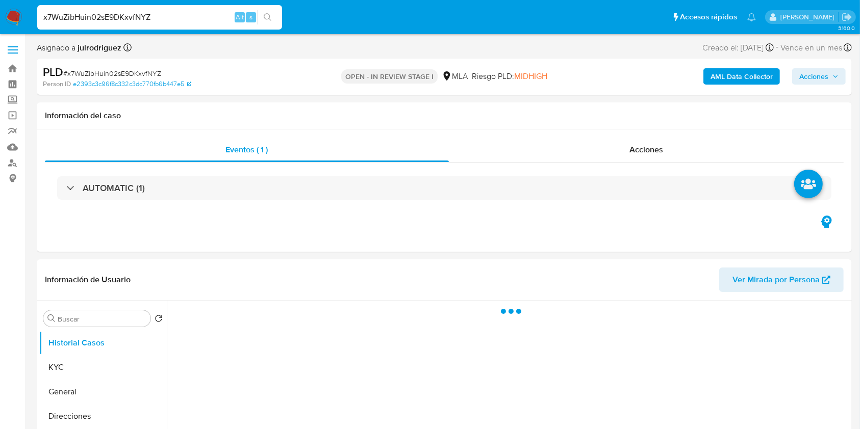
select select "10"
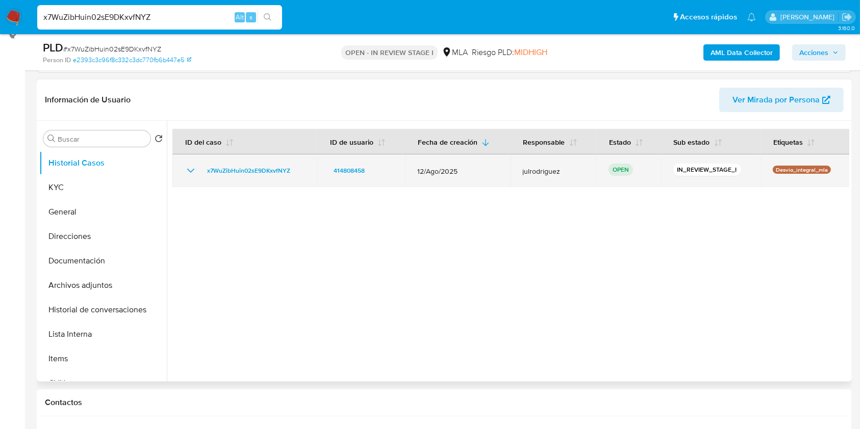
scroll to position [204, 0]
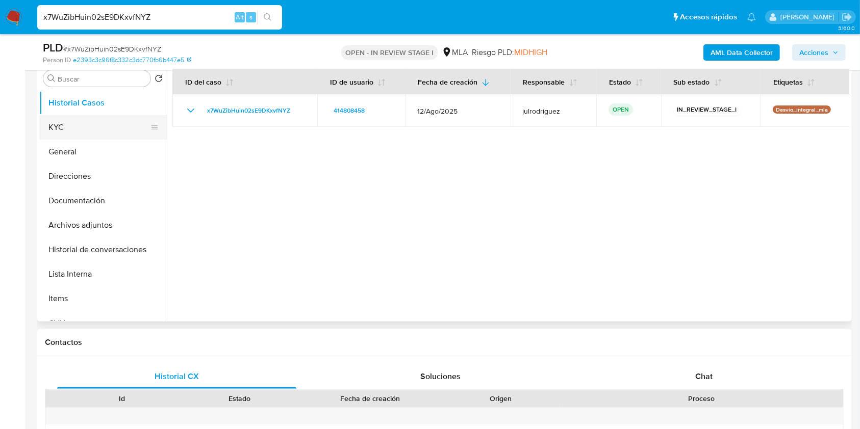
click at [86, 123] on button "KYC" at bounding box center [98, 127] width 119 height 24
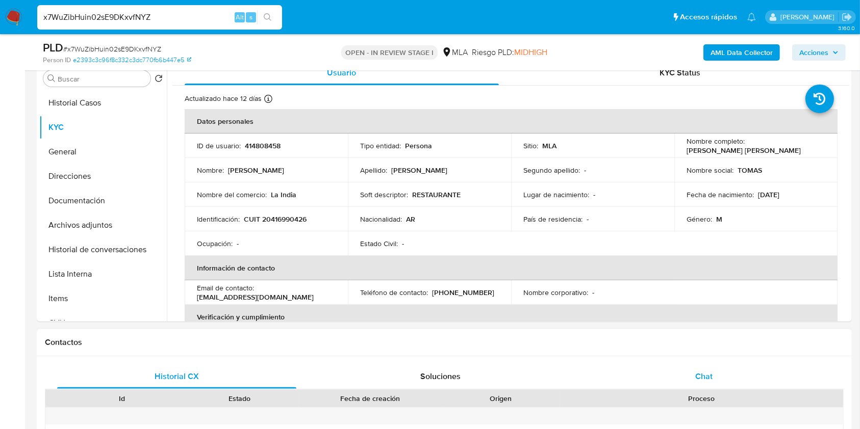
click at [704, 388] on div "Chat" at bounding box center [704, 377] width 239 height 24
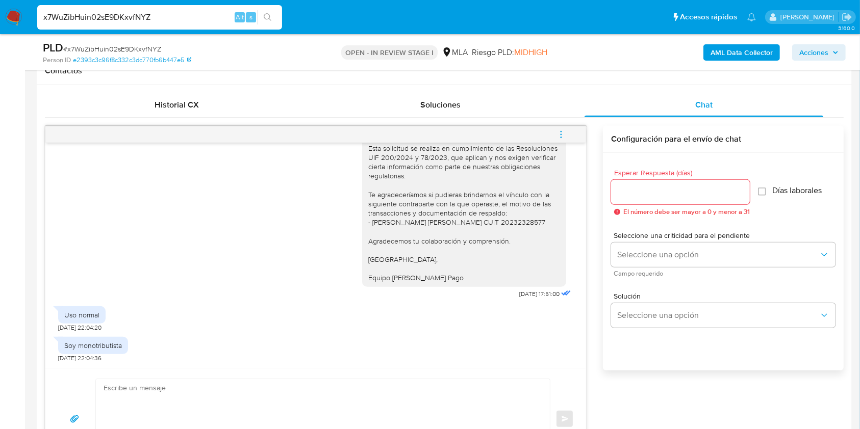
scroll to position [813, 0]
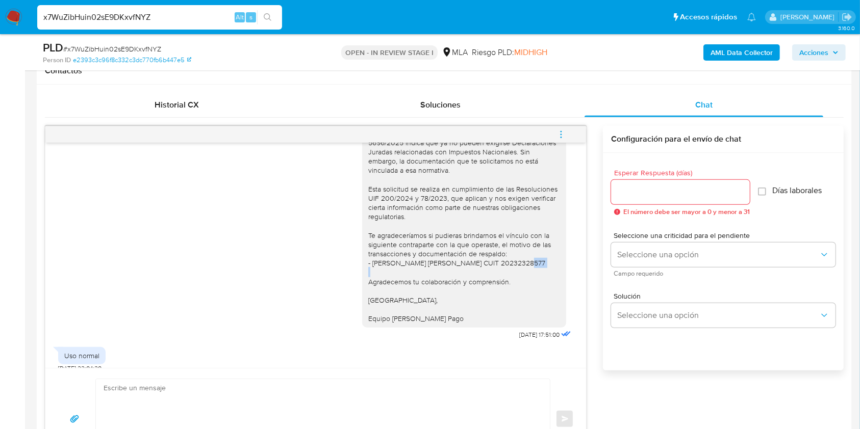
drag, startPoint x: 392, startPoint y: 301, endPoint x: 496, endPoint y: 301, distance: 104.1
click at [496, 301] on div "Buenas tardes, Queremos aclararte que la Resolución General ARCA 5696/2025 indi…" at bounding box center [464, 216] width 192 height 213
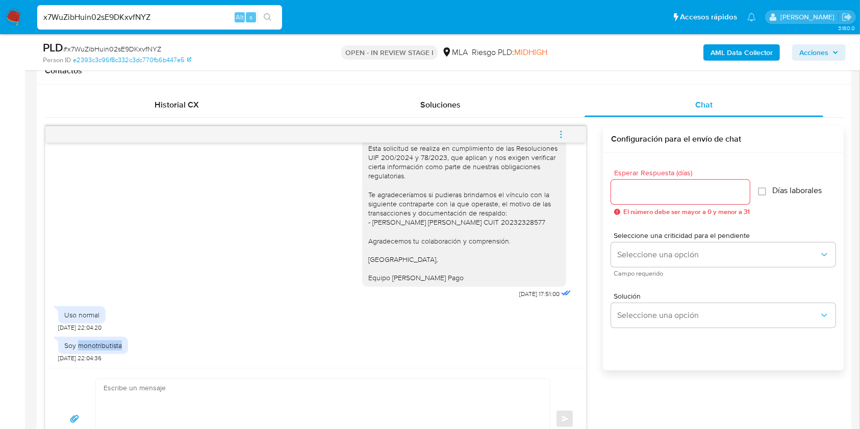
drag, startPoint x: 80, startPoint y: 351, endPoint x: 124, endPoint y: 340, distance: 46.3
click at [124, 340] on div "Soy monotributista" at bounding box center [93, 345] width 70 height 17
click at [748, 390] on div "Esperar Respuesta (días) El número debe ser mayor a 0 y menor a 31 Días laboral…" at bounding box center [723, 275] width 241 height 245
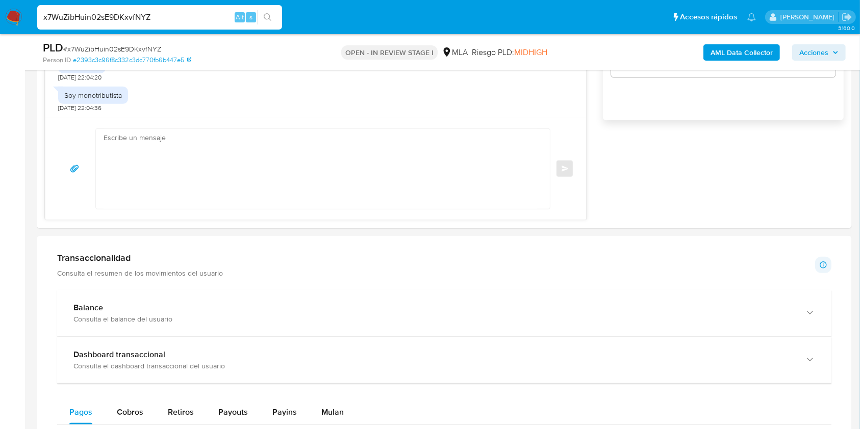
scroll to position [748, 0]
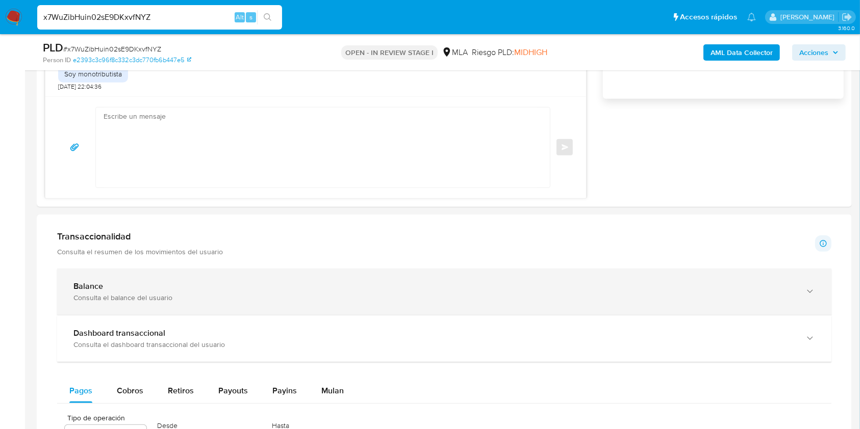
click at [812, 287] on icon "button" at bounding box center [810, 292] width 10 height 10
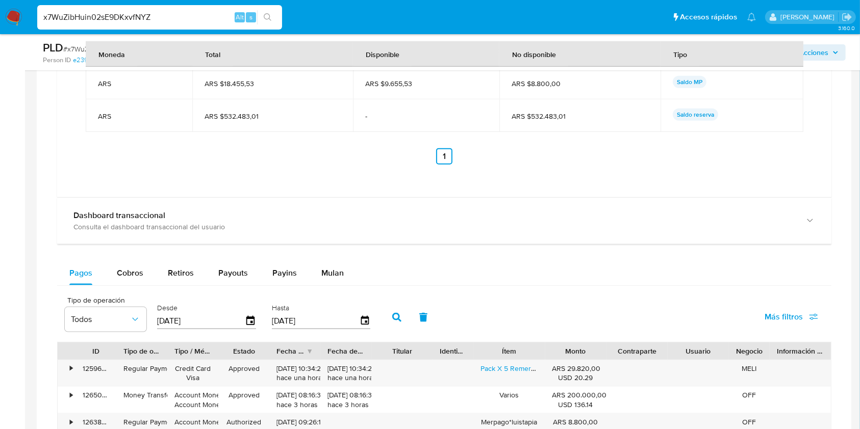
scroll to position [1360, 0]
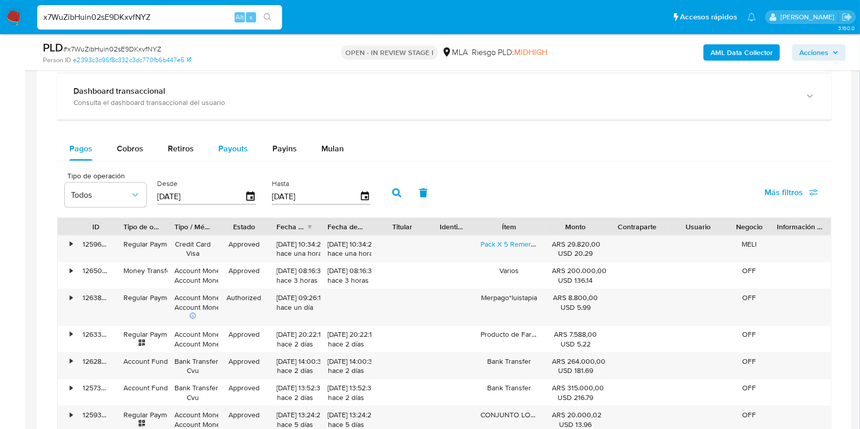
click at [232, 149] on span "Payouts" at bounding box center [233, 149] width 30 height 12
select select "10"
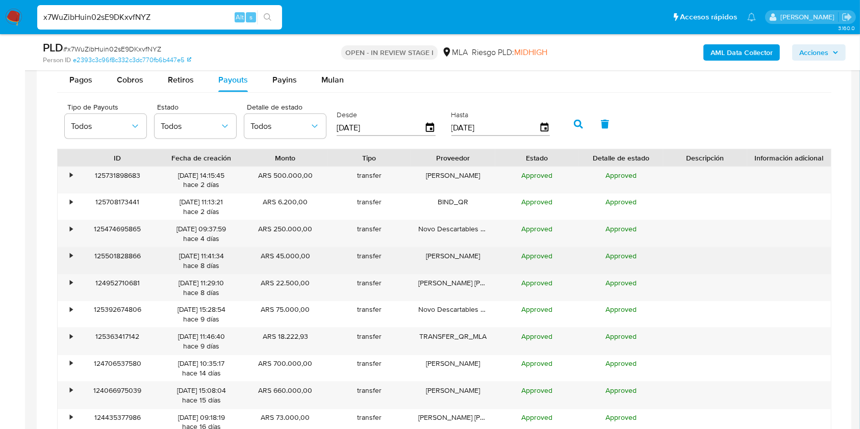
scroll to position [1496, 0]
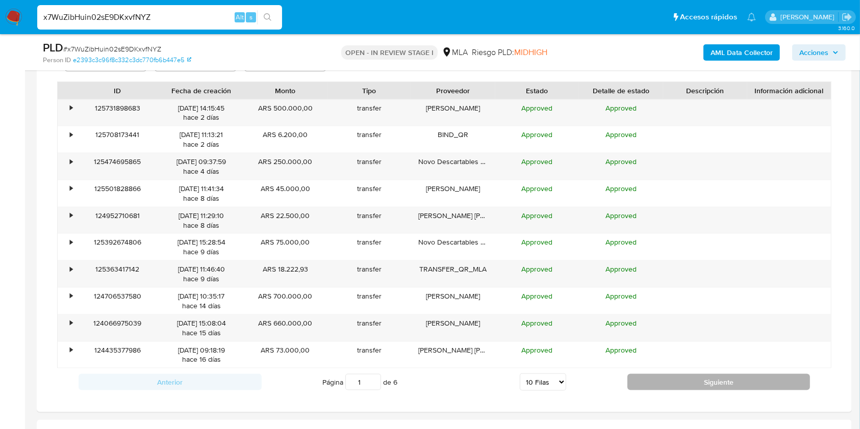
click at [681, 382] on button "Siguiente" at bounding box center [718, 382] width 183 height 16
type input "2"
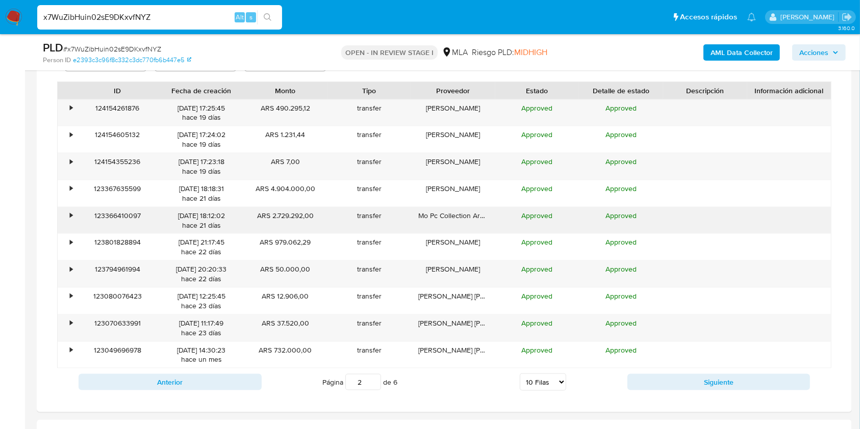
drag, startPoint x: 269, startPoint y: 215, endPoint x: 351, endPoint y: 253, distance: 90.4
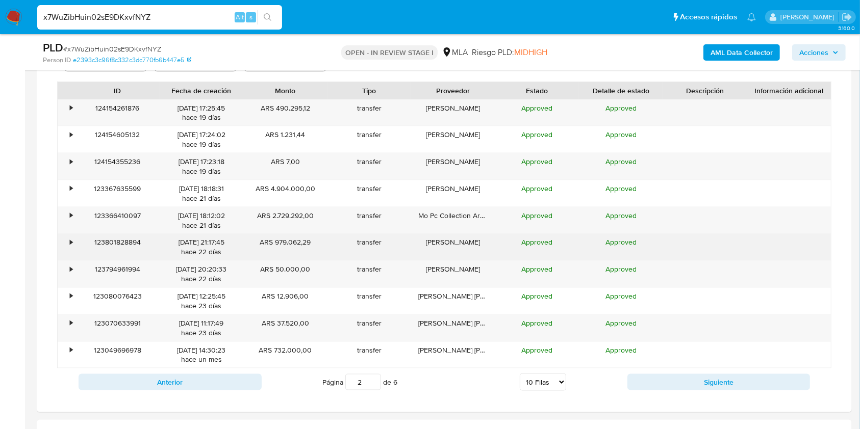
click at [306, 215] on div "ARS 2.729.292,00" at bounding box center [285, 221] width 84 height 27
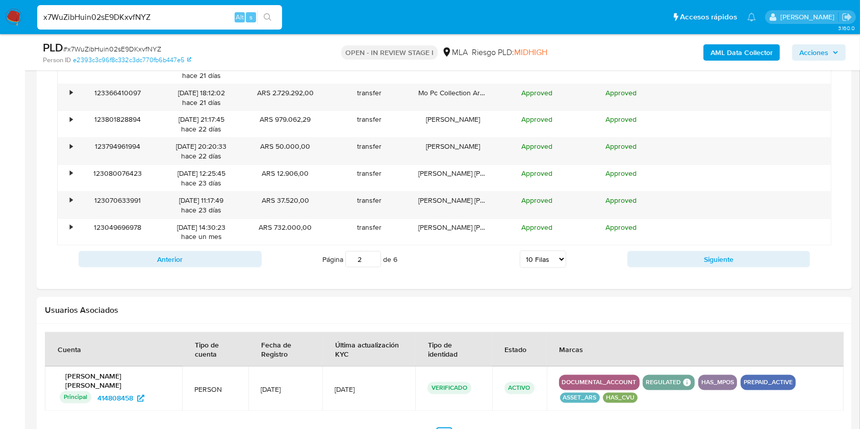
scroll to position [1632, 0]
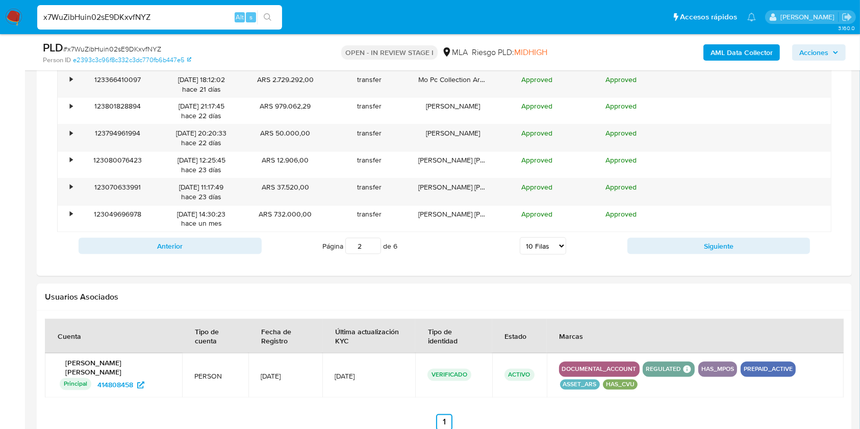
click at [546, 245] on select "5 Filas 10 Filas 20 Filas 25 Filas 50 Filas 100 Filas" at bounding box center [543, 246] width 46 height 17
select select "100"
click at [520, 238] on select "5 Filas 10 Filas 20 Filas 25 Filas 50 Filas 100 Filas" at bounding box center [543, 246] width 46 height 17
type input "1"
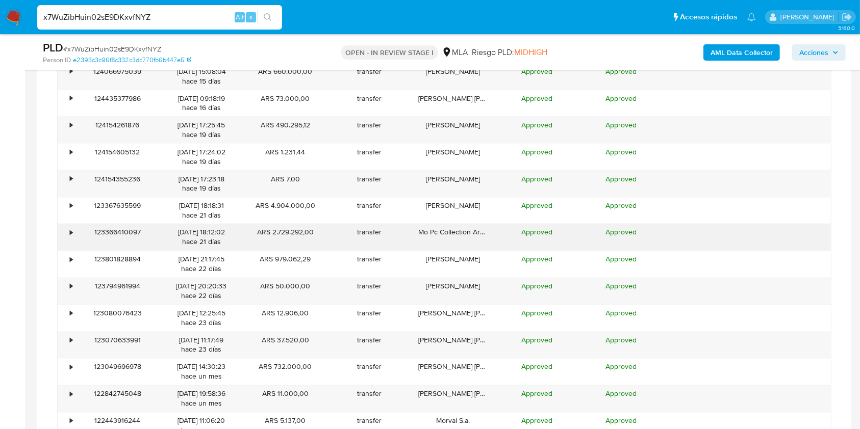
scroll to position [1768, 0]
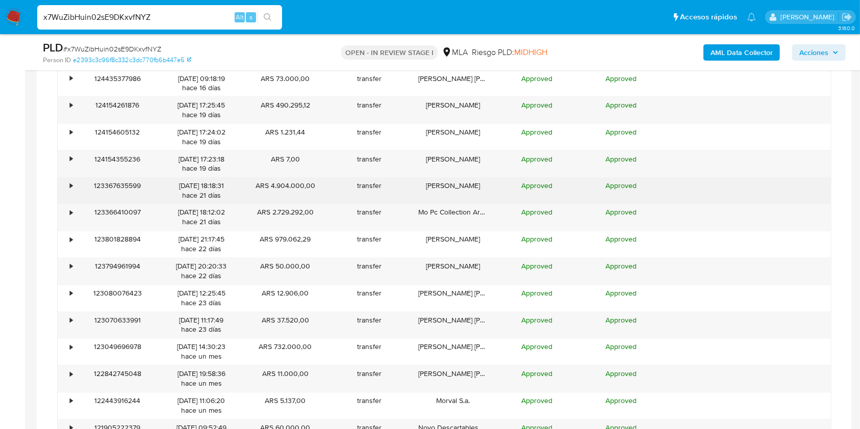
drag, startPoint x: 272, startPoint y: 182, endPoint x: 320, endPoint y: 179, distance: 48.0
click at [320, 179] on div "ARS 4.904.000,00" at bounding box center [285, 191] width 84 height 27
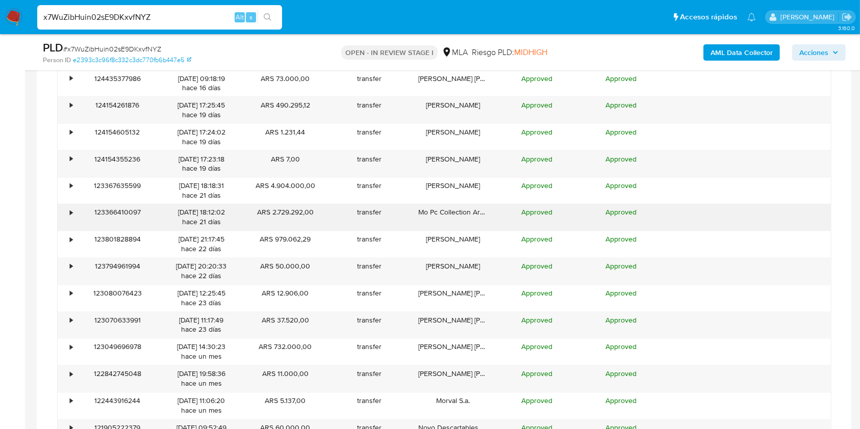
drag, startPoint x: 262, startPoint y: 211, endPoint x: 313, endPoint y: 216, distance: 51.3
click at [314, 207] on div "ARS 2.729.292,00" at bounding box center [285, 218] width 84 height 27
click at [311, 211] on div "ARS 2.729.292,00" at bounding box center [285, 218] width 84 height 27
drag, startPoint x: 296, startPoint y: 188, endPoint x: 323, endPoint y: 212, distance: 35.8
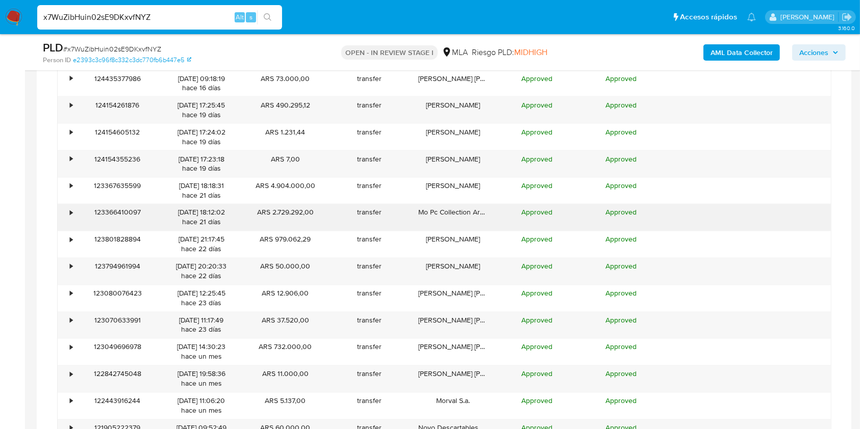
click at [341, 221] on div "transfer" at bounding box center [369, 218] width 84 height 27
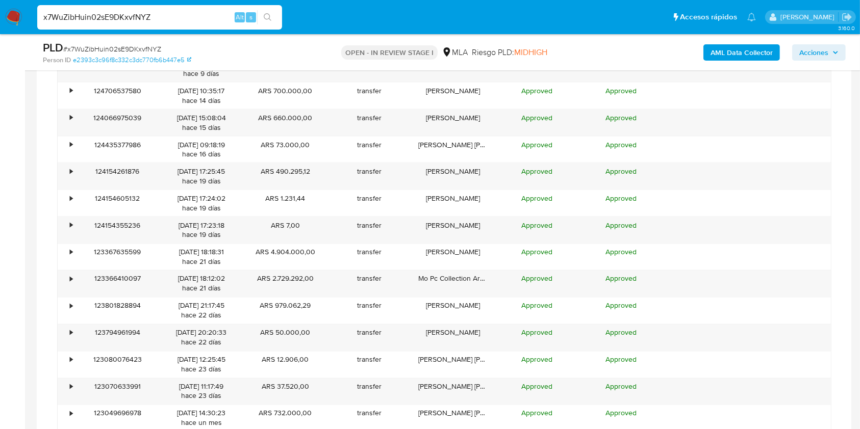
scroll to position [1700, 0]
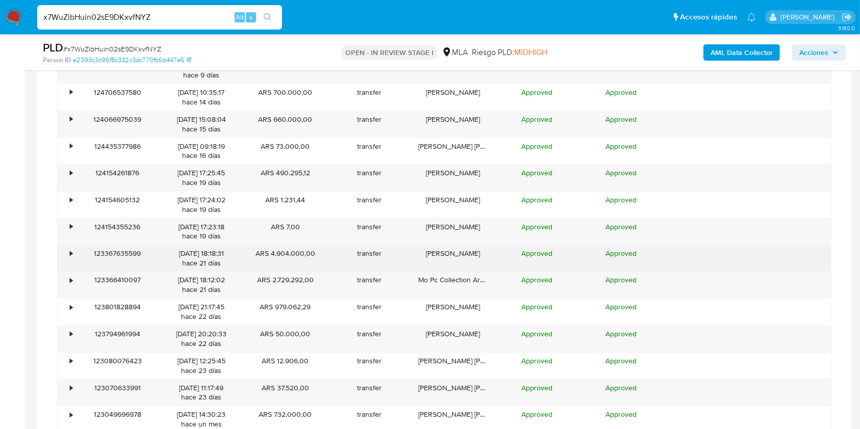
drag, startPoint x: 169, startPoint y: 251, endPoint x: 224, endPoint y: 254, distance: 55.1
click at [224, 252] on div "27/08/2025 18:18:31 hace 21 días" at bounding box center [202, 258] width 70 height 19
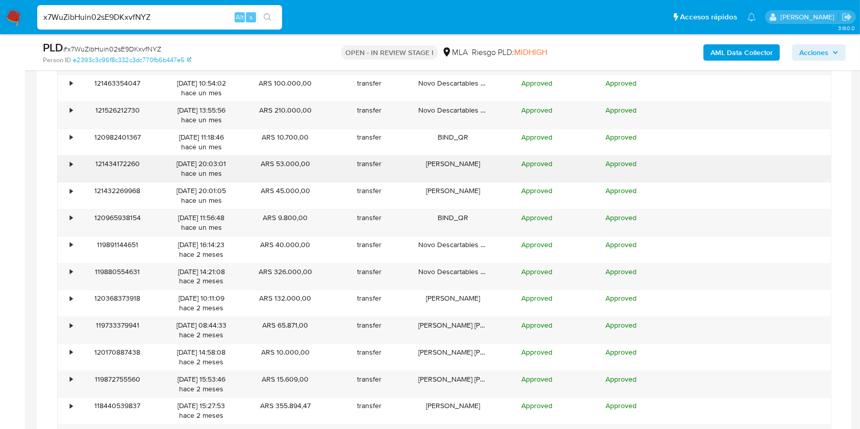
scroll to position [2176, 0]
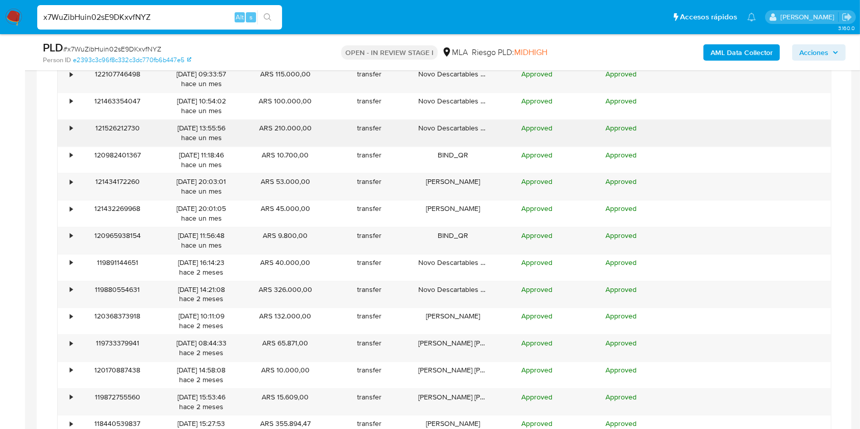
drag, startPoint x: 321, startPoint y: 207, endPoint x: 335, endPoint y: 120, distance: 87.7
click at [335, 120] on div "• 125731898683 15/09/2025 14:15:45 hace 2 días ARS 500.000,00 transfer Bauza To…" at bounding box center [444, 120] width 774 height 1401
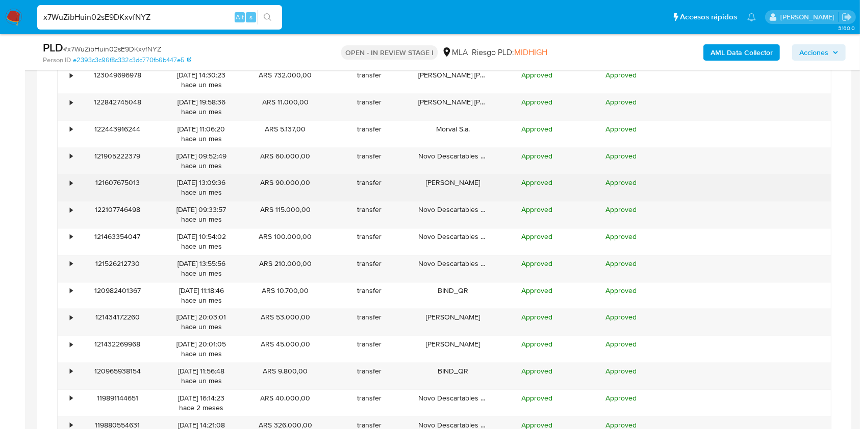
click at [325, 182] on div "ARS 90.000,00" at bounding box center [285, 187] width 84 height 27
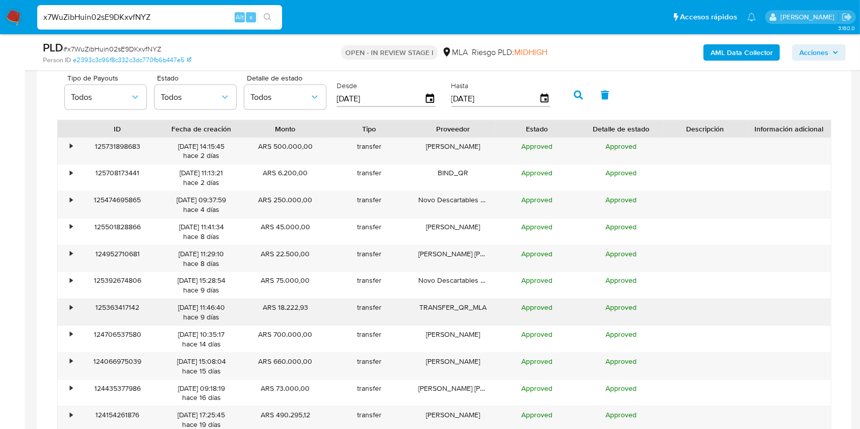
scroll to position [1428, 0]
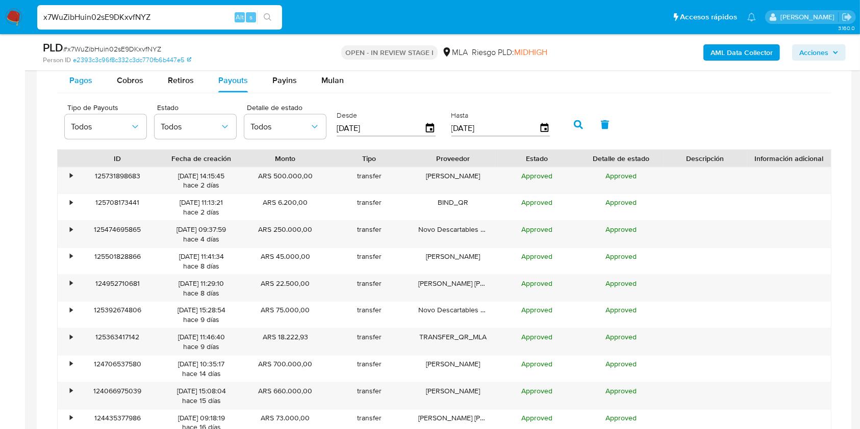
click at [71, 90] on div "Pagos" at bounding box center [80, 80] width 23 height 24
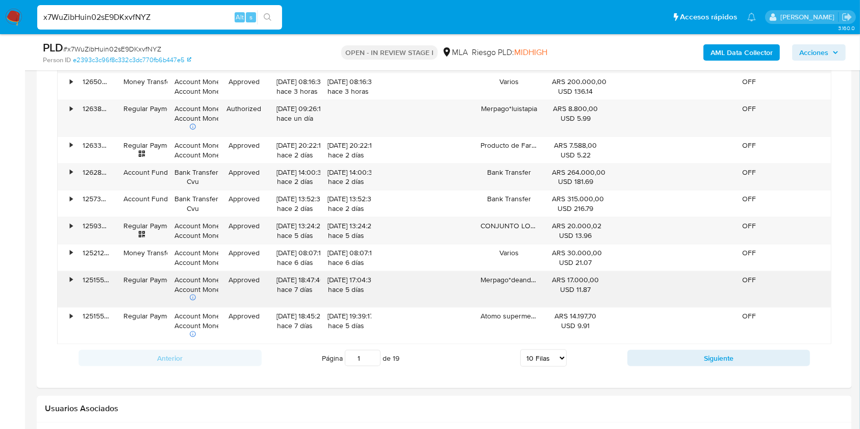
scroll to position [1700, 0]
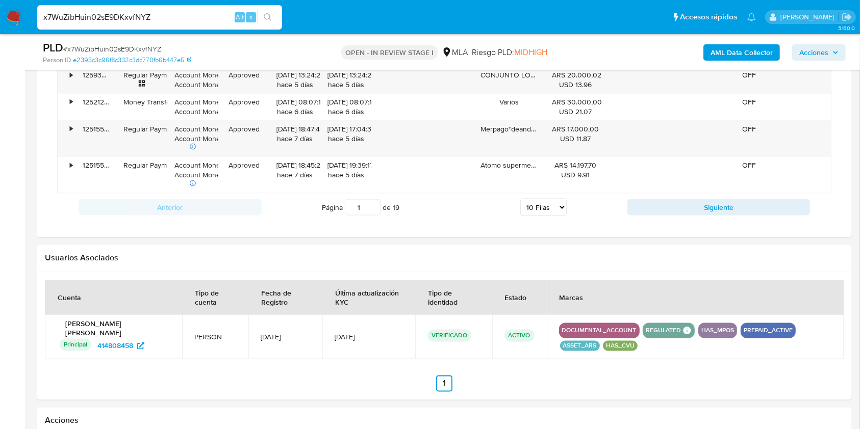
click at [533, 208] on select "5 Filas 10 Filas 20 Filas 25 Filas 50 Filas 100 Filas" at bounding box center [543, 207] width 46 height 17
click at [520, 199] on select "5 Filas 10 Filas 20 Filas 25 Filas 50 Filas 100 Filas" at bounding box center [543, 207] width 46 height 17
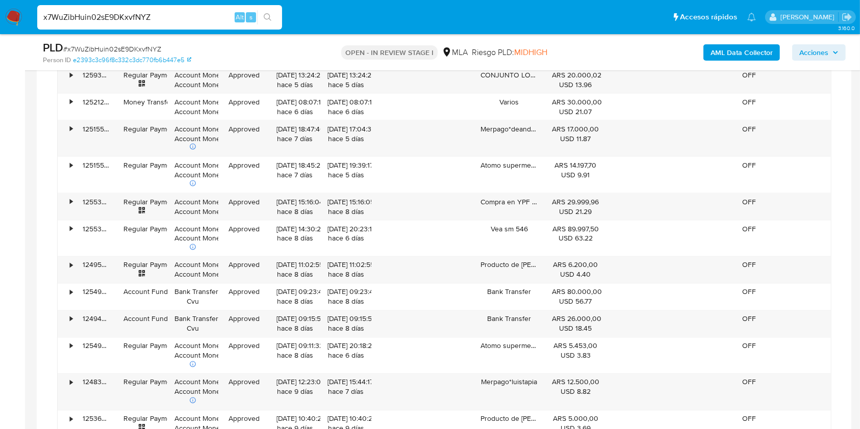
click at [0, 163] on aside "Bandeja Tablero Screening Búsqueda en Listas Watchlist Herramientas Operaciones…" at bounding box center [12, 131] width 25 height 3662
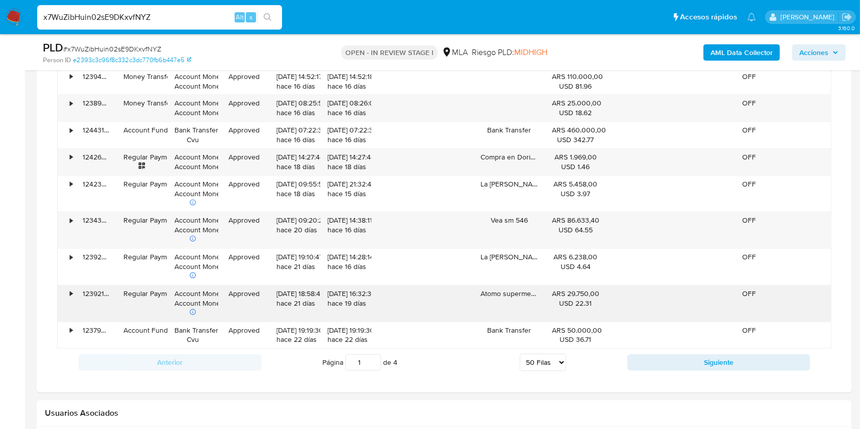
scroll to position [2856, 0]
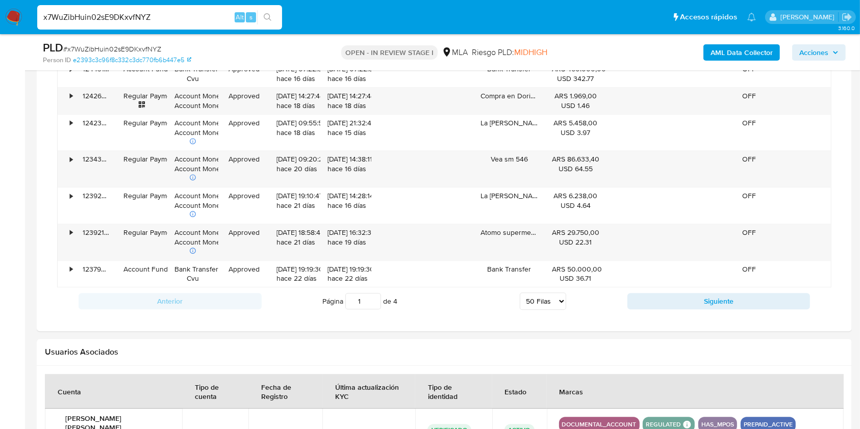
click at [552, 293] on select "5 Filas 10 Filas 20 Filas 25 Filas 50 Filas 100 Filas" at bounding box center [543, 301] width 46 height 17
select select "100"
click at [520, 293] on select "5 Filas 10 Filas 20 Filas 25 Filas 50 Filas 100 Filas" at bounding box center [543, 301] width 46 height 17
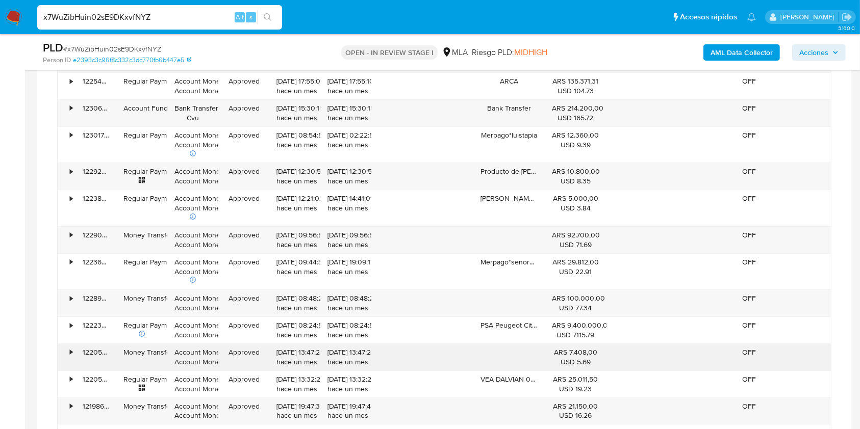
scroll to position [3604, 0]
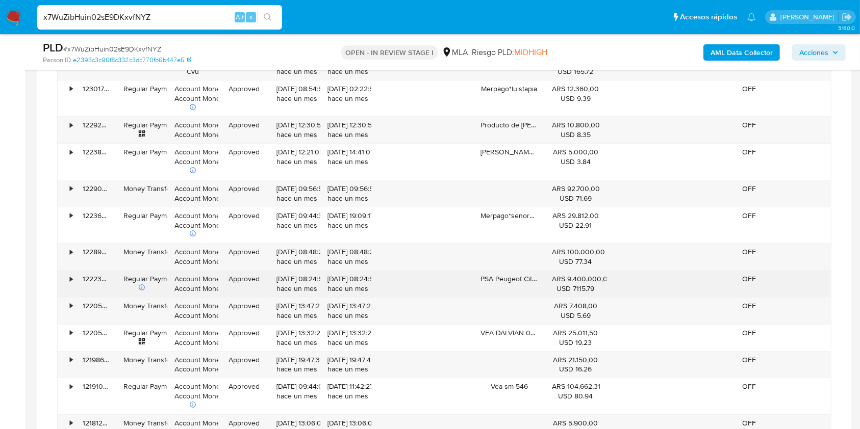
click at [616, 276] on div "• 122237609735 Regular Payment Account Money Account Money Approved 18/08/2025 …" at bounding box center [444, 284] width 773 height 27
drag, startPoint x: 485, startPoint y: 272, endPoint x: 548, endPoint y: 274, distance: 63.3
click at [548, 274] on div "• 122237609735 Regular Payment Account Money Account Money Approved 18/08/2025 …" at bounding box center [444, 284] width 773 height 27
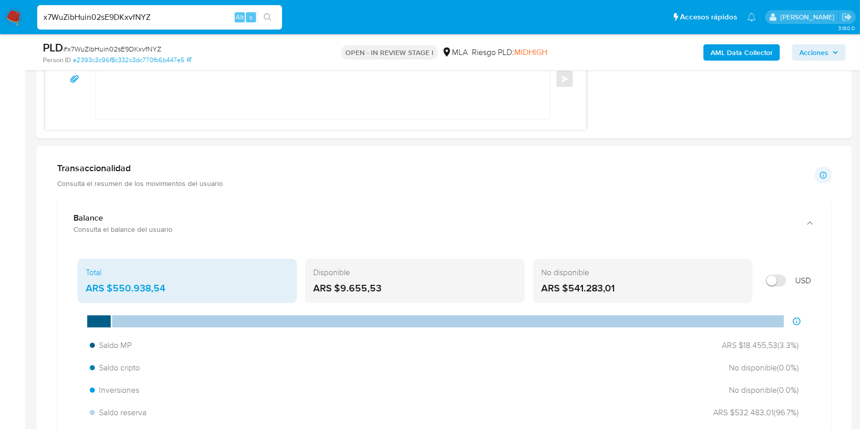
scroll to position [1428, 0]
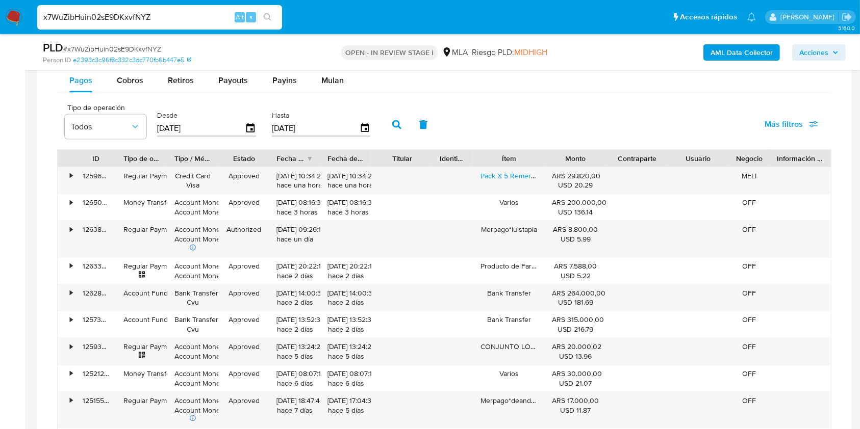
click at [550, 160] on div at bounding box center [545, 158] width 18 height 17
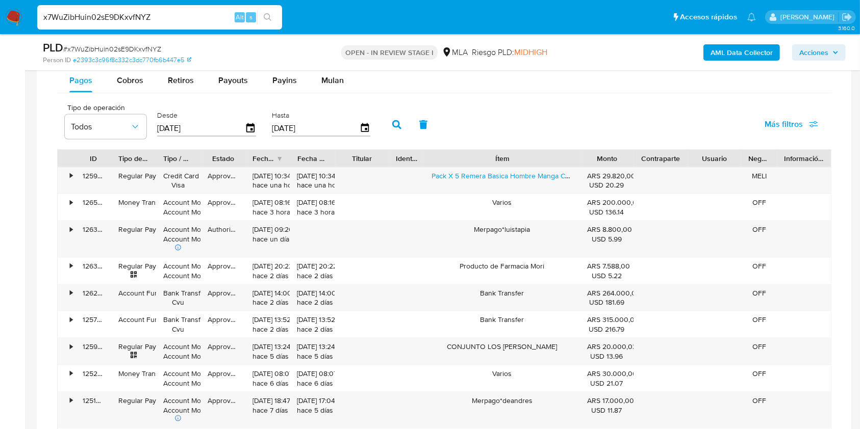
drag, startPoint x: 548, startPoint y: 150, endPoint x: 635, endPoint y: 160, distance: 86.7
click at [635, 160] on div "ID Tipo de operación Tipo / Método Estado Fecha de creación Fecha de aprobación…" at bounding box center [444, 158] width 773 height 17
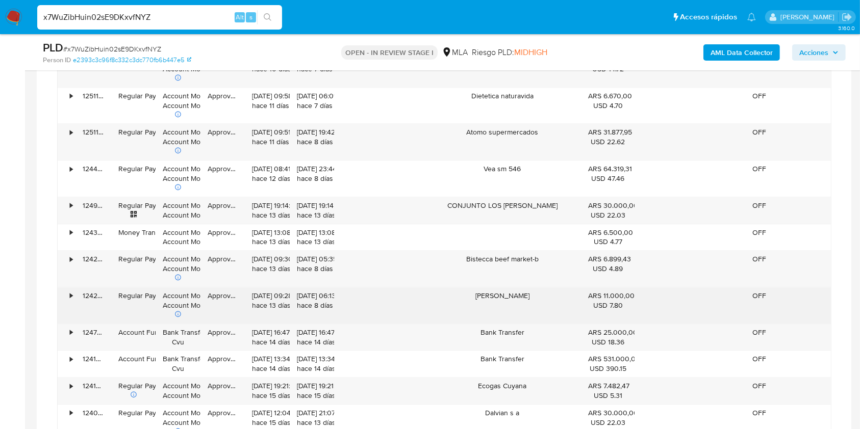
scroll to position [2040, 0]
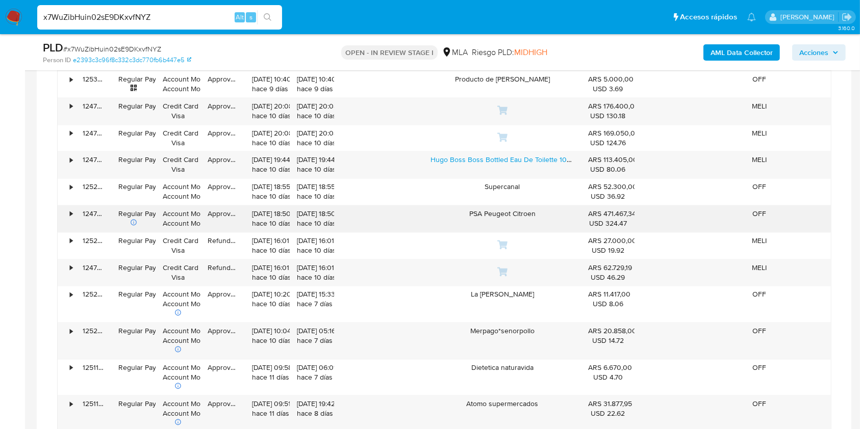
drag, startPoint x: 452, startPoint y: 209, endPoint x: 577, endPoint y: 222, distance: 125.1
click at [577, 222] on div "PSA Peugeot Citroen" at bounding box center [502, 219] width 158 height 27
click at [475, 210] on div "PSA Peugeot Citroen" at bounding box center [502, 219] width 158 height 27
click at [474, 209] on div "PSA Peugeot Citroen" at bounding box center [502, 219] width 158 height 27
click at [473, 209] on div "PSA Peugeot Citroen" at bounding box center [502, 219] width 158 height 27
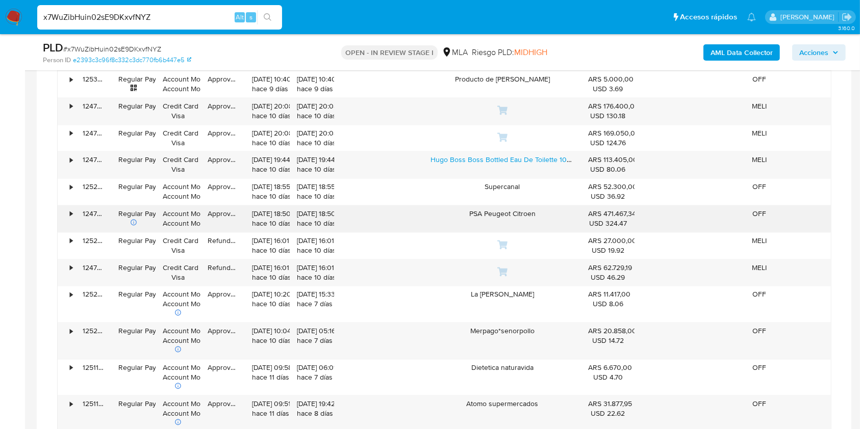
drag, startPoint x: 600, startPoint y: 210, endPoint x: 633, endPoint y: 212, distance: 32.7
click at [627, 212] on div "ARS 471.467,34 USD 324.47" at bounding box center [607, 218] width 39 height 19
click at [469, 212] on div "PSA Peugeot Citroen" at bounding box center [502, 219] width 158 height 27
click at [468, 212] on div "PSA Peugeot Citroen" at bounding box center [502, 219] width 158 height 27
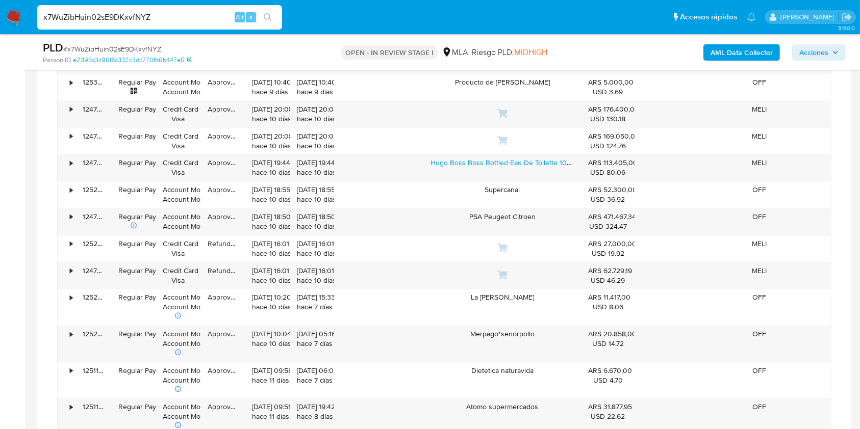
scroll to position [3664, 0]
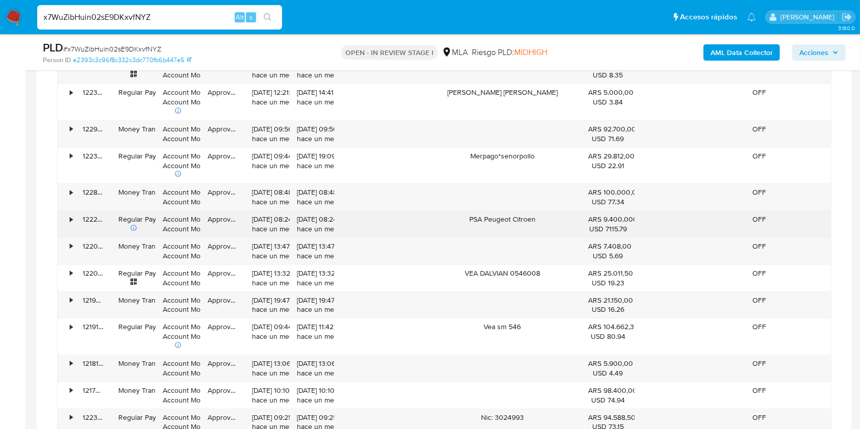
drag, startPoint x: 605, startPoint y: 216, endPoint x: 627, endPoint y: 215, distance: 21.9
click at [627, 215] on div "ARS 9.400.000,00 USD 7115.79" at bounding box center [607, 224] width 39 height 19
drag, startPoint x: 254, startPoint y: 216, endPoint x: 298, endPoint y: 218, distance: 44.5
click at [298, 218] on div "• 122237609735 Regular Payment Account Money Account Money Approved 18/08/2025 …" at bounding box center [444, 224] width 773 height 27
click at [298, 218] on div "18/08/2025 08:24:58 hace un mes" at bounding box center [312, 224] width 30 height 19
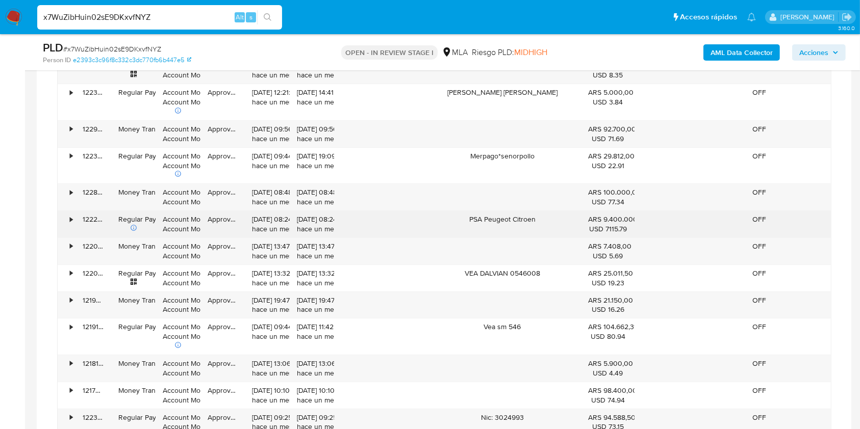
click at [294, 215] on div "18/08/2025 08:24:58 hace un mes" at bounding box center [312, 224] width 44 height 27
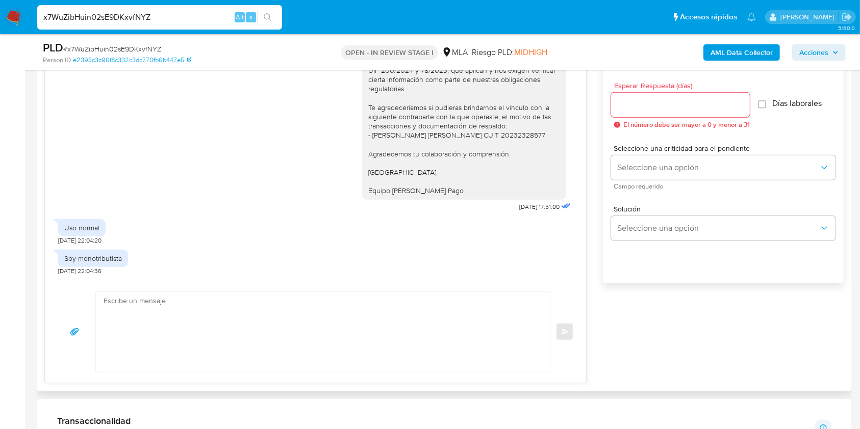
scroll to position [495, 0]
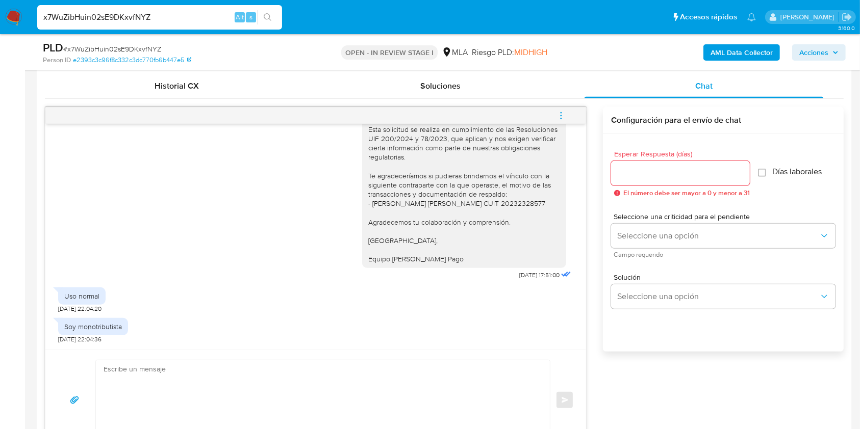
click at [648, 179] on input "Esperar Respuesta (días)" at bounding box center [680, 173] width 139 height 13
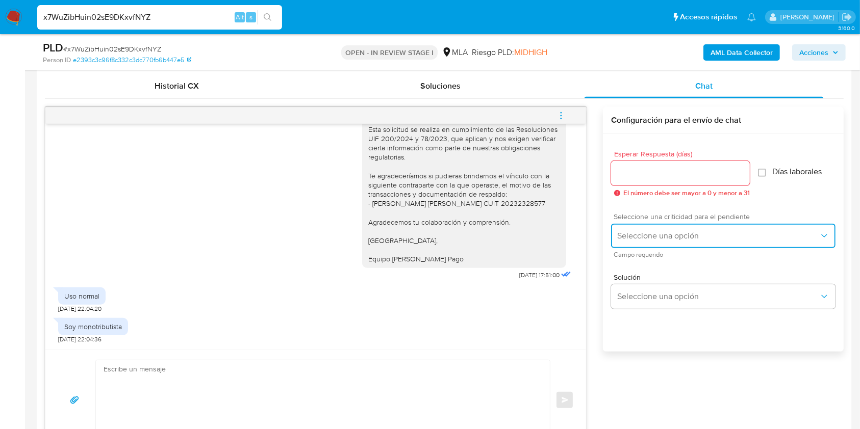
click at [641, 236] on span "Seleccione una opción" at bounding box center [718, 236] width 202 height 10
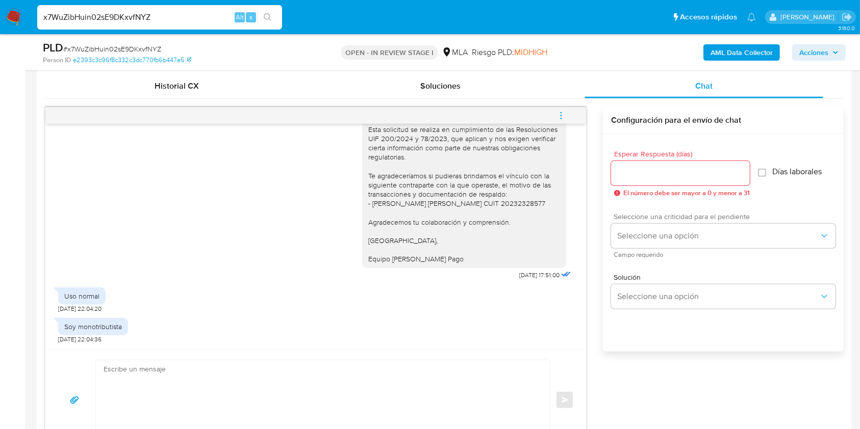
click at [659, 209] on div "Seleccione una criticidad para el pendiente Seleccione una opción Campo requeri…" at bounding box center [723, 235] width 224 height 61
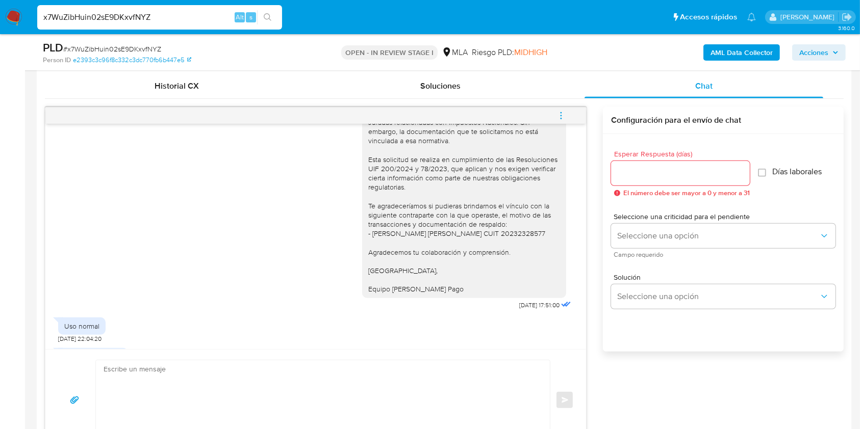
scroll to position [881, 0]
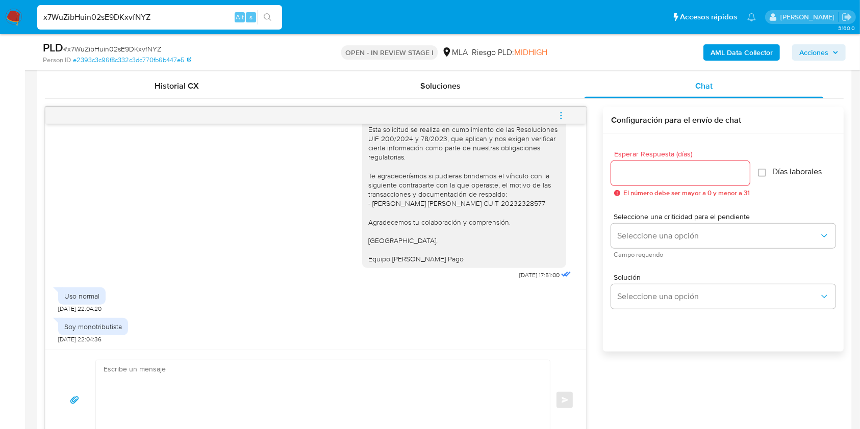
click at [630, 170] on input "Esperar Respuesta (días)" at bounding box center [680, 173] width 139 height 13
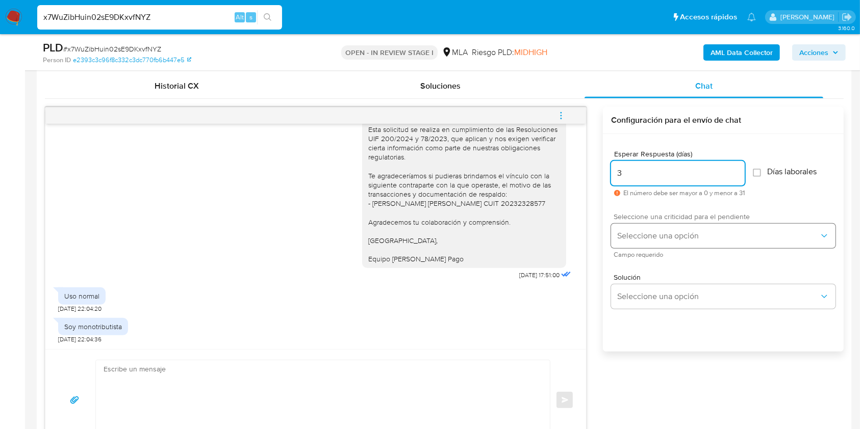
type input "3"
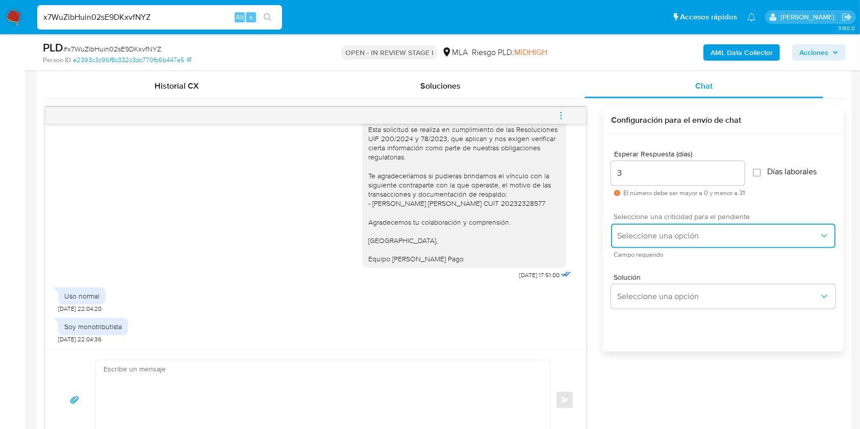
click at [663, 232] on span "Seleccione una opción" at bounding box center [718, 236] width 202 height 10
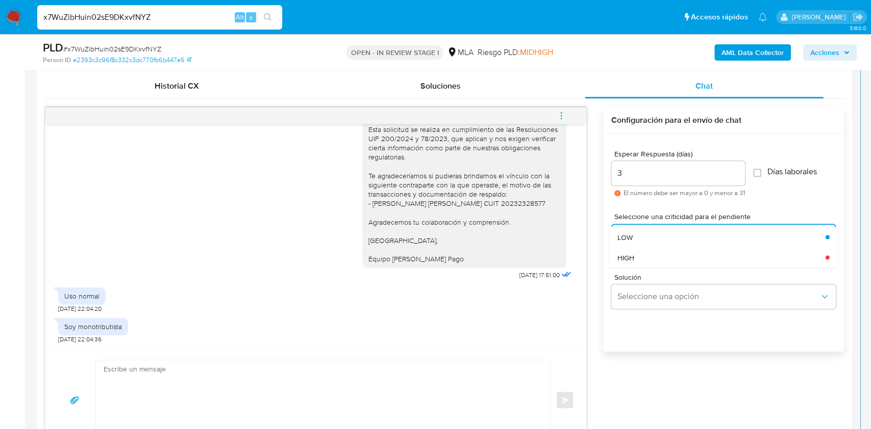
click at [638, 259] on div "HIGH" at bounding box center [721, 257] width 208 height 20
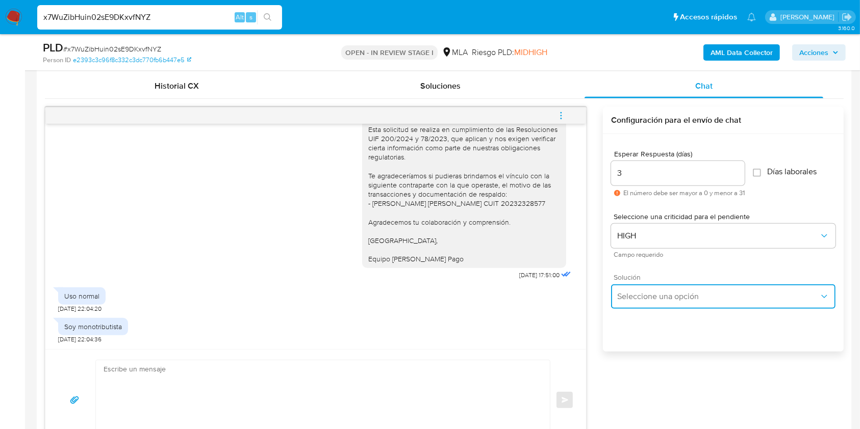
click at [655, 305] on button "Seleccione una opción" at bounding box center [723, 297] width 224 height 24
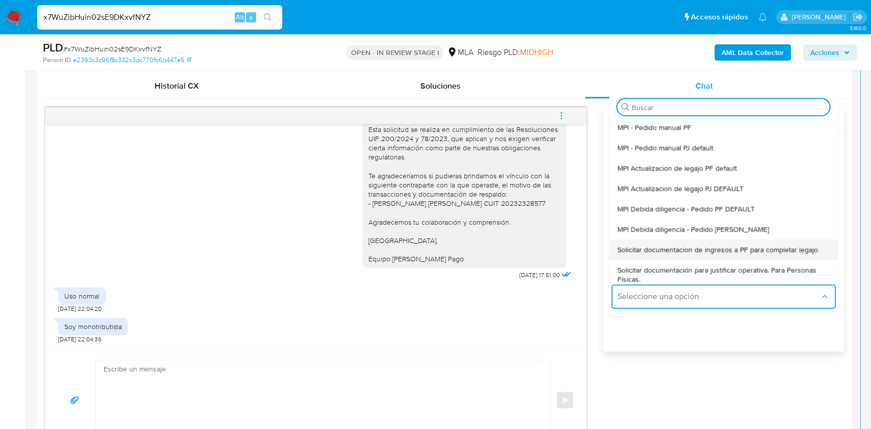
click at [688, 245] on span "Solicitar documentacion de ingresos a PF para completar legajo" at bounding box center [717, 249] width 200 height 9
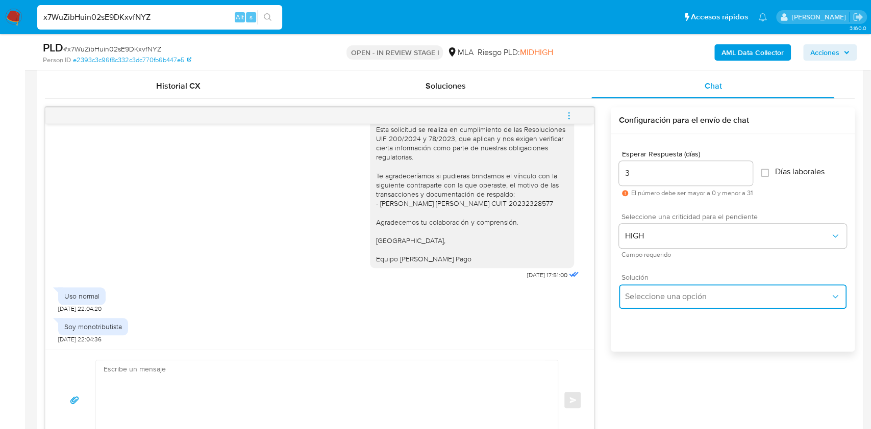
type textarea "Hola, En función de las operaciones registradas en tu cuenta de Mercado Pago, n…"
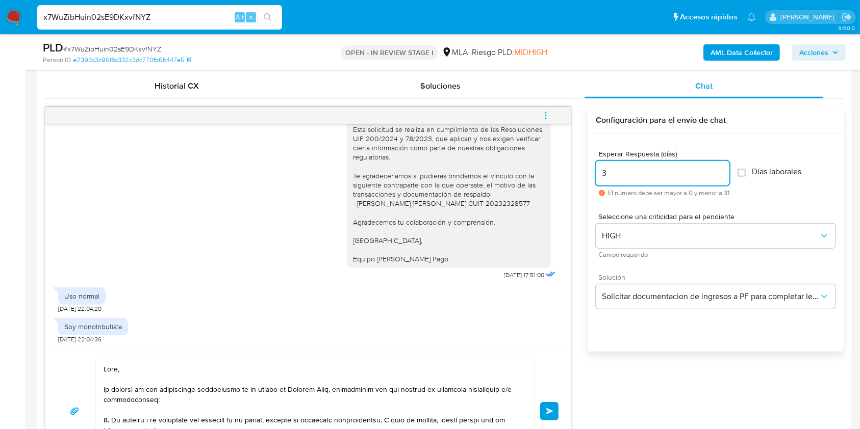
click at [632, 172] on input "3" at bounding box center [663, 173] width 134 height 13
click at [647, 182] on div "3" at bounding box center [663, 173] width 134 height 24
click at [638, 174] on input "3" at bounding box center [663, 173] width 134 height 13
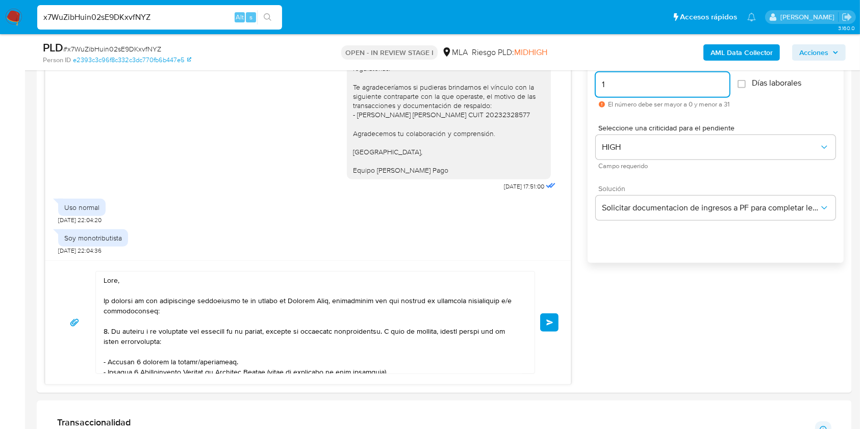
scroll to position [631, 0]
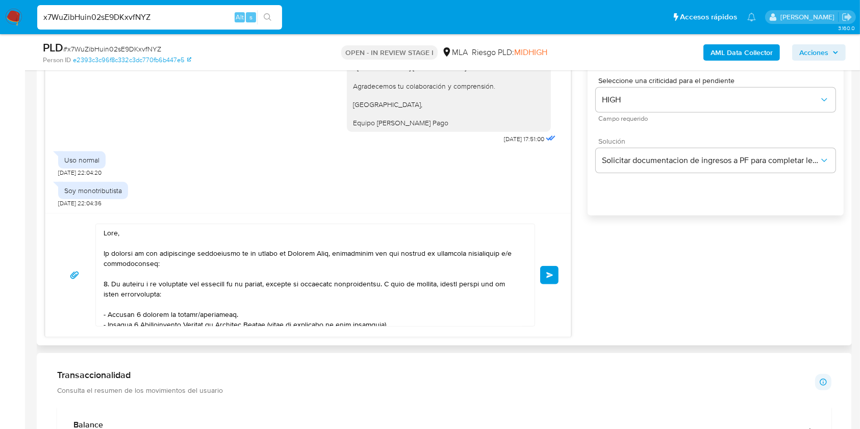
type input "1"
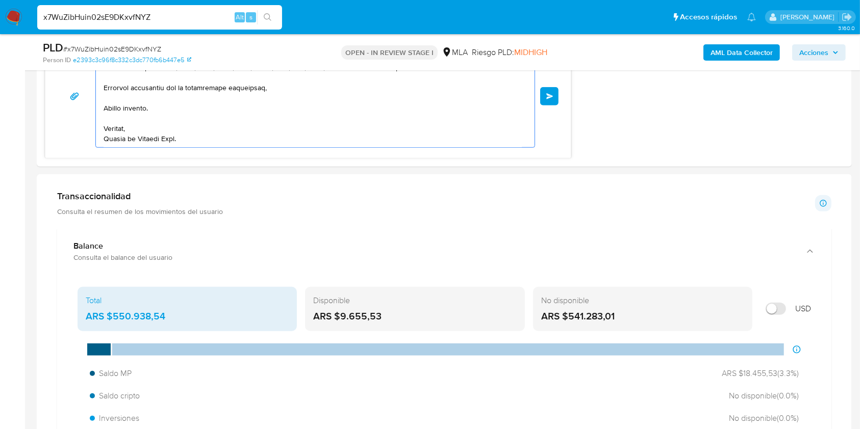
drag, startPoint x: 119, startPoint y: 271, endPoint x: 381, endPoint y: 461, distance: 323.5
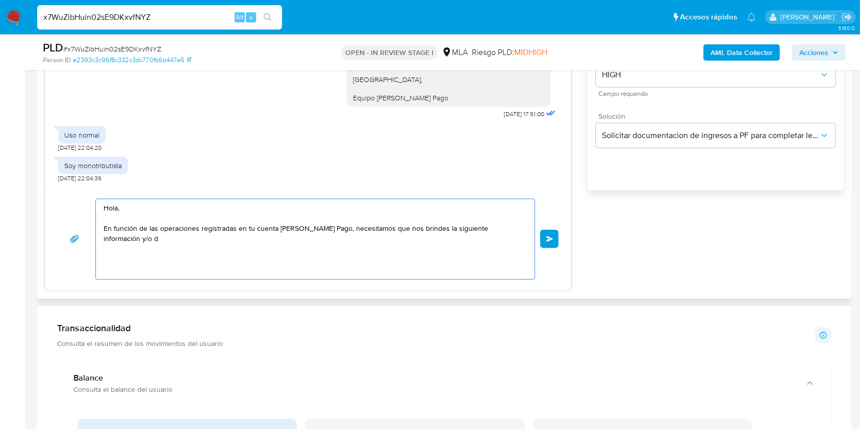
scroll to position [617, 0]
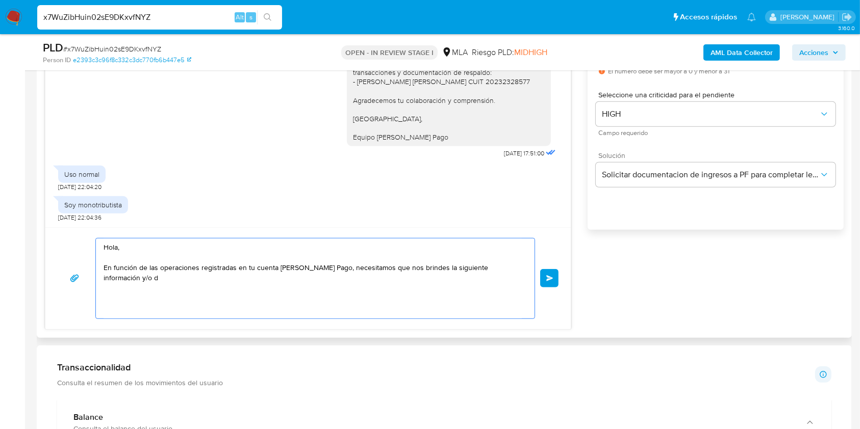
drag, startPoint x: 70, startPoint y: 242, endPoint x: 81, endPoint y: 249, distance: 13.3
click at [60, 238] on div "Hola, En función de las operaciones registradas en tu cuenta de Mercado Pago, n…" at bounding box center [308, 278] width 501 height 81
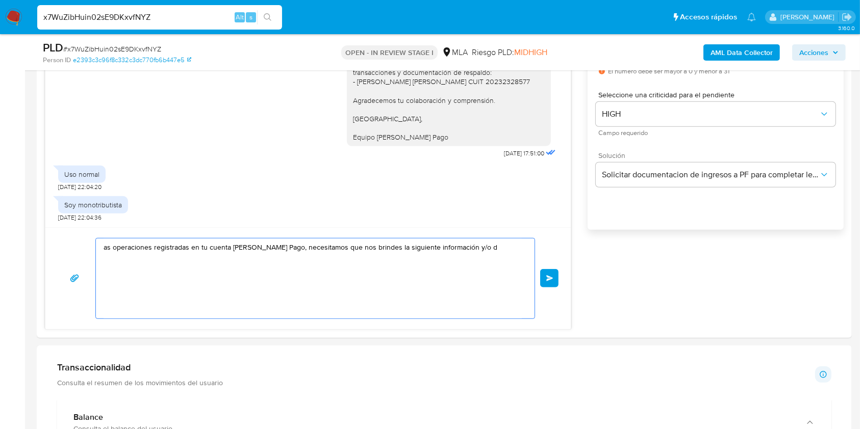
drag, startPoint x: 214, startPoint y: 257, endPoint x: 0, endPoint y: 213, distance: 218.8
type textarea "cesitamos que nos brindes la siguiente información y/o d"
drag, startPoint x: 296, startPoint y: 239, endPoint x: 3, endPoint y: 226, distance: 293.1
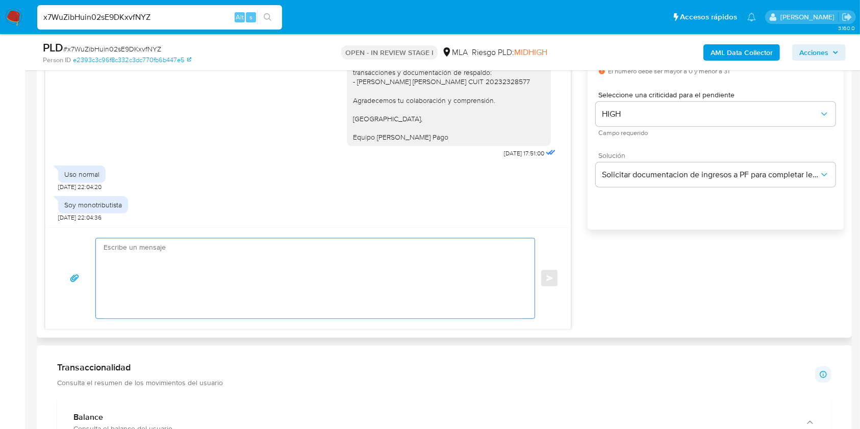
paste textarea "Buenas tardes, Te agradeceríamos si pudieras brindarnos documentación por el in…"
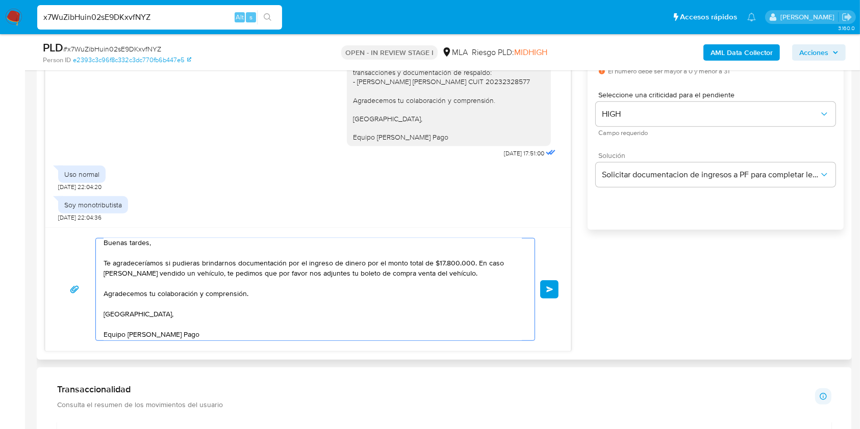
scroll to position [0, 0]
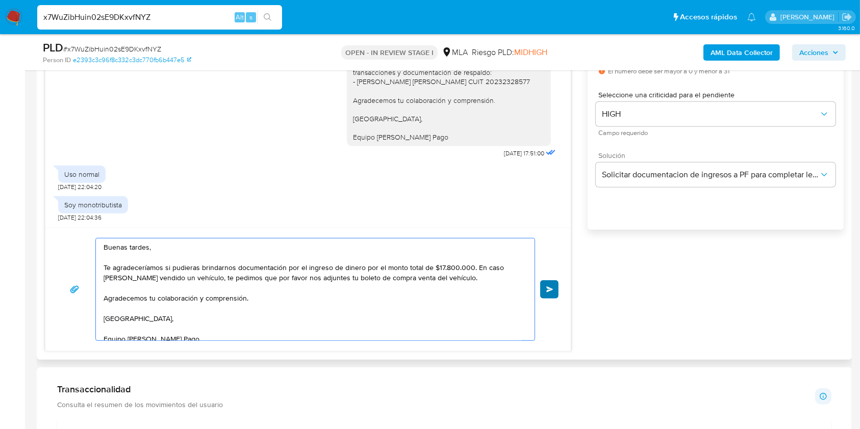
type textarea "Buenas tardes, Te agradeceríamos si pudieras brindarnos documentación por el in…"
click at [550, 287] on span "Enviar" at bounding box center [549, 290] width 7 height 6
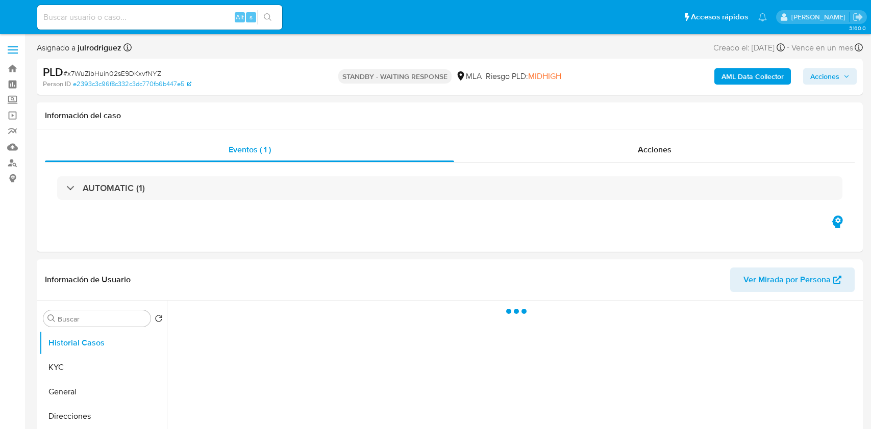
select select "10"
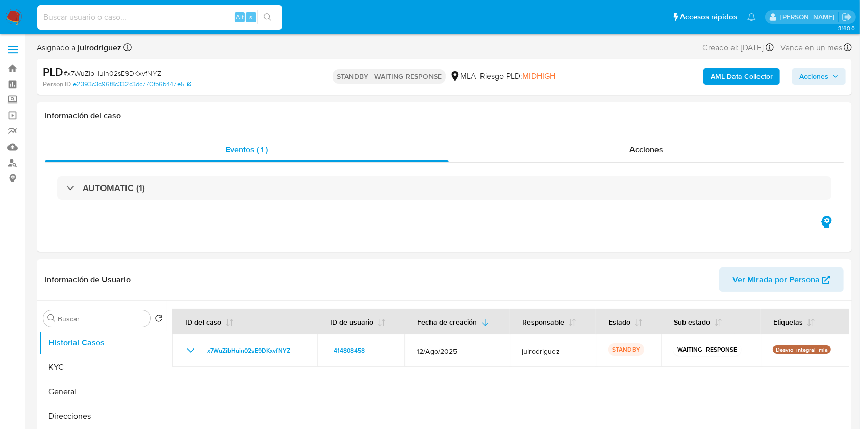
click at [163, 18] on input at bounding box center [159, 17] width 245 height 13
paste input "AWm7NLYVAVTofB65hN5DYe3g"
type input "AWm7NLYVAVTofB65hN5DYe3g"
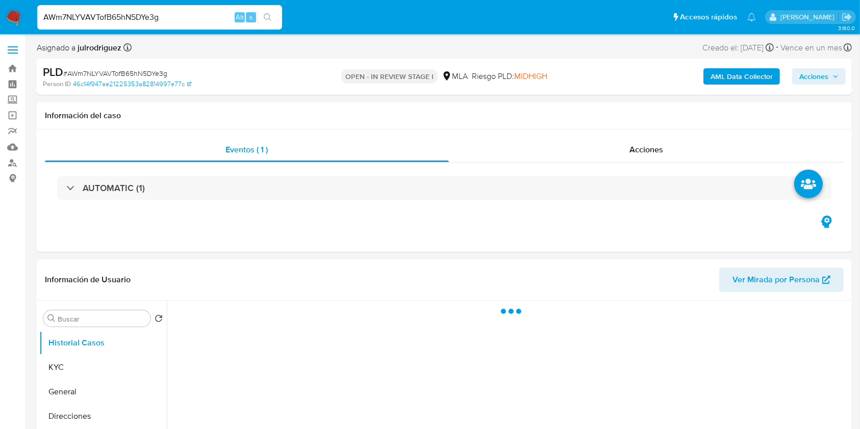
select select "10"
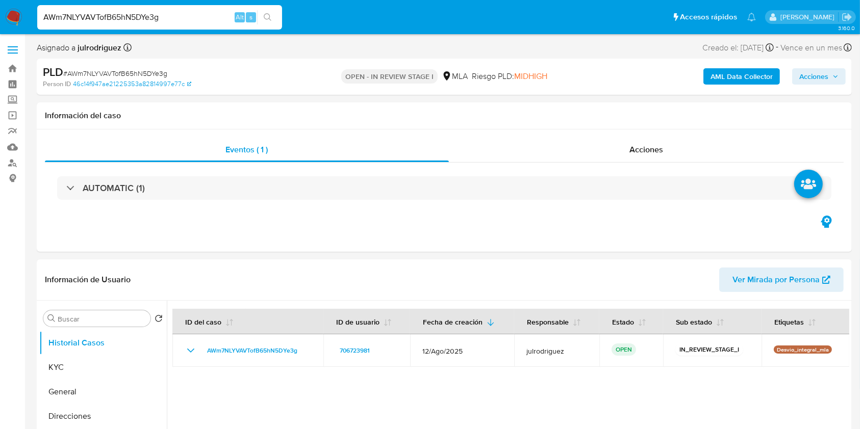
click at [151, 15] on input "AWm7NLYVAVTofB65hN5DYe3g" at bounding box center [159, 17] width 245 height 13
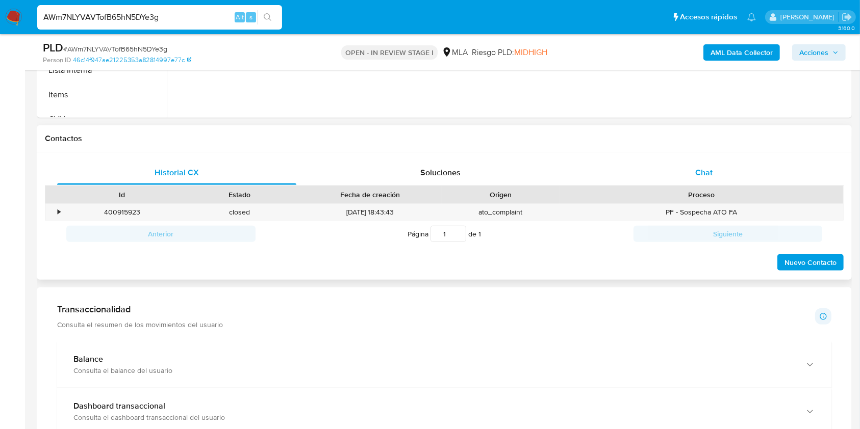
click at [690, 169] on div "Chat" at bounding box center [704, 173] width 239 height 24
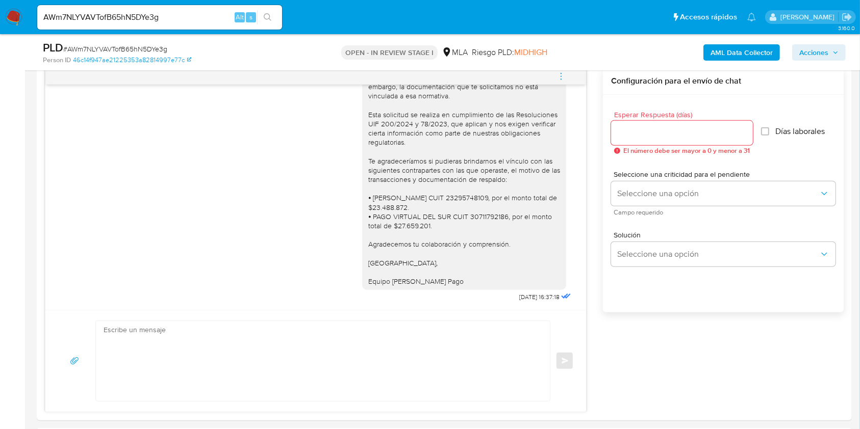
scroll to position [408, 0]
